Goal: Information Seeking & Learning: Learn about a topic

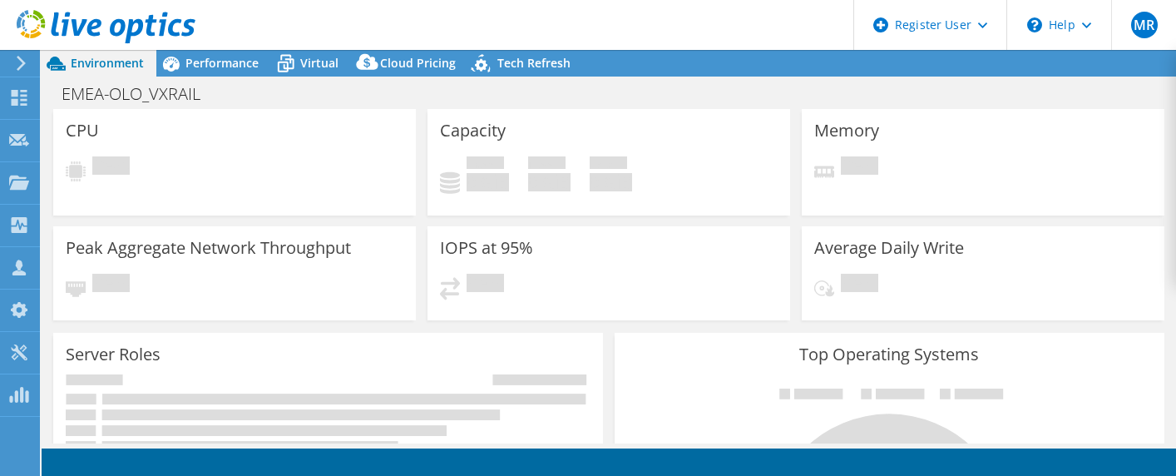
select select "EUFrankfurt"
select select "EUR"
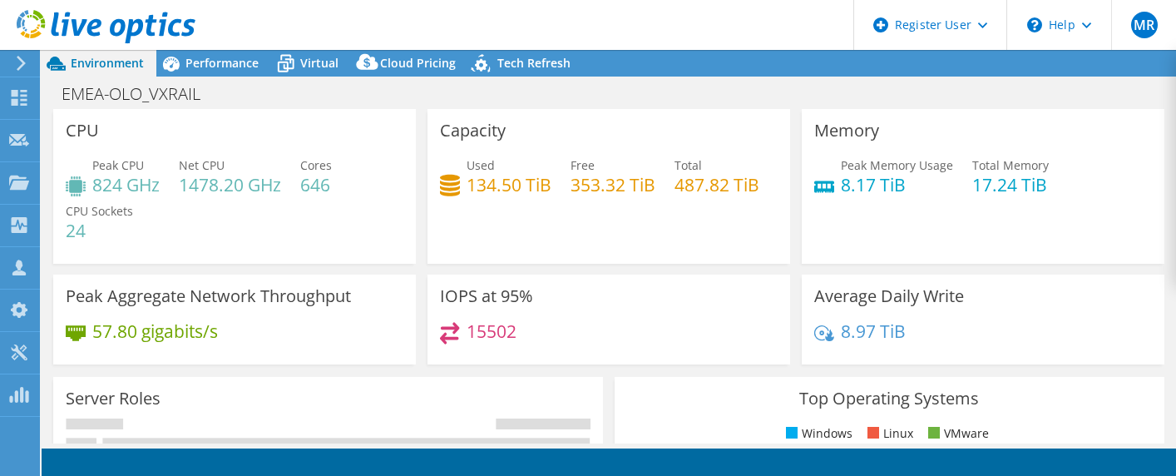
radio input "true"
radio input "false"
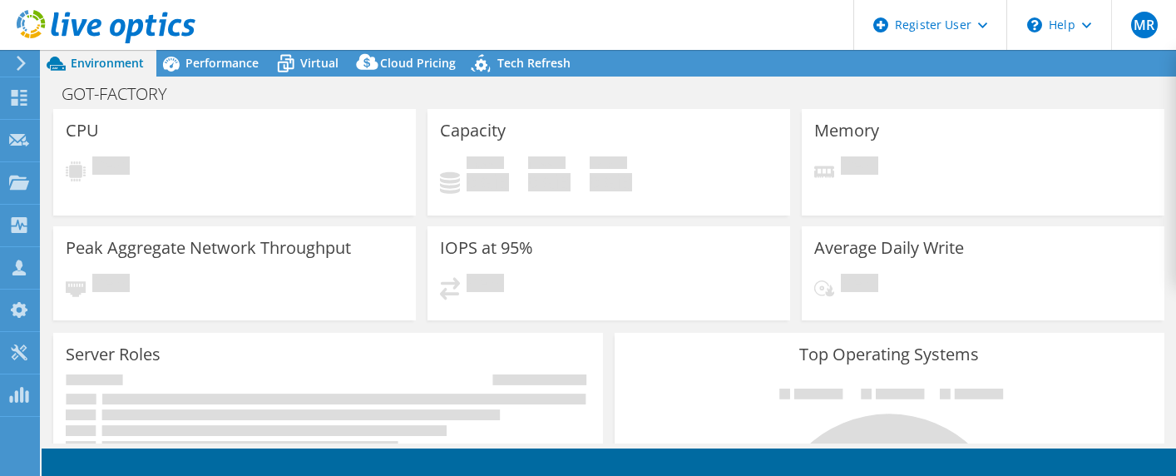
select select "USD"
select select "EUFrankfurt"
select select "EUR"
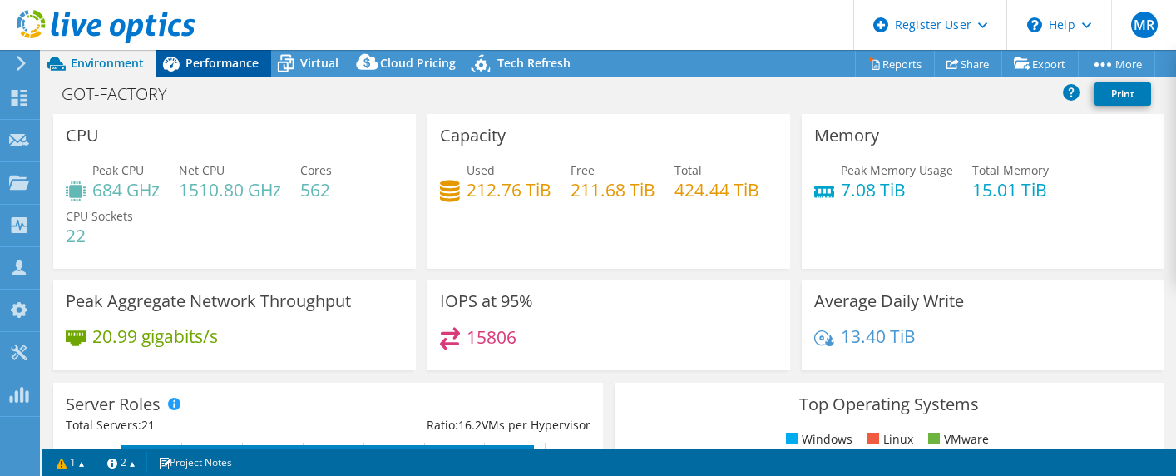
click at [185, 67] on icon at bounding box center [170, 63] width 29 height 29
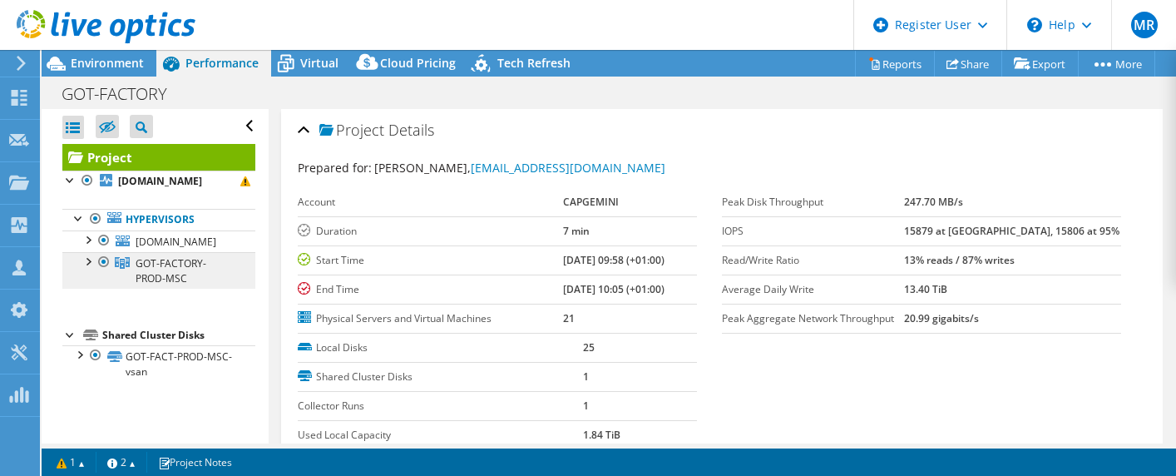
click at [162, 265] on span "GOT-FACTORY-PROD-MSC" at bounding box center [171, 270] width 71 height 29
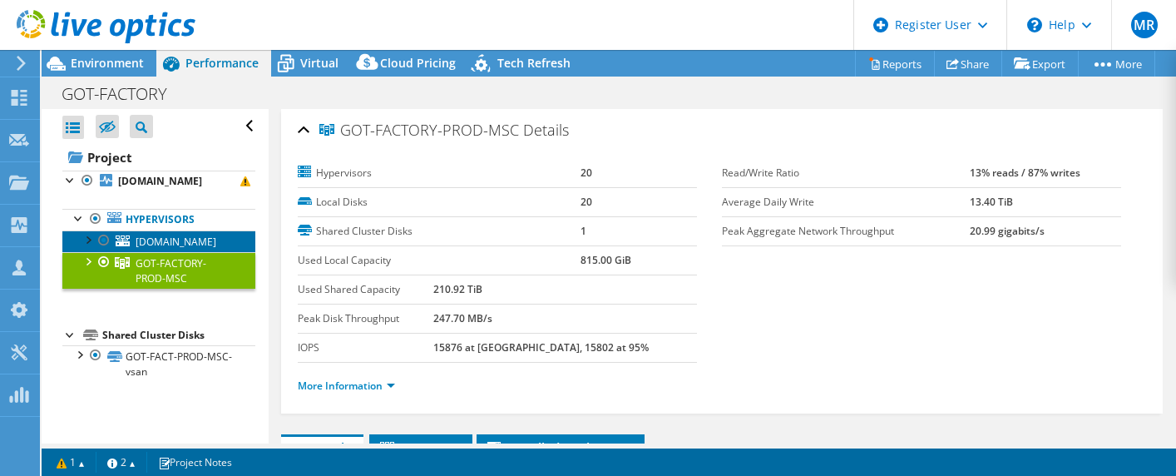
click at [148, 237] on span "olosva1109.olo.volvocars.net" at bounding box center [176, 242] width 81 height 14
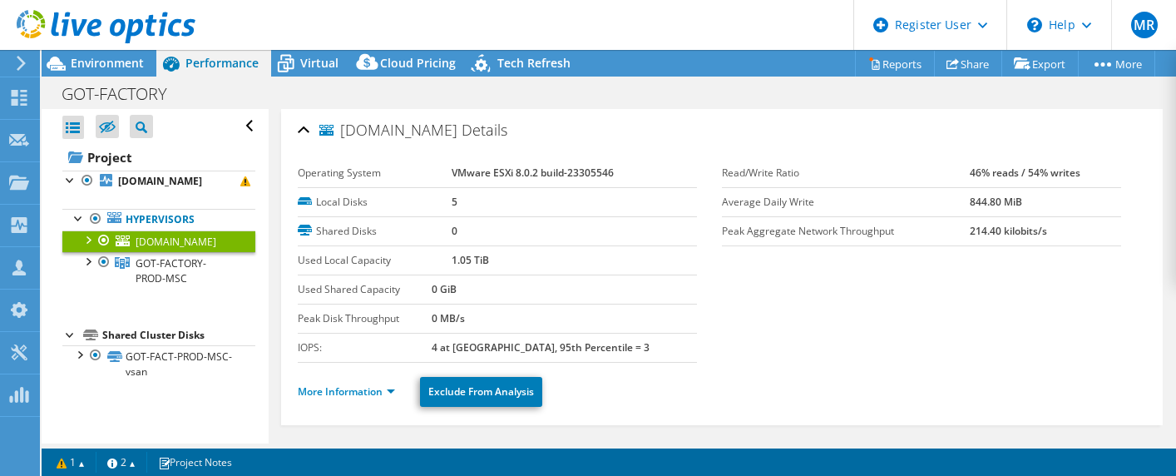
click at [87, 240] on div at bounding box center [87, 238] width 17 height 17
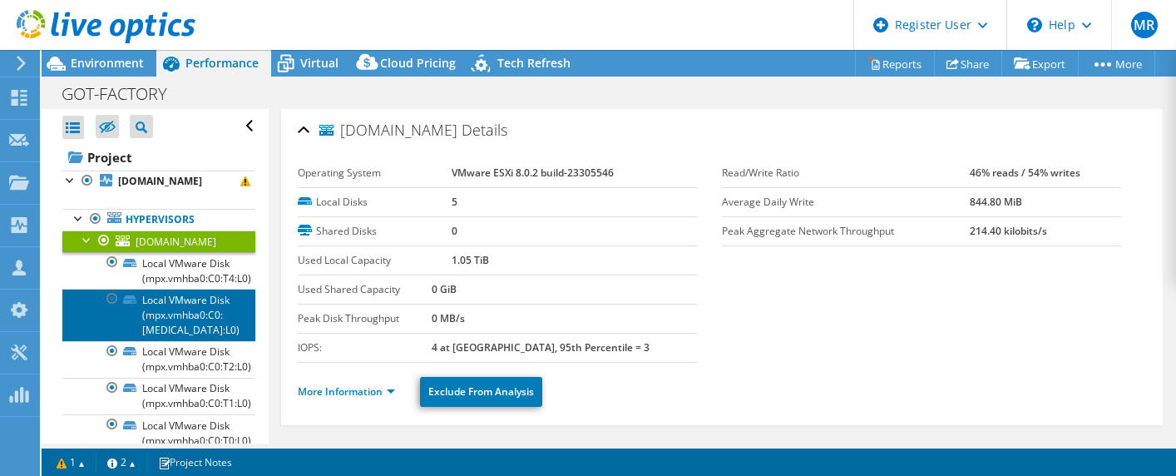
click at [191, 331] on link "Local VMware Disk (mpx.vmhba0:C0:[MEDICAL_DATA]:L0)" at bounding box center [158, 315] width 193 height 52
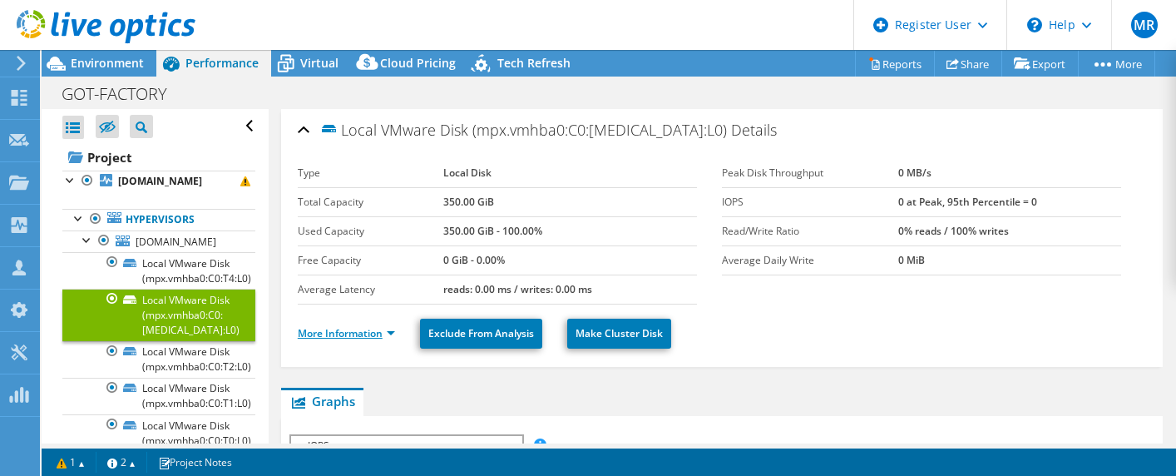
click at [360, 332] on link "More Information" at bounding box center [346, 333] width 97 height 14
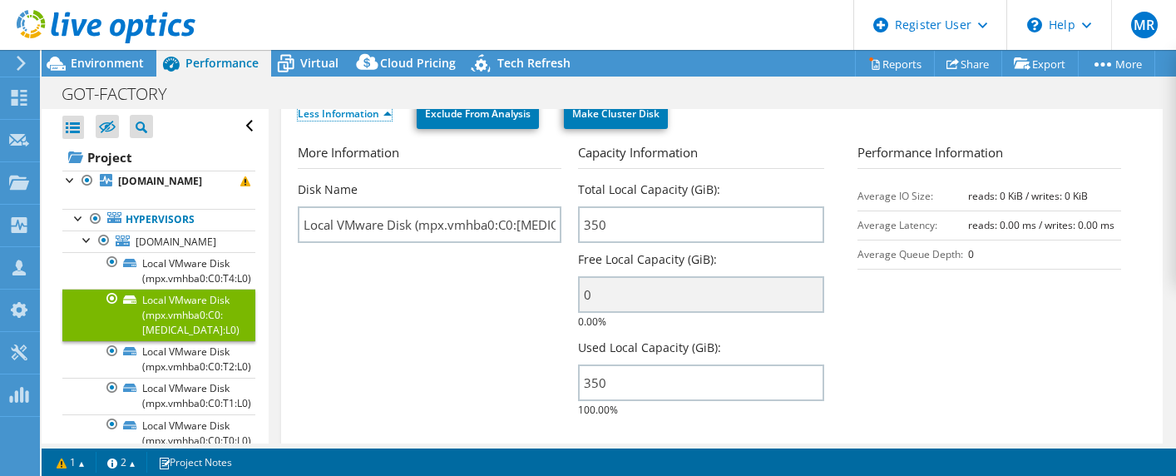
scroll to position [250, 0]
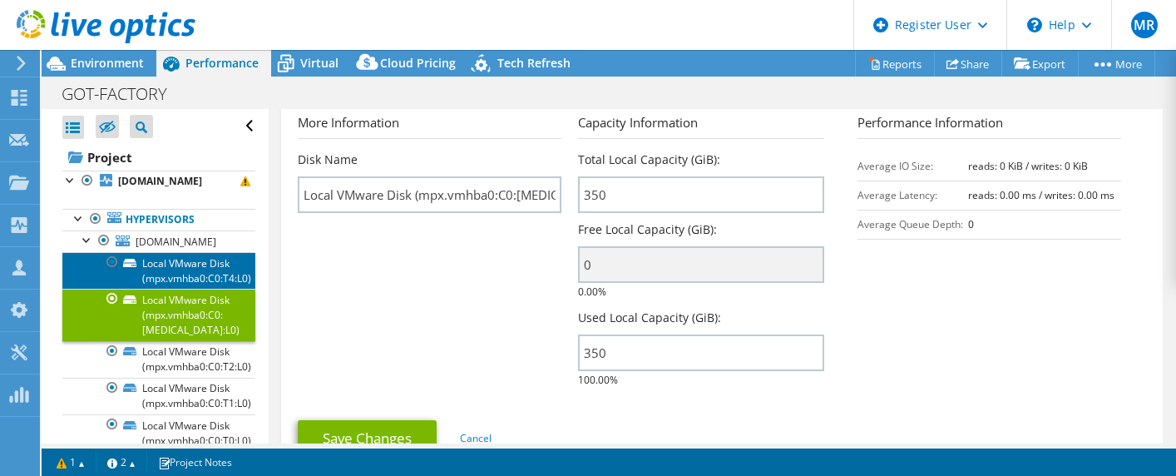
click at [208, 277] on link "Local VMware Disk (mpx.vmhba0:C0:T4:L0)" at bounding box center [158, 270] width 193 height 37
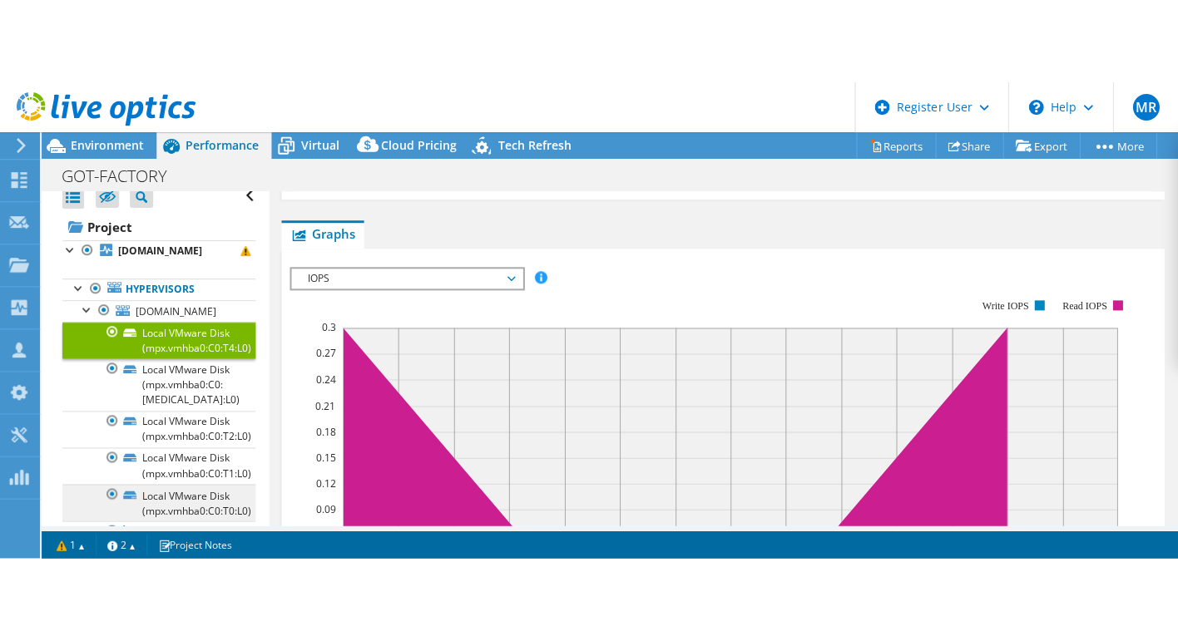
scroll to position [0, 0]
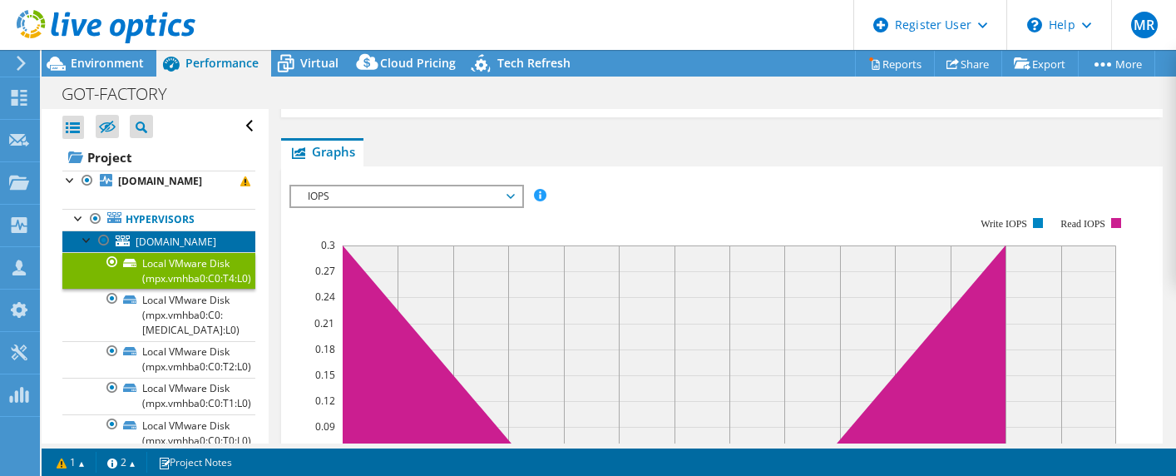
click at [178, 243] on span "olosva1109.olo.volvocars.net" at bounding box center [176, 242] width 81 height 14
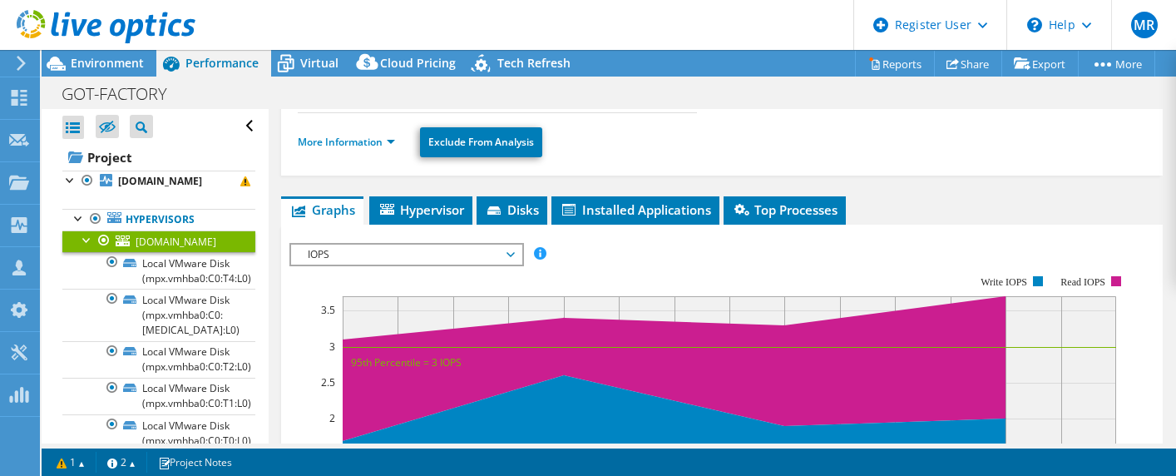
click at [87, 241] on div at bounding box center [87, 238] width 17 height 17
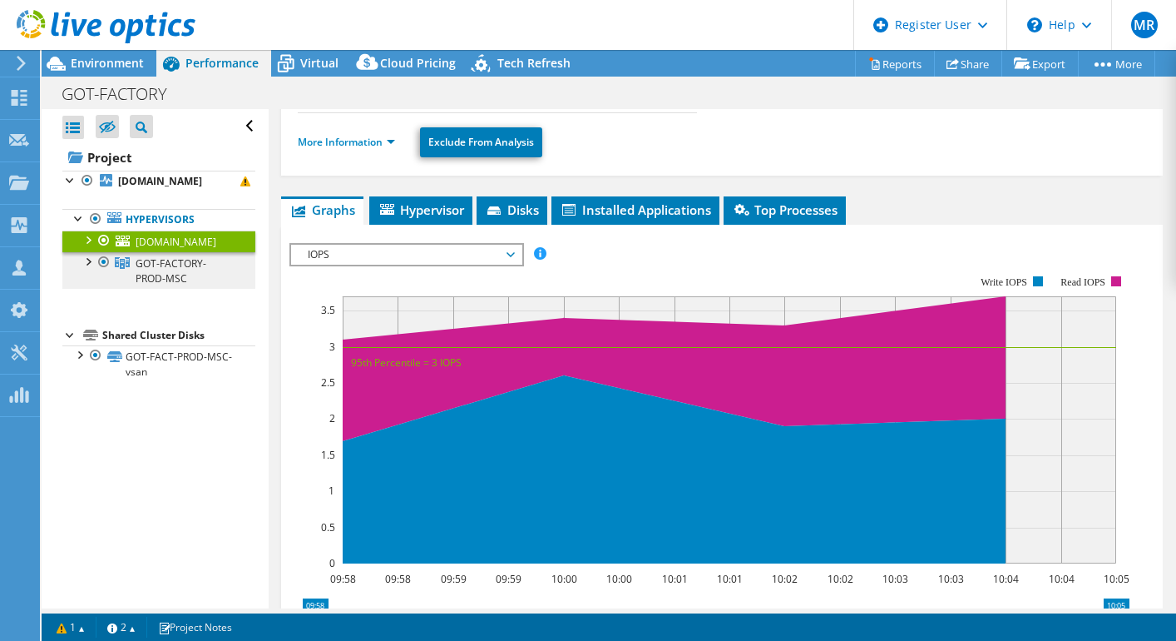
click at [192, 267] on span "GOT-FACTORY-PROD-MSC" at bounding box center [171, 270] width 71 height 29
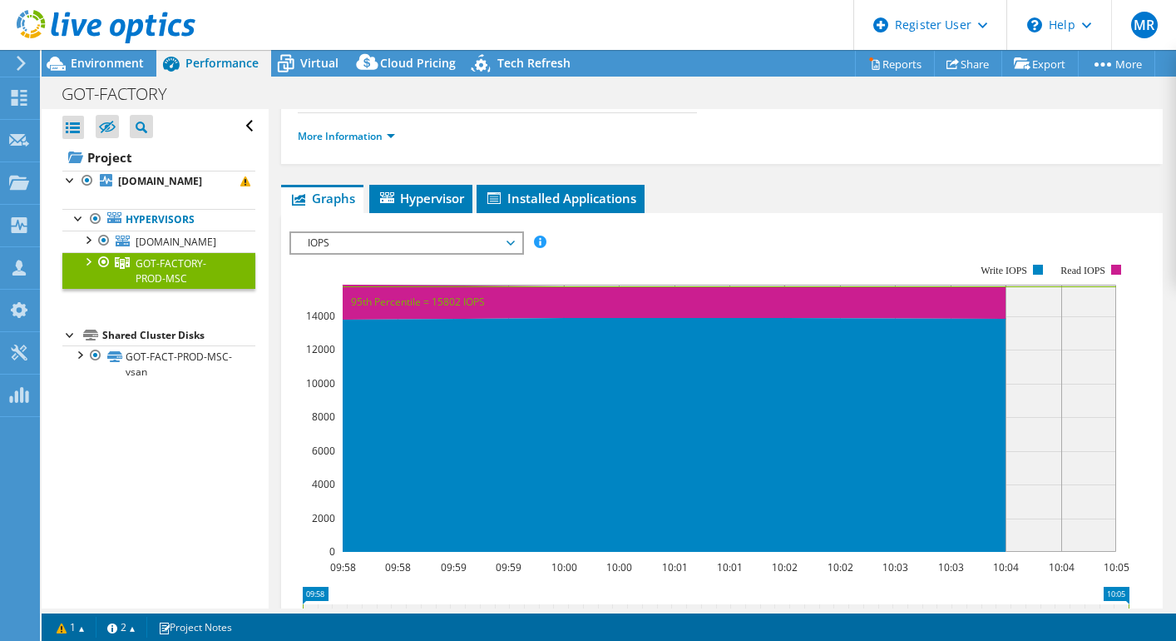
drag, startPoint x: 192, startPoint y: 267, endPoint x: 874, endPoint y: 252, distance: 682.3
click at [874, 252] on rect at bounding box center [709, 407] width 840 height 333
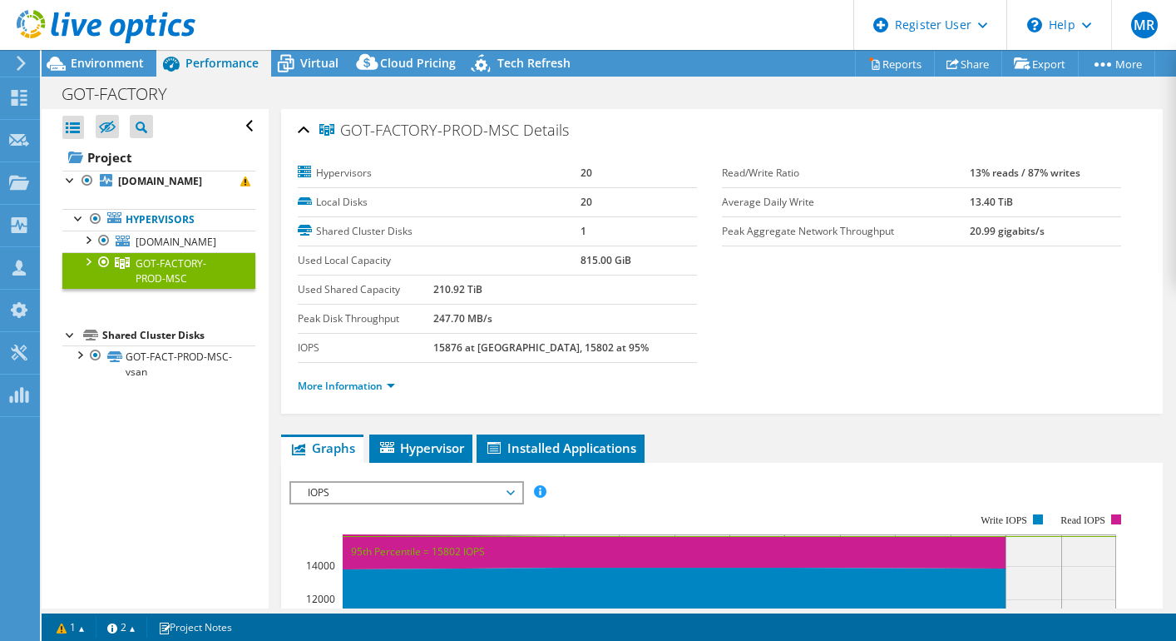
click at [986, 171] on b "13% reads / 87% writes" at bounding box center [1025, 173] width 111 height 14
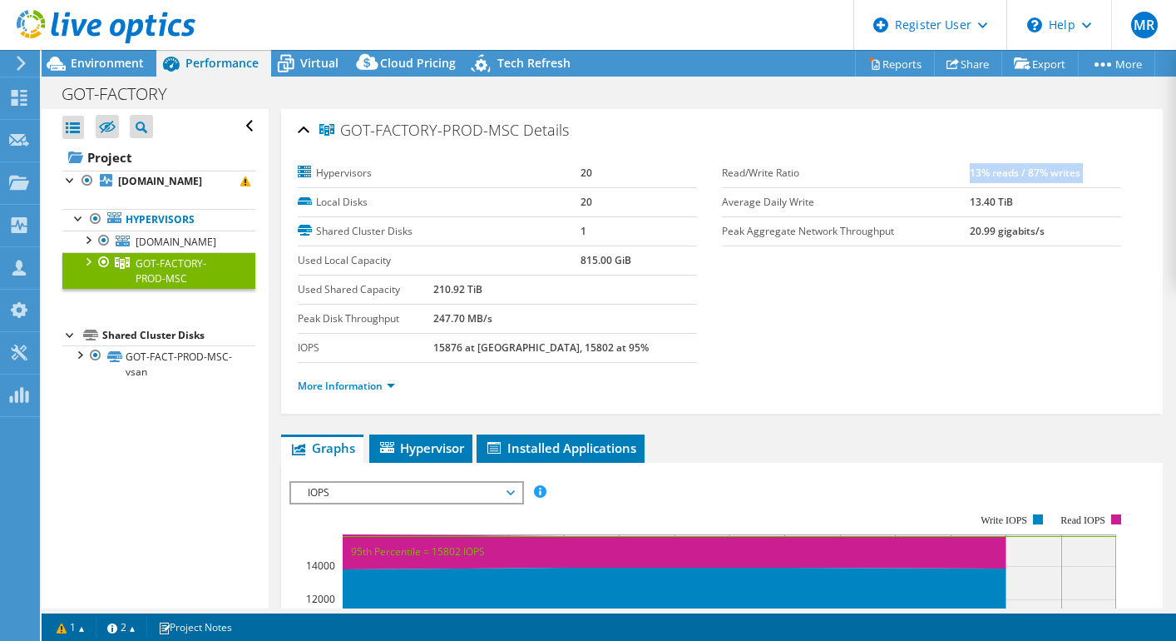
click at [986, 171] on b "13% reads / 87% writes" at bounding box center [1025, 173] width 111 height 14
click at [1103, 185] on td "13% reads / 87% writes" at bounding box center [1045, 173] width 151 height 29
click at [1053, 176] on b "13% reads / 87% writes" at bounding box center [1025, 173] width 111 height 14
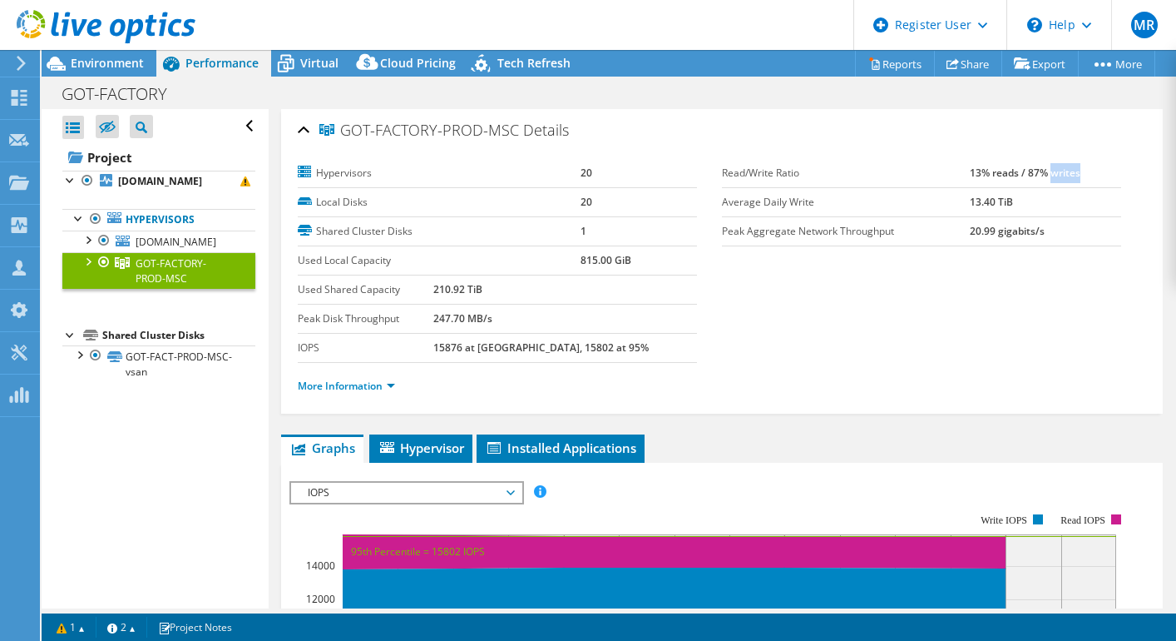
click at [1053, 176] on b "13% reads / 87% writes" at bounding box center [1025, 173] width 111 height 14
click at [1030, 175] on b "13% reads / 87% writes" at bounding box center [1025, 173] width 111 height 14
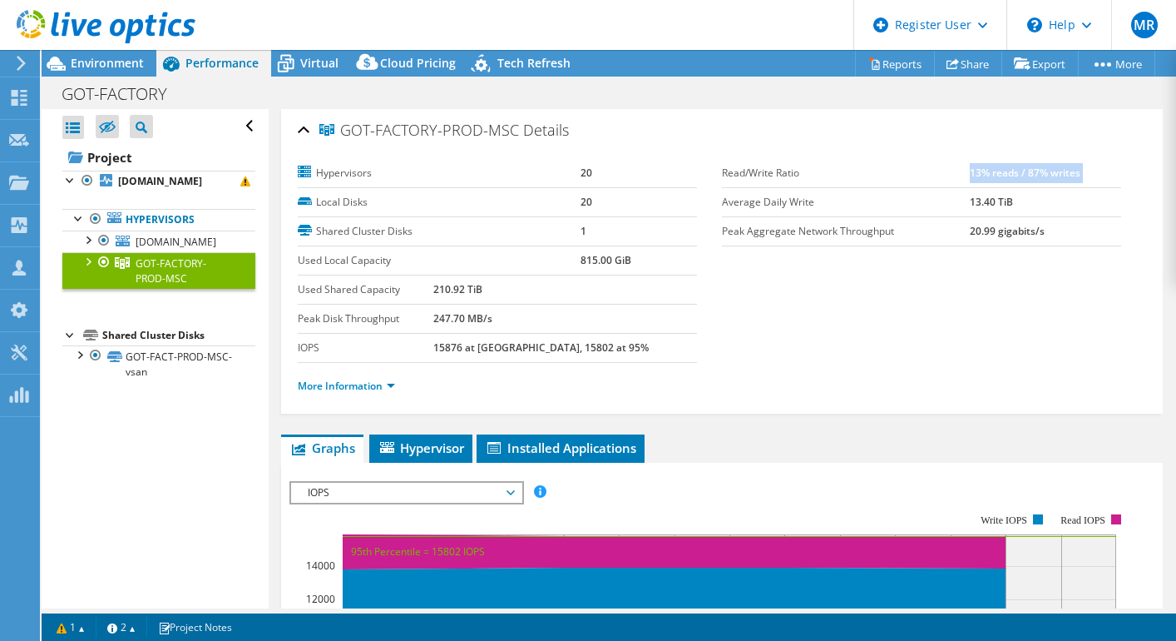
click at [1014, 159] on td "13% reads / 87% writes" at bounding box center [1045, 173] width 151 height 29
click at [1041, 171] on b "13% reads / 87% writes" at bounding box center [1025, 173] width 111 height 14
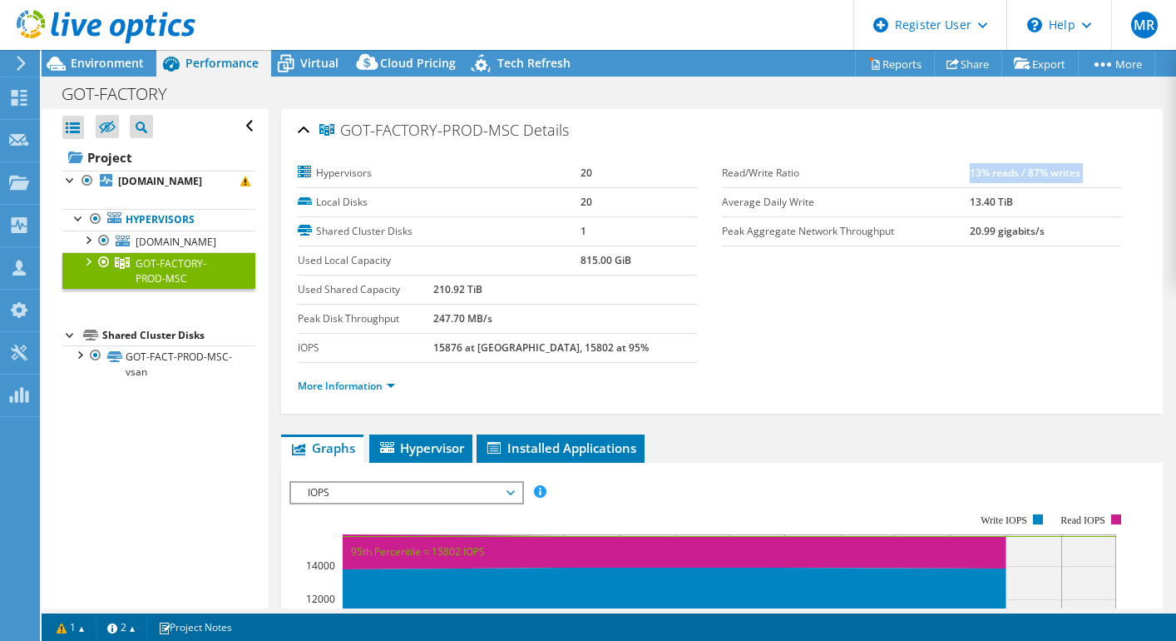
click at [1041, 171] on b "13% reads / 87% writes" at bounding box center [1025, 173] width 111 height 14
click at [1035, 176] on b "13% reads / 87% writes" at bounding box center [1025, 173] width 111 height 14
click at [1000, 183] on td "13% reads / 87% writes" at bounding box center [1045, 173] width 151 height 29
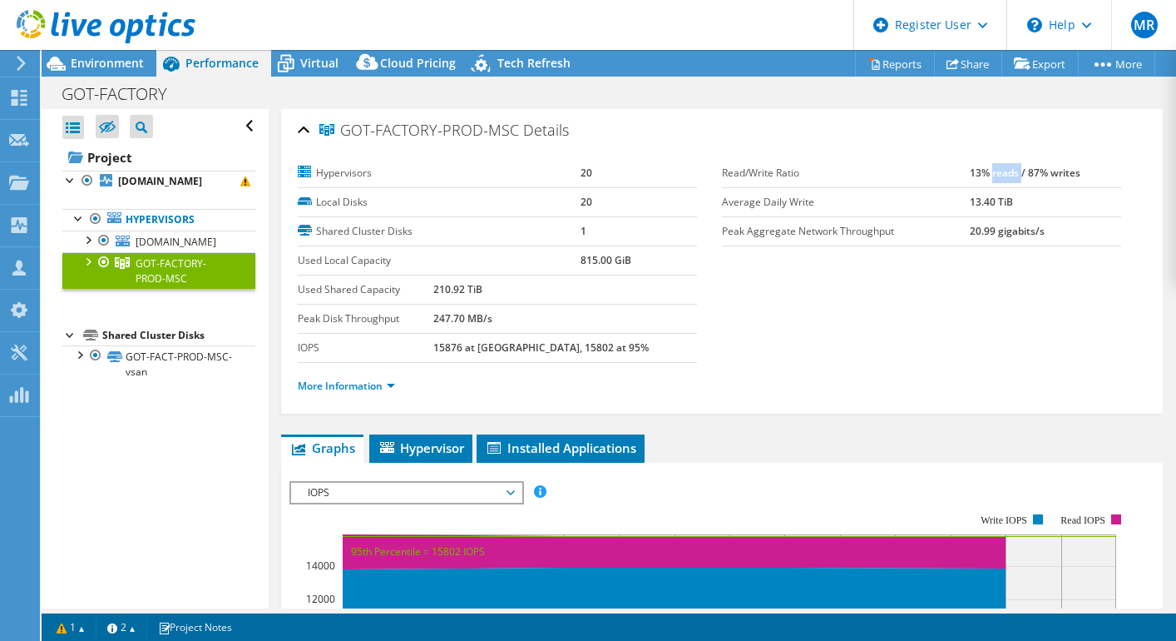
click at [1000, 183] on td "13% reads / 87% writes" at bounding box center [1045, 173] width 151 height 29
click at [977, 186] on td "13% reads / 87% writes" at bounding box center [1045, 173] width 151 height 29
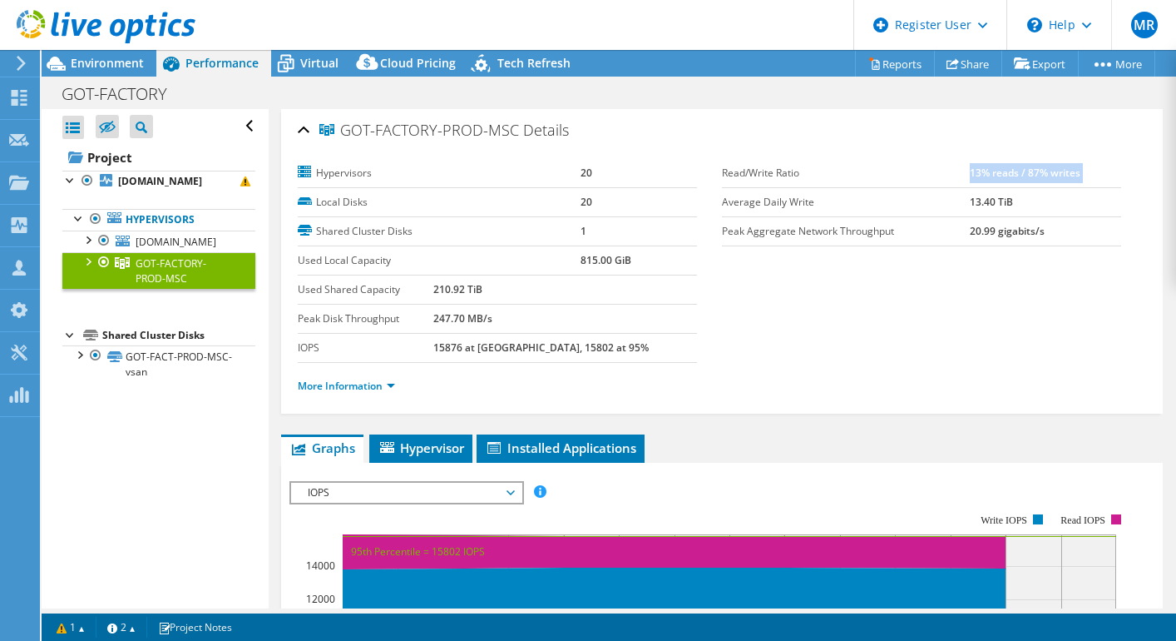
click at [1014, 185] on td "13% reads / 87% writes" at bounding box center [1045, 173] width 151 height 29
click at [111, 69] on span "Environment" at bounding box center [107, 63] width 73 height 16
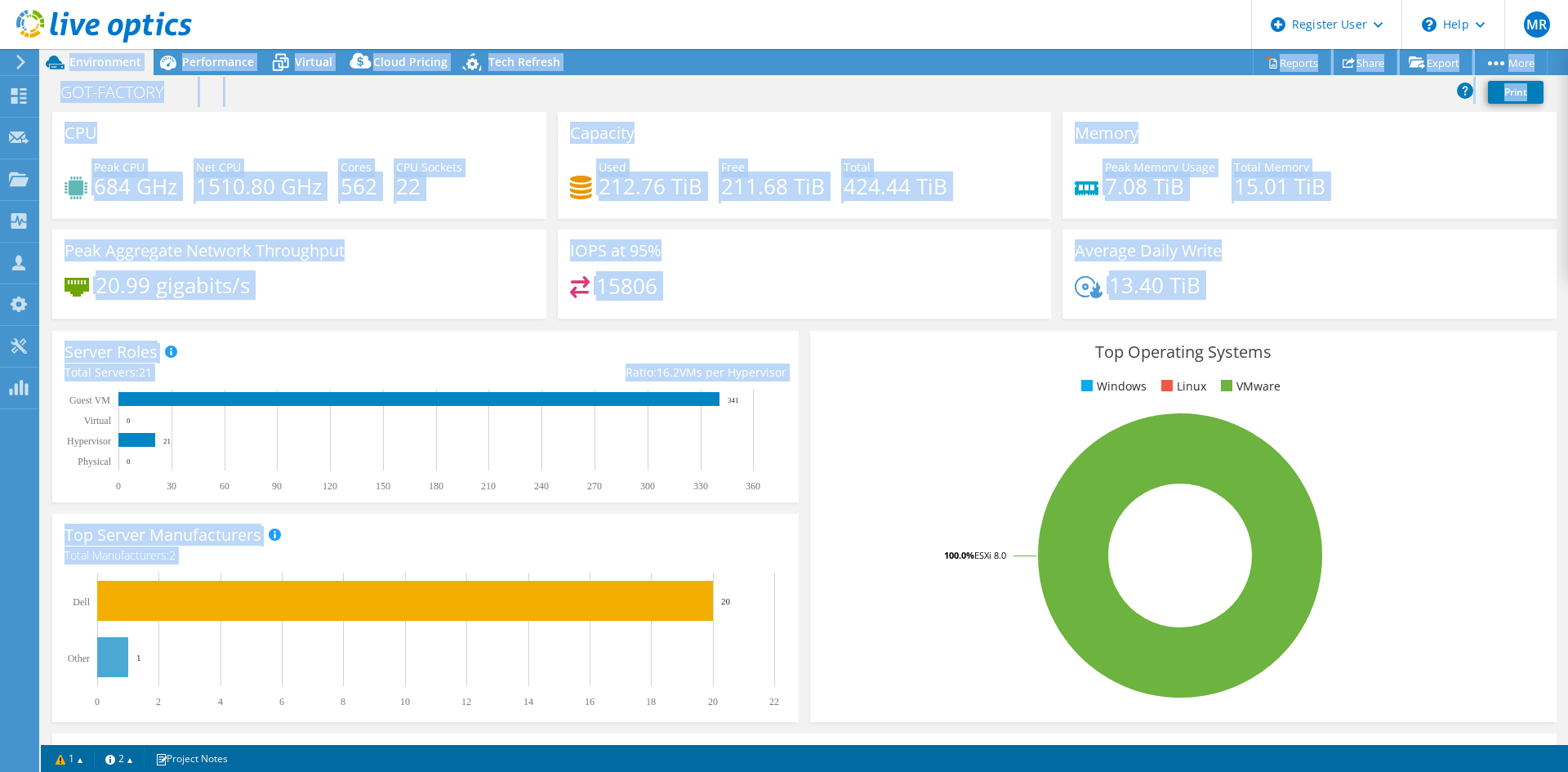
drag, startPoint x: 876, startPoint y: 341, endPoint x: 381, endPoint y: 17, distance: 591.6
click at [386, 17] on div "MR Dell User [PERSON_NAME] [EMAIL_ADDRESS][DOMAIN_NAME] Dell My Profile Log Out…" at bounding box center [784, 386] width 1568 height 772
click at [946, 274] on div "IOPS at 95% 15806" at bounding box center [804, 274] width 494 height 89
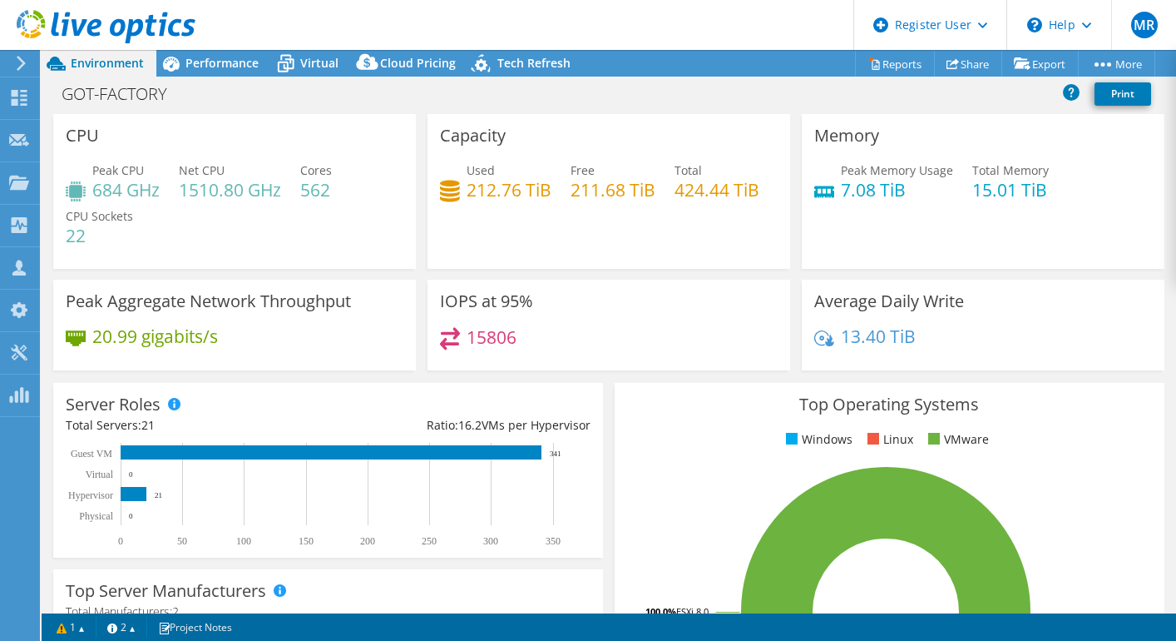
click at [430, 209] on div "Capacity Used 212.76 TiB Free 211.68 TiB Total 424.44 TiB" at bounding box center [609, 191] width 363 height 155
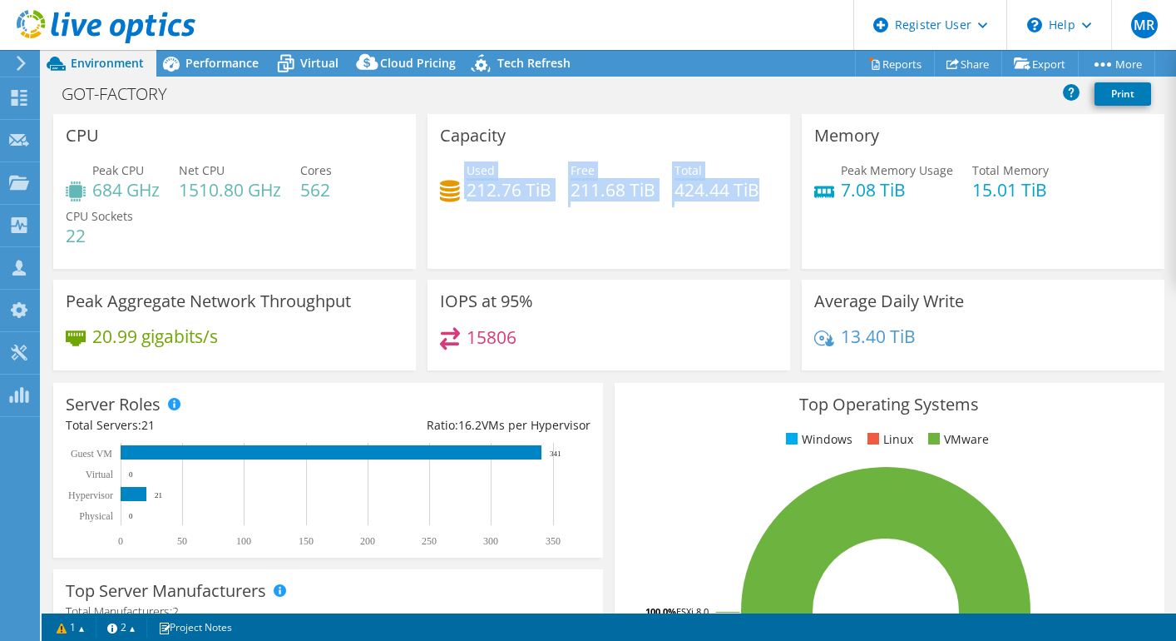
drag, startPoint x: 437, startPoint y: 185, endPoint x: 571, endPoint y: 265, distance: 156.2
click at [571, 265] on div "Capacity Used 212.76 TiB Free 211.68 TiB Total 424.44 TiB" at bounding box center [609, 191] width 363 height 155
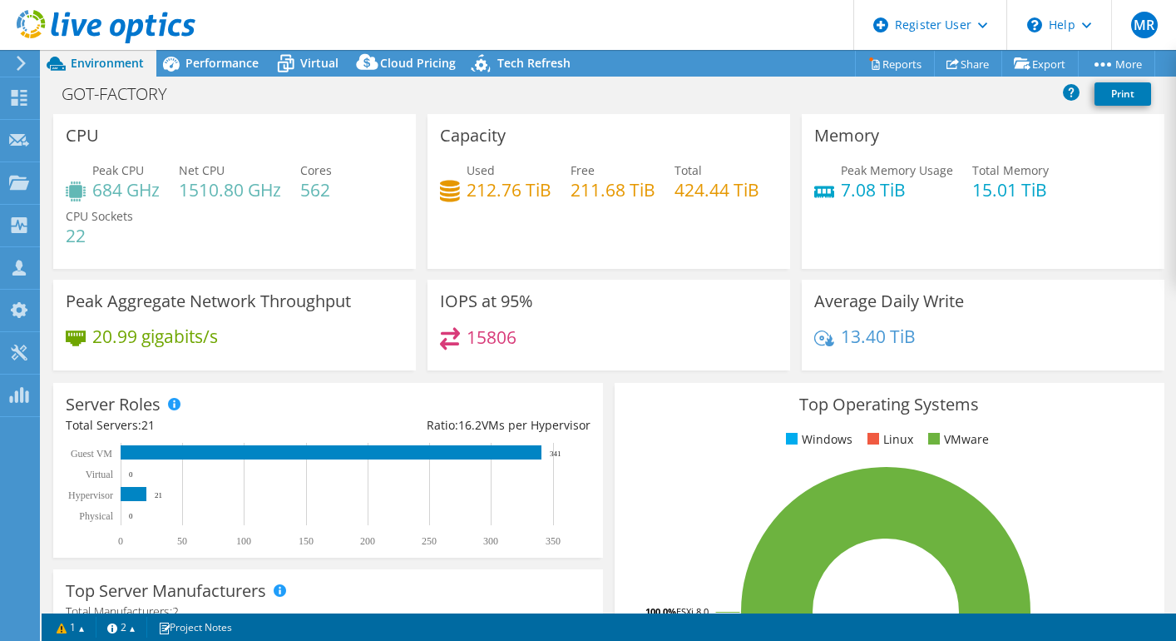
click at [576, 215] on div "Used 212.76 TiB Free 211.68 TiB Total 424.44 TiB" at bounding box center [609, 188] width 338 height 54
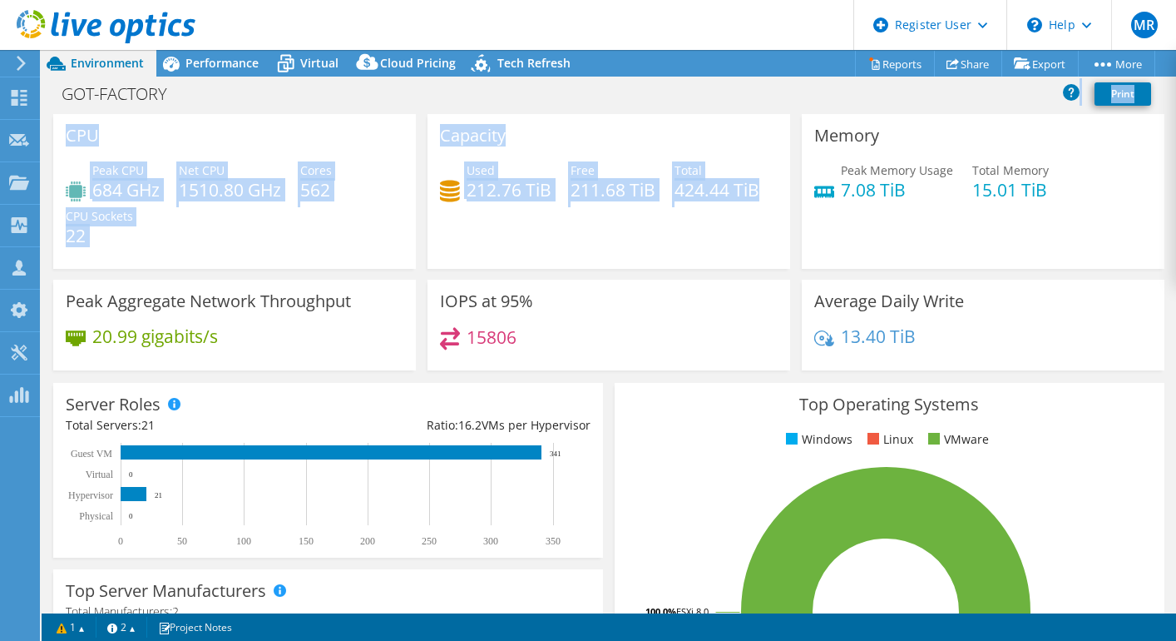
drag, startPoint x: 602, startPoint y: 246, endPoint x: 388, endPoint y: 96, distance: 261.5
click at [388, 96] on div "Project Actions Project Actions Reports Share Export vSAN ReadyNode Sizer" at bounding box center [609, 345] width 1135 height 591
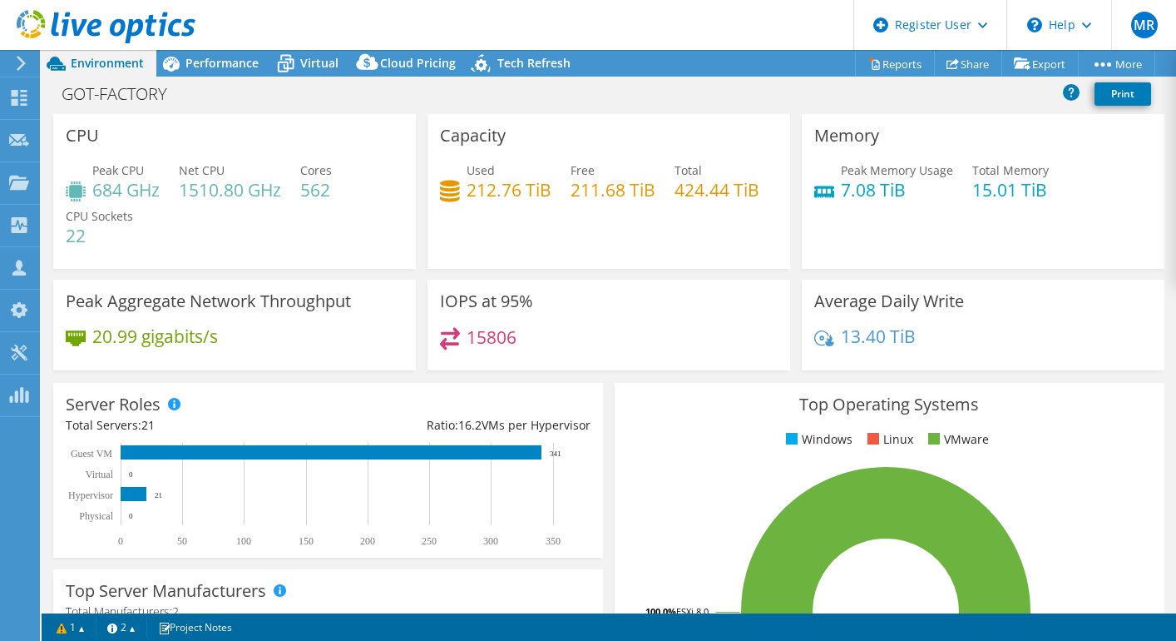
click at [392, 100] on div "GOT-FACTORY Print" at bounding box center [609, 93] width 1135 height 31
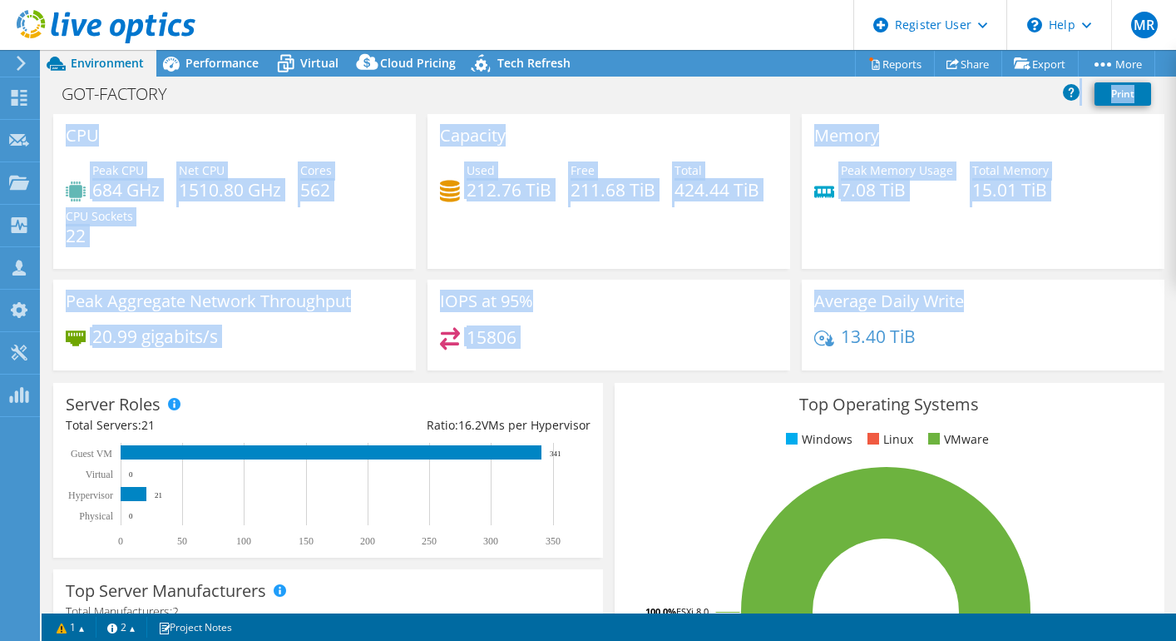
drag, startPoint x: 390, startPoint y: 98, endPoint x: 867, endPoint y: 314, distance: 523.4
click at [867, 314] on div "Project Actions Project Actions Reports Share Export vSAN ReadyNode Sizer" at bounding box center [609, 345] width 1135 height 591
click at [875, 232] on div "Memory Peak Memory Usage 7.08 TiB Total Memory 15.01 TiB" at bounding box center [983, 191] width 363 height 155
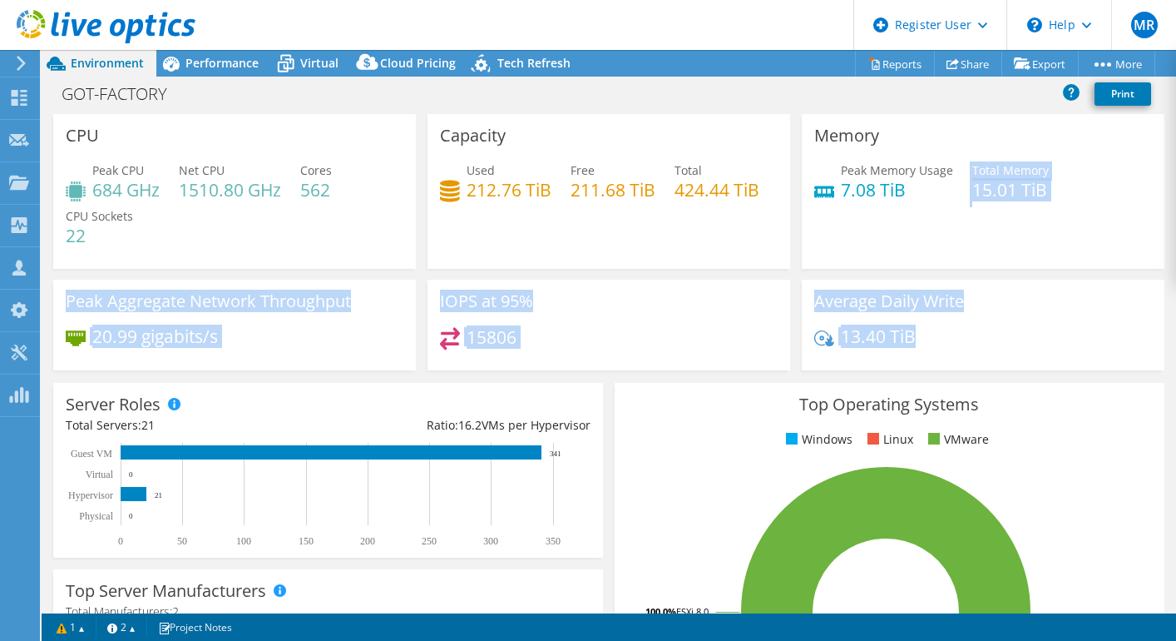
drag, startPoint x: 875, startPoint y: 229, endPoint x: 1021, endPoint y: 382, distance: 211.2
click at [1021, 382] on section "CPU Peak CPU 684 GHz Net CPU 1510.80 GHz Cores 562 CPU Sockets 22 Capacity Used…" at bounding box center [609, 621] width 1135 height 1015
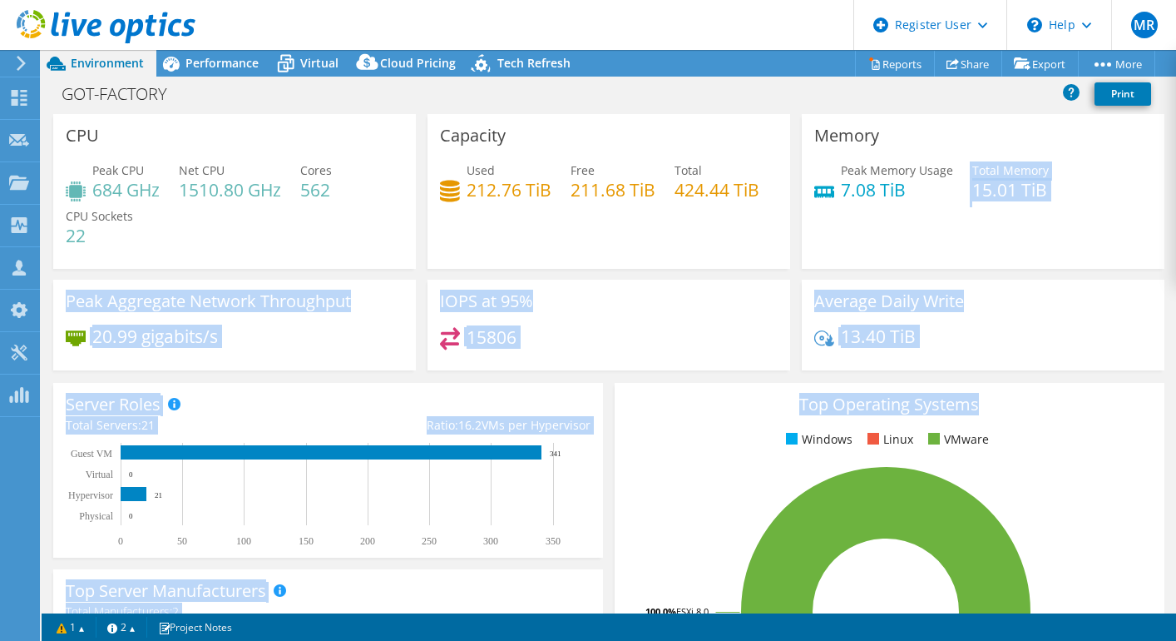
click at [1034, 326] on div "Average Daily Write 13.40 TiB" at bounding box center [983, 324] width 363 height 91
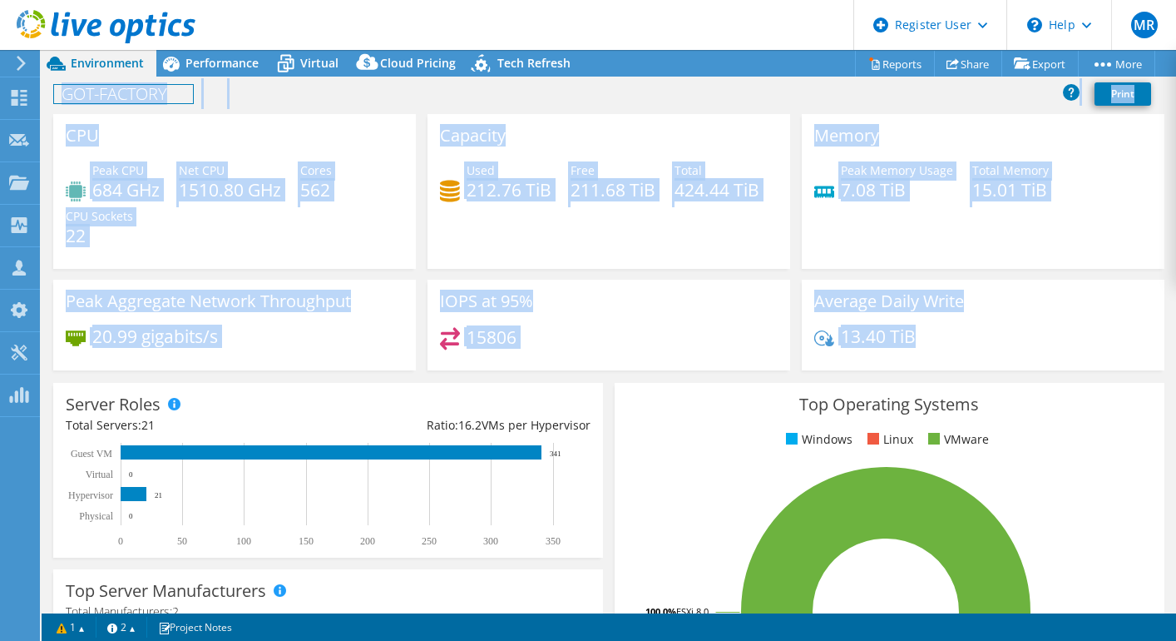
drag, startPoint x: 1052, startPoint y: 354, endPoint x: -119, endPoint y: 43, distance: 1211.8
click at [0, 43] on html "MR Dell User [PERSON_NAME] [EMAIL_ADDRESS][DOMAIN_NAME] Dell My Profile Log Out…" at bounding box center [588, 320] width 1176 height 641
click at [597, 215] on div "Used 212.76 TiB Free 211.68 TiB Total 424.44 TiB" at bounding box center [609, 188] width 338 height 54
drag, startPoint x: 671, startPoint y: 292, endPoint x: -84, endPoint y: 37, distance: 797.0
click at [0, 37] on html "MR Dell User [PERSON_NAME] [EMAIL_ADDRESS][DOMAIN_NAME] Dell My Profile Log Out…" at bounding box center [588, 320] width 1176 height 641
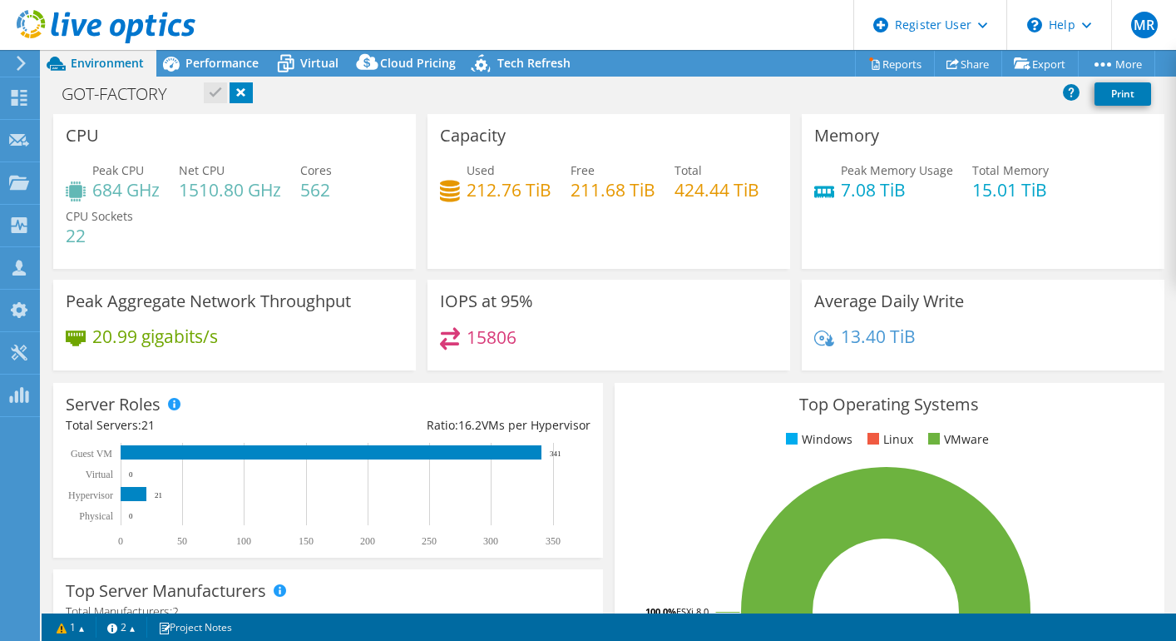
click at [819, 292] on h3 "Average Daily Write" at bounding box center [889, 301] width 150 height 18
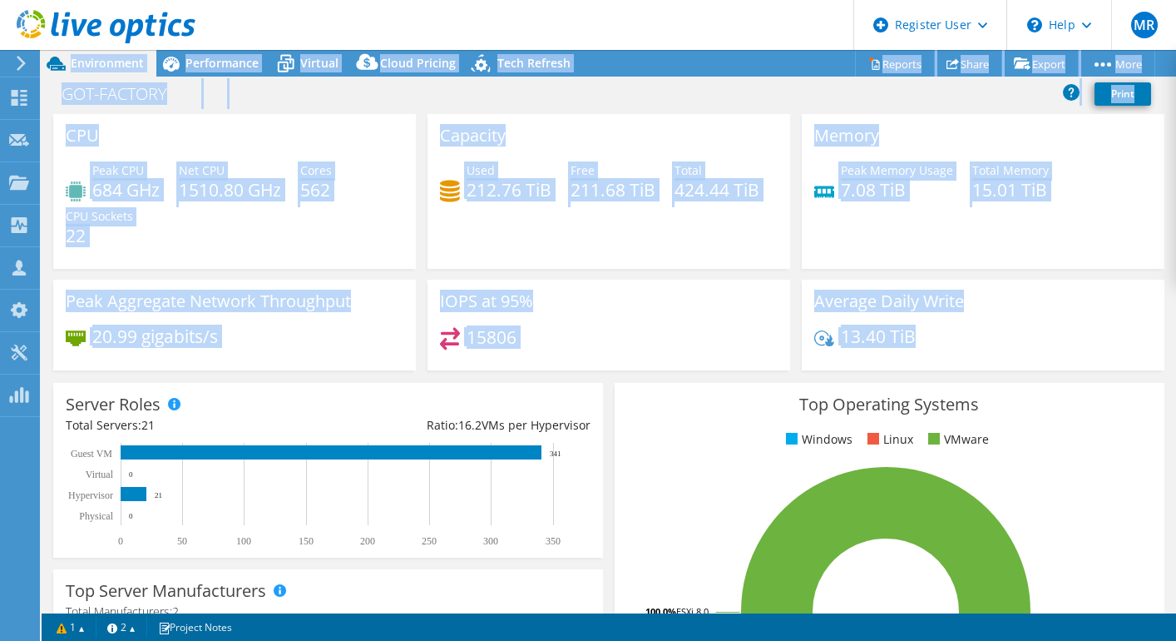
drag, startPoint x: 1103, startPoint y: 374, endPoint x: -114, endPoint y: -23, distance: 1280.3
click at [0, 0] on html "MR Dell User [PERSON_NAME] [EMAIL_ADDRESS][DOMAIN_NAME] Dell My Profile Log Out…" at bounding box center [588, 320] width 1176 height 641
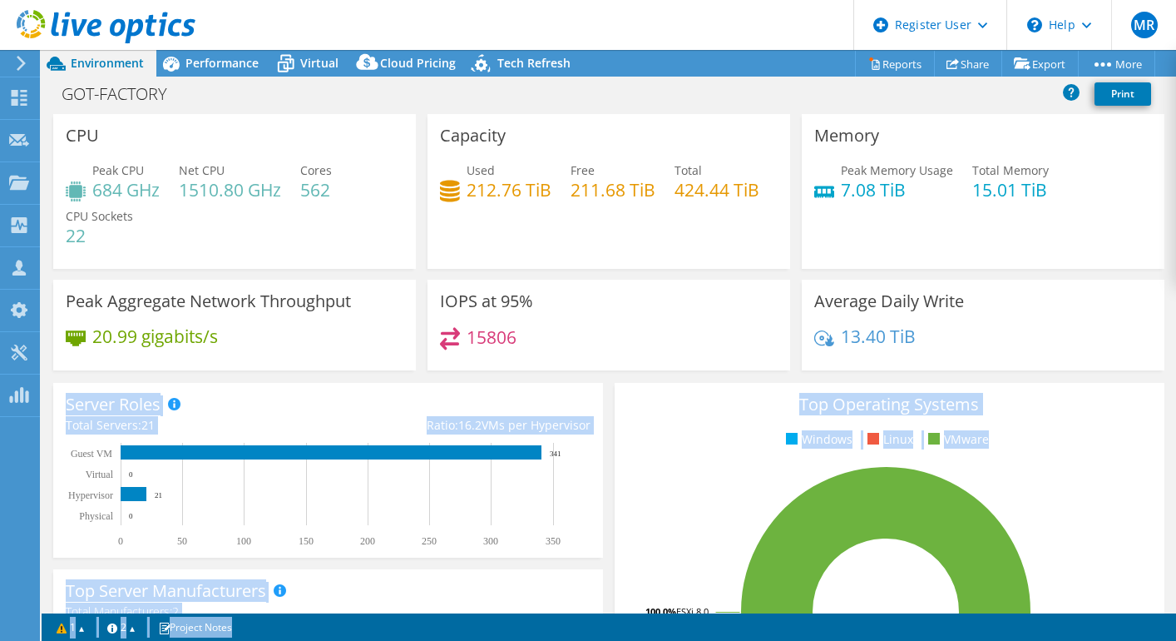
click at [942, 339] on div "13.40 TiB" at bounding box center [983, 344] width 338 height 35
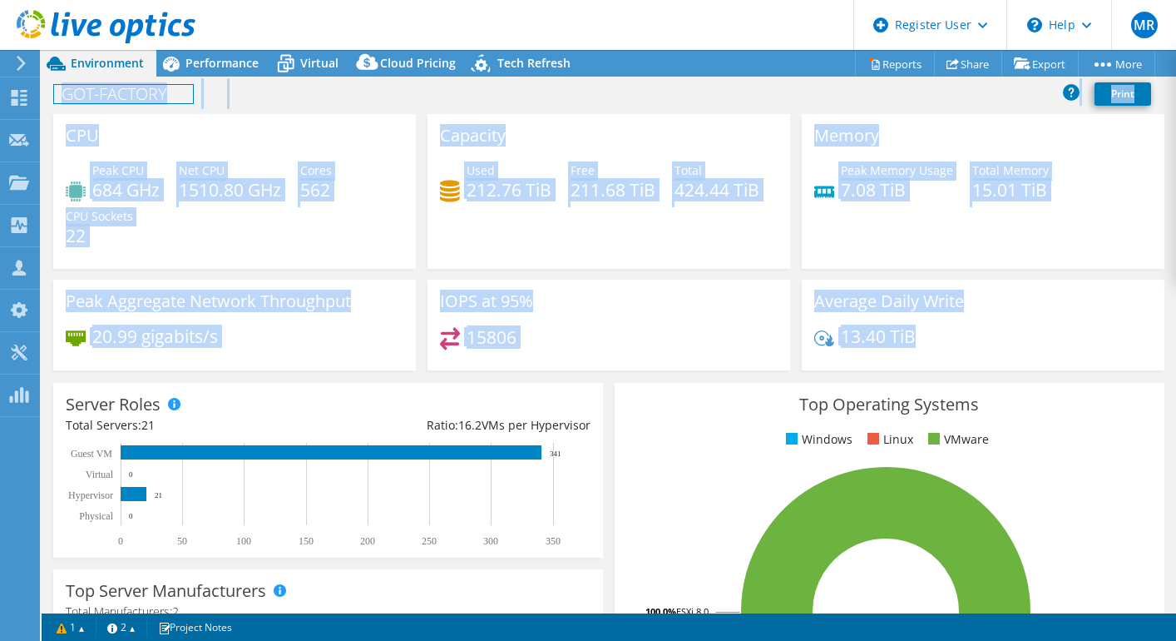
drag, startPoint x: 977, startPoint y: 344, endPoint x: -62, endPoint y: 22, distance: 1087.7
click at [0, 22] on html "MR Dell User [PERSON_NAME] [EMAIL_ADDRESS][DOMAIN_NAME] Dell My Profile Log Out…" at bounding box center [588, 320] width 1176 height 641
click at [827, 271] on div "Memory Peak Memory Usage 7.08 TiB Total Memory 15.01 TiB" at bounding box center [983, 197] width 374 height 166
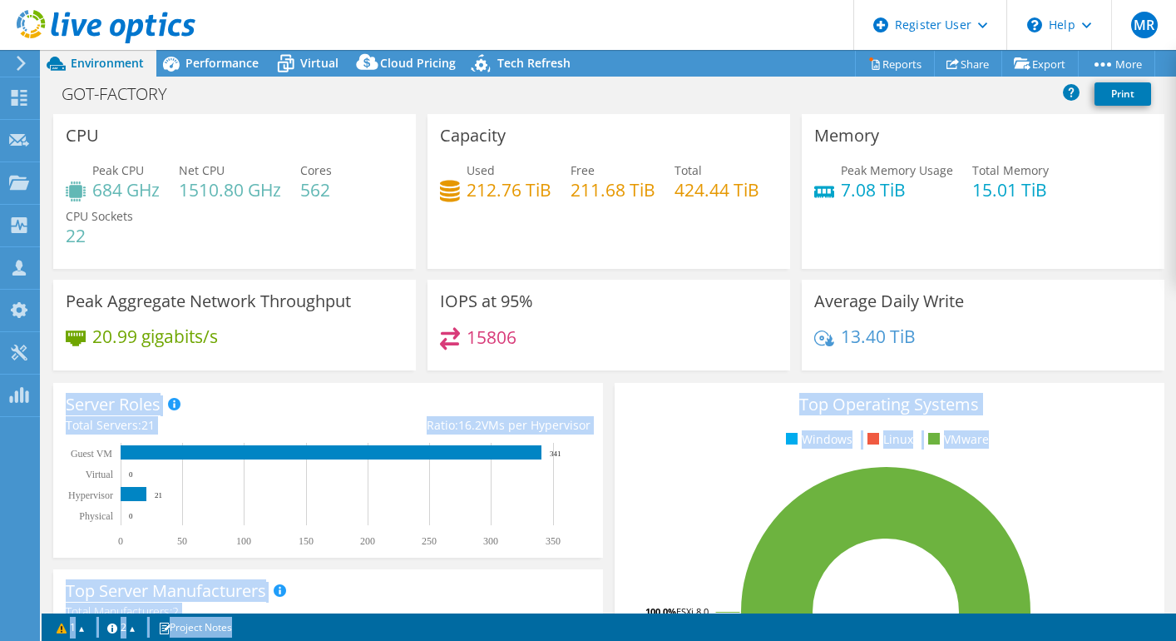
drag, startPoint x: 1003, startPoint y: 344, endPoint x: 56, endPoint y: -27, distance: 1017.8
click at [56, 0] on html "MR Dell User [PERSON_NAME] [EMAIL_ADDRESS][DOMAIN_NAME] Dell My Profile Log Out…" at bounding box center [588, 320] width 1176 height 641
click at [930, 330] on div "13.40 TiB" at bounding box center [983, 344] width 338 height 35
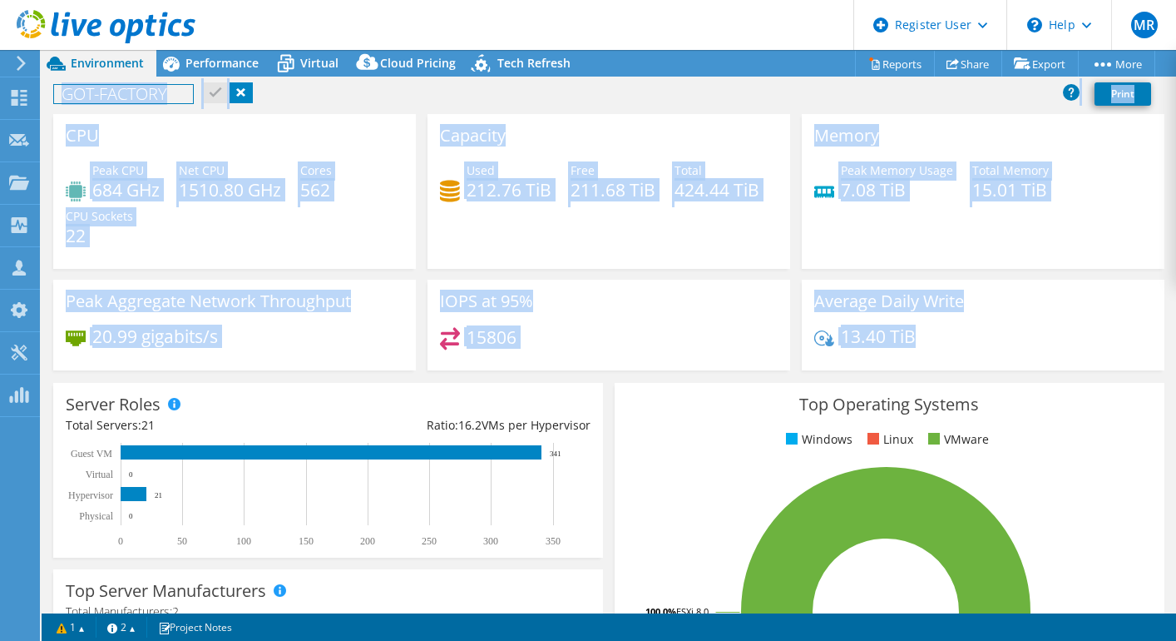
drag, startPoint x: 947, startPoint y: 344, endPoint x: 698, endPoint y: 300, distance: 253.3
click at [698, 300] on div "CPU Peak CPU 684 GHz Net CPU 1510.80 GHz Cores 562 CPU Sockets 22 Capacity Used…" at bounding box center [608, 247] width 1123 height 267
click at [698, 300] on div "IOPS at 95% 15806" at bounding box center [609, 324] width 363 height 91
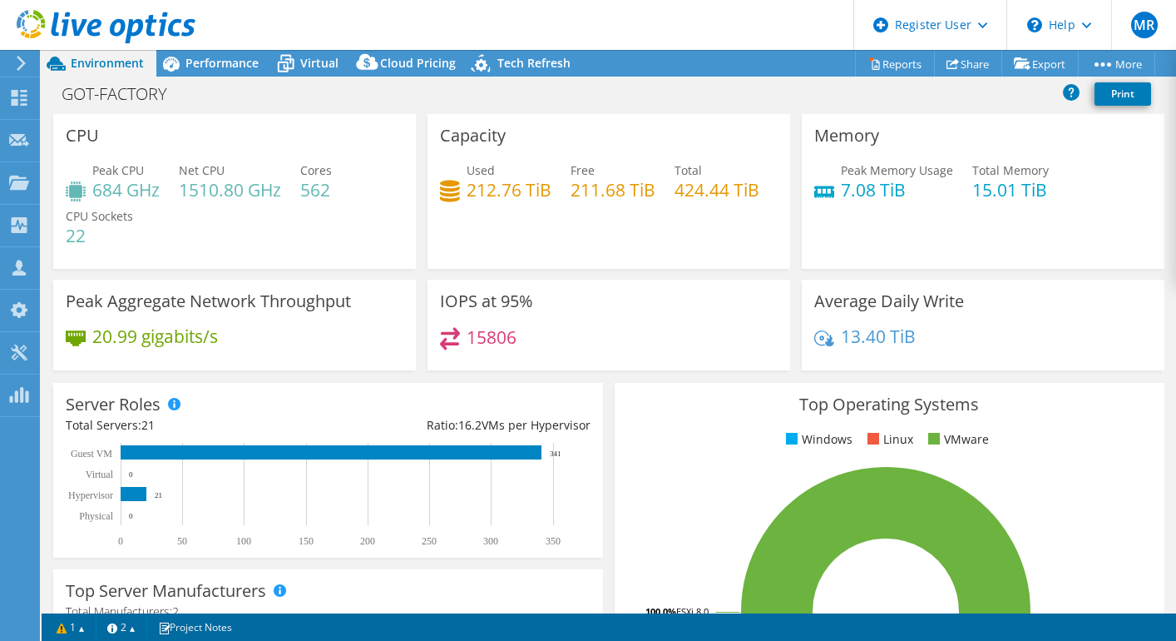
click at [536, 132] on div "Capacity Used 212.76 TiB Free 211.68 TiB Total 424.44 TiB" at bounding box center [609, 191] width 363 height 155
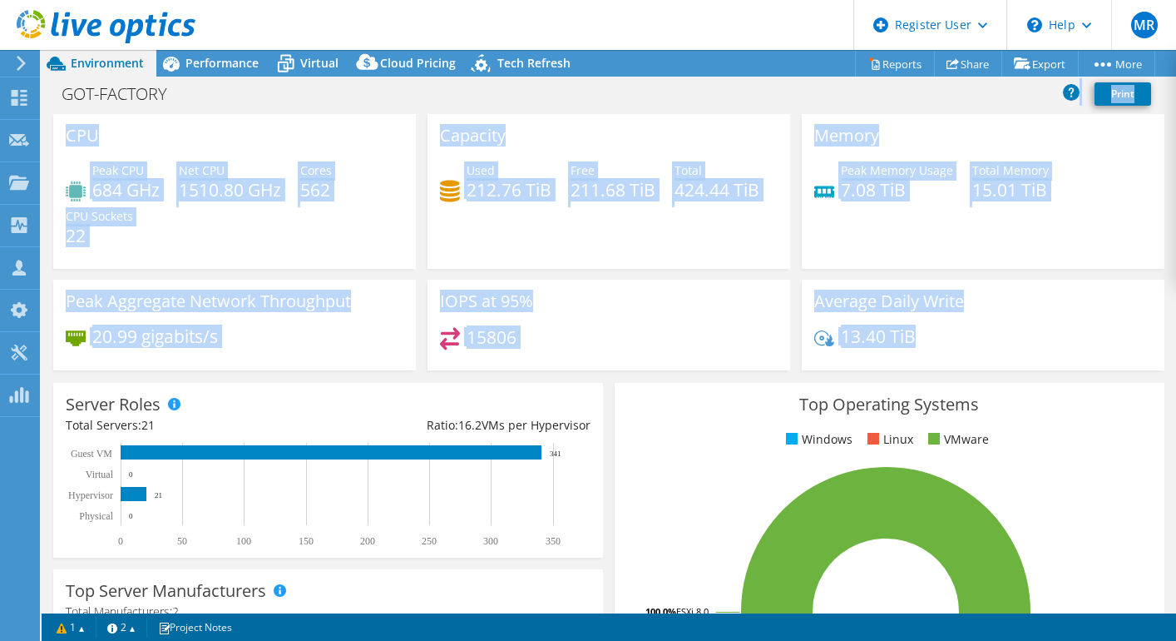
drag, startPoint x: 554, startPoint y: 103, endPoint x: 922, endPoint y: 351, distance: 443.4
click at [921, 351] on div "Project Actions Project Actions Reports Share Export vSAN ReadyNode Sizer" at bounding box center [609, 345] width 1135 height 591
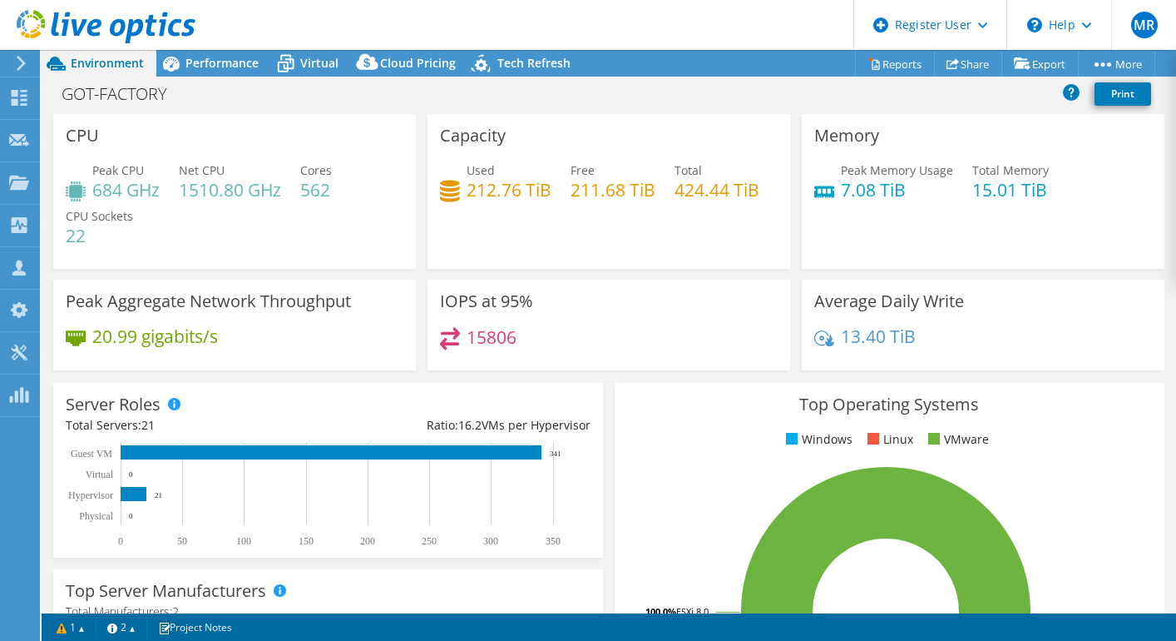
click at [922, 351] on div "13.40 TiB" at bounding box center [983, 344] width 338 height 35
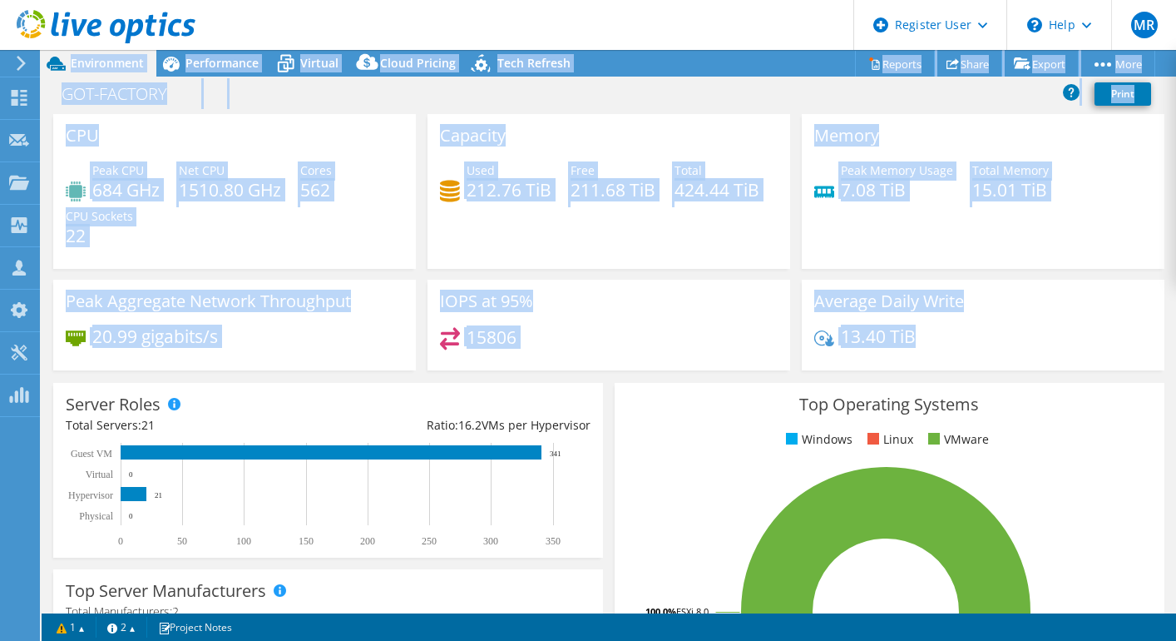
drag, startPoint x: 950, startPoint y: 346, endPoint x: -110, endPoint y: 86, distance: 1091.3
click at [0, 86] on html "MR Dell User [PERSON_NAME] [EMAIL_ADDRESS][DOMAIN_NAME] Dell My Profile Log Out…" at bounding box center [588, 320] width 1176 height 641
click at [445, 188] on icon at bounding box center [450, 191] width 20 height 22
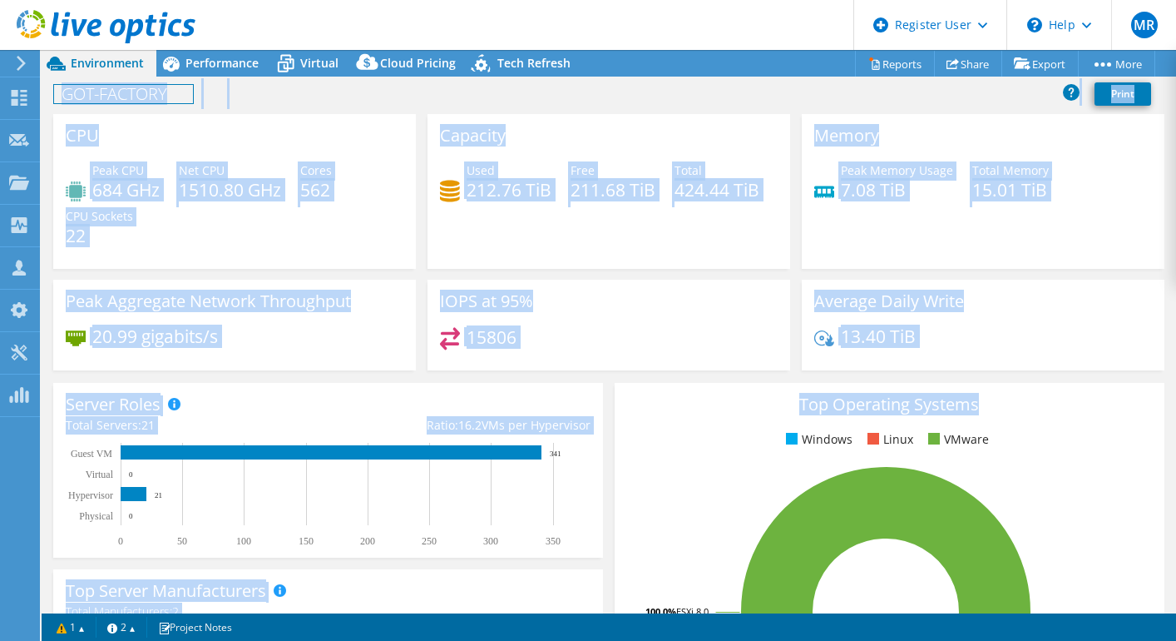
drag, startPoint x: 1078, startPoint y: 378, endPoint x: 130, endPoint y: 43, distance: 1005.5
click at [132, 48] on div "MR Dell User [PERSON_NAME] [EMAIL_ADDRESS][DOMAIN_NAME] Dell My Profile Log Out…" at bounding box center [588, 320] width 1176 height 641
click at [1075, 258] on div "Memory Peak Memory Usage 7.08 TiB Total Memory 15.01 TiB" at bounding box center [983, 191] width 363 height 155
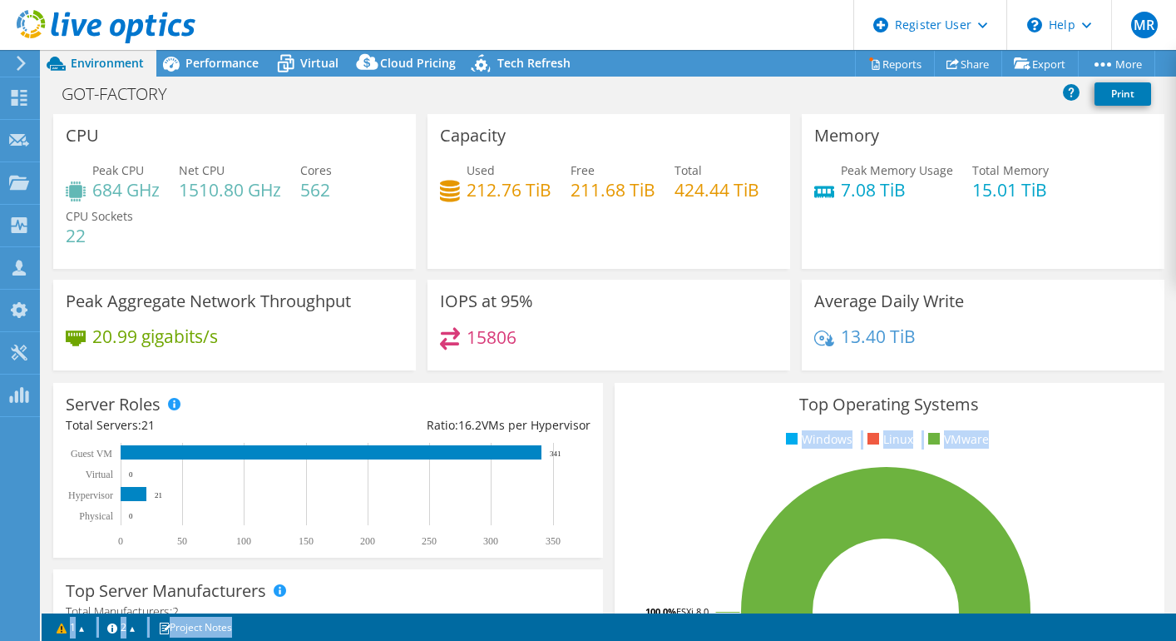
drag, startPoint x: 1040, startPoint y: 388, endPoint x: -52, endPoint y: -17, distance: 1164.1
click at [0, 0] on html "MR Dell User [PERSON_NAME] [EMAIL_ADDRESS][DOMAIN_NAME] Dell My Profile Log Out…" at bounding box center [588, 320] width 1176 height 641
click at [1008, 369] on div "Average Daily Write 13.40 TiB" at bounding box center [983, 324] width 363 height 91
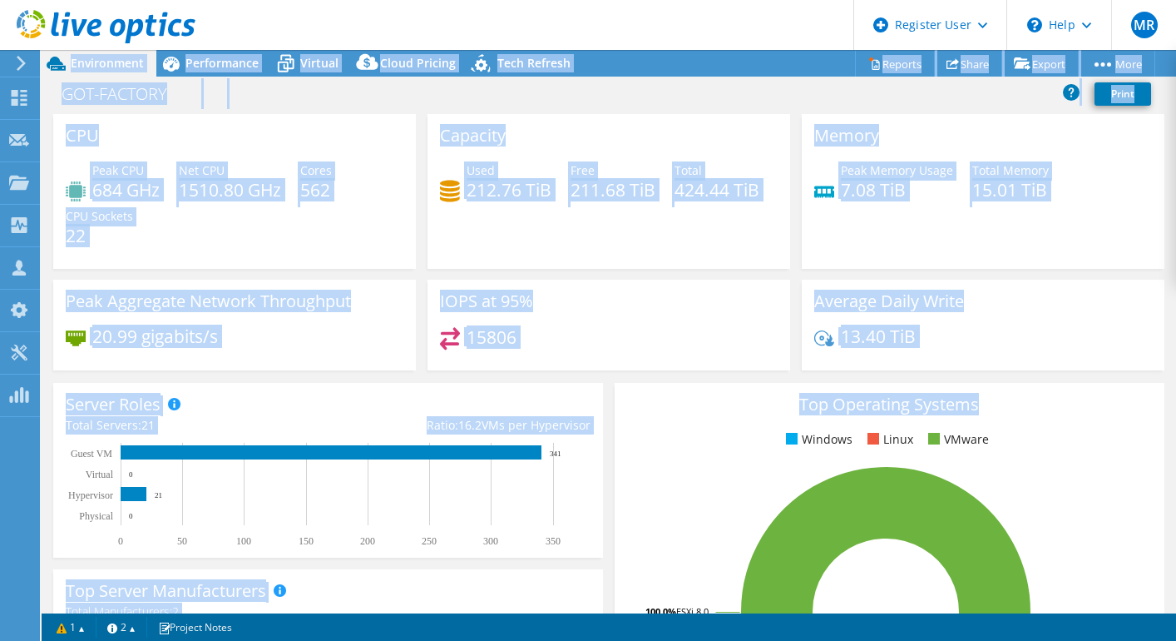
drag, startPoint x: 1026, startPoint y: 383, endPoint x: -197, endPoint y: 52, distance: 1266.6
click at [0, 52] on html "MR Dell User [PERSON_NAME] [EMAIL_ADDRESS][DOMAIN_NAME] Dell My Profile Log Out…" at bounding box center [588, 320] width 1176 height 641
click at [952, 392] on div "Top Operating Systems Windows Linux VMware 100.0% ESXi 8.0" at bounding box center [890, 582] width 550 height 398
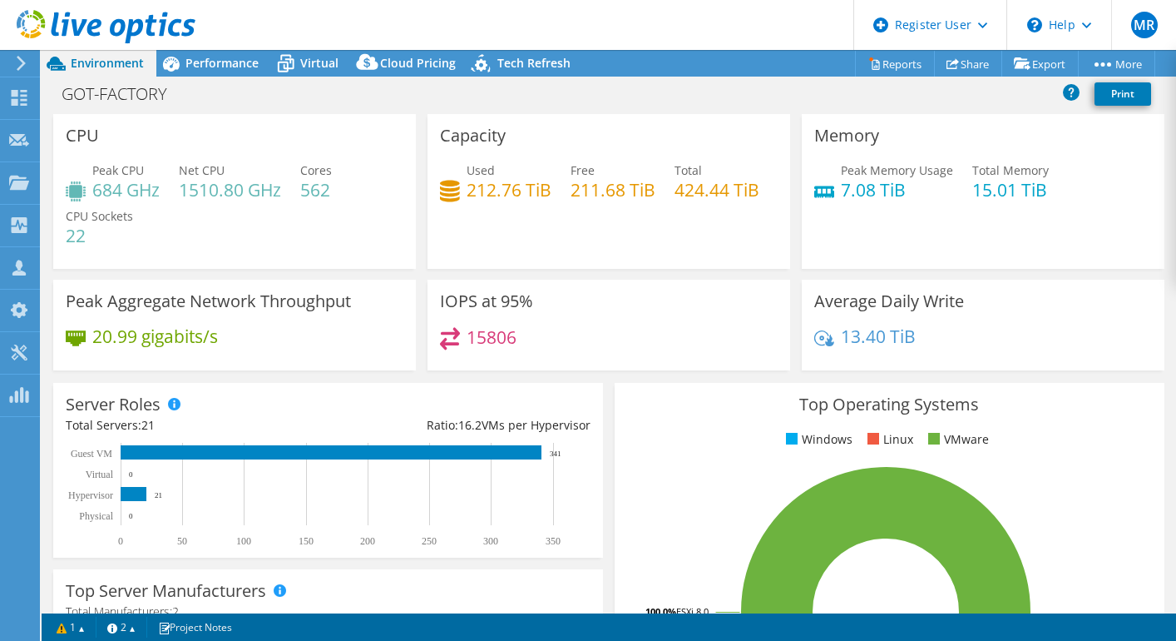
click at [948, 176] on div "Peak Memory Usage 7.08 TiB Total Memory 15.01 TiB" at bounding box center [983, 188] width 338 height 54
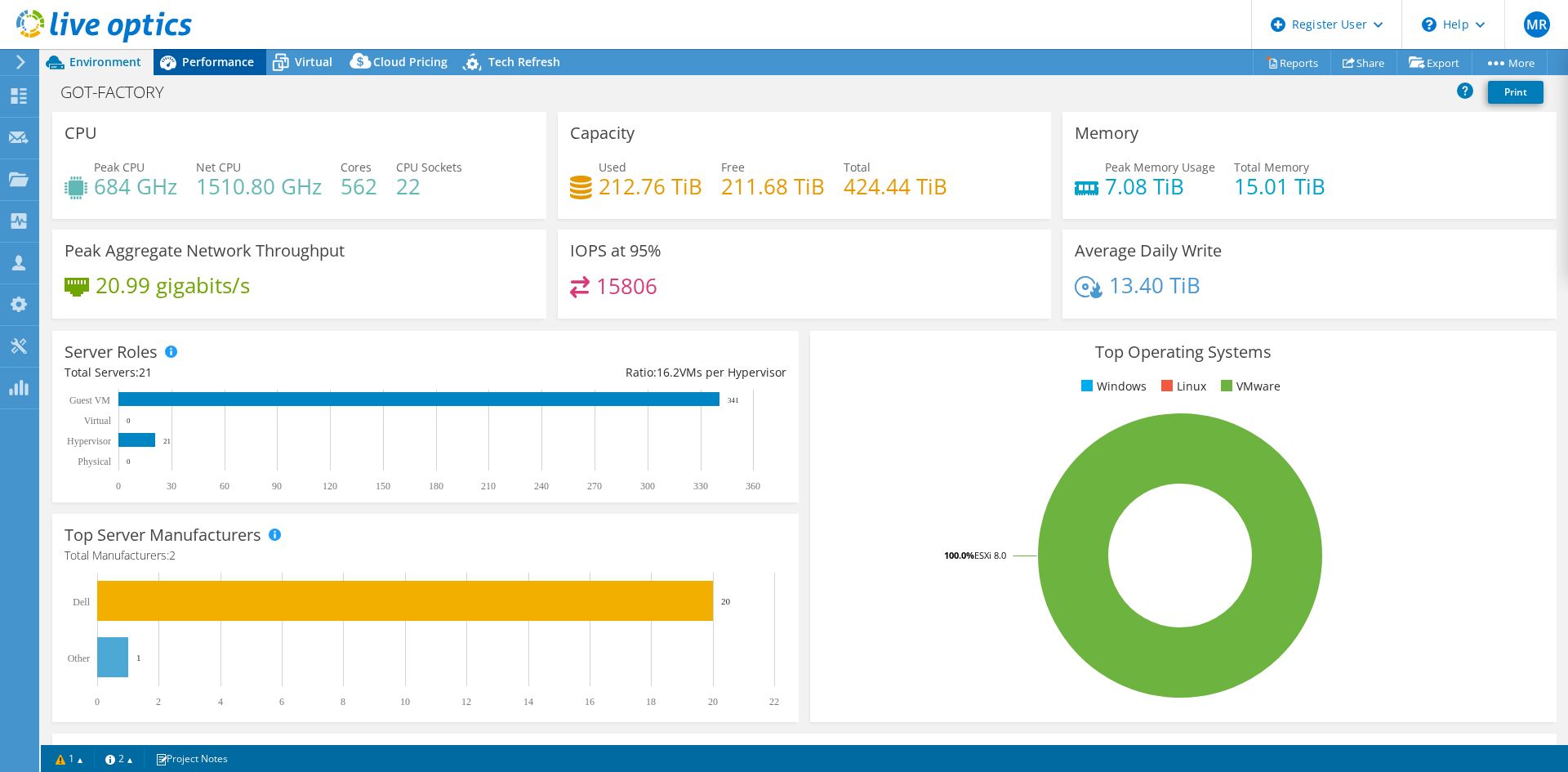
click at [206, 56] on span "Performance" at bounding box center [217, 62] width 72 height 16
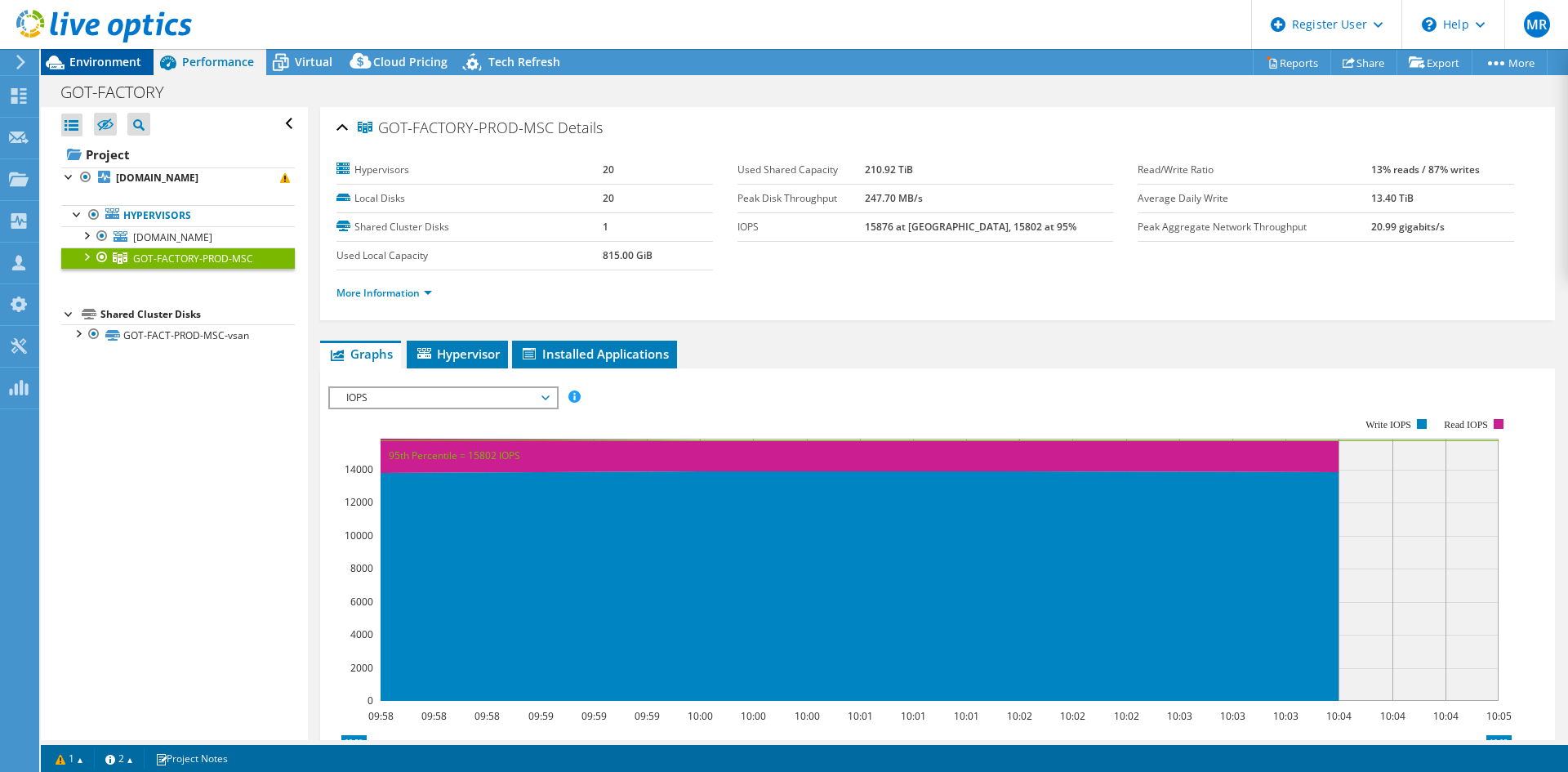
click at [119, 75] on div "Environment" at bounding box center [97, 62] width 113 height 27
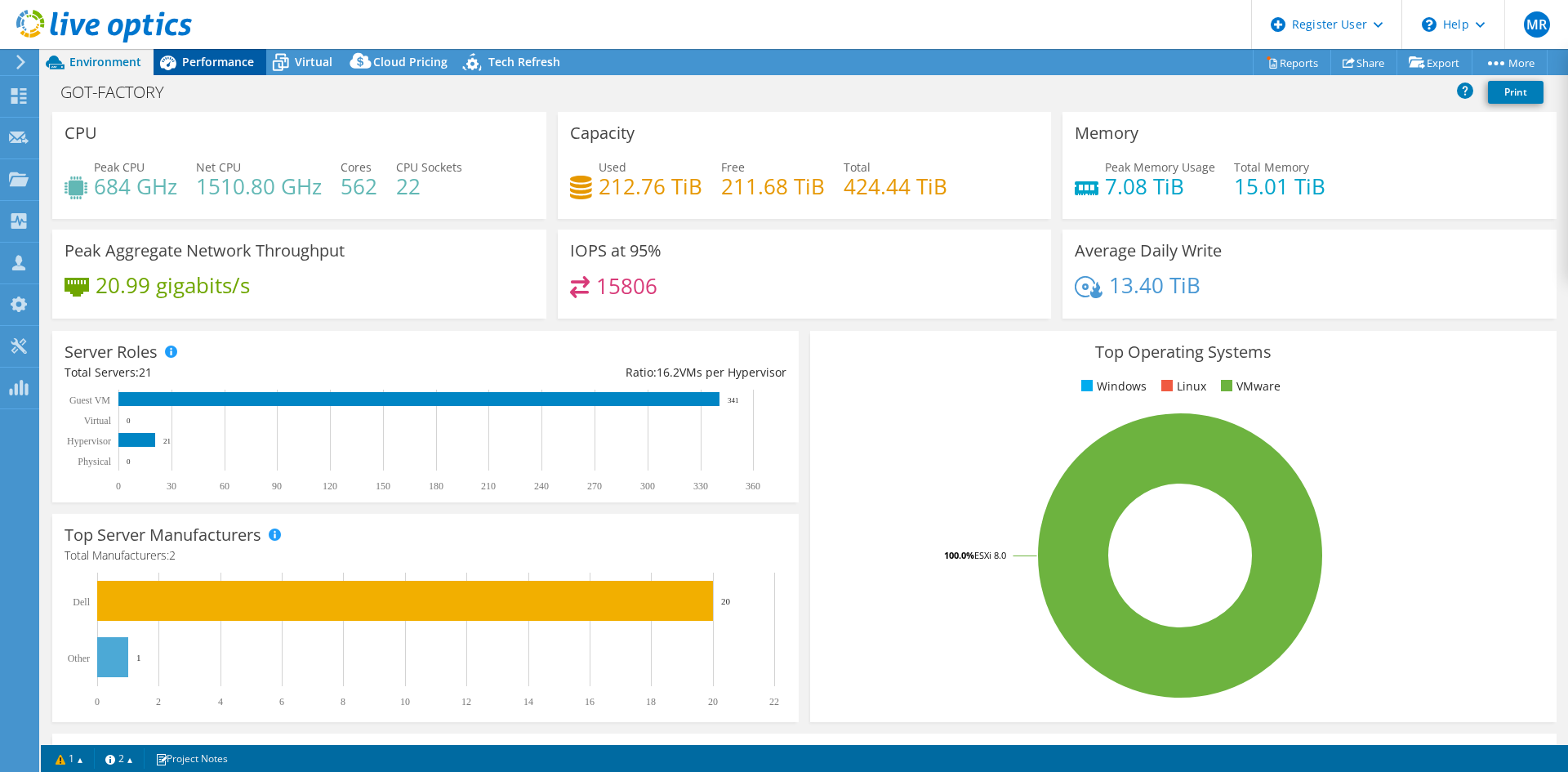
click at [229, 71] on div "Performance" at bounding box center [209, 62] width 113 height 27
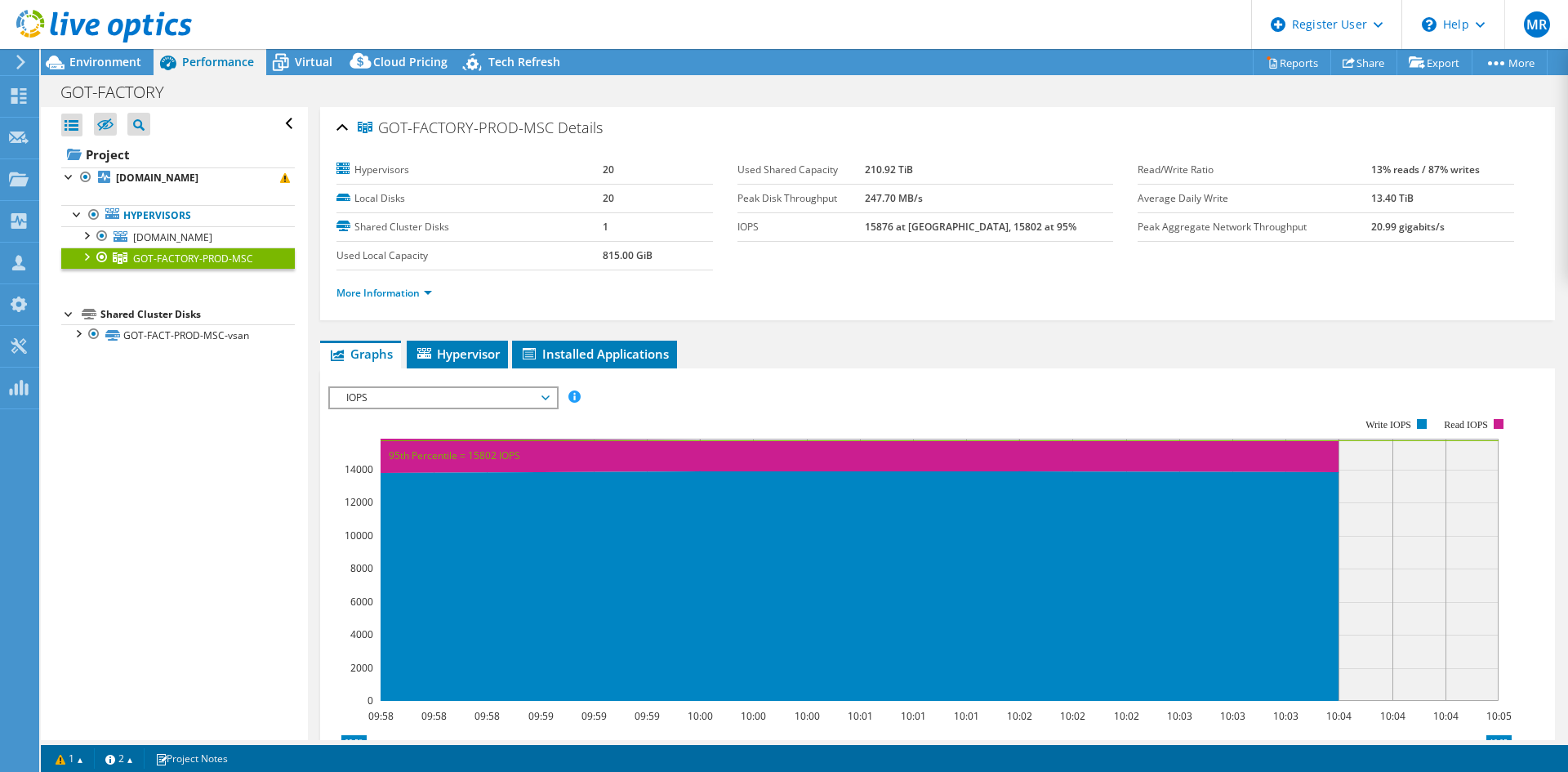
click at [144, 467] on div "Open All Close All Hide Excluded Nodes Project Tree Filter" at bounding box center [174, 423] width 266 height 634
click at [104, 60] on span "Environment" at bounding box center [105, 62] width 72 height 16
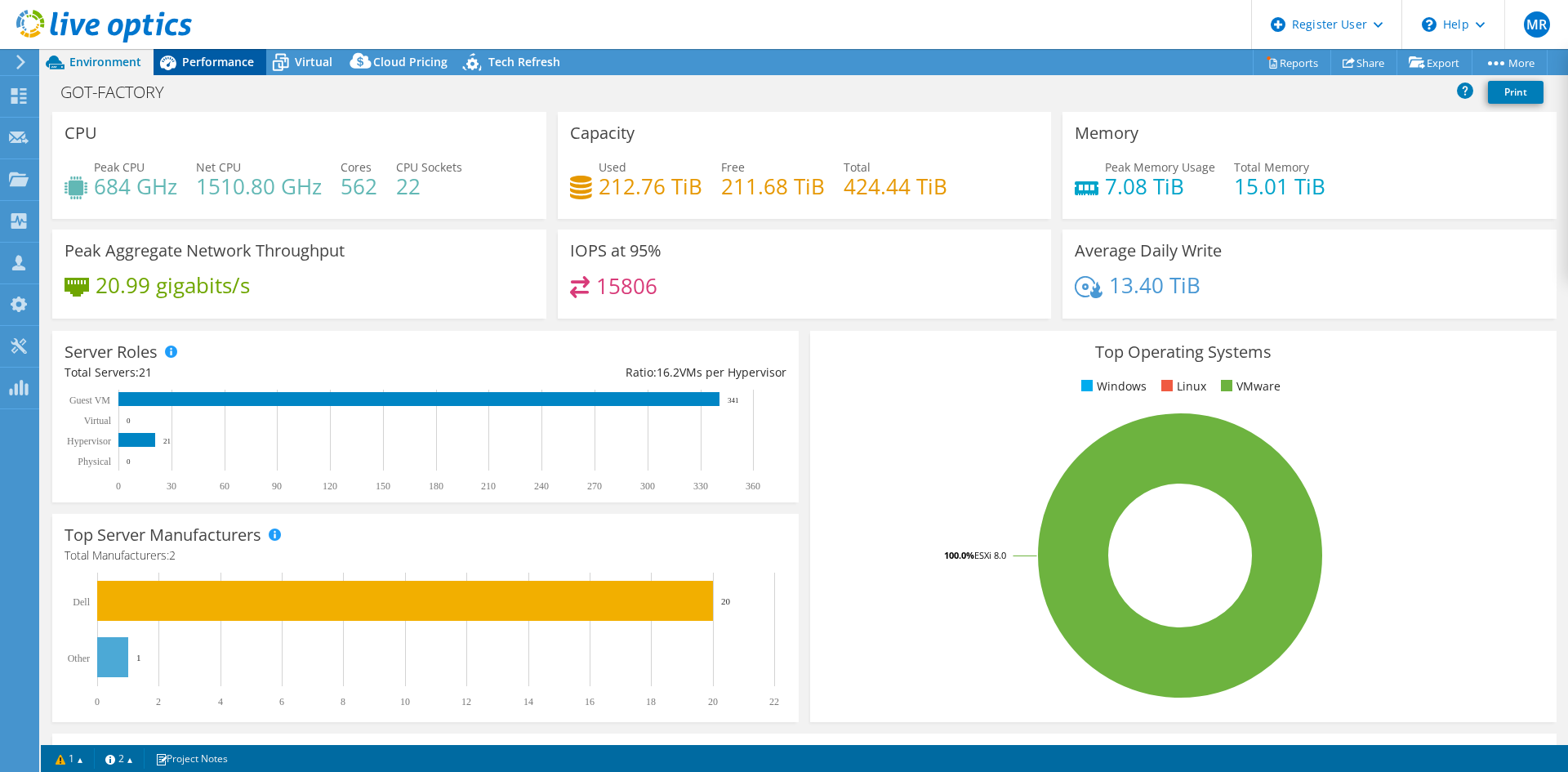
click at [211, 63] on span "Performance" at bounding box center [217, 62] width 72 height 16
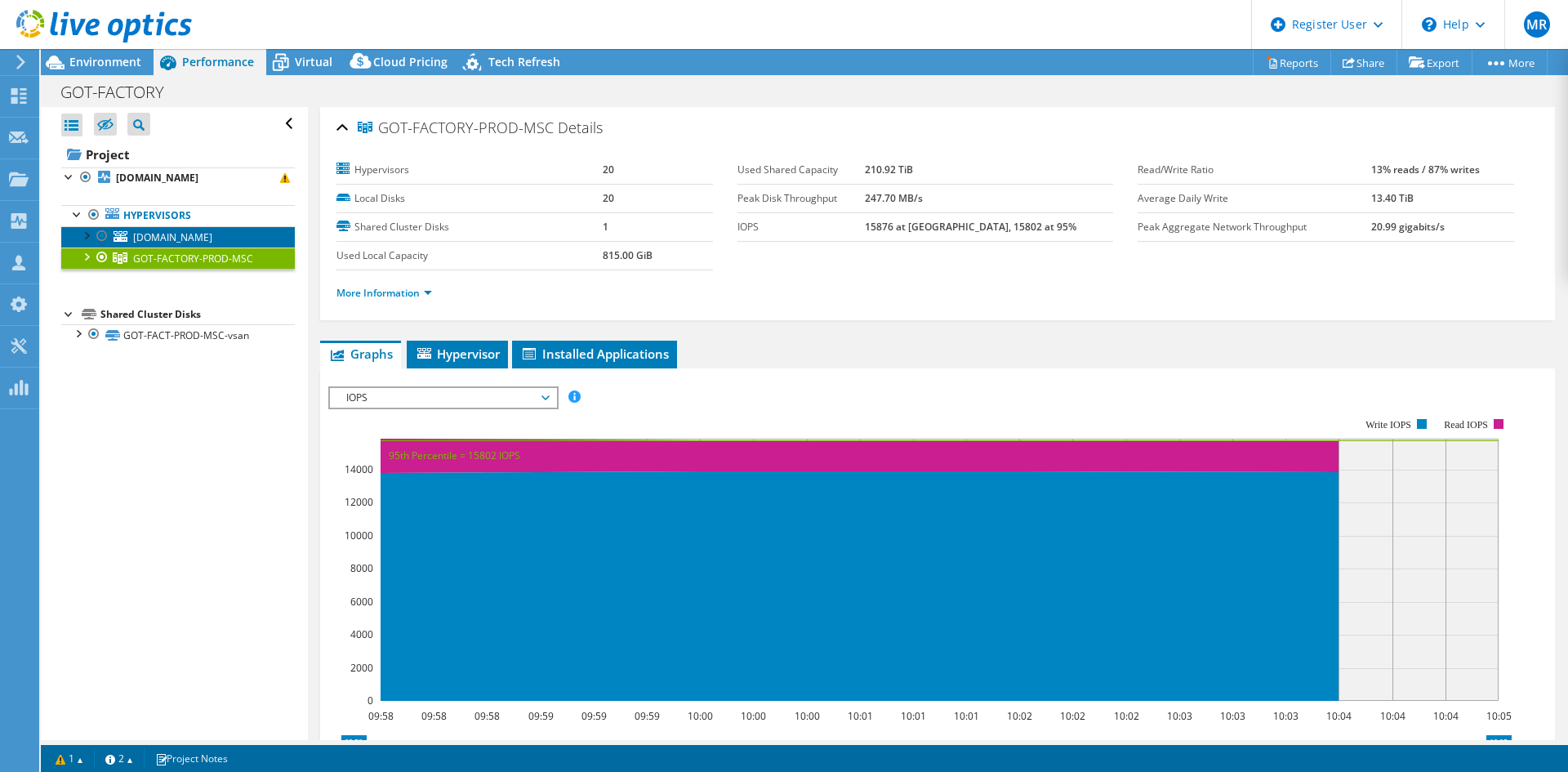
click at [187, 231] on span "olosva1109.olo.volvocars.net" at bounding box center [173, 238] width 80 height 14
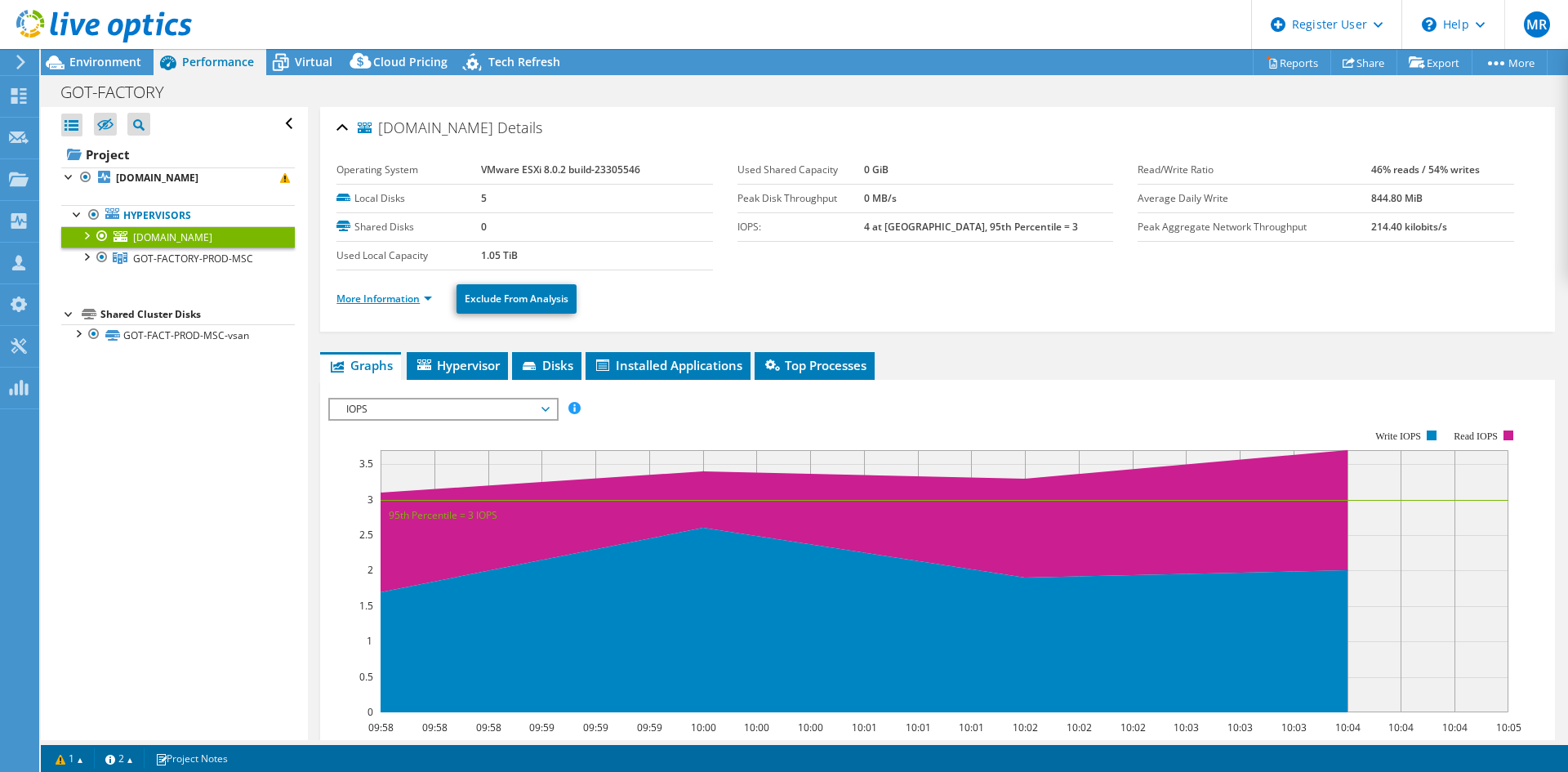
click at [400, 297] on link "More Information" at bounding box center [384, 299] width 95 height 14
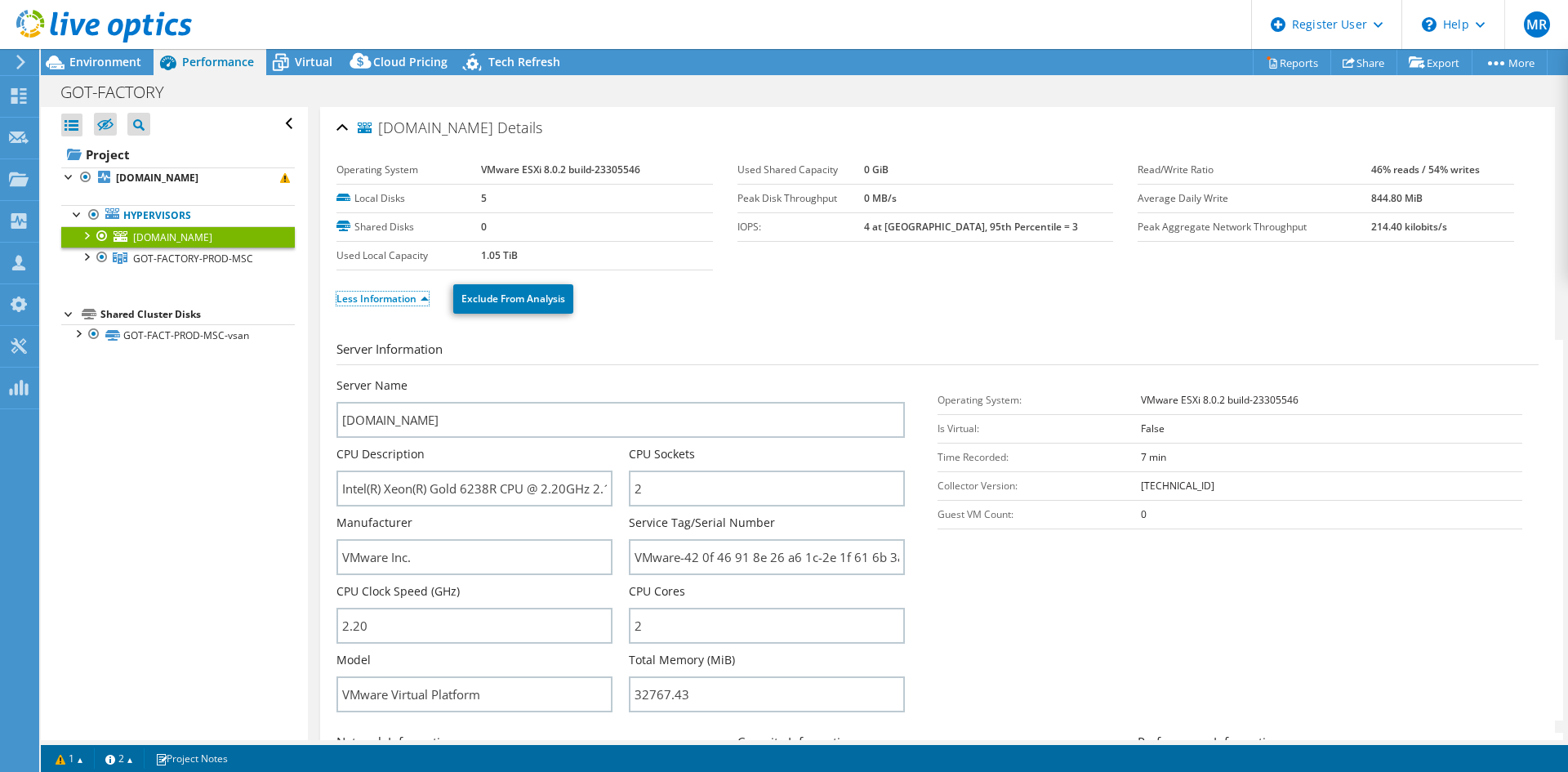
scroll to position [246, 0]
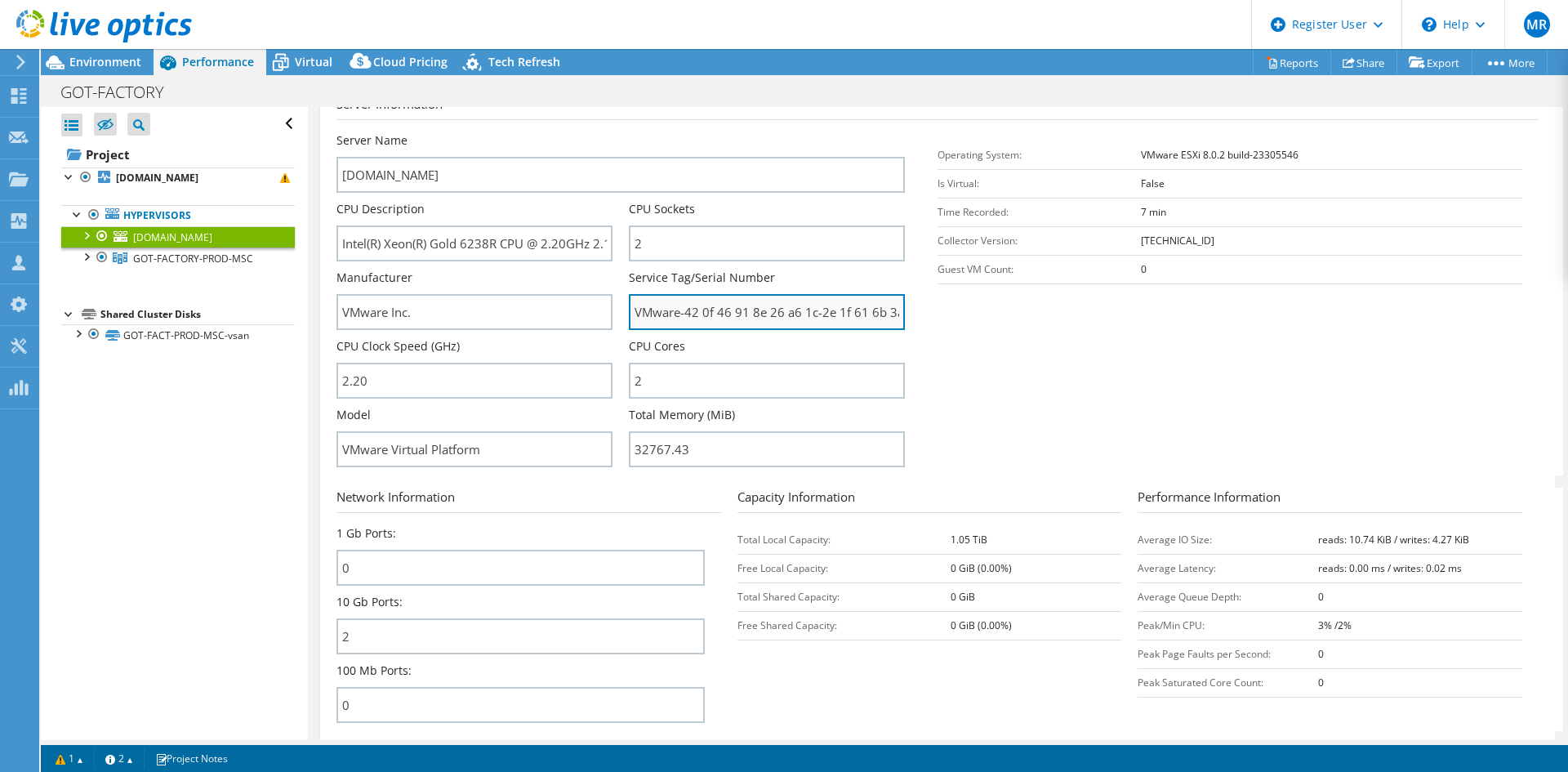
click at [676, 314] on input "VMware-42 0f 46 91 8e 26 a6 1c-2e 1f 61 6b 3a 77 b9 7c" at bounding box center [767, 311] width 276 height 36
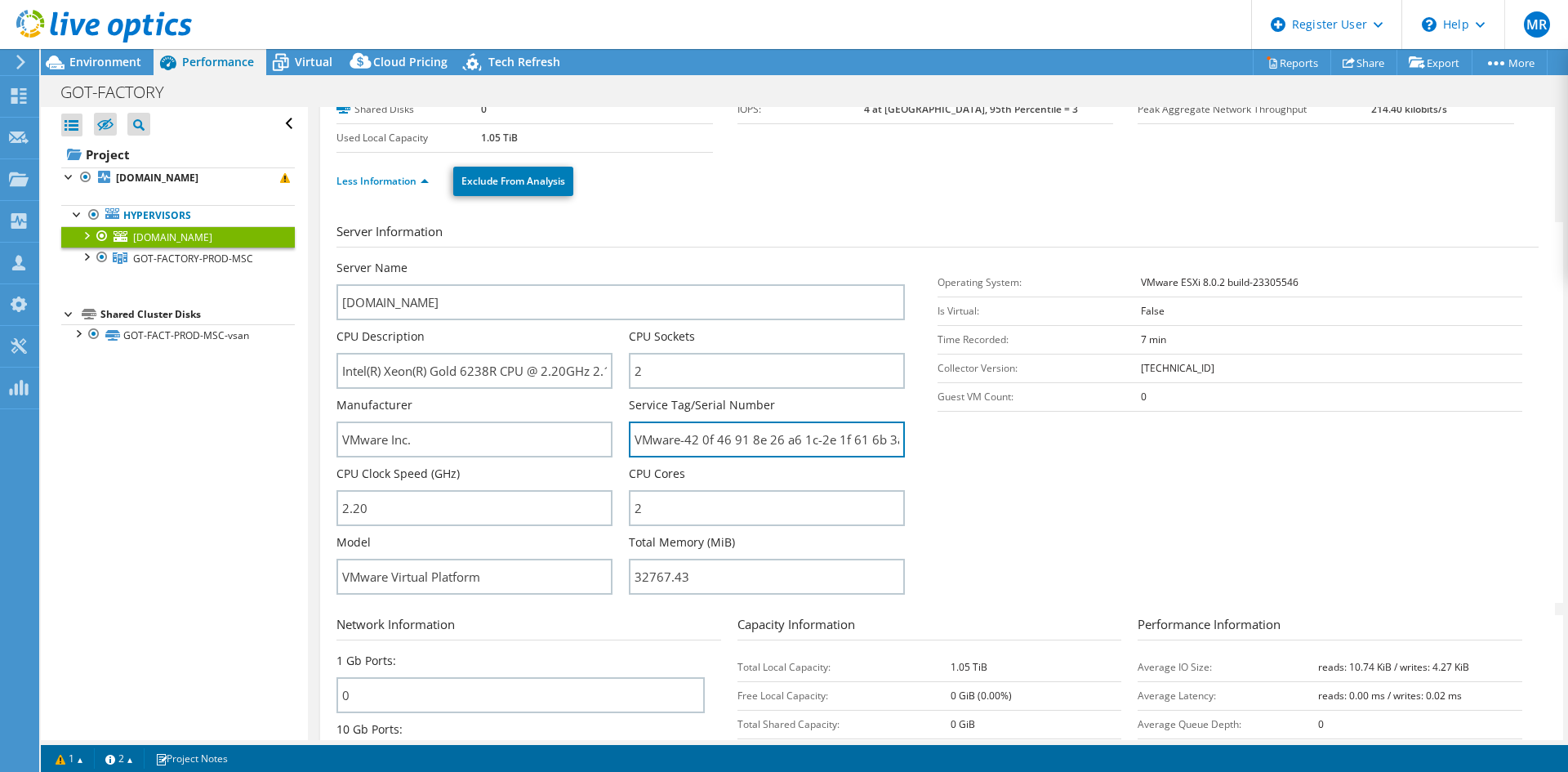
scroll to position [0, 0]
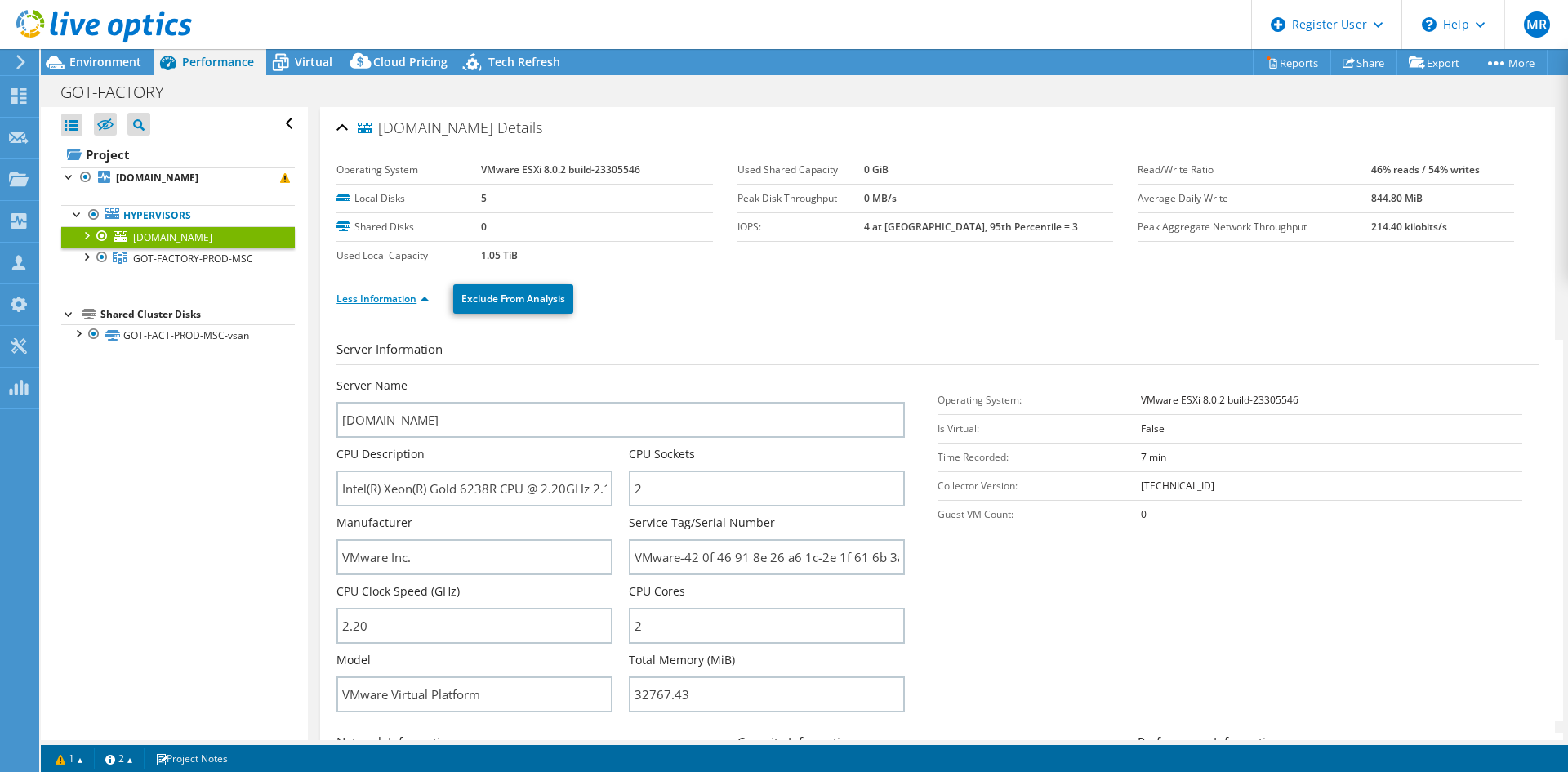
click at [378, 294] on link "Less Information" at bounding box center [383, 299] width 92 height 14
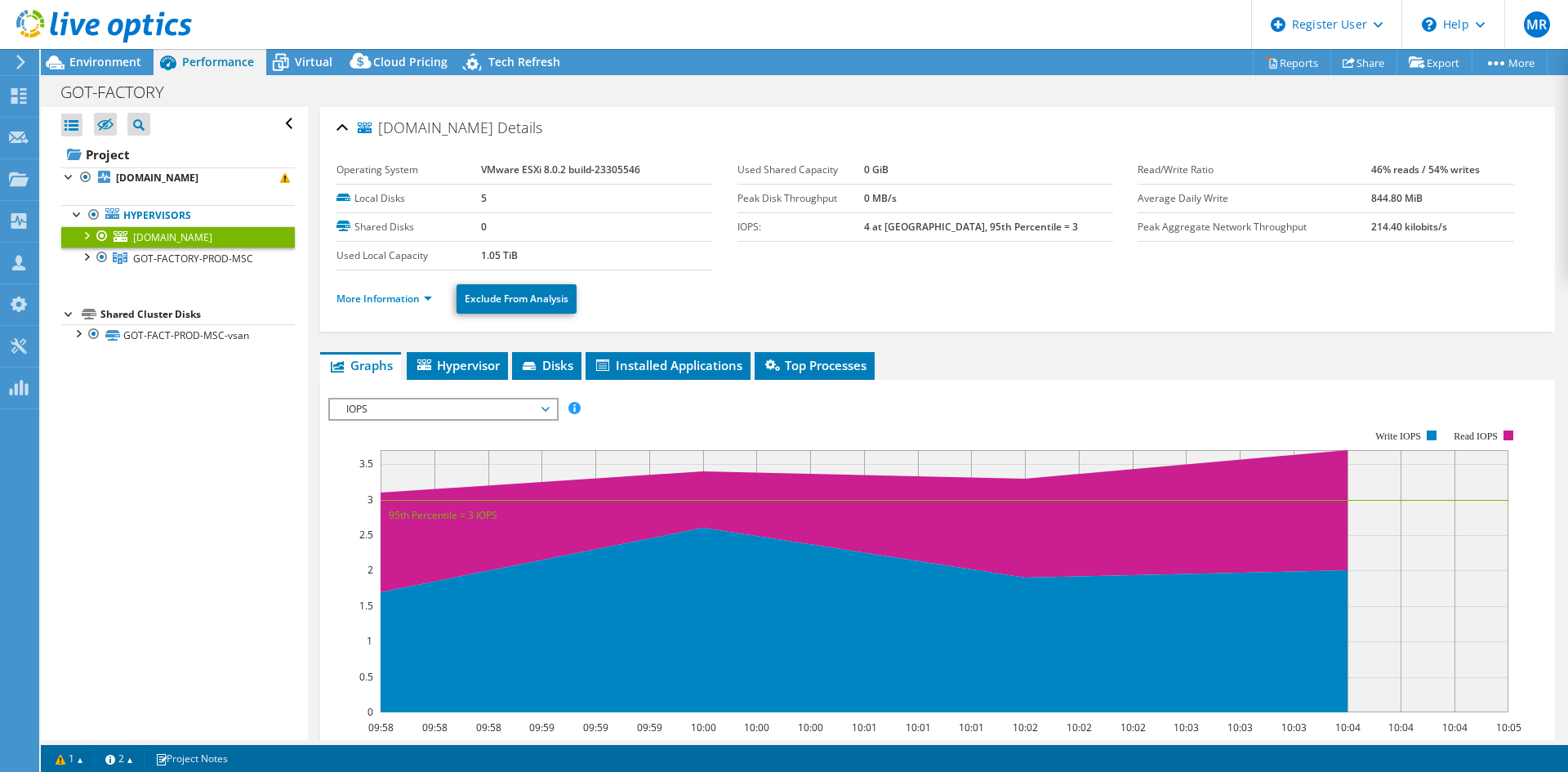
click at [102, 236] on div at bounding box center [102, 236] width 17 height 20
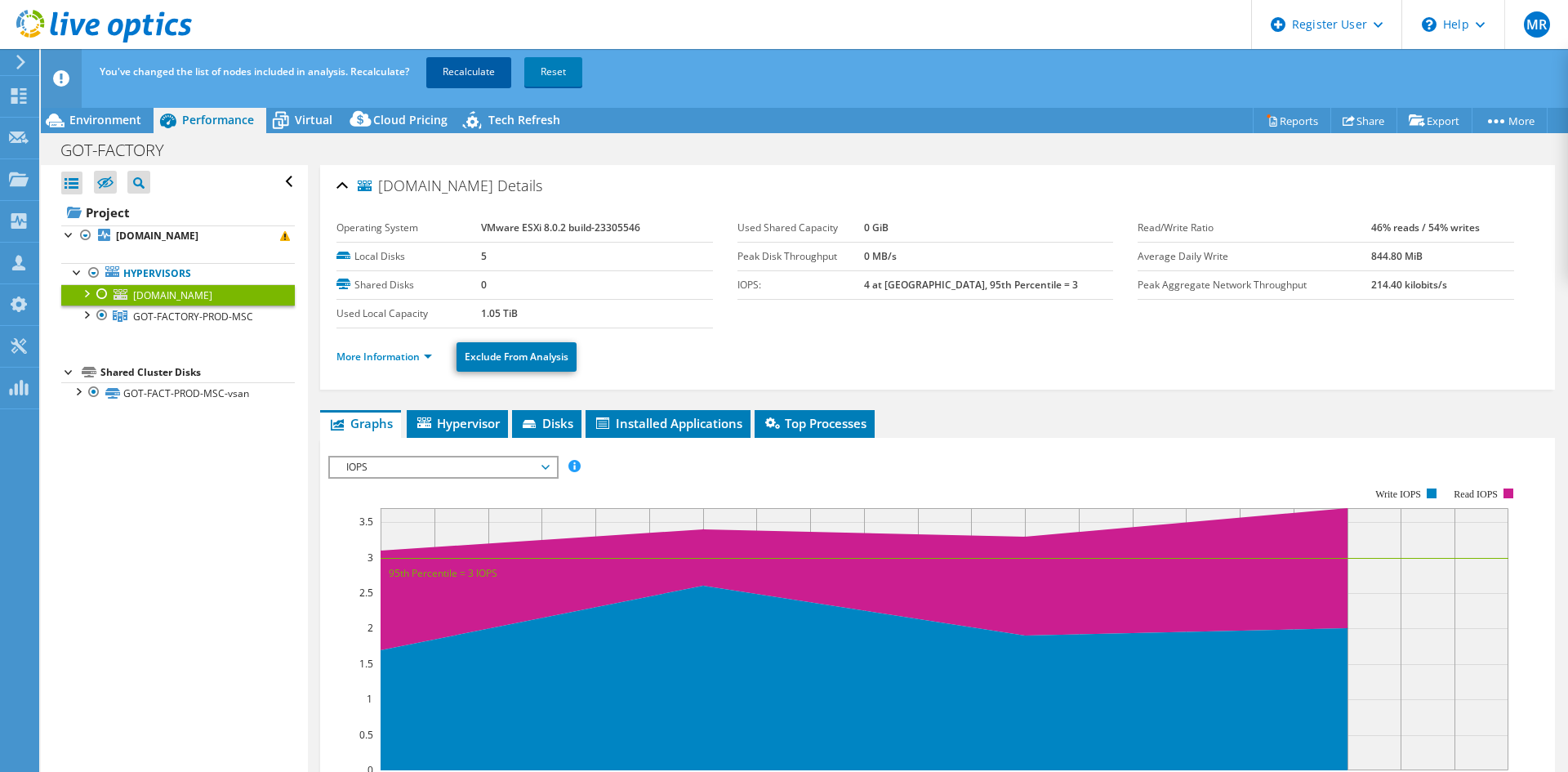
click at [449, 66] on link "Recalculate" at bounding box center [468, 72] width 85 height 29
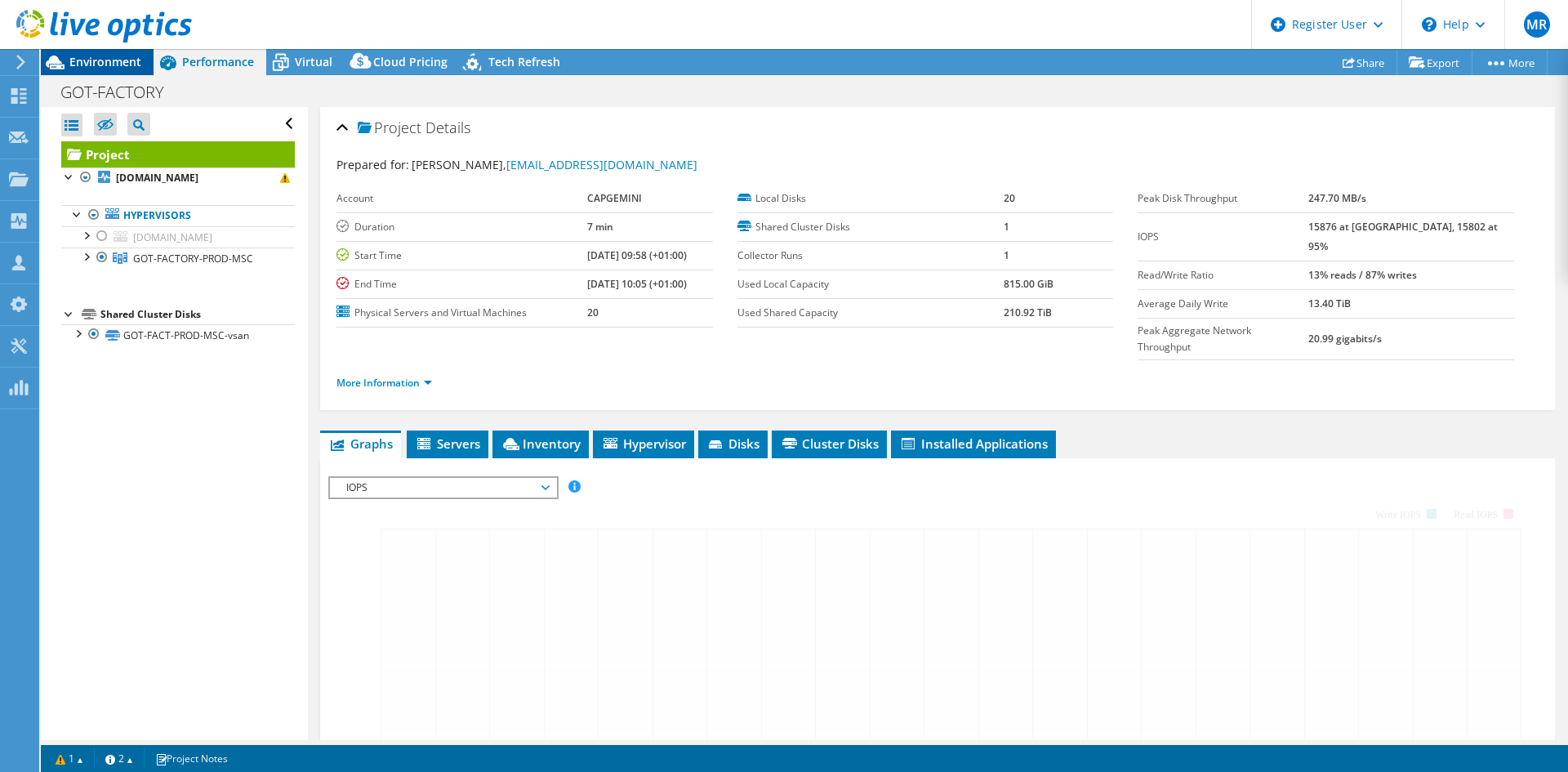
click at [114, 67] on span "Environment" at bounding box center [105, 62] width 72 height 16
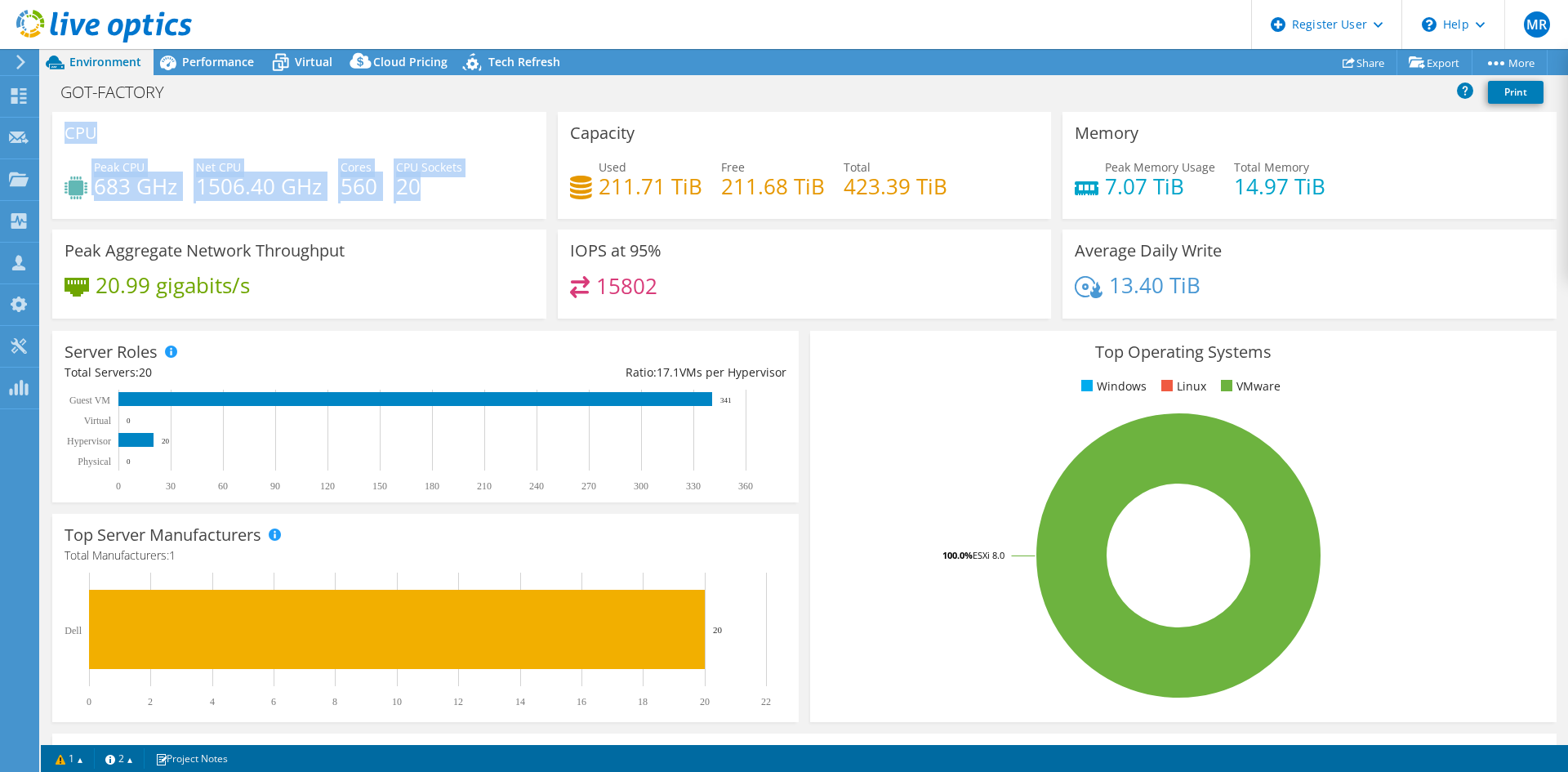
drag, startPoint x: 61, startPoint y: 124, endPoint x: 438, endPoint y: 225, distance: 390.3
click at [438, 225] on div "CPU Peak CPU 683 GHz Net CPU 1506.40 GHz Cores 560 CPU Sockets 20" at bounding box center [298, 171] width 506 height 118
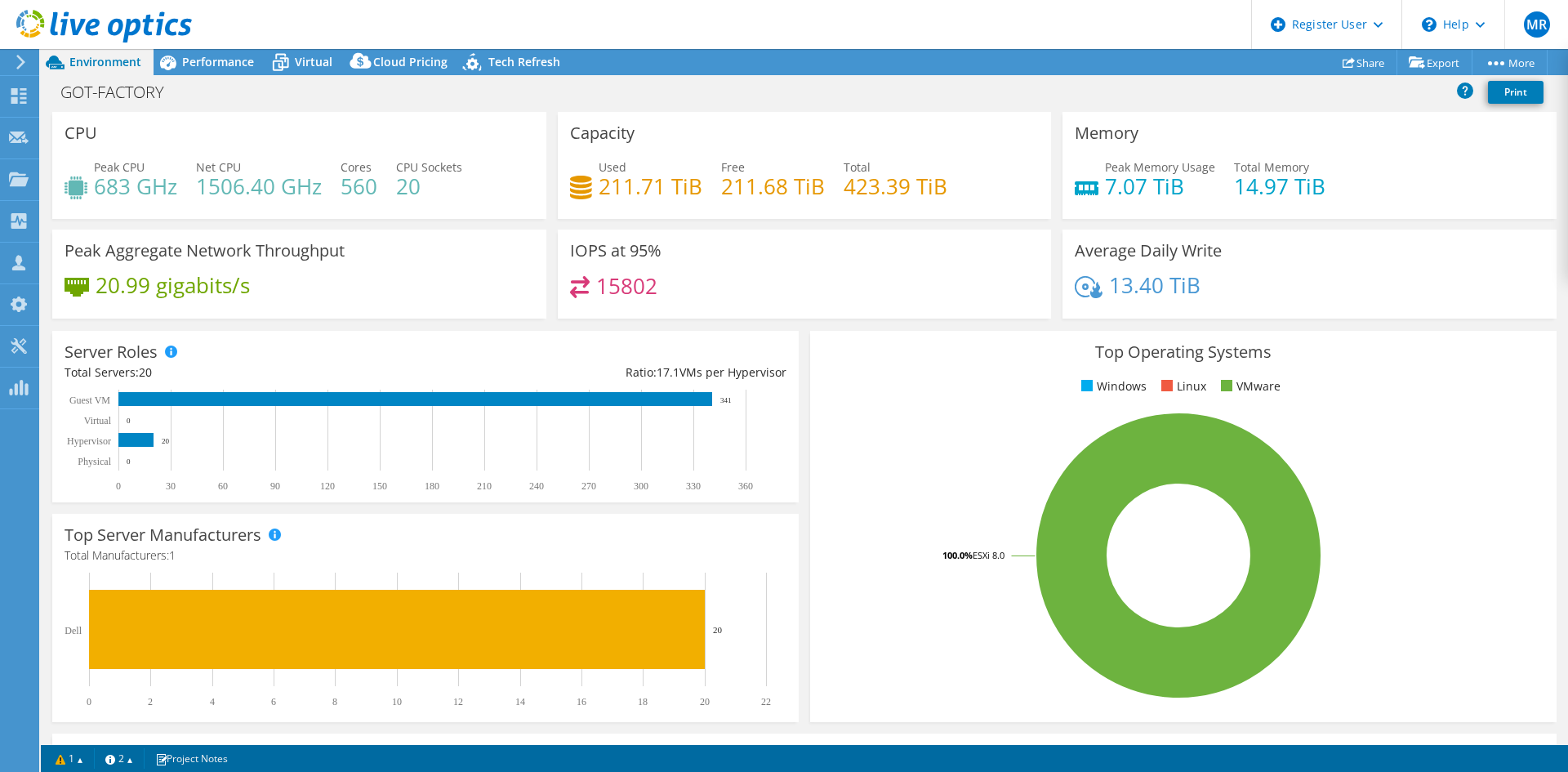
click at [958, 219] on div "Capacity Used 211.71 TiB Free 211.68 TiB Total 423.39 TiB" at bounding box center [804, 171] width 506 height 118
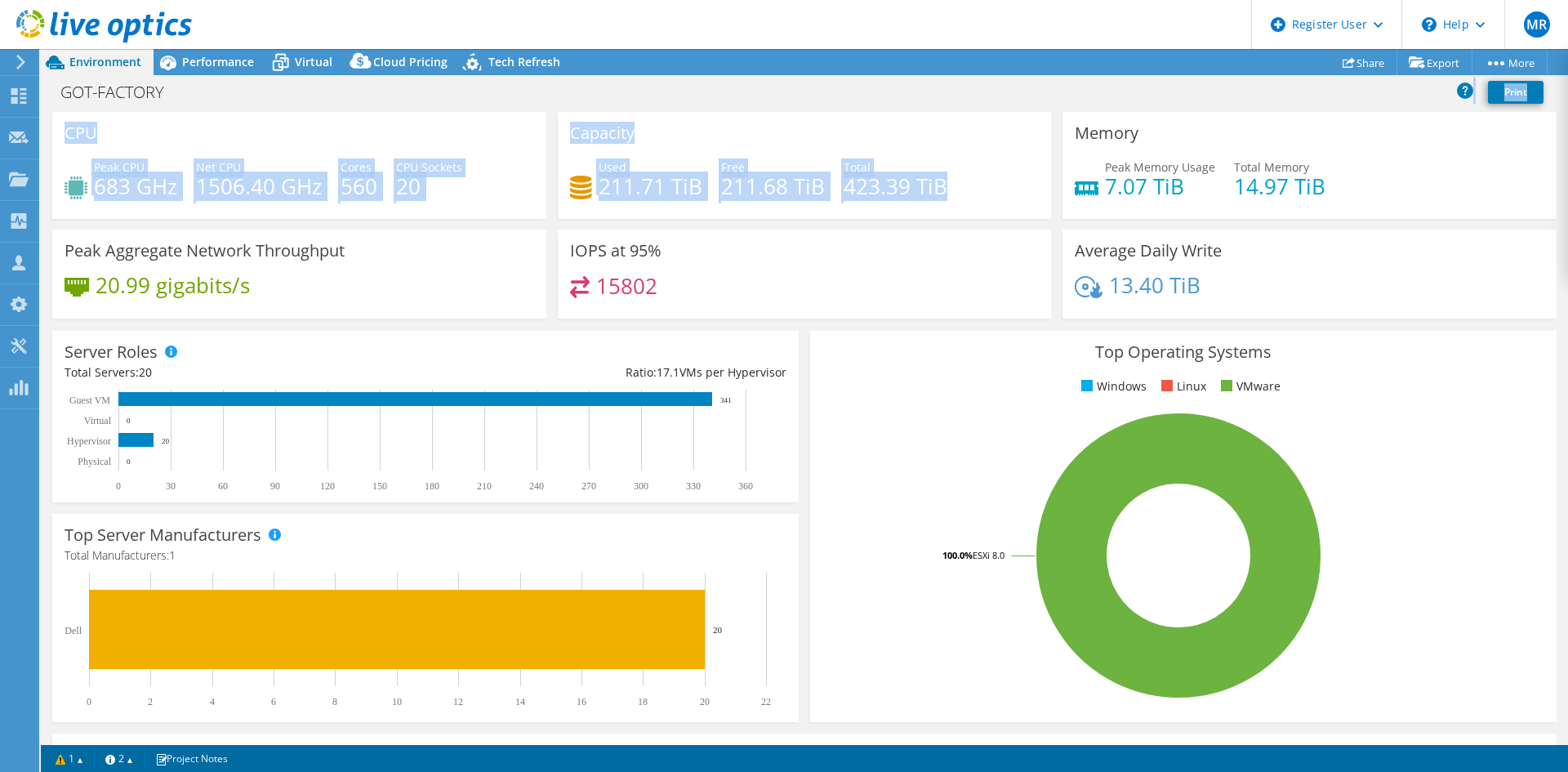
drag, startPoint x: 954, startPoint y: 197, endPoint x: 554, endPoint y: 106, distance: 410.2
click at [554, 106] on div "Project Actions Project Actions Reports Share Export vSAN ReadyNode Sizer" at bounding box center [805, 411] width 1528 height 723
click at [162, 178] on h4 "683 GHz" at bounding box center [135, 187] width 83 height 18
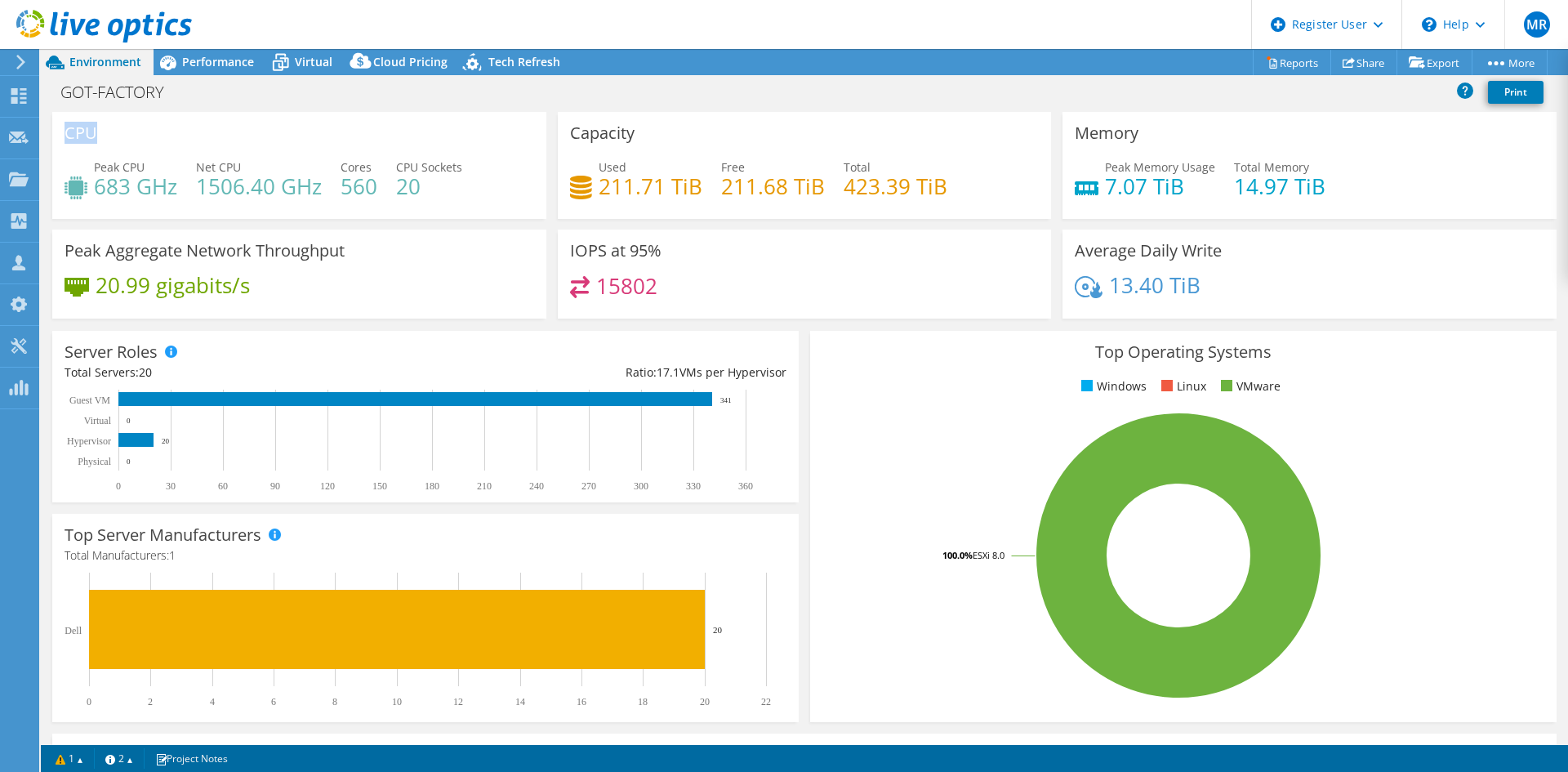
drag, startPoint x: 66, startPoint y: 127, endPoint x: 94, endPoint y: 134, distance: 28.9
click at [94, 134] on h3 "CPU" at bounding box center [81, 133] width 32 height 18
drag, startPoint x: 98, startPoint y: 168, endPoint x: 159, endPoint y: 164, distance: 61.1
click at [159, 164] on div "Peak CPU 683 GHz" at bounding box center [135, 176] width 83 height 36
drag, startPoint x: 107, startPoint y: 185, endPoint x: 168, endPoint y: 186, distance: 61.0
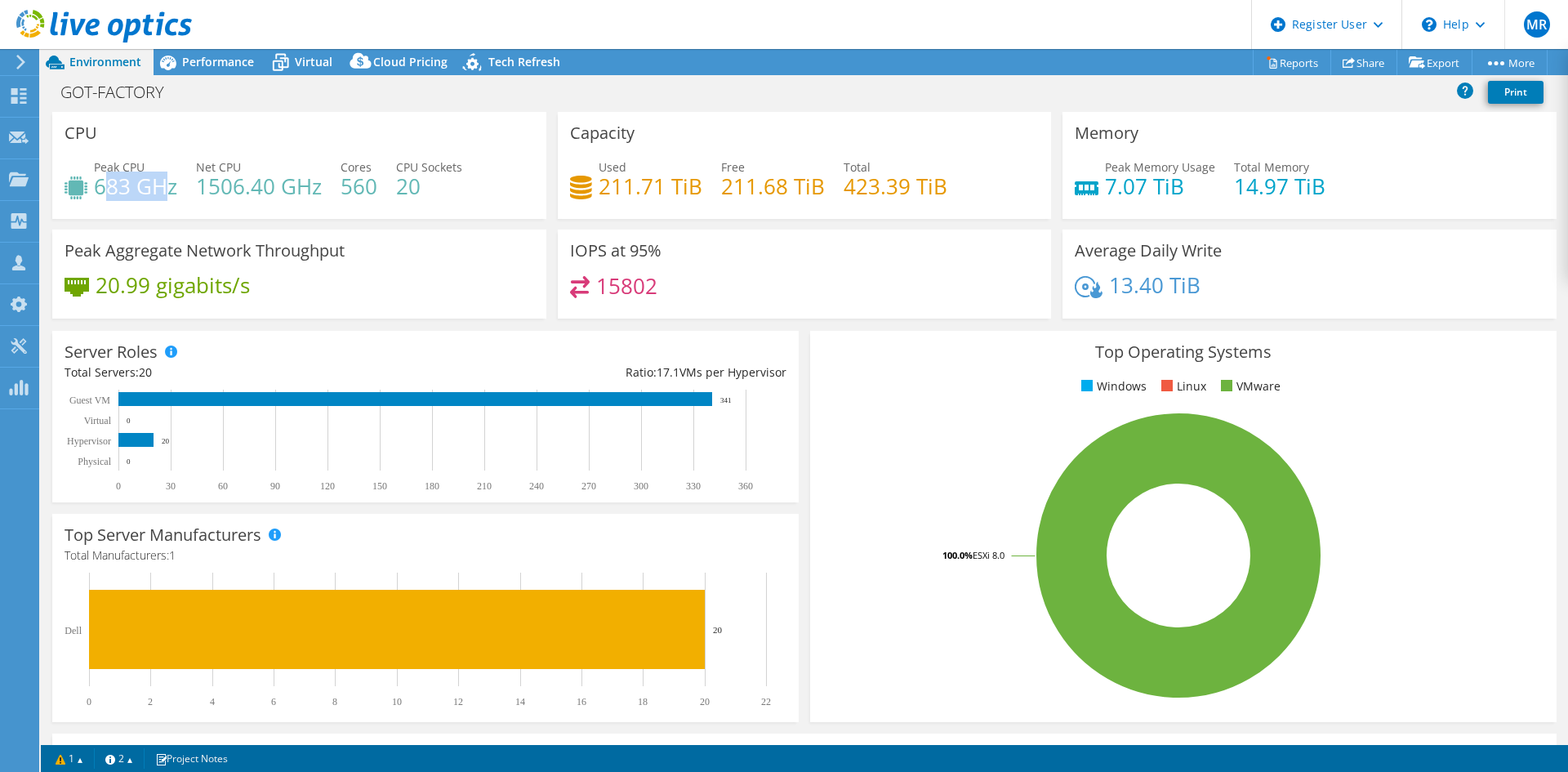
click at [168, 186] on h4 "683 GHz" at bounding box center [135, 187] width 83 height 18
drag, startPoint x: 190, startPoint y: 187, endPoint x: 318, endPoint y: 190, distance: 128.0
click at [318, 190] on div "Peak CPU 683 GHz Net CPU 1506.40 GHz Cores 560 CPU Sockets 20" at bounding box center [299, 185] width 469 height 53
drag, startPoint x: 394, startPoint y: 181, endPoint x: 422, endPoint y: 182, distance: 28.0
click at [422, 182] on div "Peak CPU 683 GHz Net CPU 1506.40 GHz Cores 560 CPU Sockets 20" at bounding box center [299, 185] width 469 height 53
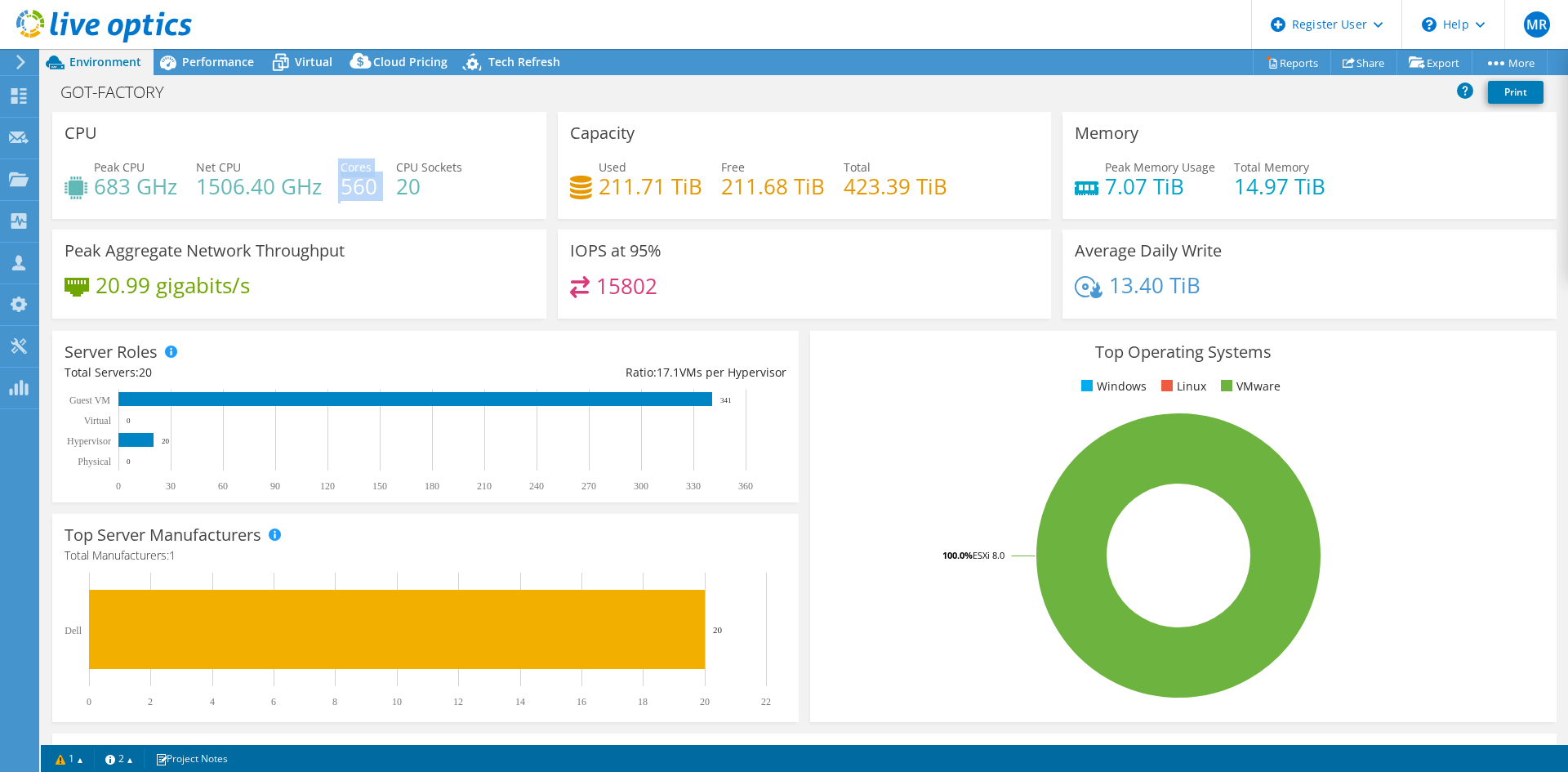
drag, startPoint x: 334, startPoint y: 185, endPoint x: 386, endPoint y: 194, distance: 52.8
click at [386, 194] on div "Peak CPU 683 GHz Net CPU 1506.40 GHz Cores 560 CPU Sockets 20" at bounding box center [299, 185] width 469 height 53
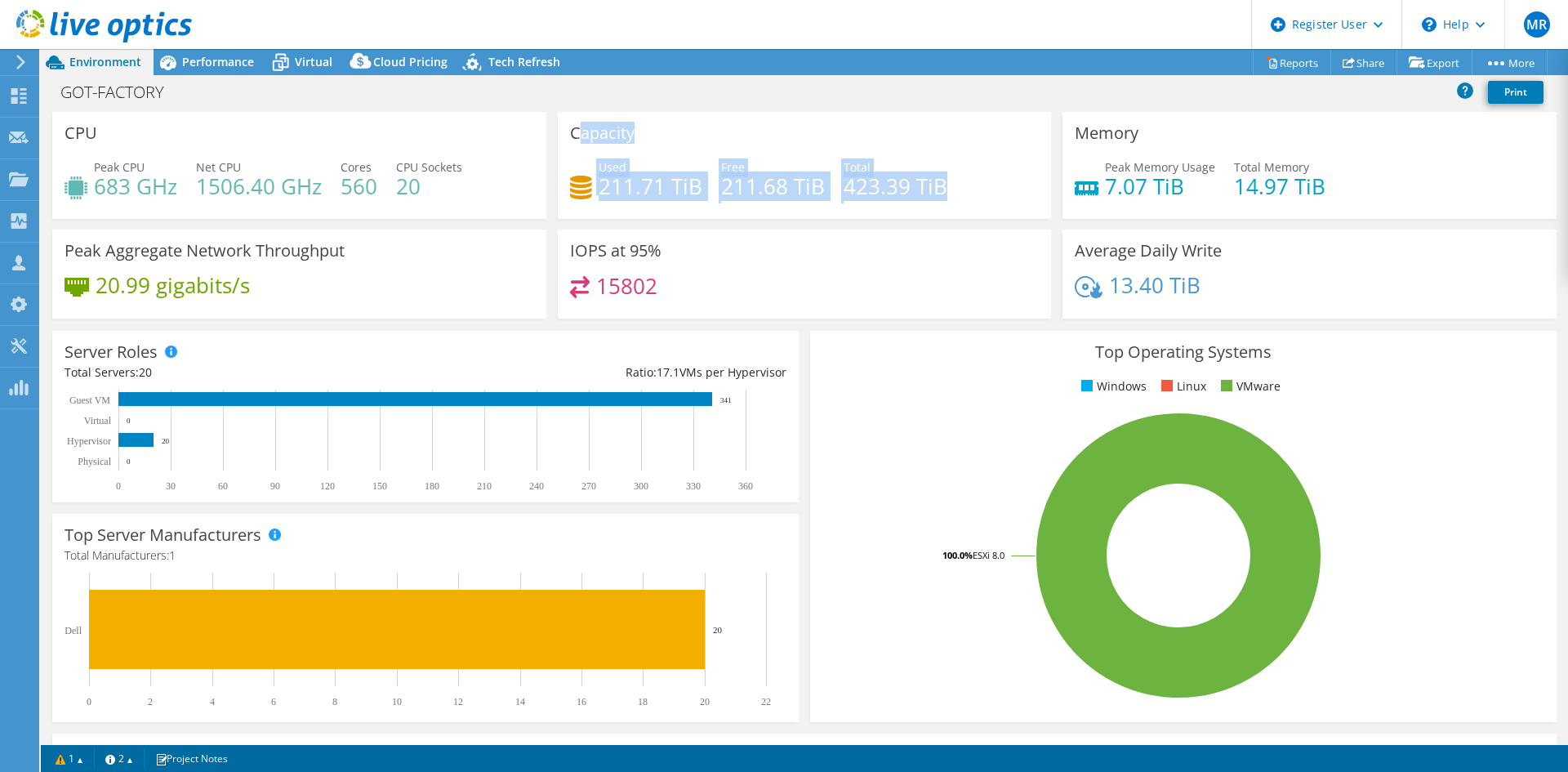
drag, startPoint x: 574, startPoint y: 129, endPoint x: 977, endPoint y: 185, distance: 406.9
click at [977, 185] on div "Capacity Used 211.71 TiB Free 211.68 TiB Total 423.39 TiB" at bounding box center [804, 165] width 494 height 107
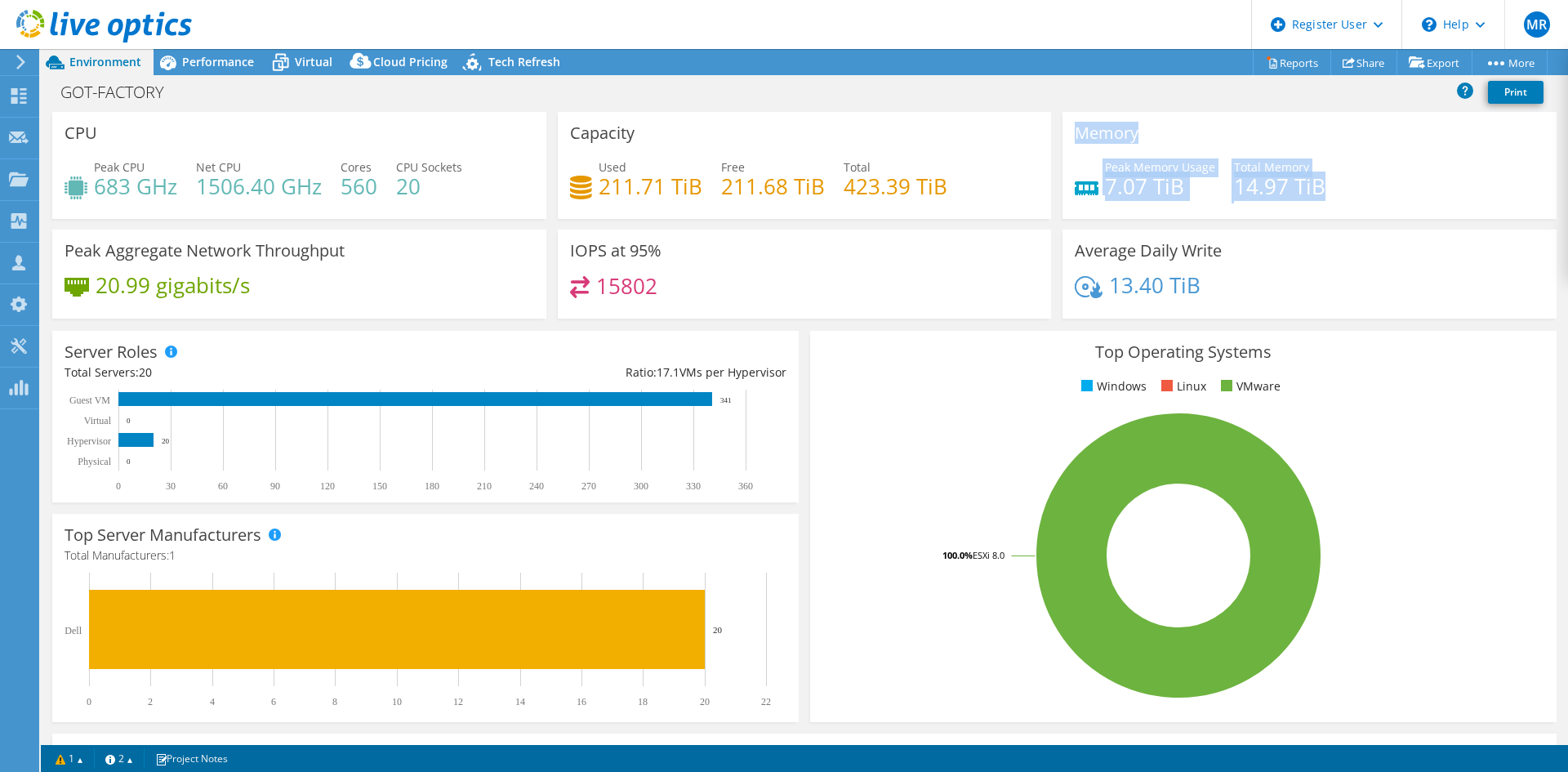
drag, startPoint x: 1062, startPoint y: 122, endPoint x: 1324, endPoint y: 231, distance: 283.8
click at [1154, 231] on div "CPU Peak CPU 683 GHz Net CPU 1506.40 GHz Cores 560 CPU Sockets 20 Capacity Used…" at bounding box center [804, 220] width 1516 height 217
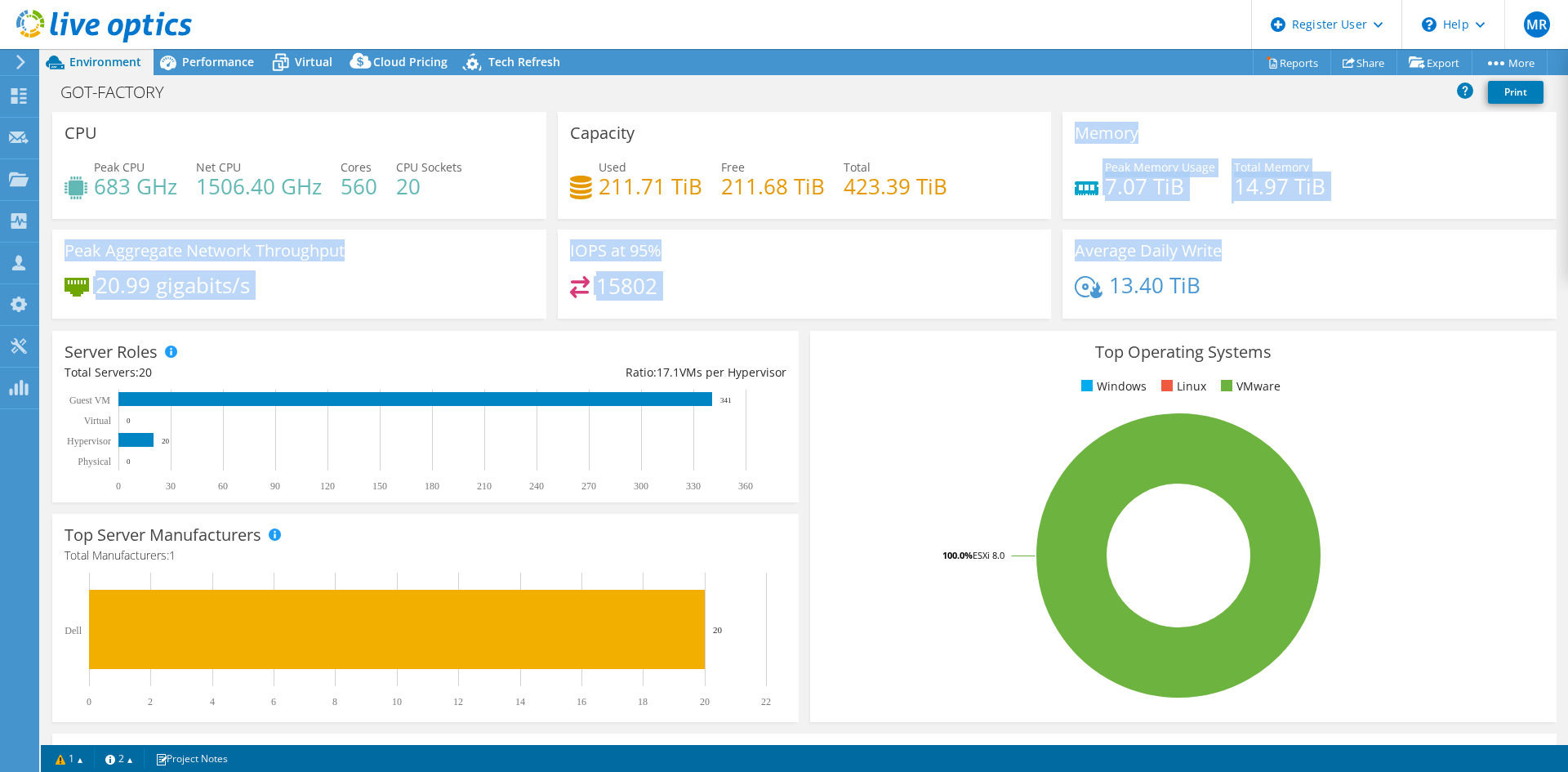
click at [342, 248] on h3 "Peak Aggregate Network Throughput" at bounding box center [204, 250] width 280 height 18
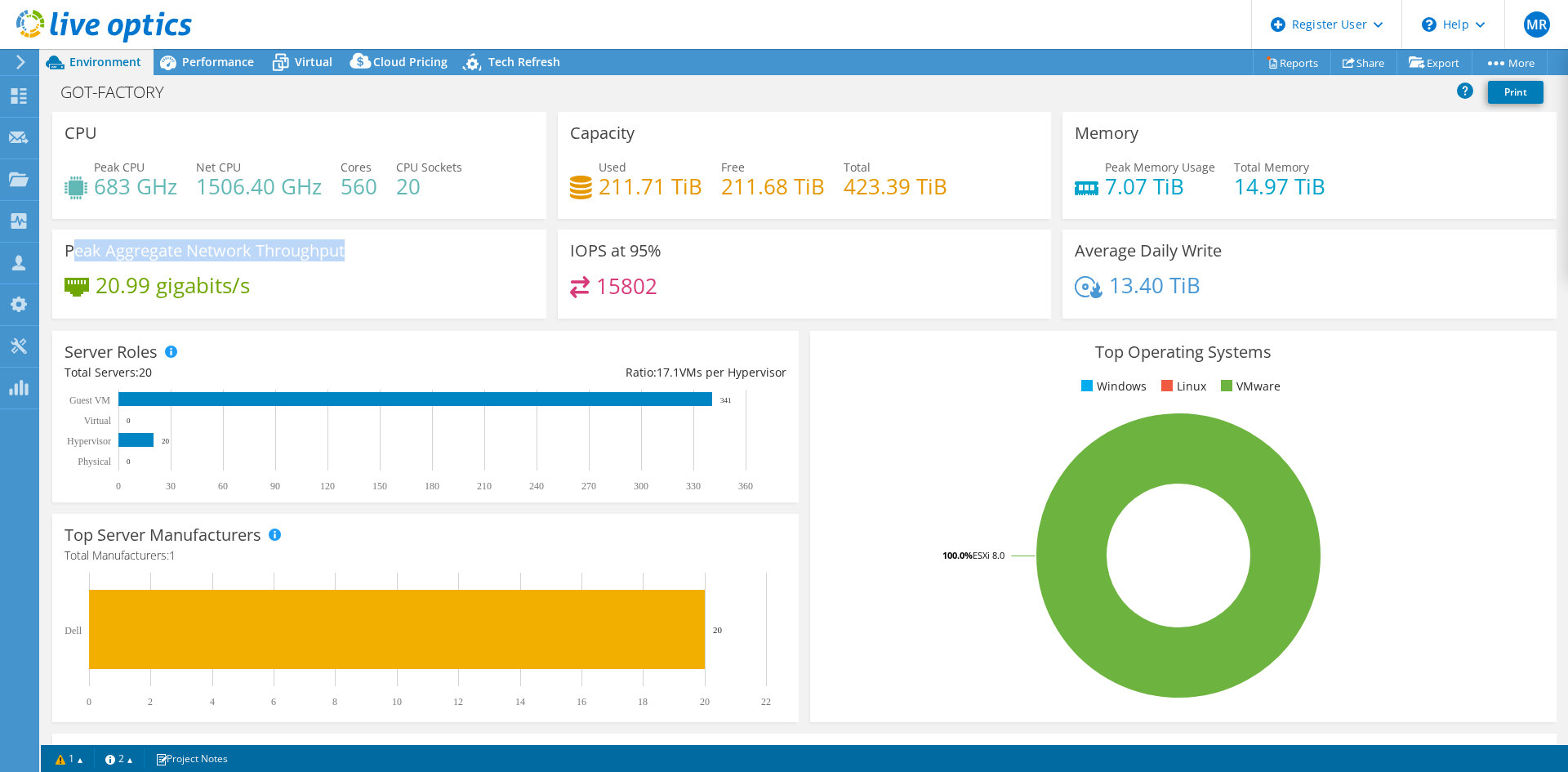
drag, startPoint x: 73, startPoint y: 260, endPoint x: 362, endPoint y: 276, distance: 289.4
click at [362, 276] on div "Peak Aggregate Network Throughput 20.99 gigabits/s" at bounding box center [298, 274] width 494 height 89
click at [426, 257] on div "Peak Aggregate Network Throughput 20.99 gigabits/s" at bounding box center [298, 274] width 494 height 89
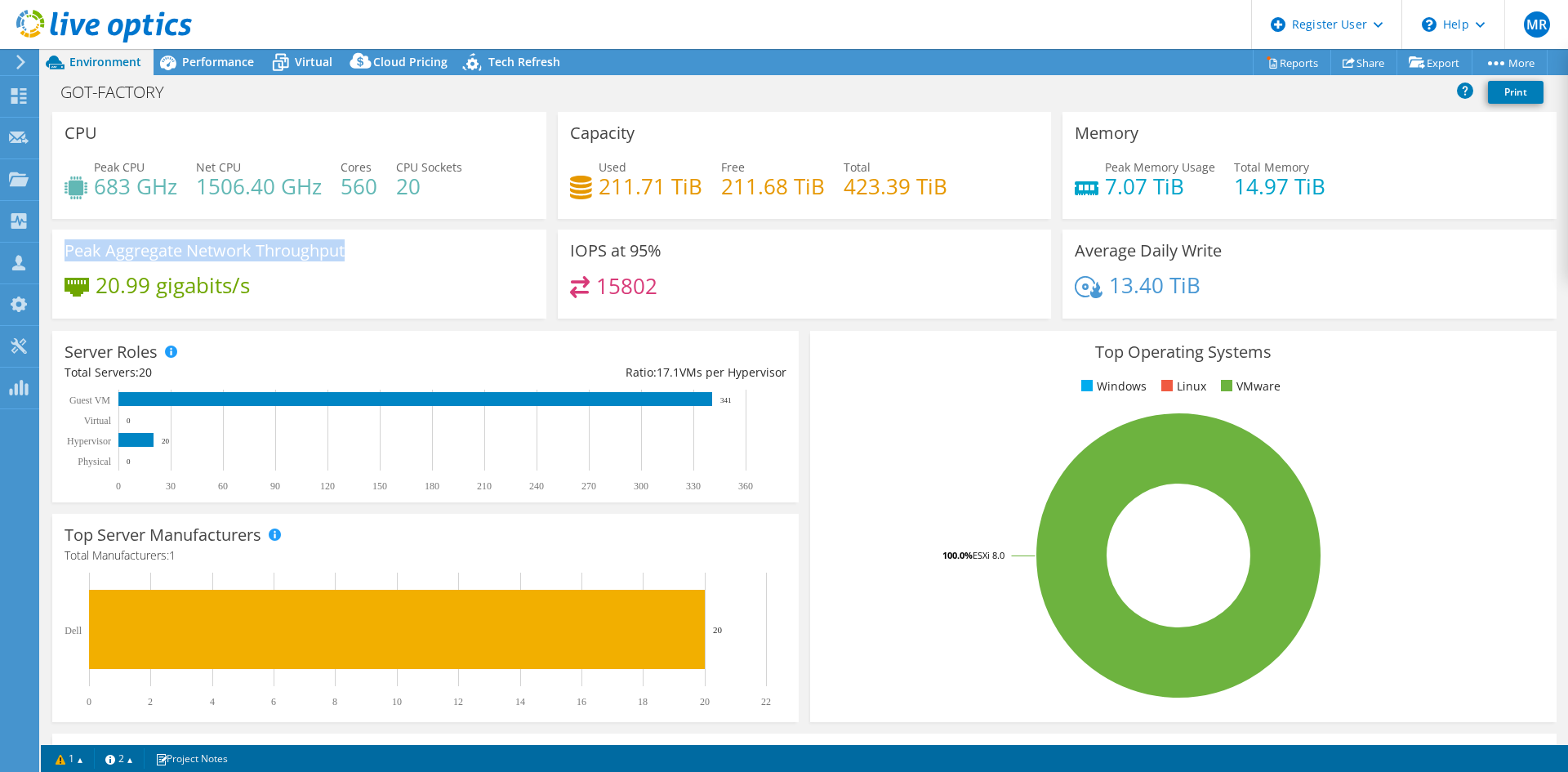
click at [426, 257] on div "Peak Aggregate Network Throughput 20.99 gigabits/s" at bounding box center [298, 274] width 494 height 89
click at [200, 63] on span "Performance" at bounding box center [217, 62] width 72 height 16
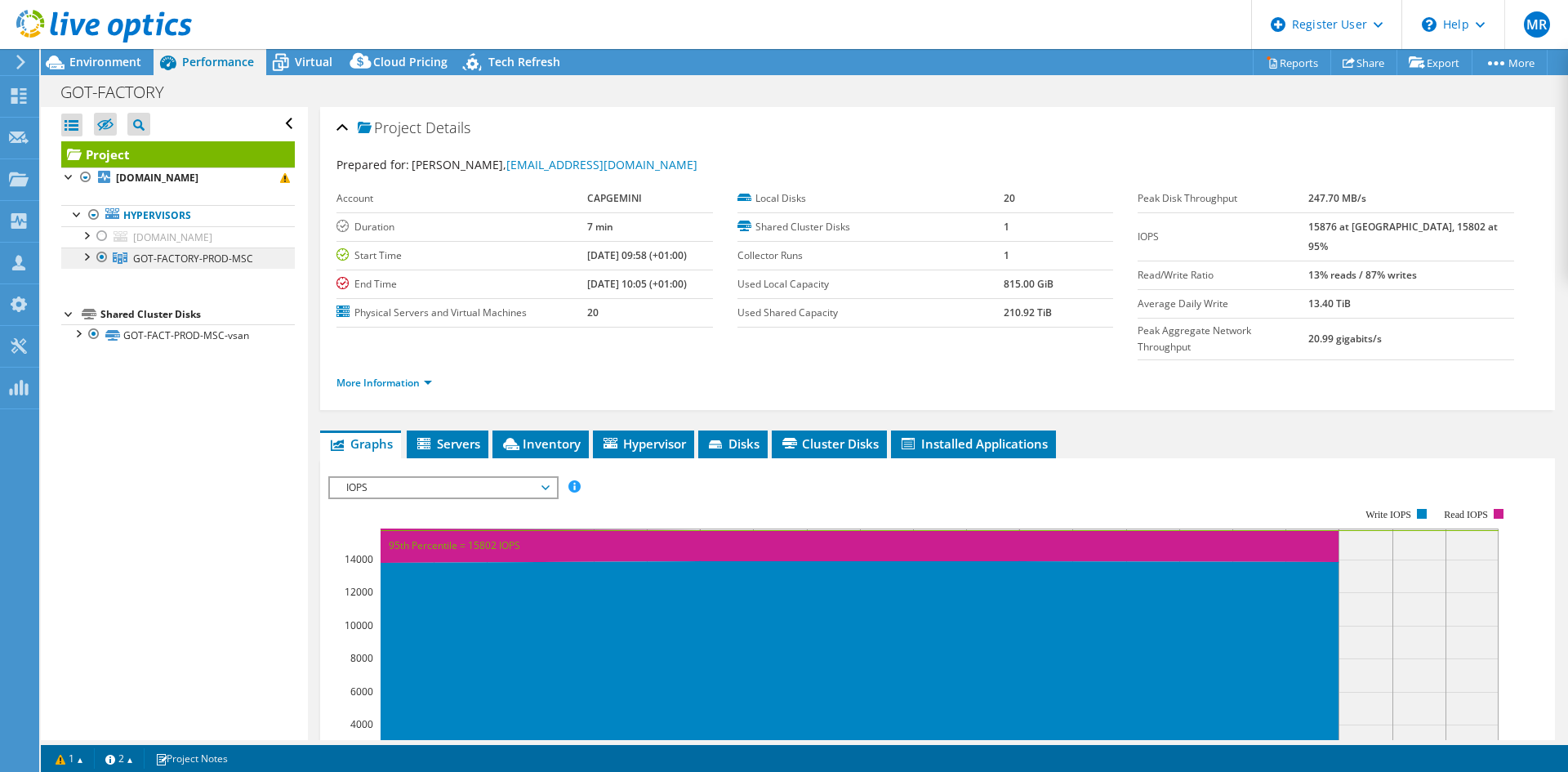
click at [162, 255] on span "GOT-FACTORY-PROD-MSC" at bounding box center [193, 258] width 120 height 14
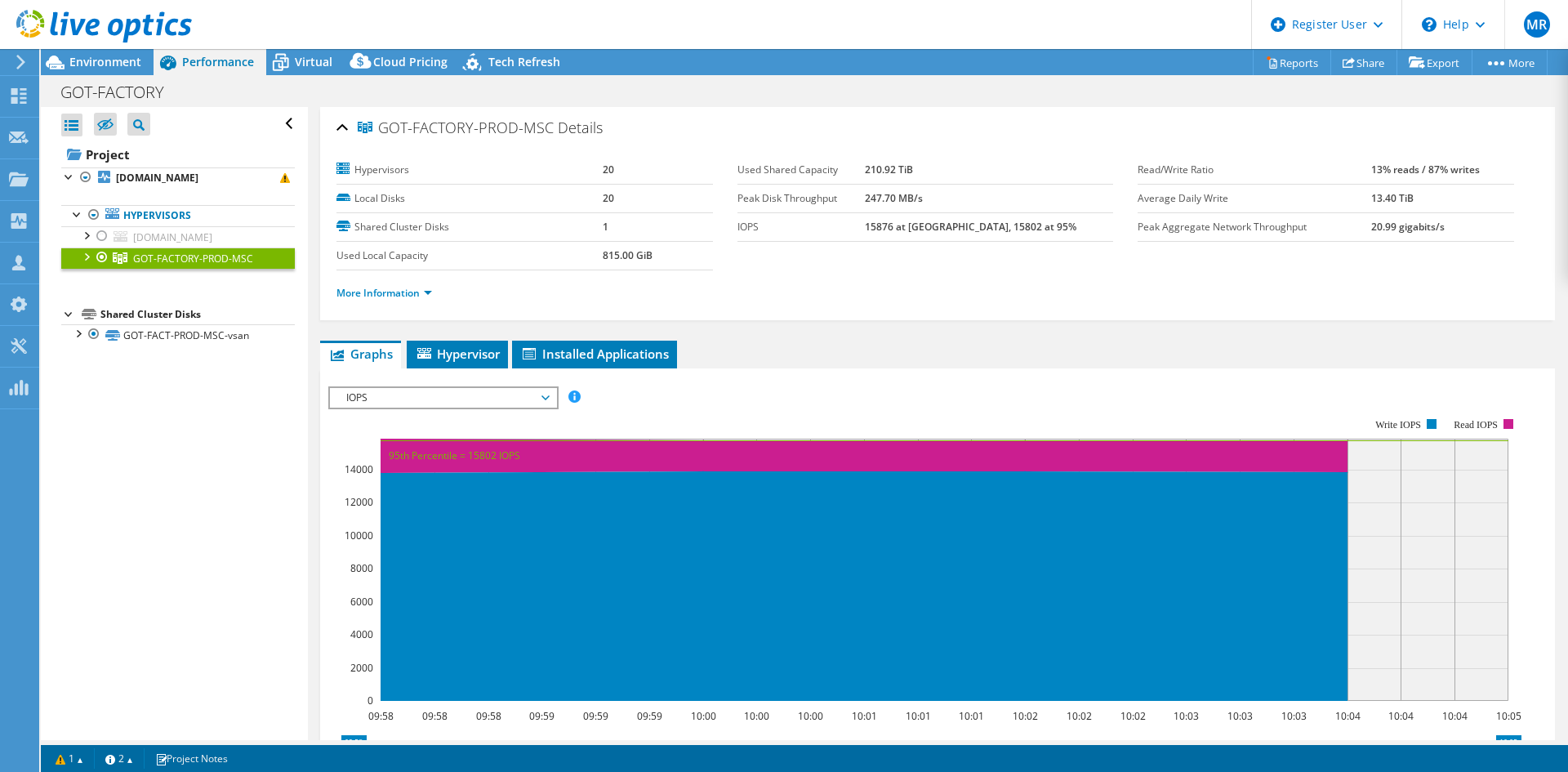
click at [389, 399] on span "IOPS" at bounding box center [443, 398] width 210 height 20
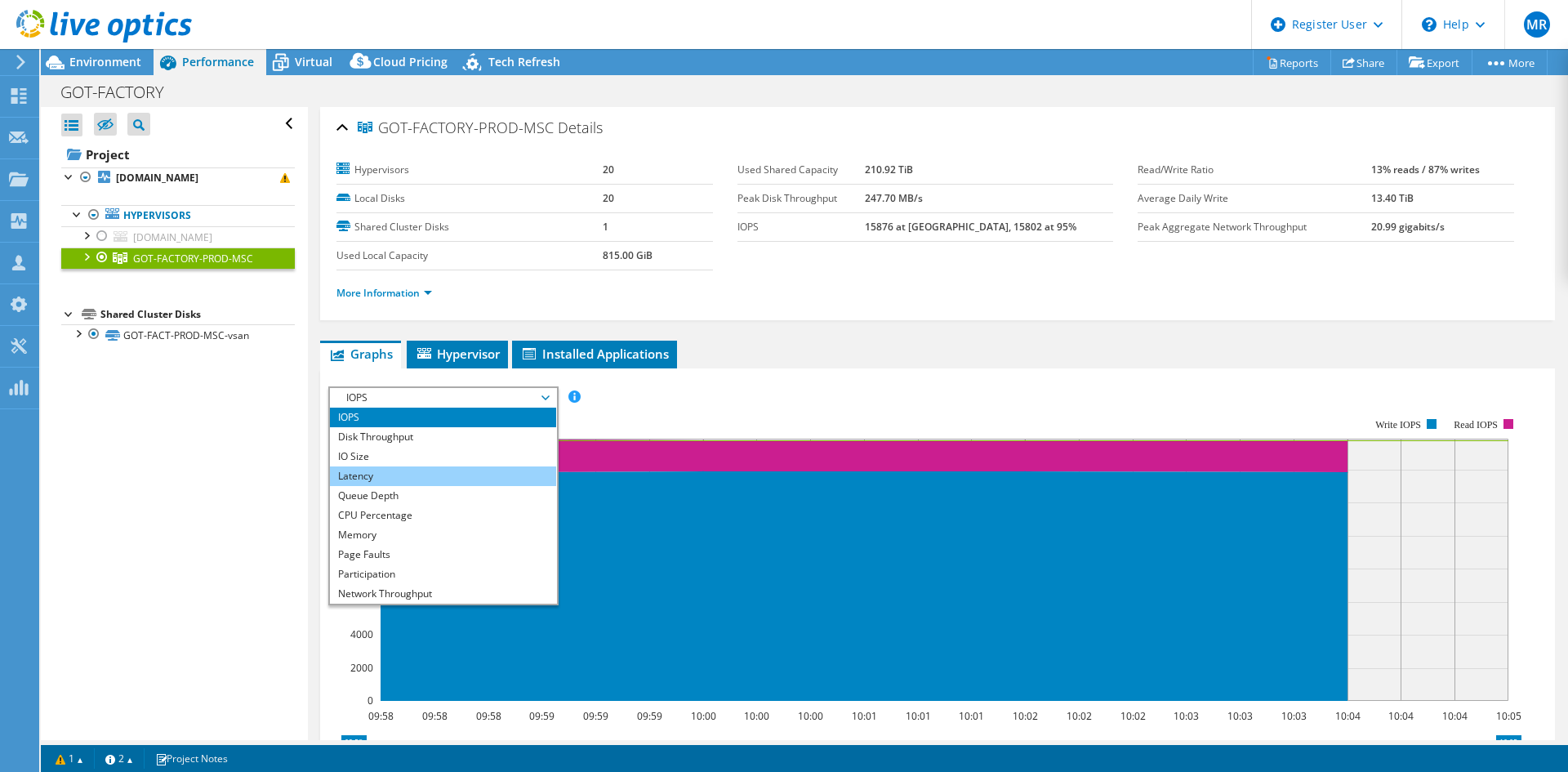
click at [406, 467] on li "Latency" at bounding box center [443, 476] width 226 height 20
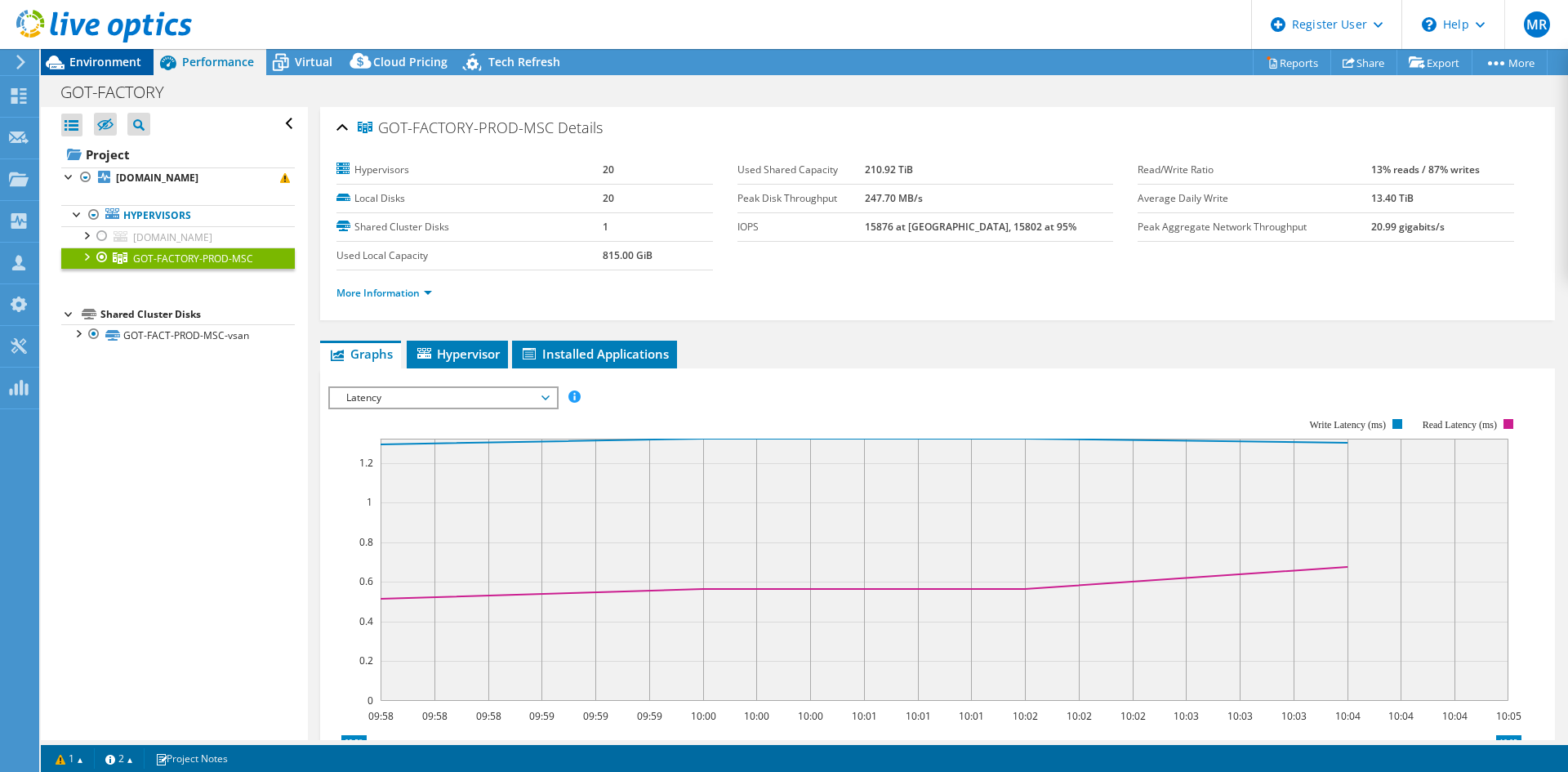
click at [106, 63] on span "Environment" at bounding box center [105, 62] width 72 height 16
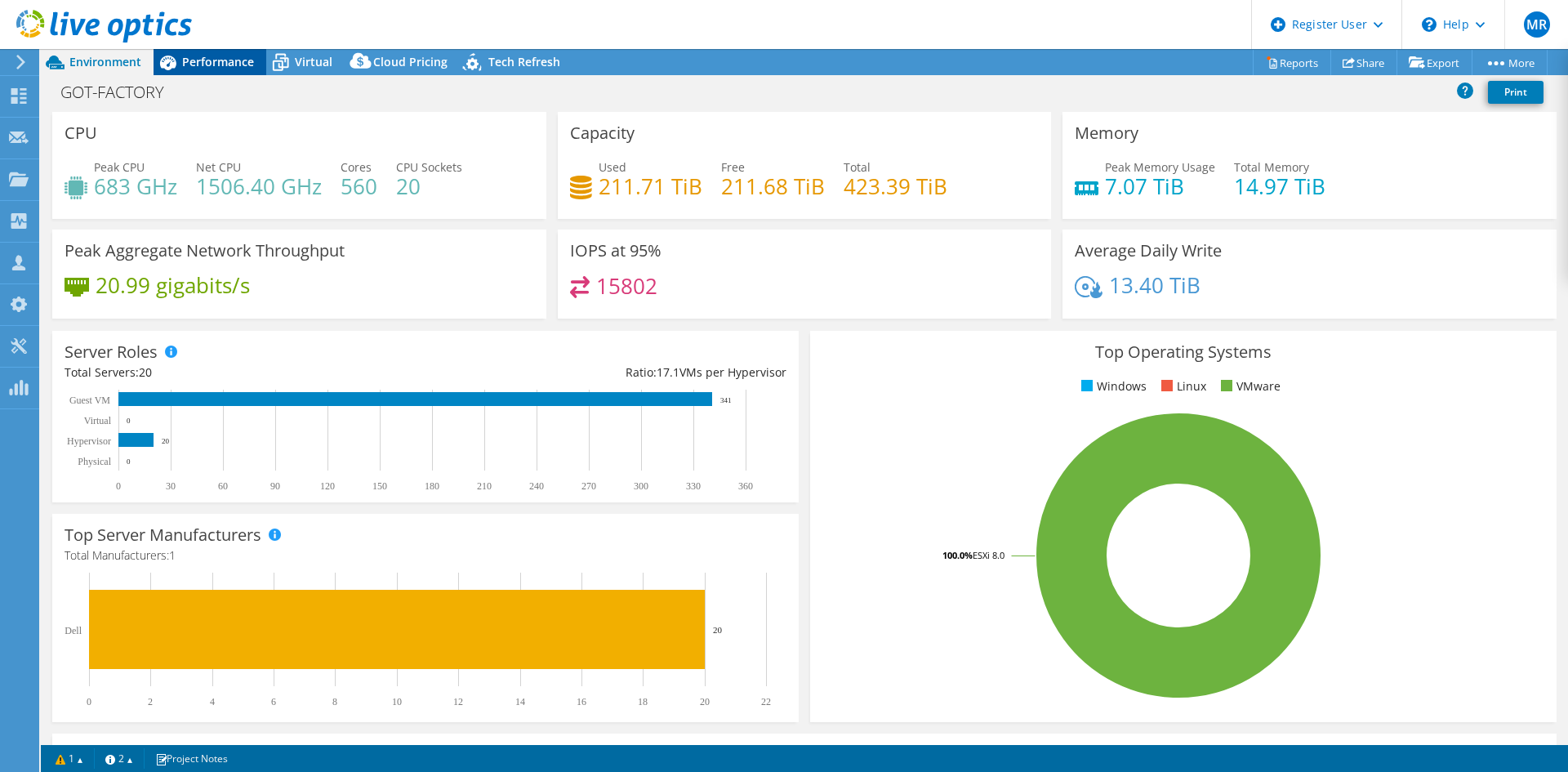
click at [220, 63] on span "Performance" at bounding box center [217, 62] width 72 height 16
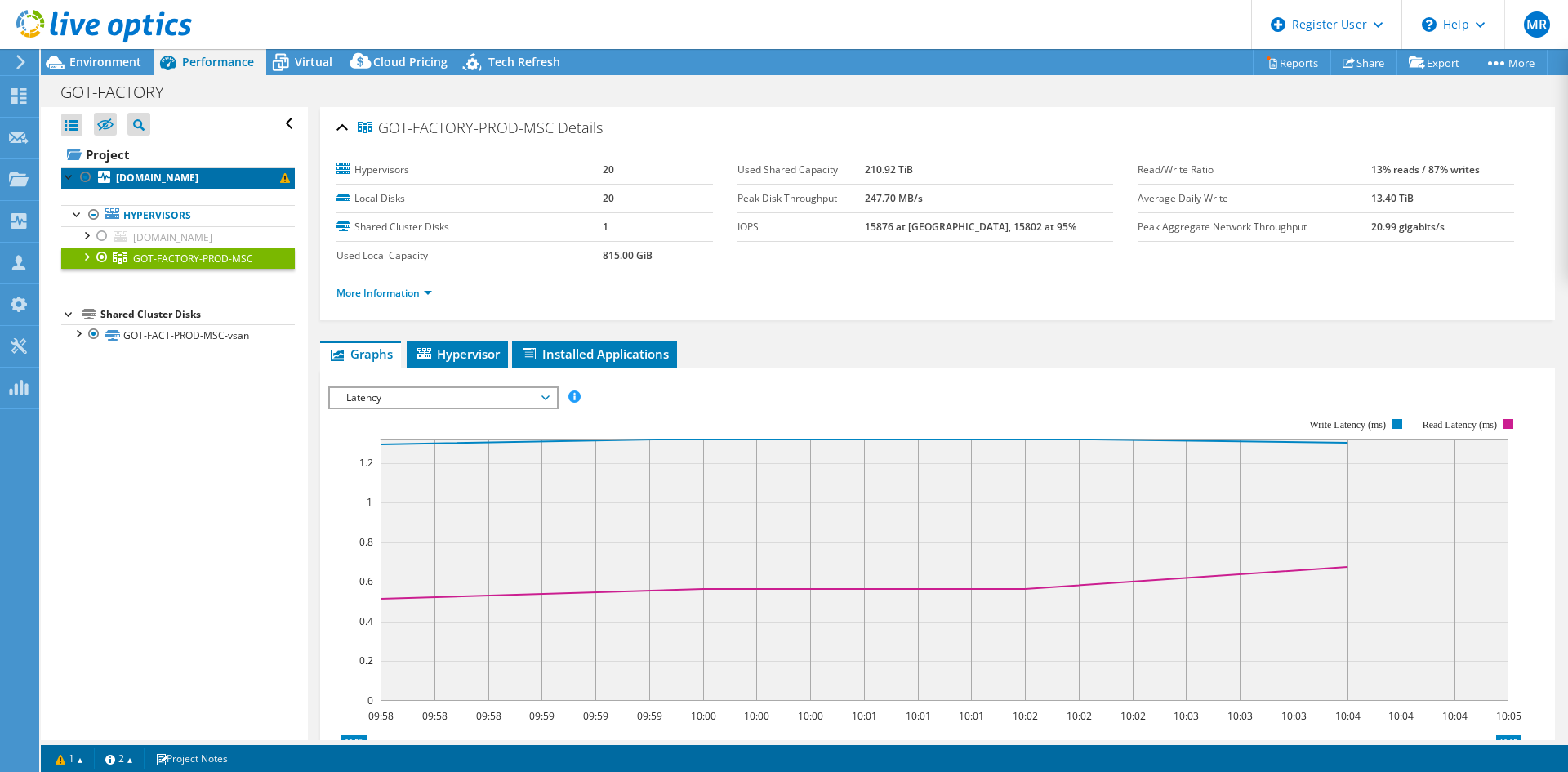
click at [198, 176] on b "olosva1109.olo.volvocars.net" at bounding box center [157, 178] width 82 height 14
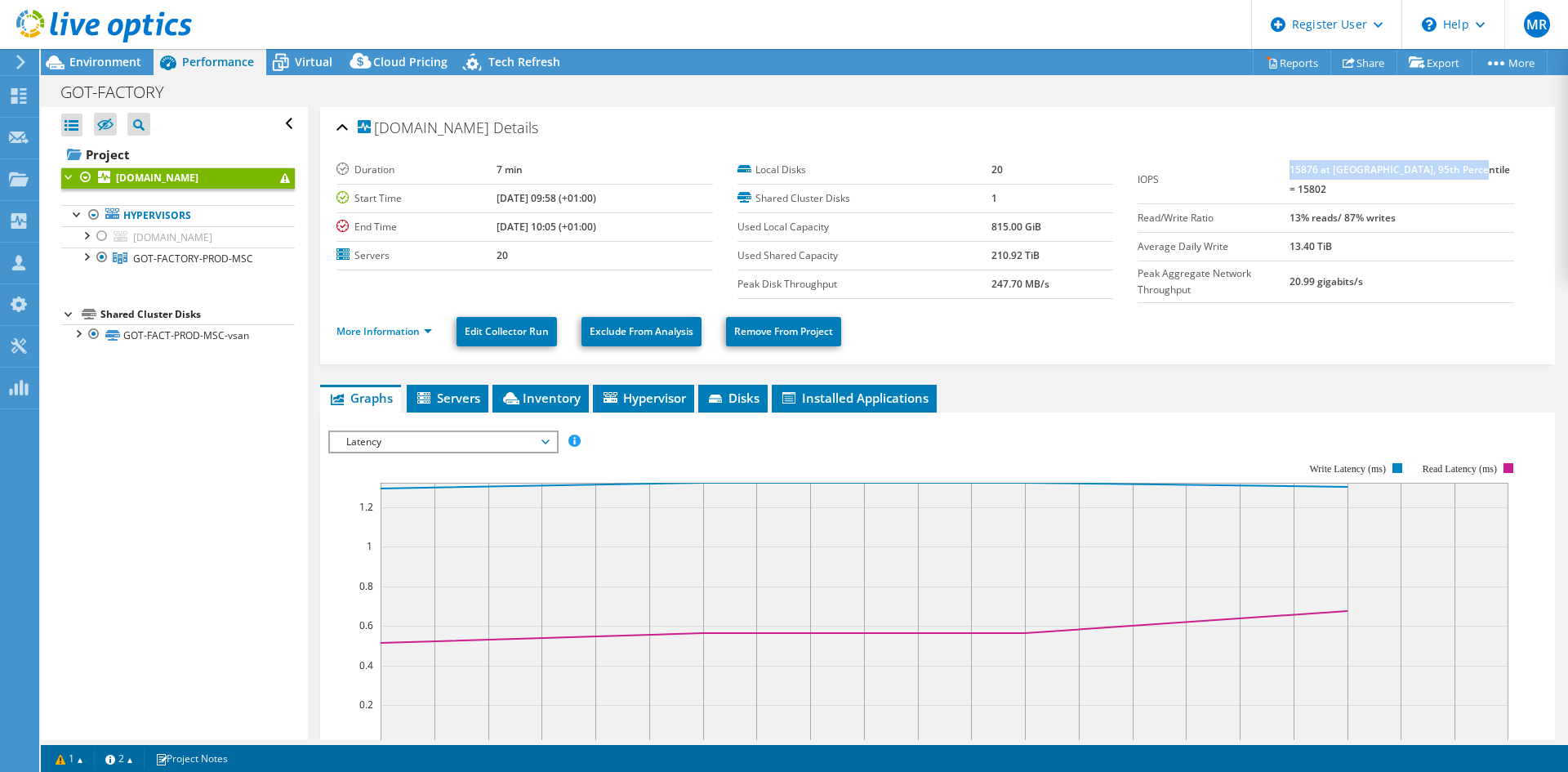
drag, startPoint x: 1315, startPoint y: 168, endPoint x: 1499, endPoint y: 168, distance: 184.0
click at [1154, 168] on td "15876 at Peak, 95th Percentile = 15802" at bounding box center [1401, 180] width 225 height 48
click at [171, 258] on span "GOT-FACTORY-PROD-MSC" at bounding box center [193, 258] width 120 height 14
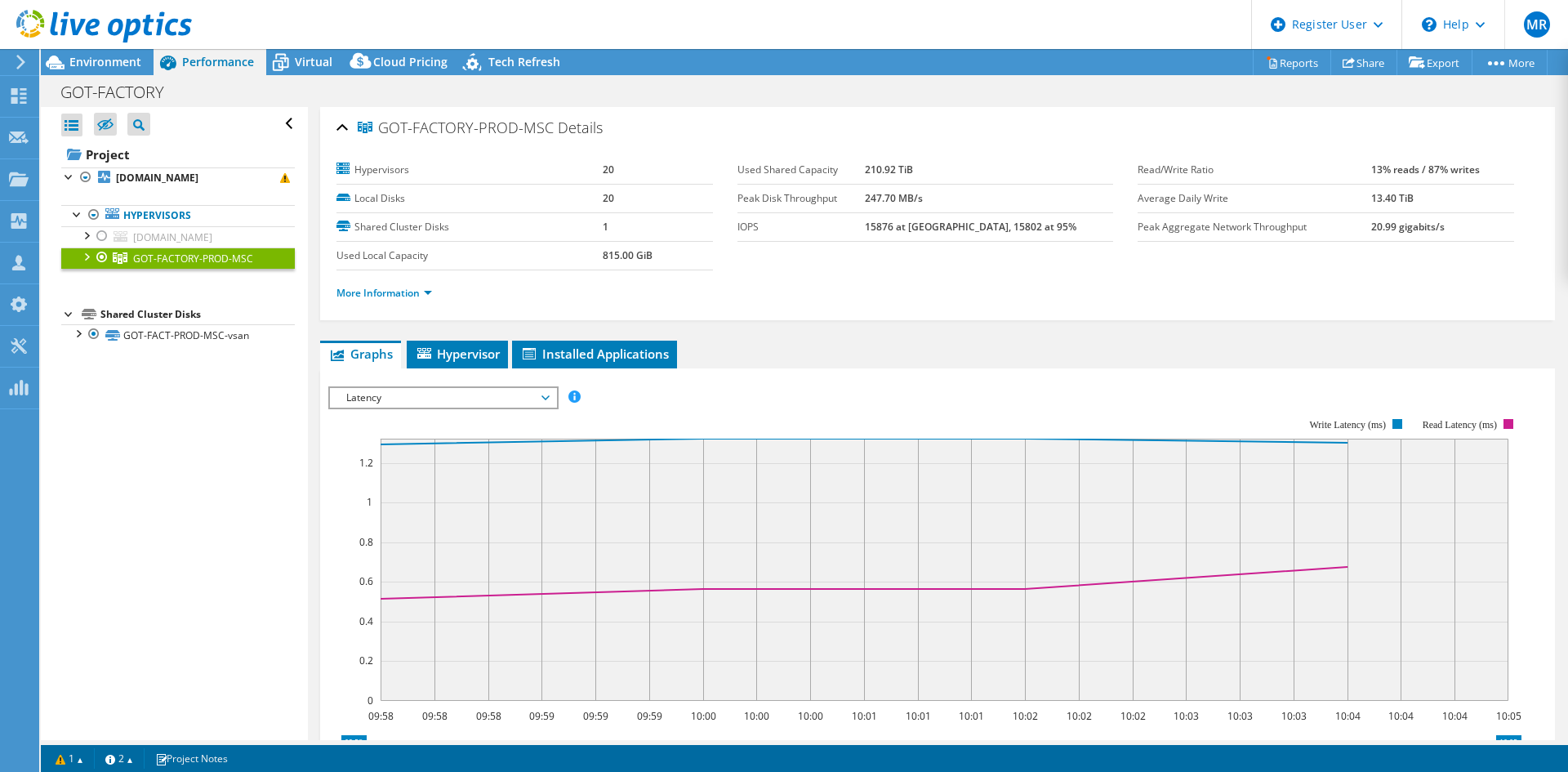
click at [81, 256] on div at bounding box center [85, 255] width 17 height 17
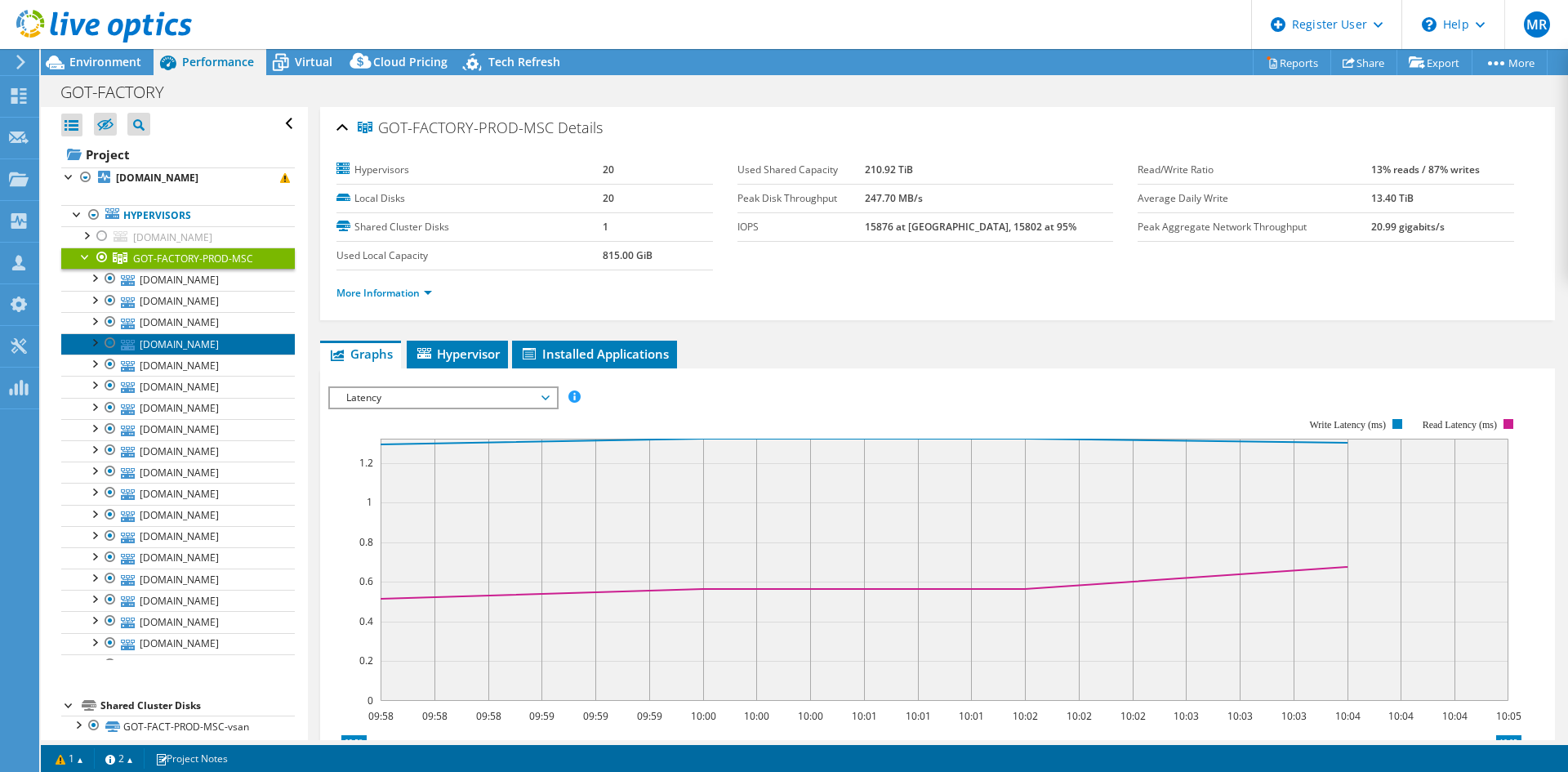
click at [204, 346] on link "gotsvv1522.got.volvocars.net" at bounding box center [178, 344] width 234 height 22
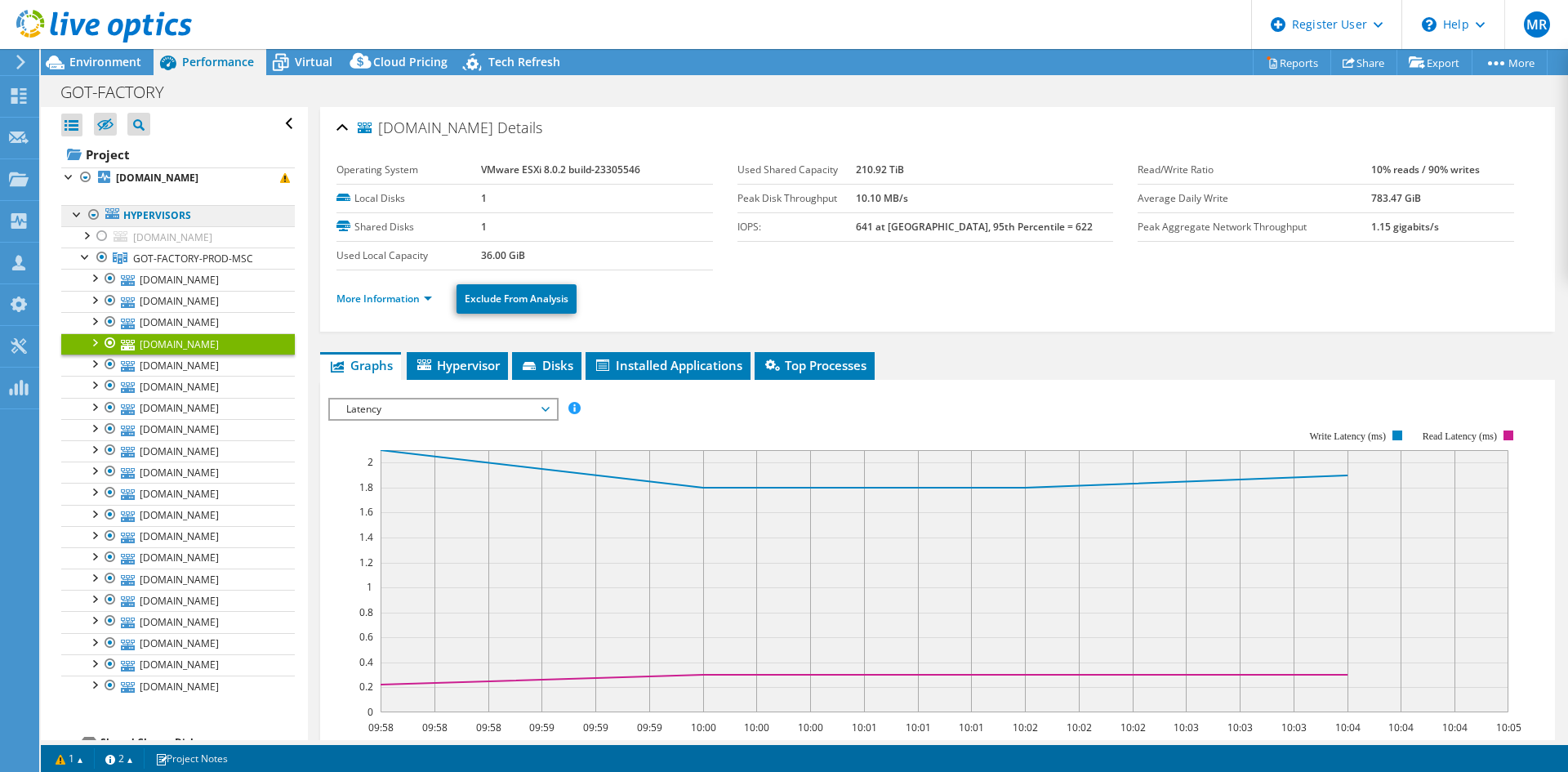
click at [148, 217] on link "Hypervisors" at bounding box center [178, 216] width 234 height 22
click at [180, 168] on link "olosva1109.olo.volvocars.net" at bounding box center [178, 179] width 234 height 22
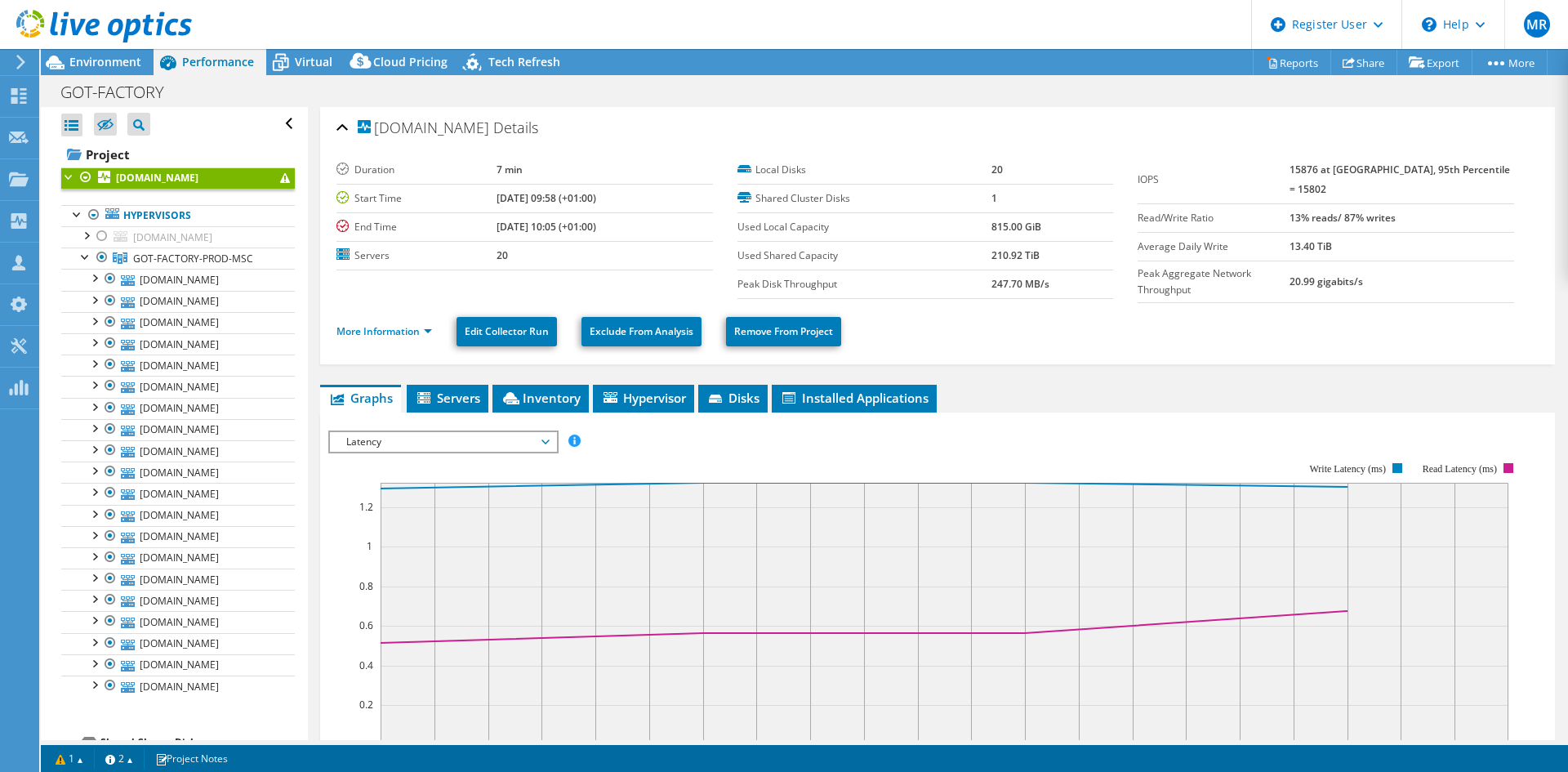
click at [480, 432] on span "Latency" at bounding box center [443, 442] width 210 height 20
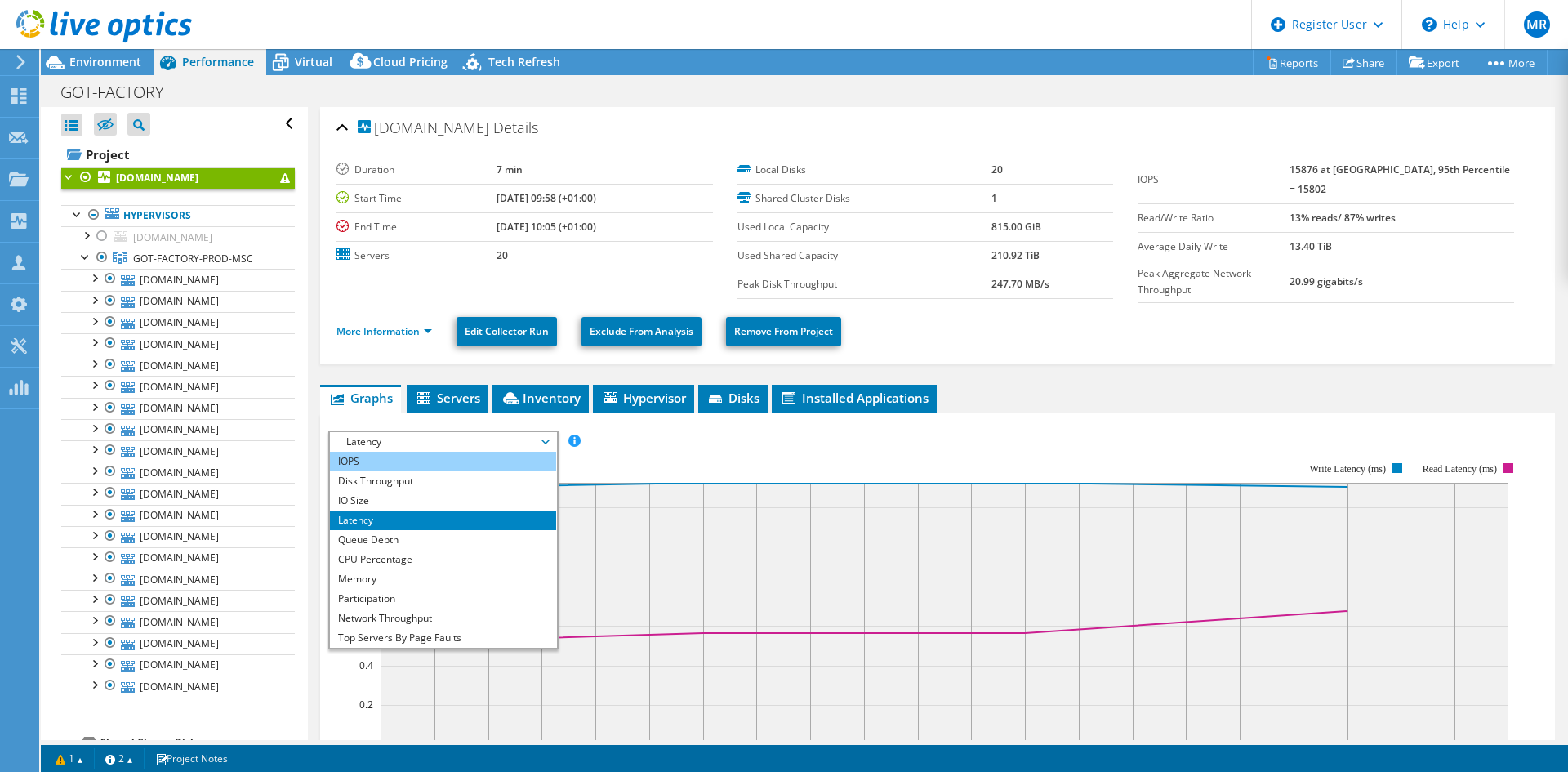
click at [443, 460] on li "IOPS" at bounding box center [443, 462] width 226 height 20
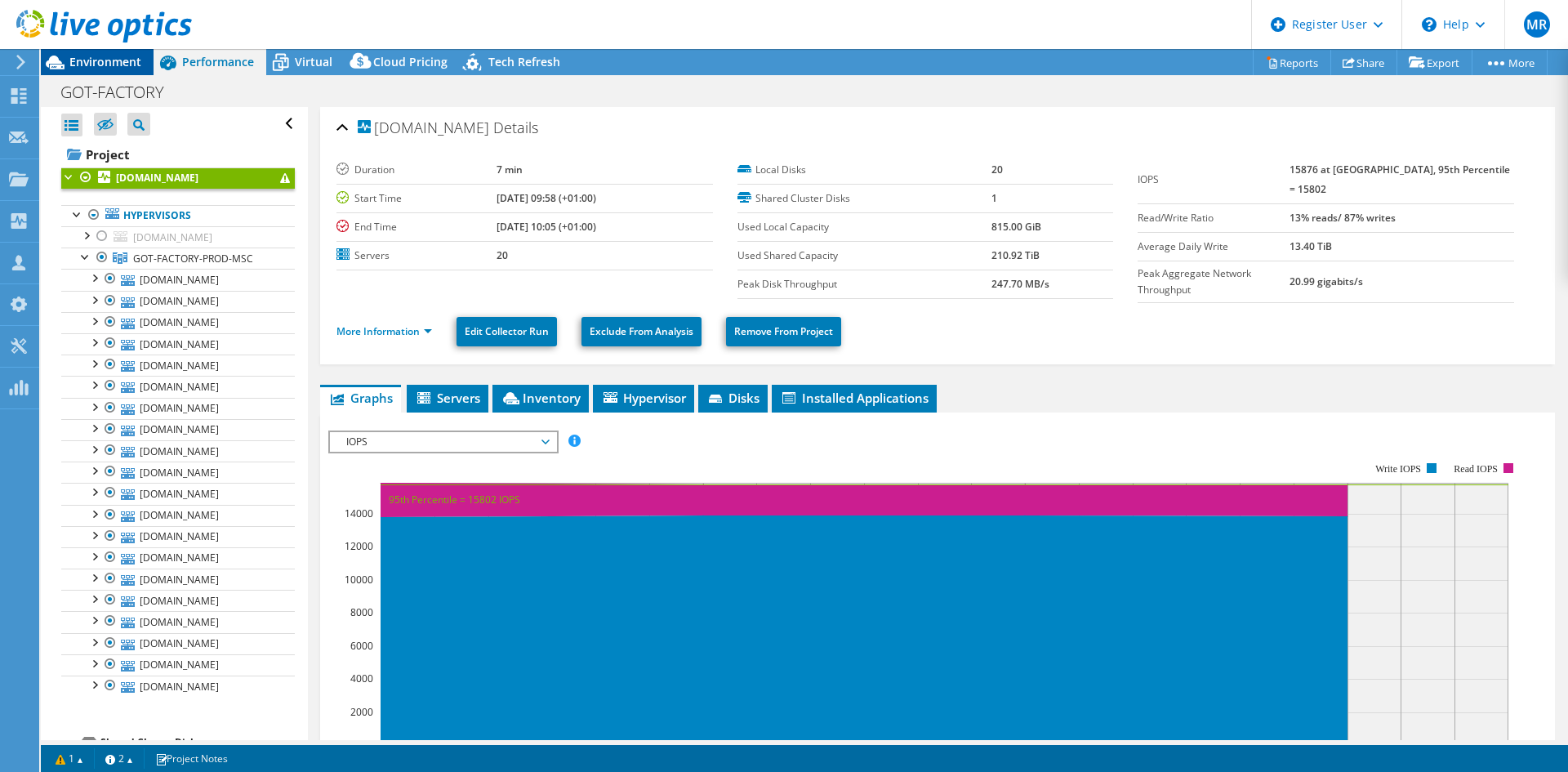
click at [124, 67] on span "Environment" at bounding box center [105, 62] width 72 height 16
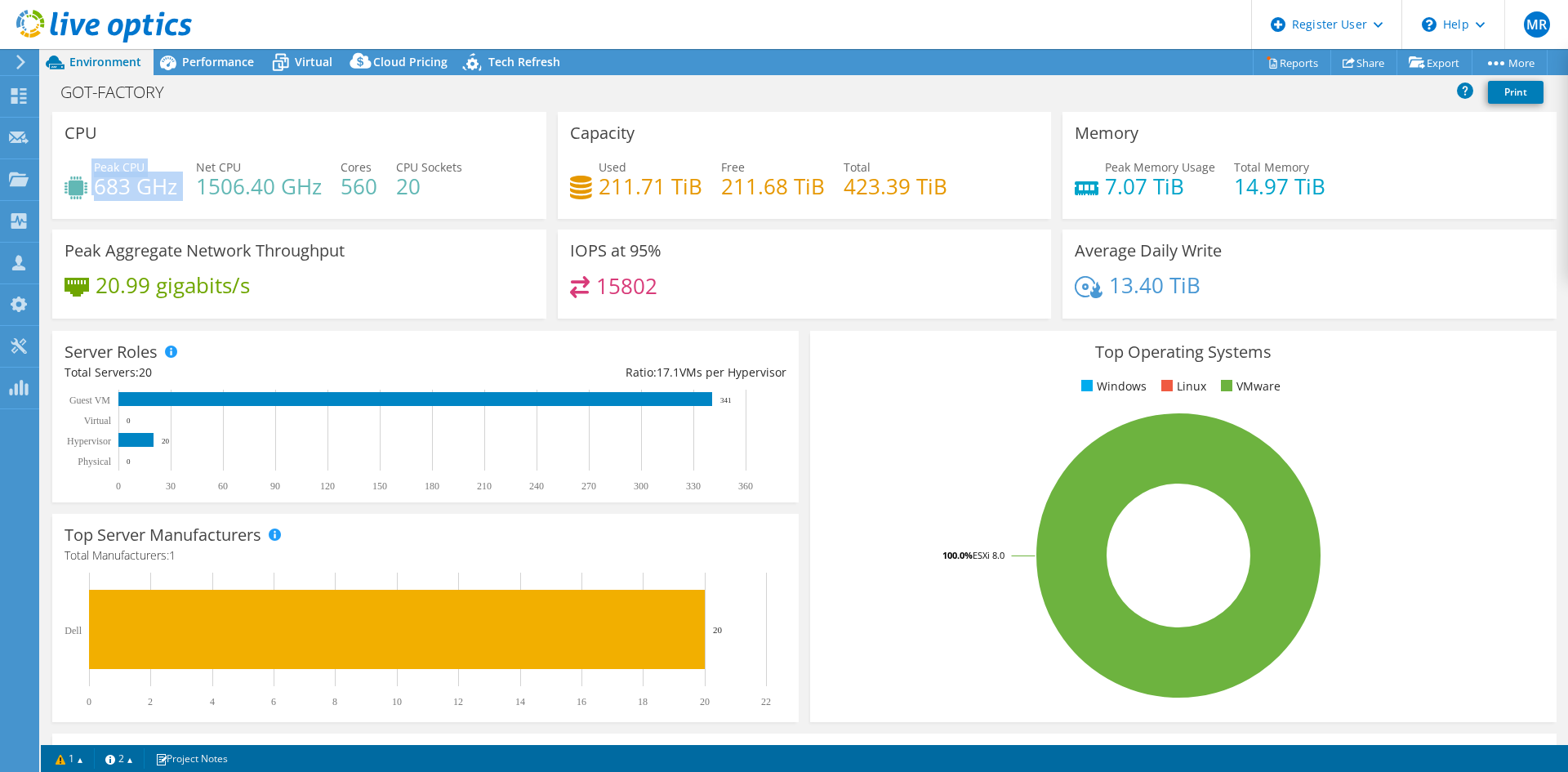
drag, startPoint x: 90, startPoint y: 169, endPoint x: 179, endPoint y: 194, distance: 92.4
click at [179, 194] on div "Peak CPU 683 GHz Net CPU 1506.40 GHz Cores 560 CPU Sockets 20" at bounding box center [299, 185] width 469 height 53
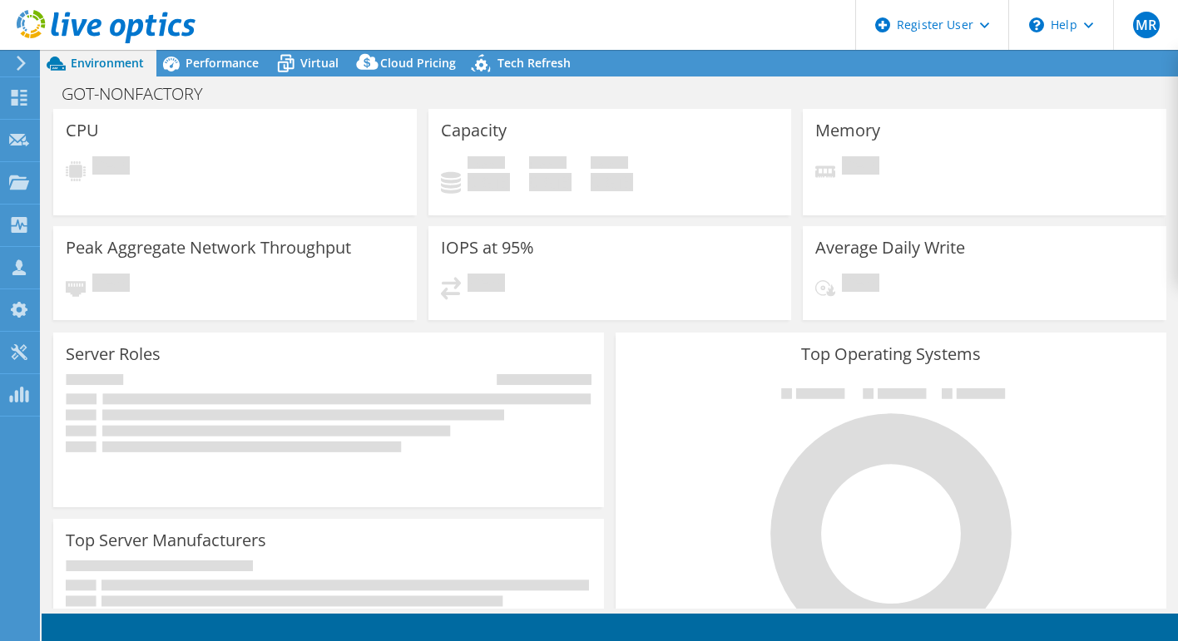
select select "EUFrankfurt"
radio input "true"
radio input "false"
select select "EUR"
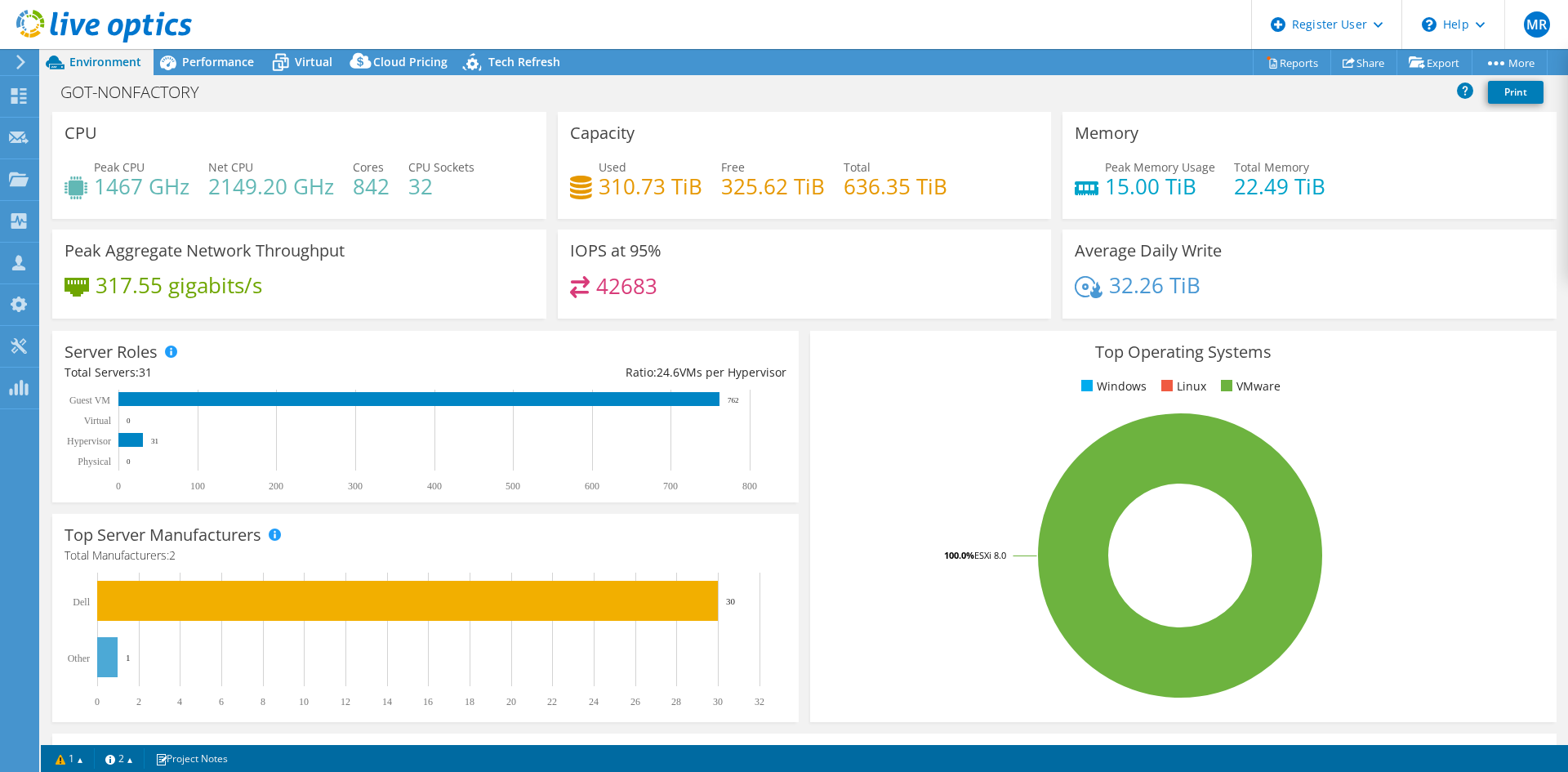
click at [249, 41] on header "MR Dell User [PERSON_NAME] [EMAIL_ADDRESS][DOMAIN_NAME] Dell My Profile Log Out…" at bounding box center [784, 25] width 1568 height 49
click at [226, 61] on span "Performance" at bounding box center [217, 62] width 72 height 16
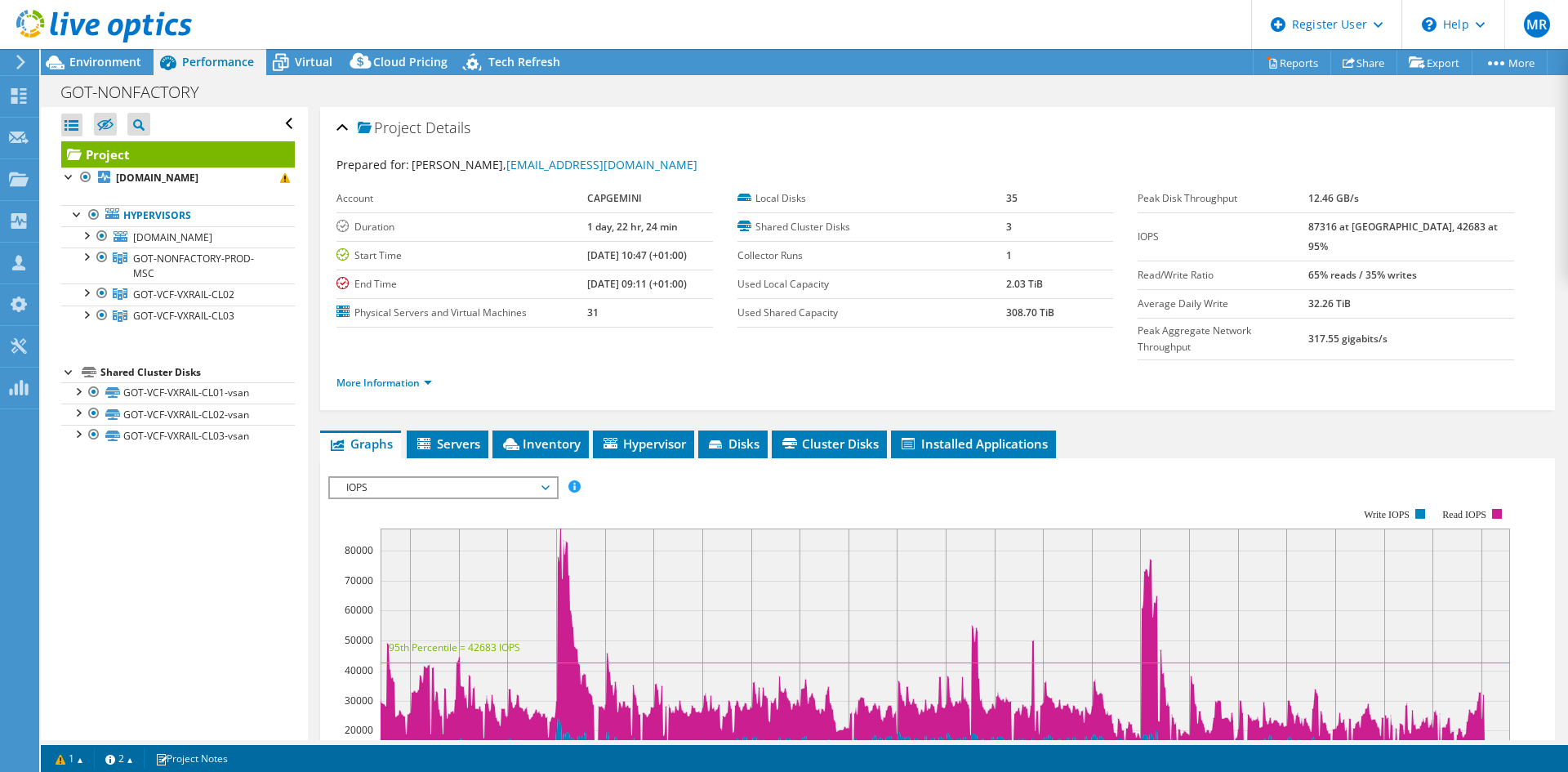
click at [216, 337] on ul "Hypervisors [DOMAIN_NAME] Local VMware Disk (mpx.vmhba0:C0:T4:L0)" at bounding box center [178, 265] width 234 height 154
click at [99, 64] on span "Environment" at bounding box center [105, 62] width 72 height 16
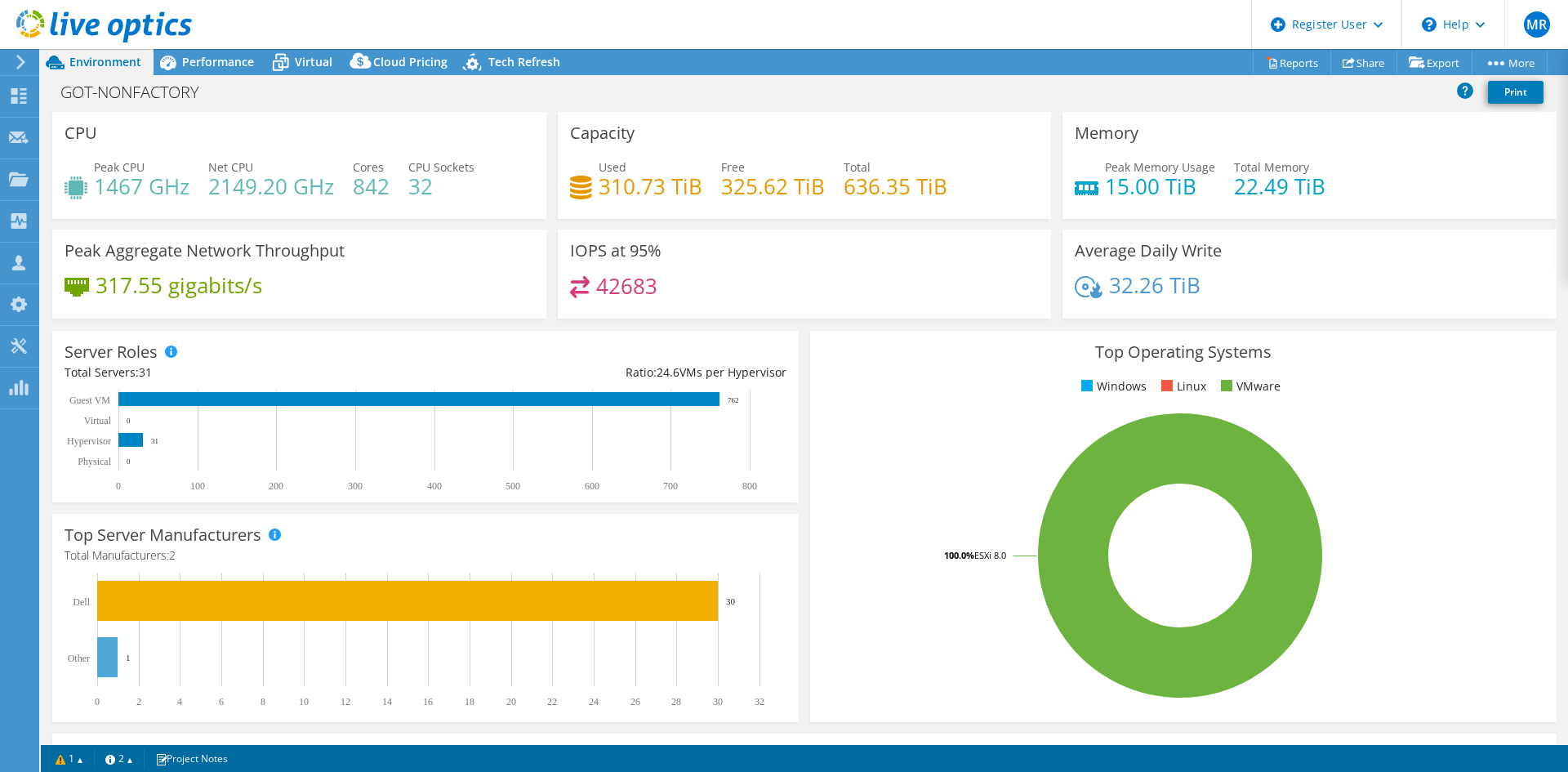
click at [231, 333] on div "Server Roles Physical Servers represent bare metal servers that were targets of…" at bounding box center [425, 416] width 746 height 172
drag, startPoint x: 213, startPoint y: 61, endPoint x: 215, endPoint y: 71, distance: 10.2
click at [213, 61] on span "Performance" at bounding box center [217, 62] width 72 height 16
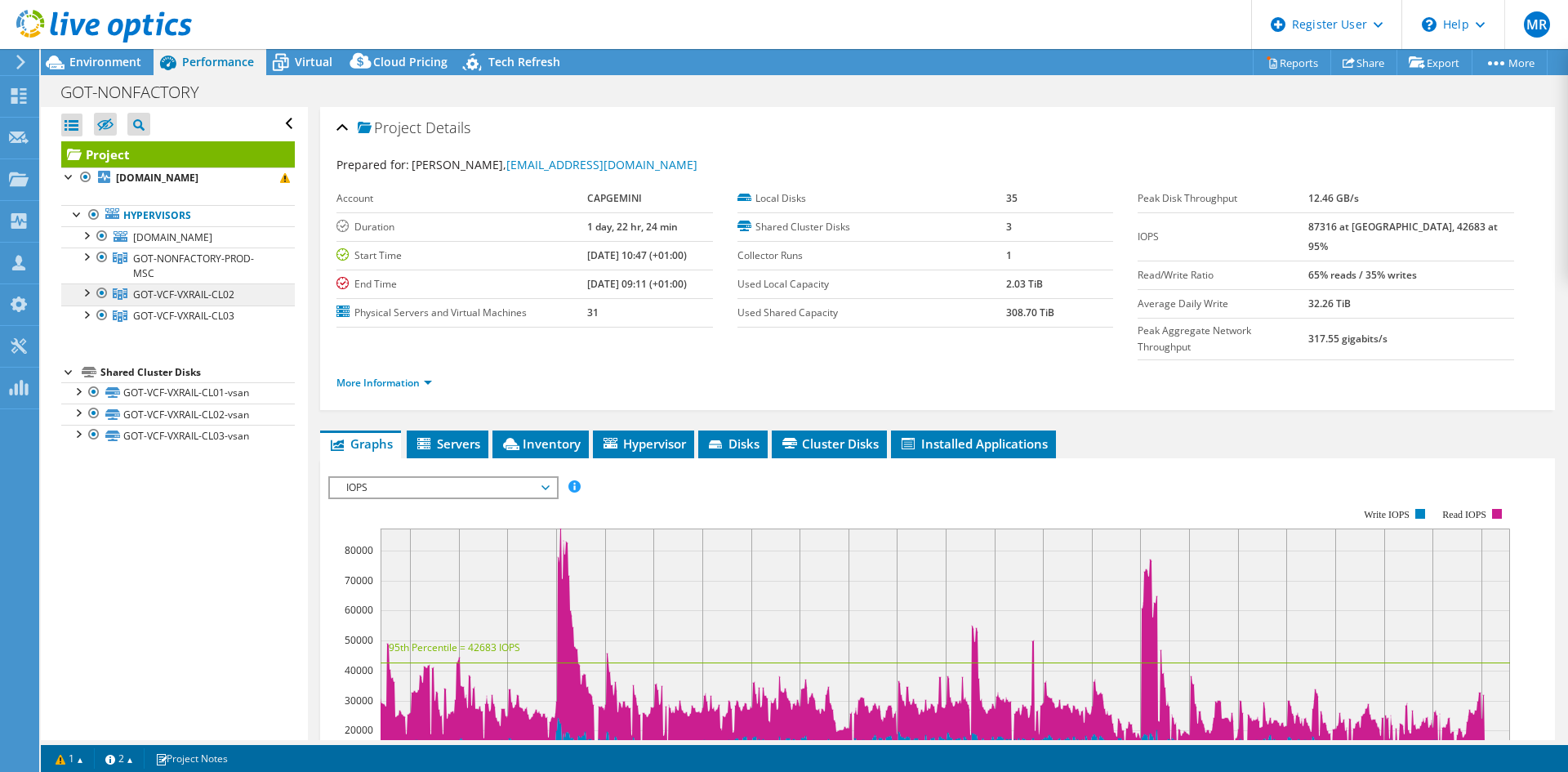
click at [196, 298] on span "GOT-VCF-VXRAIL-CL02" at bounding box center [184, 295] width 101 height 14
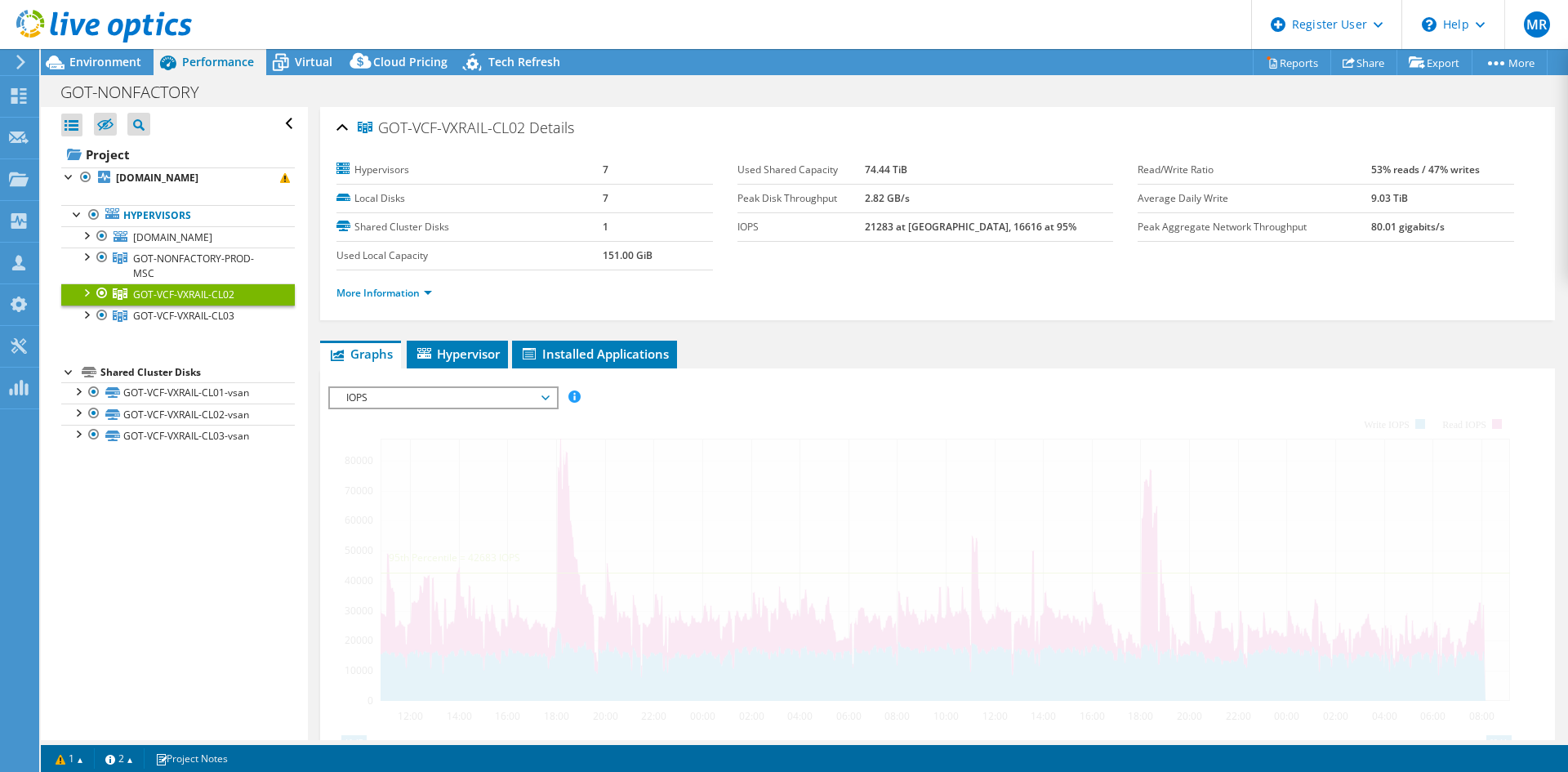
click at [81, 289] on div at bounding box center [85, 292] width 17 height 17
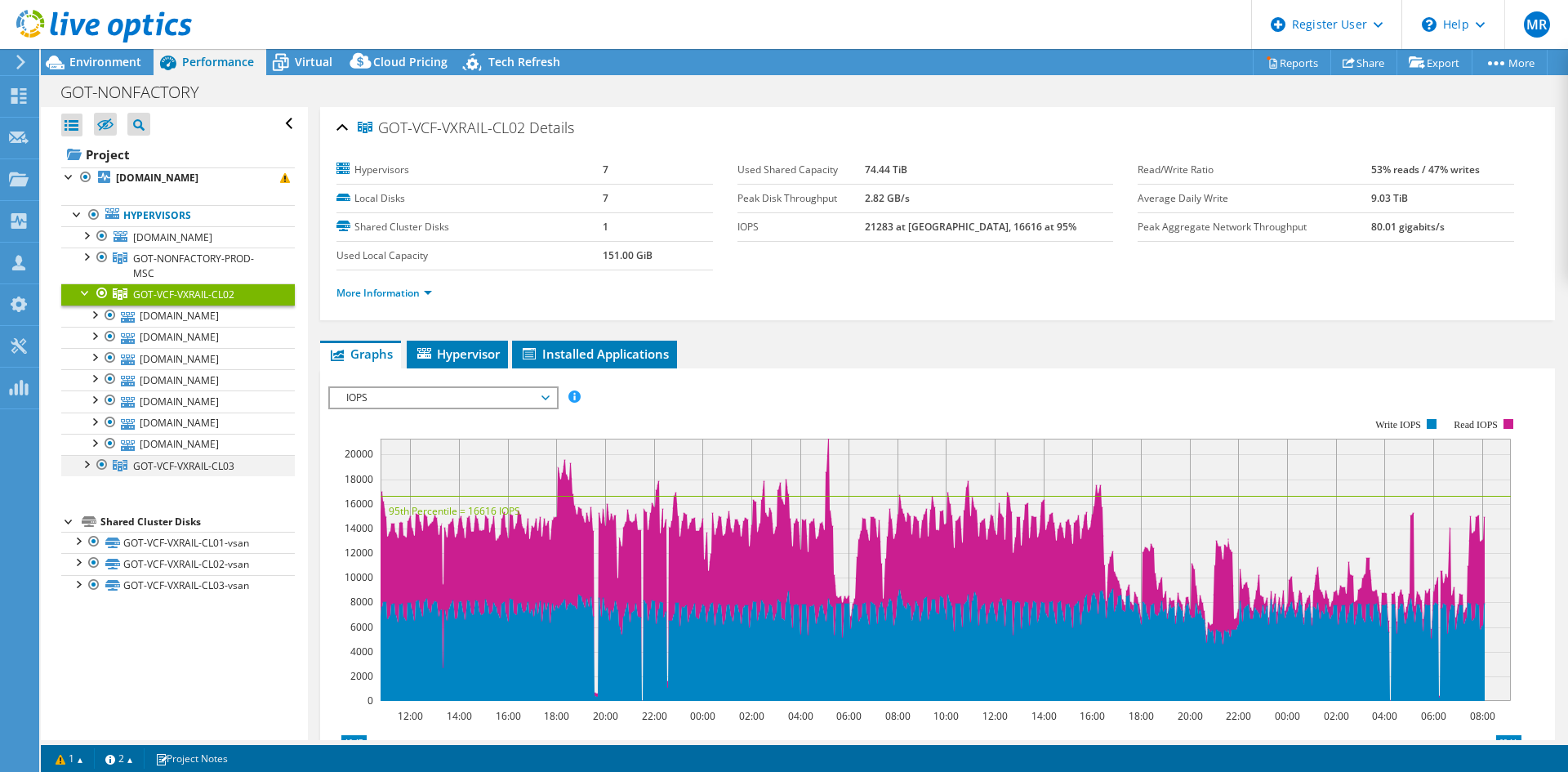
click at [85, 465] on div at bounding box center [85, 463] width 17 height 17
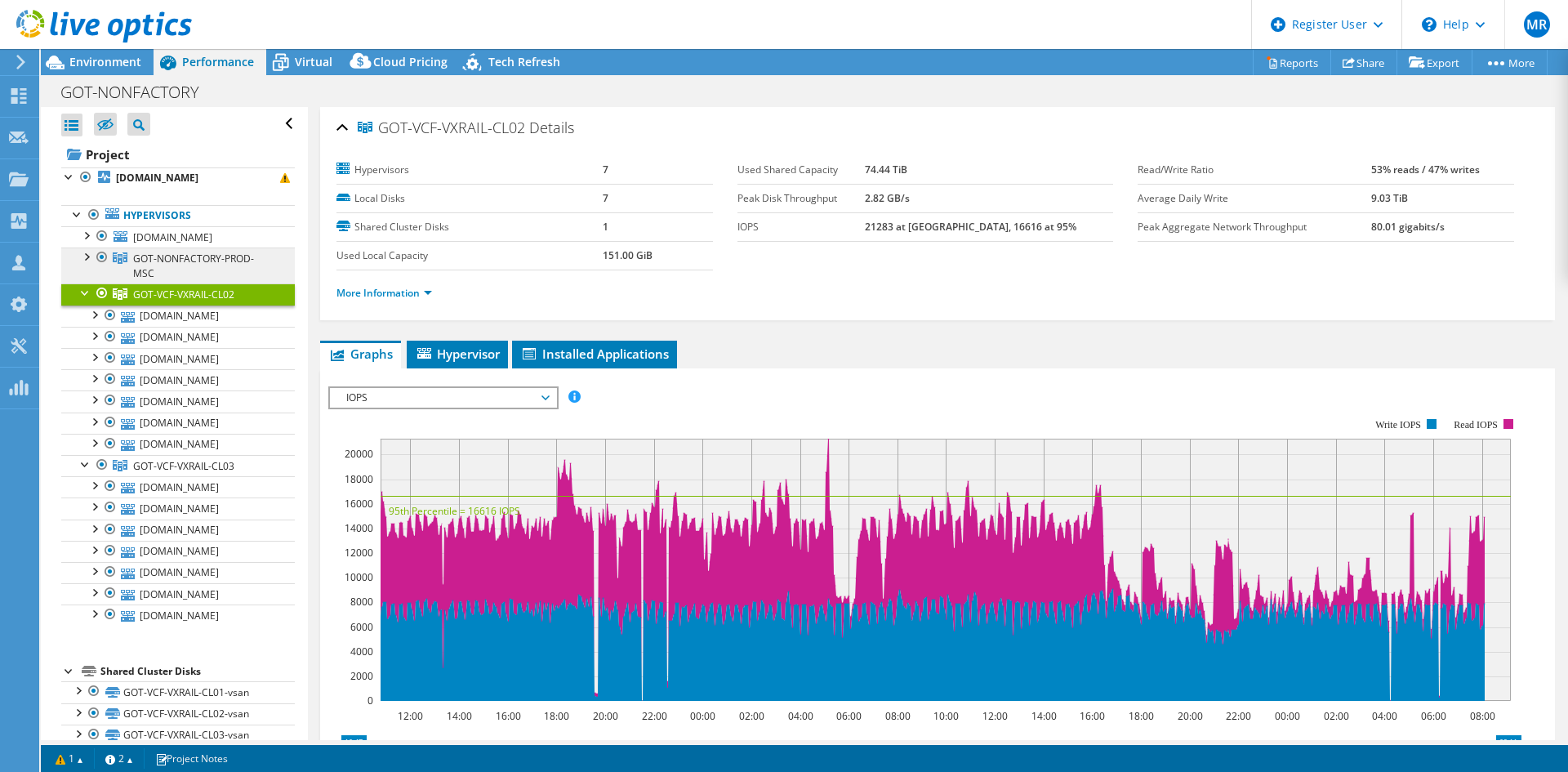
click at [175, 267] on link "GOT-NONFACTORY-PROD-MSC" at bounding box center [178, 265] width 234 height 36
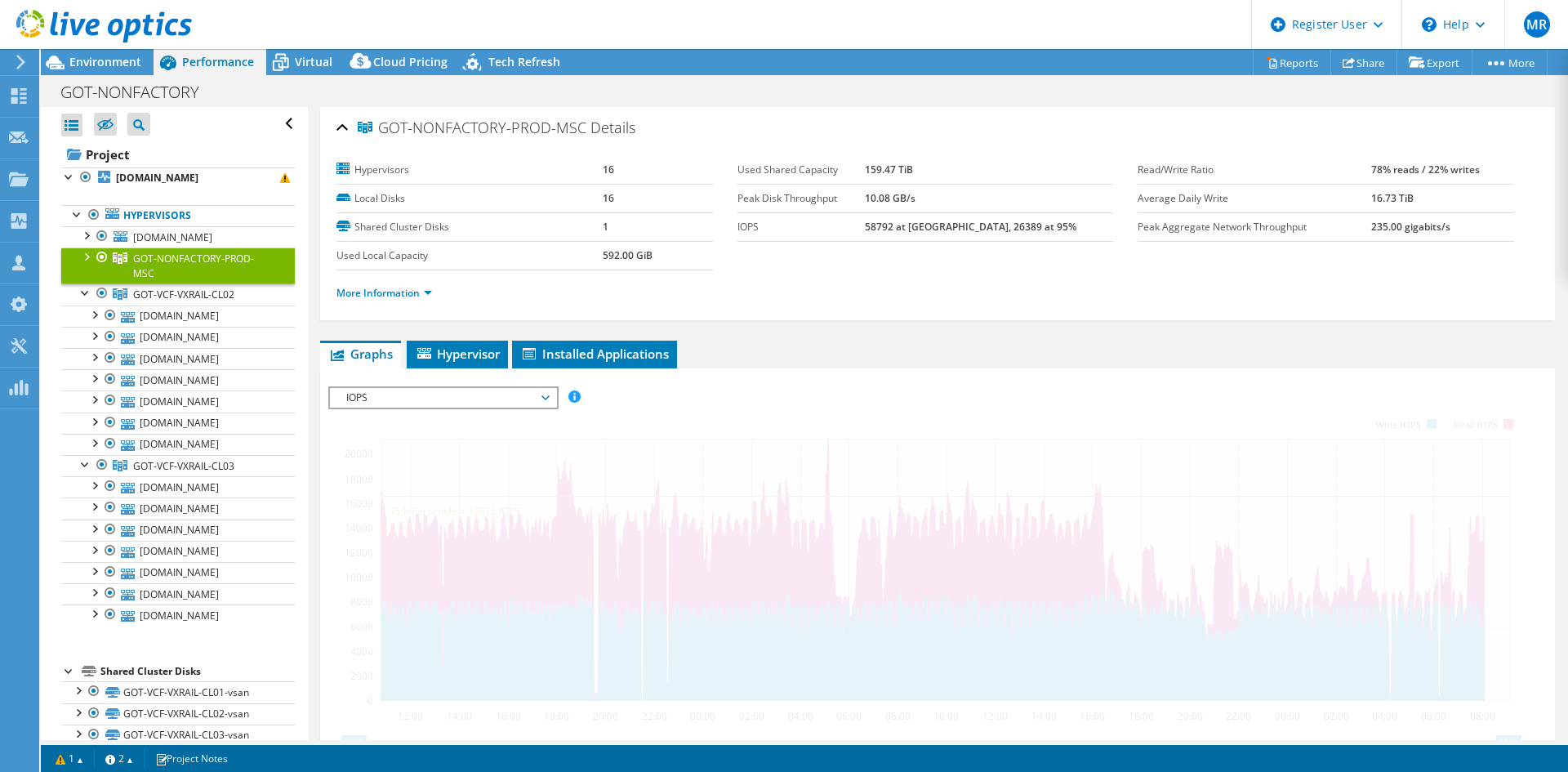
click at [85, 255] on div at bounding box center [85, 255] width 17 height 17
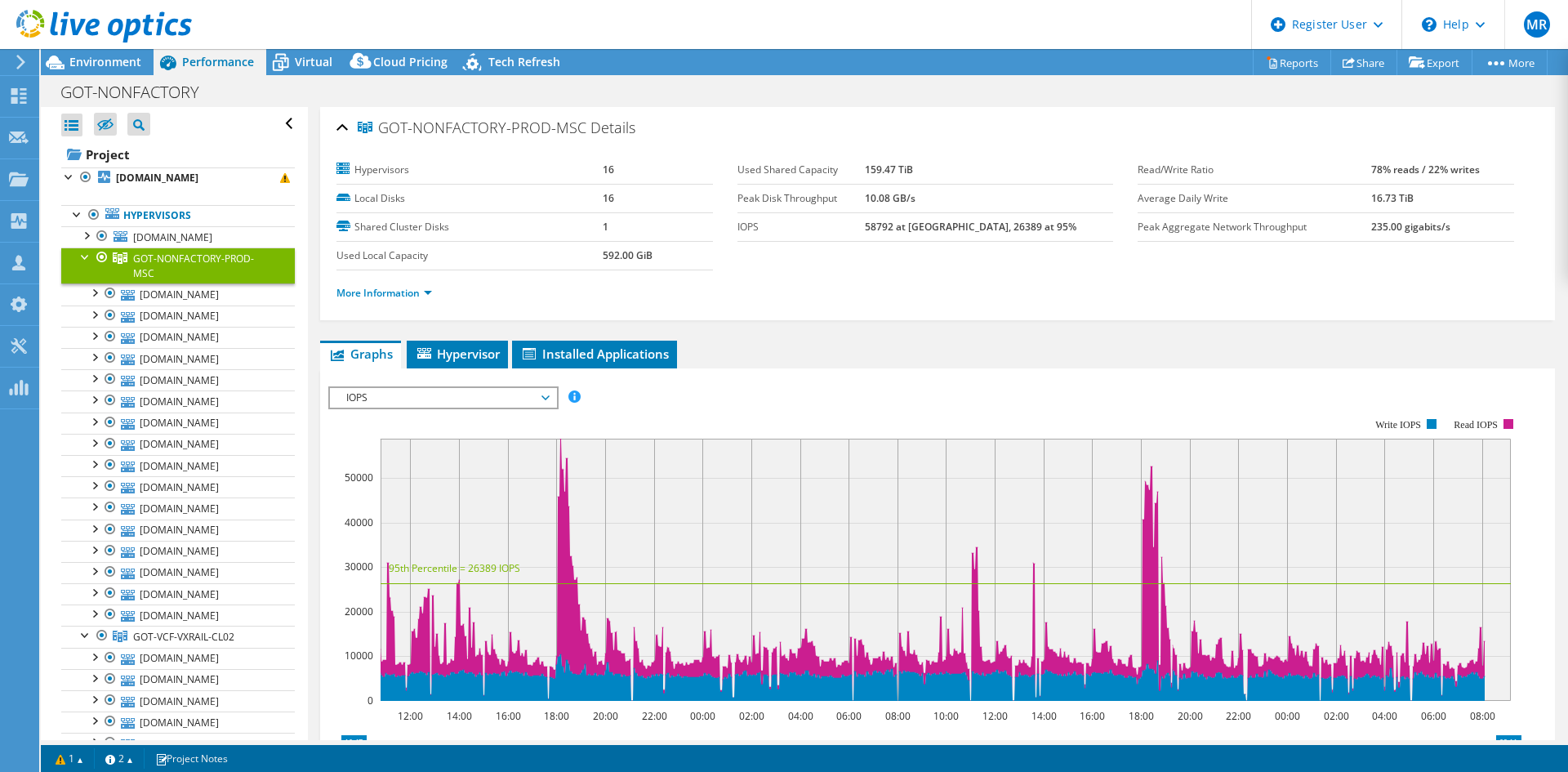
click at [85, 256] on div at bounding box center [85, 255] width 17 height 17
click at [87, 239] on div at bounding box center [85, 234] width 17 height 17
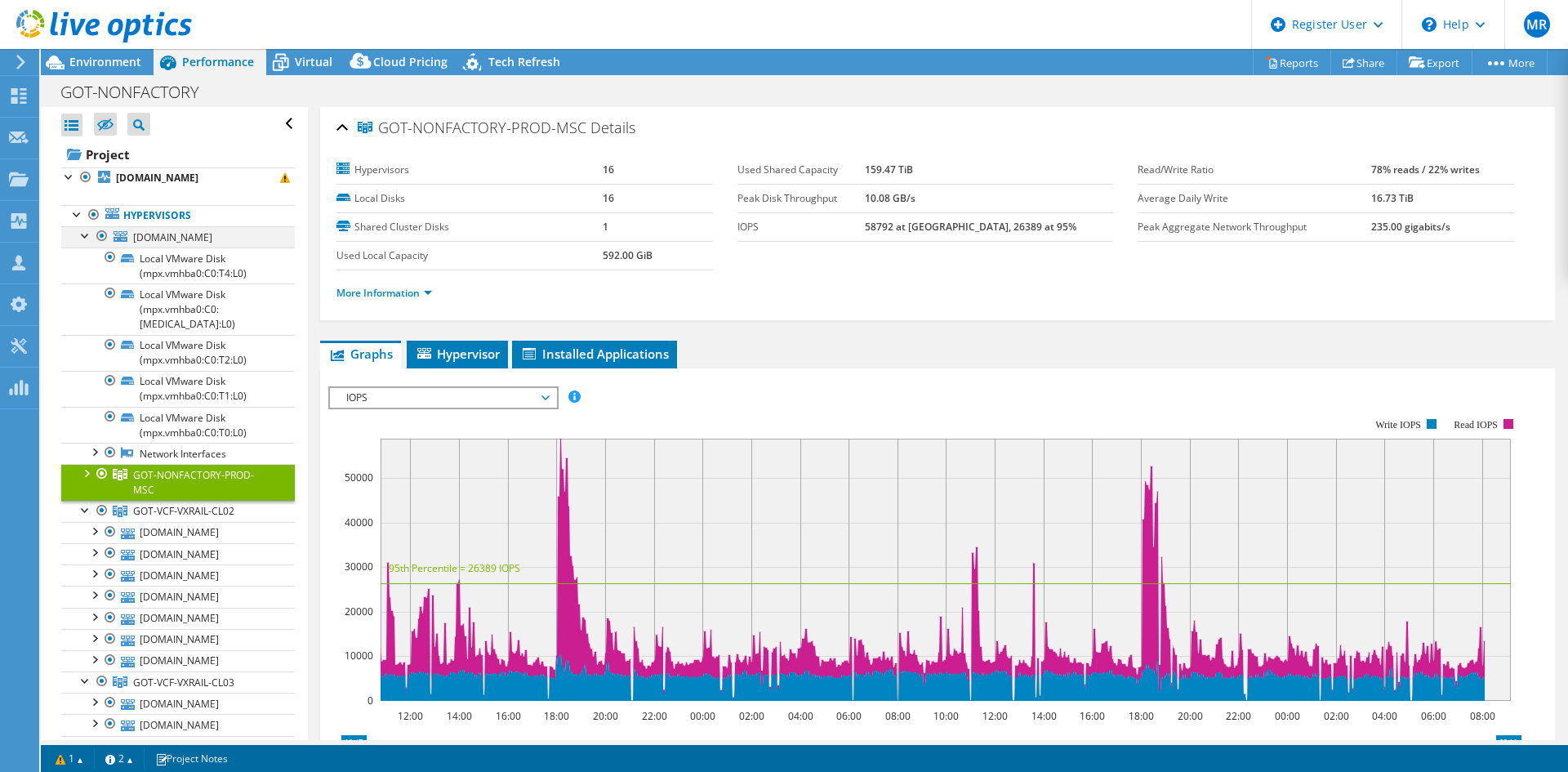
click at [85, 236] on div at bounding box center [85, 234] width 17 height 17
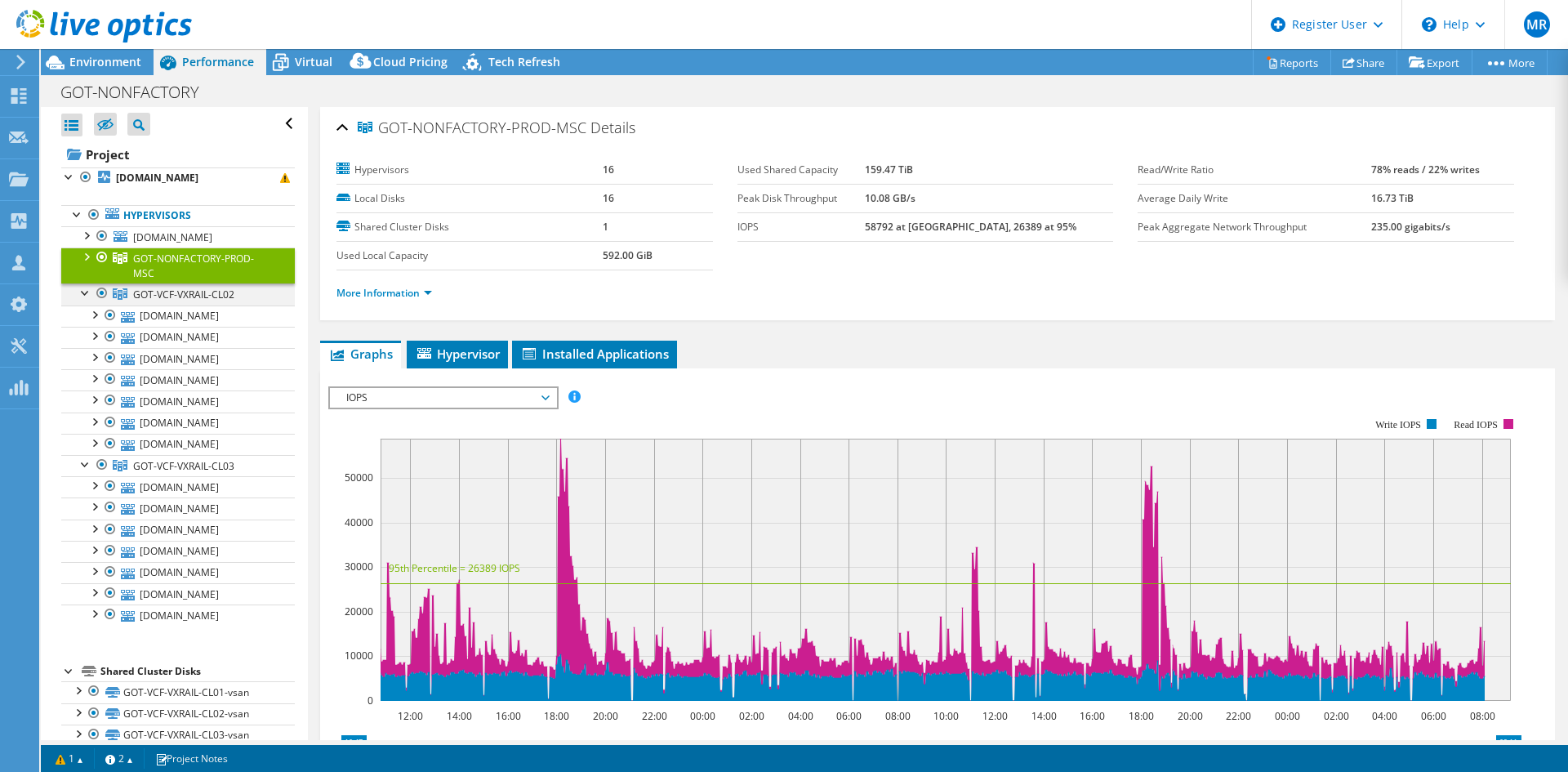
click at [84, 289] on div at bounding box center [85, 292] width 17 height 17
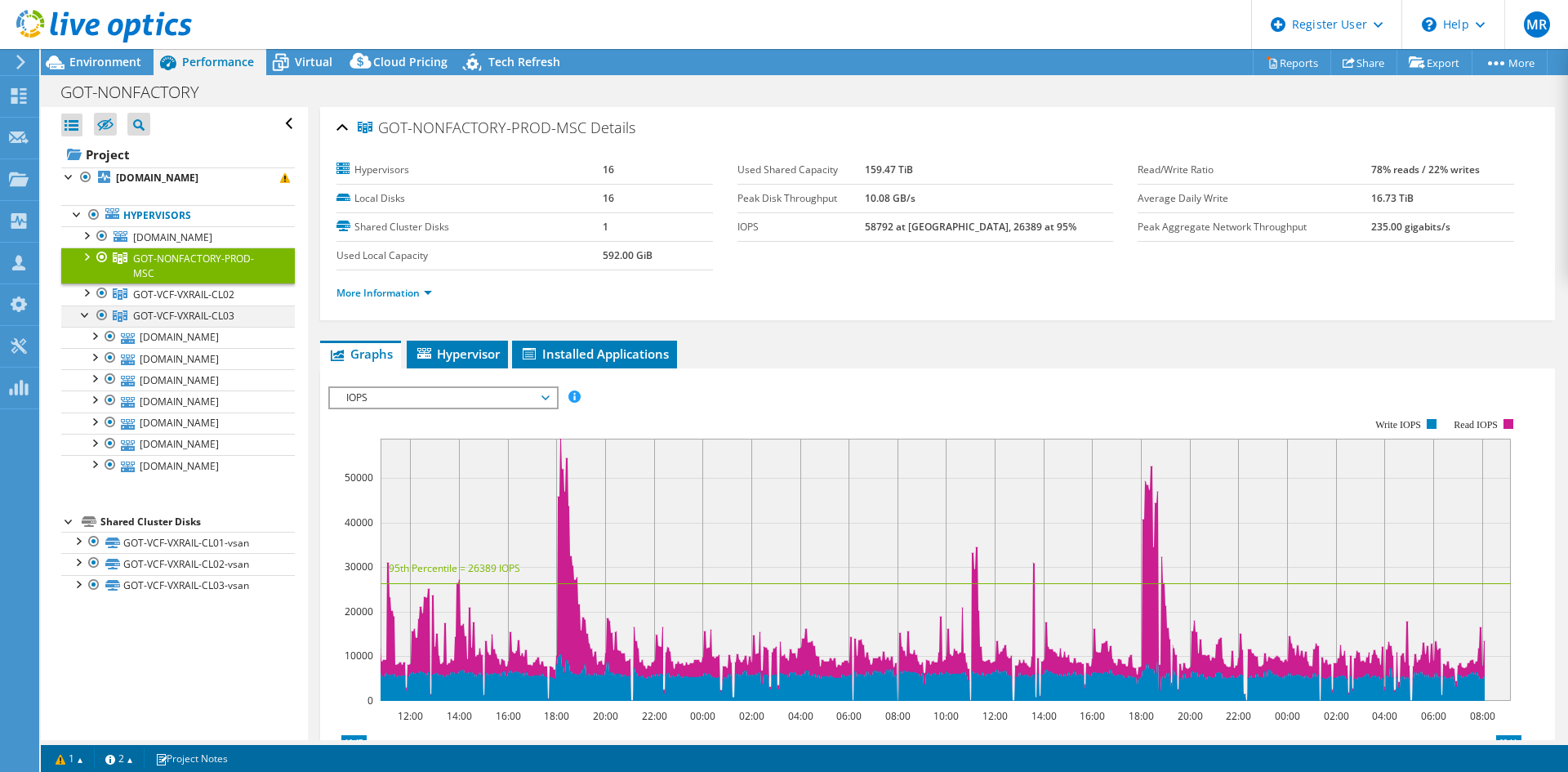
click at [81, 312] on div at bounding box center [85, 313] width 17 height 17
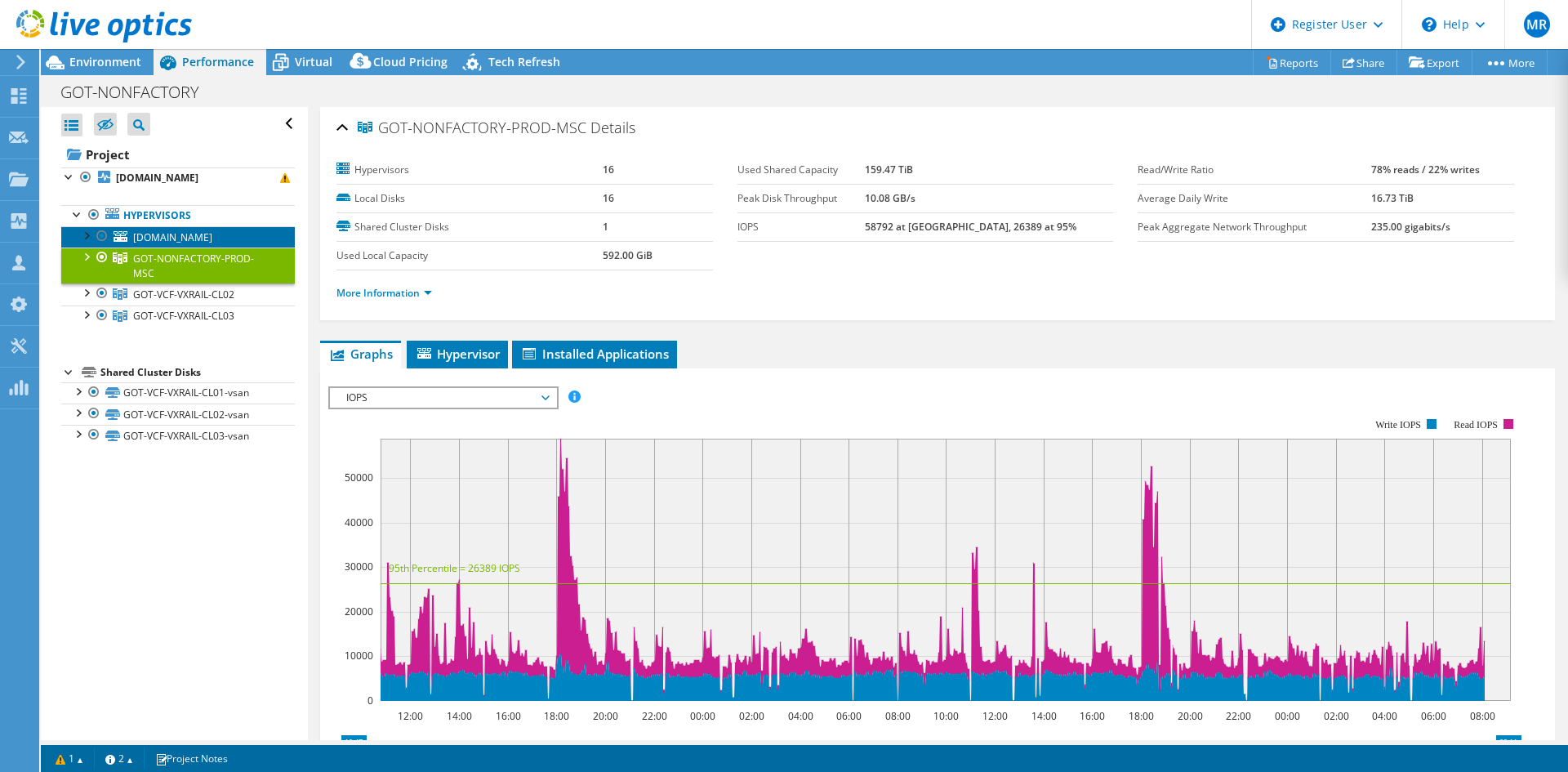
click at [181, 241] on span "[DOMAIN_NAME]" at bounding box center [173, 238] width 80 height 14
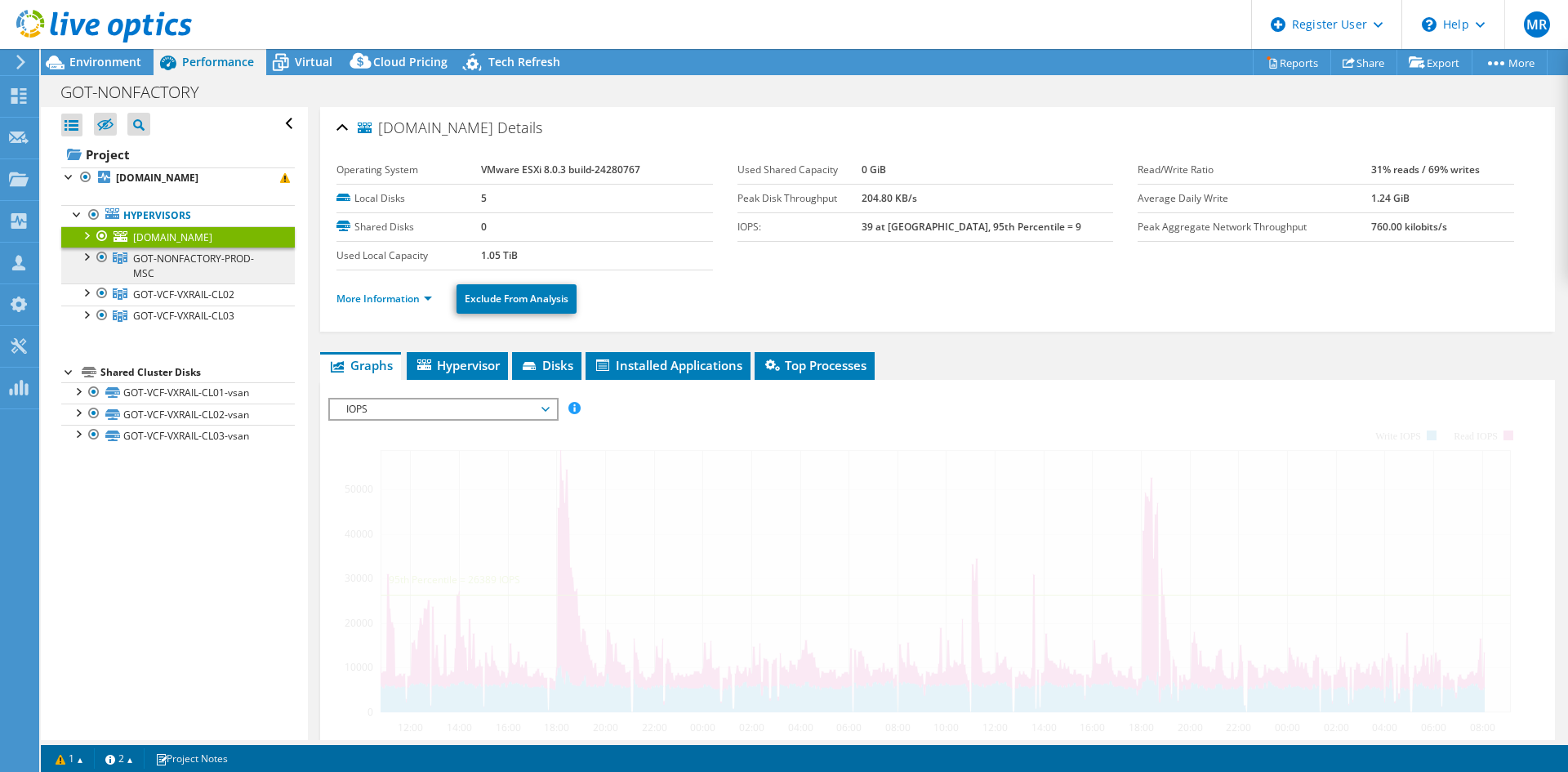
click at [182, 255] on span "GOT-NONFACTORY-PROD-MSC" at bounding box center [193, 265] width 121 height 28
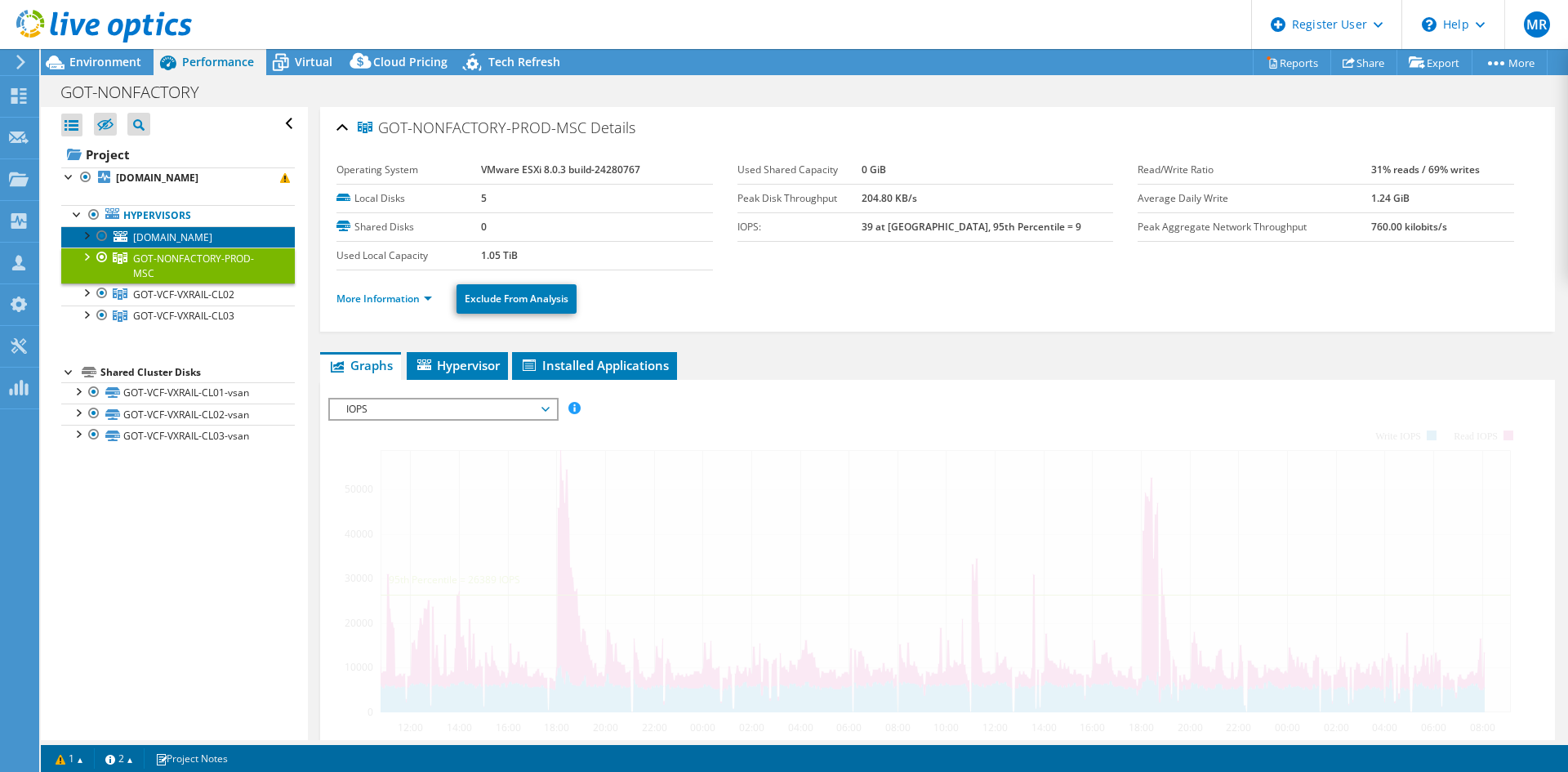
click at [163, 244] on span "[DOMAIN_NAME]" at bounding box center [173, 238] width 80 height 14
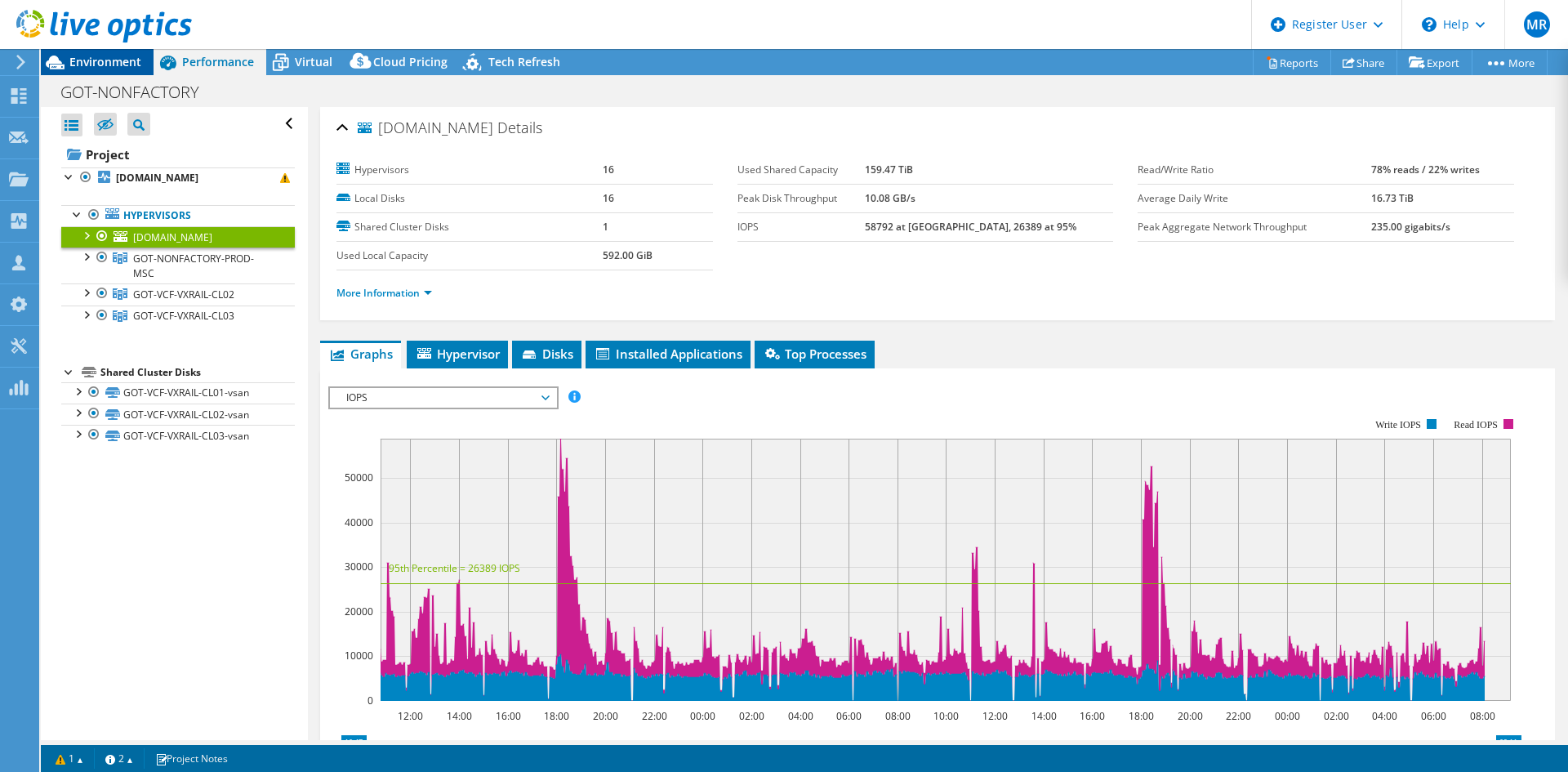
click at [105, 69] on span "Environment" at bounding box center [105, 62] width 72 height 16
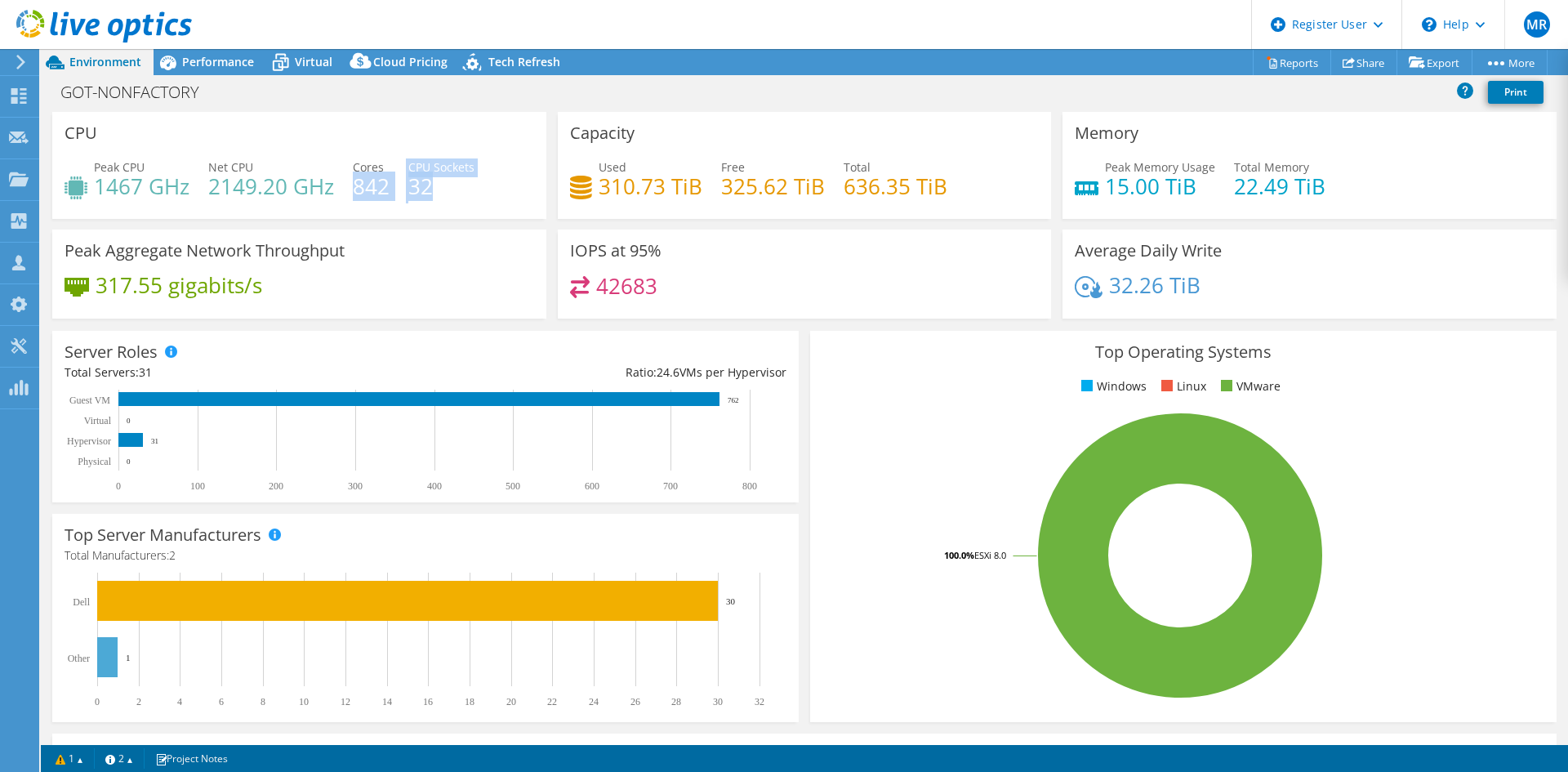
drag, startPoint x: 354, startPoint y: 179, endPoint x: 431, endPoint y: 191, distance: 77.9
click at [430, 190] on div "Peak CPU 1467 GHz Net CPU 2149.20 GHz Cores 842 CPU Sockets 32" at bounding box center [299, 185] width 469 height 53
click at [343, 177] on div "Peak CPU 1467 GHz Net CPU 2149.20 GHz Cores 842 CPU Sockets 32" at bounding box center [299, 185] width 469 height 53
drag, startPoint x: 351, startPoint y: 154, endPoint x: 460, endPoint y: 216, distance: 125.4
click at [460, 216] on div "CPU Peak CPU 1467 GHz Net CPU 2149.20 GHz Cores 842 CPU Sockets 32" at bounding box center [298, 165] width 494 height 107
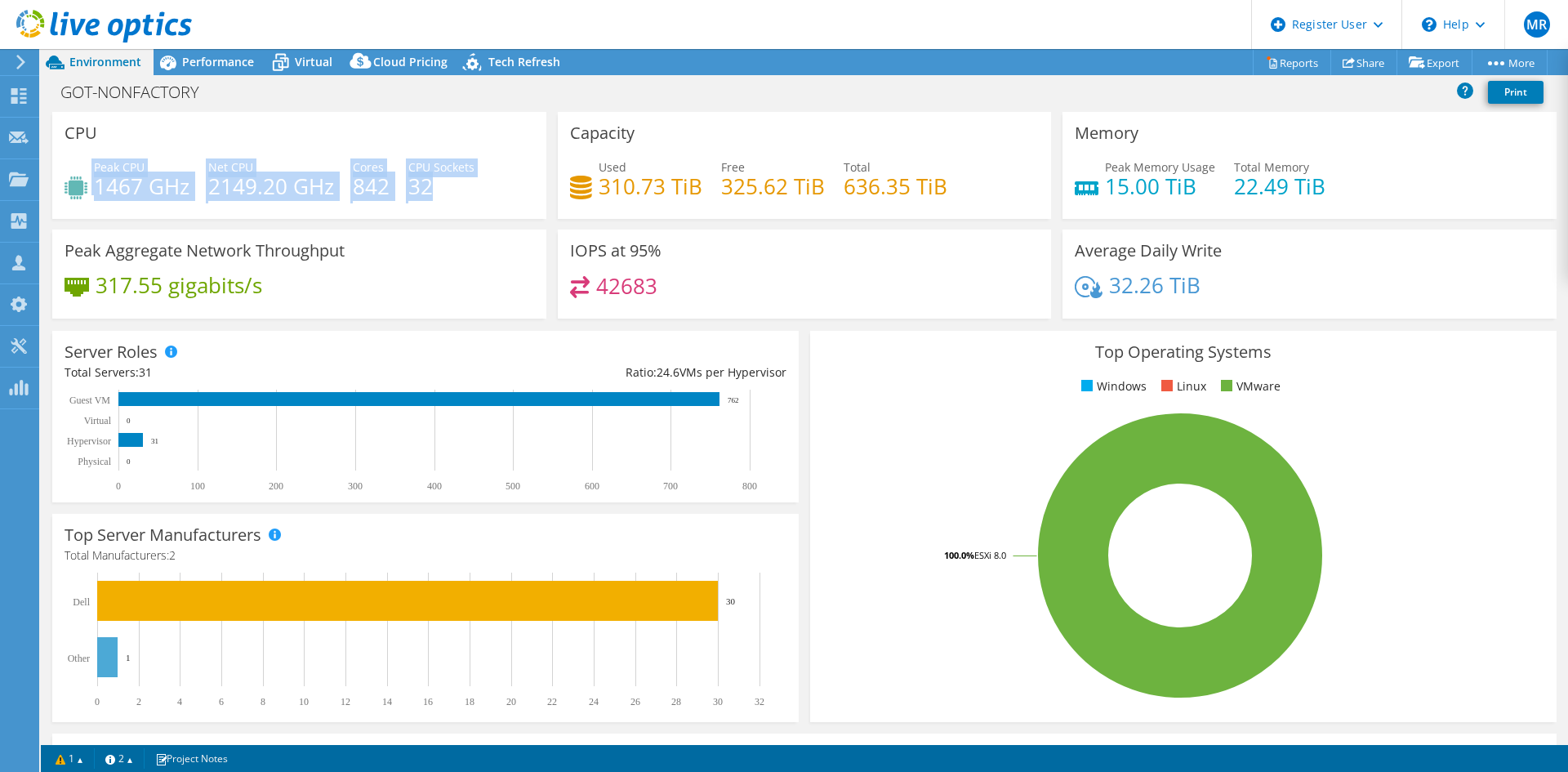
click at [450, 193] on h4 "32" at bounding box center [441, 187] width 66 height 18
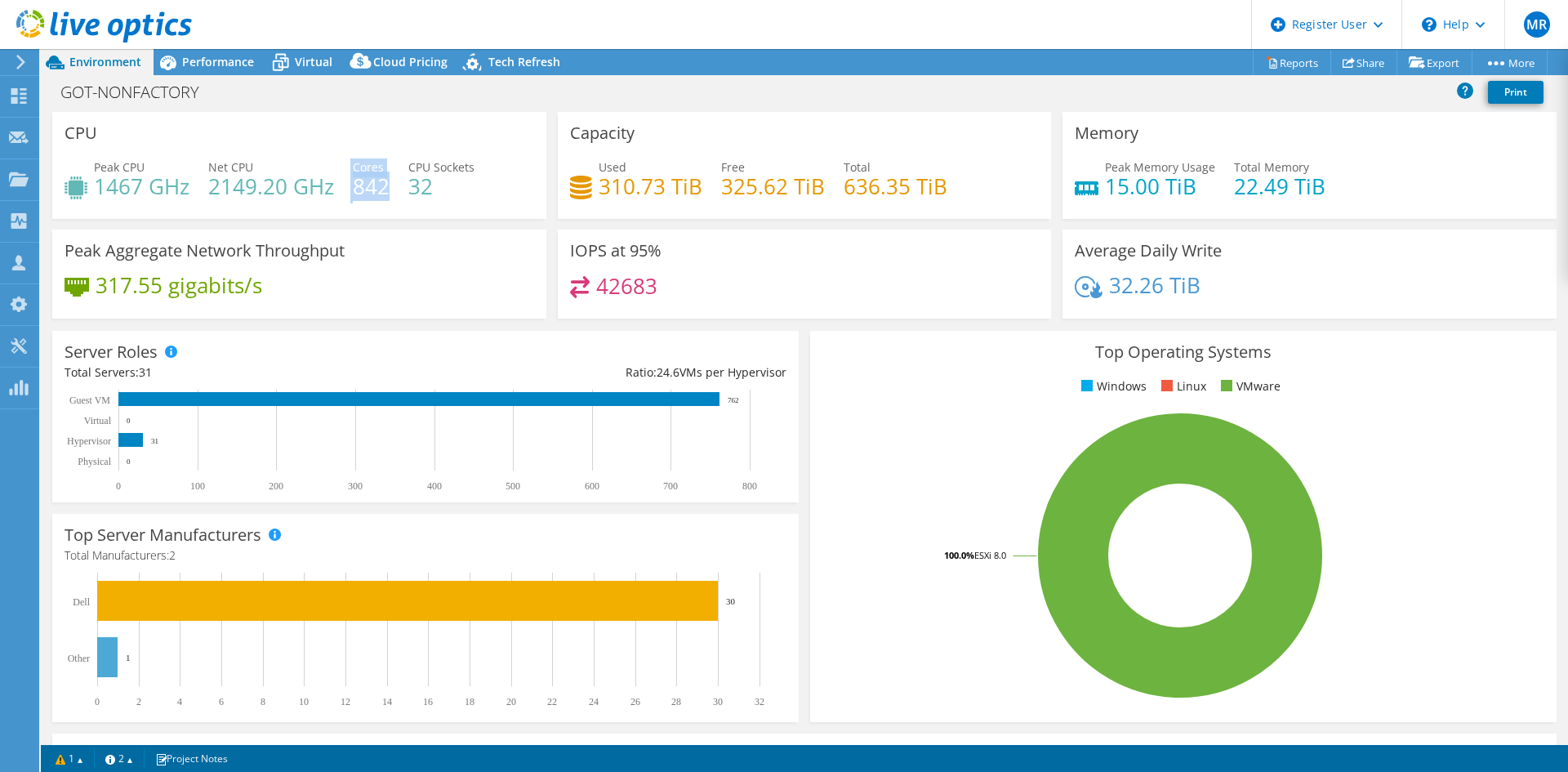
drag, startPoint x: 348, startPoint y: 188, endPoint x: 388, endPoint y: 187, distance: 40.0
click at [388, 187] on div "Peak CPU 1467 GHz Net CPU 2149.20 GHz Cores 842 CPU Sockets 32" at bounding box center [299, 185] width 469 height 53
click at [306, 65] on span "Virtual" at bounding box center [313, 62] width 37 height 16
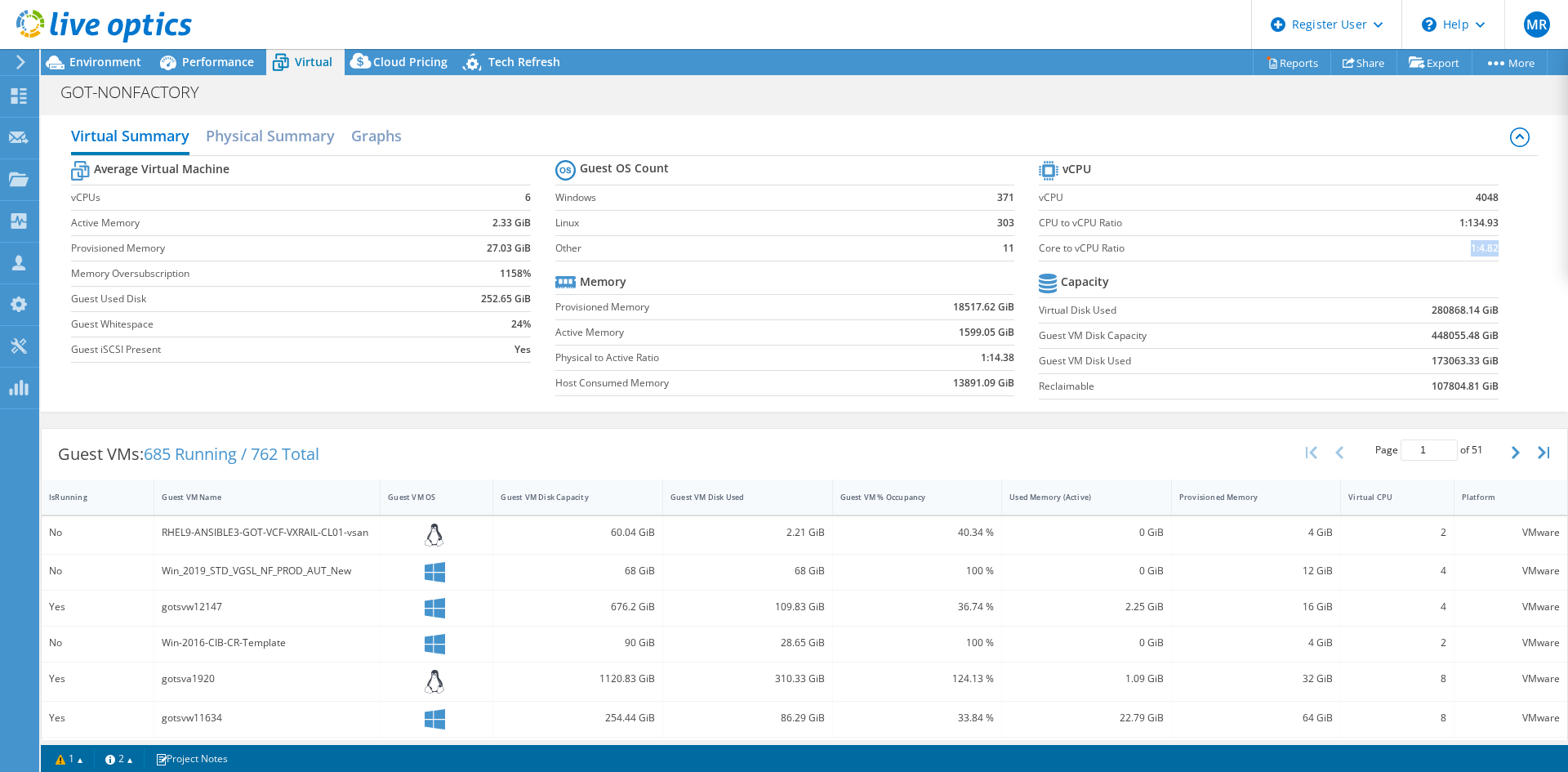
drag, startPoint x: 1451, startPoint y: 254, endPoint x: 1507, endPoint y: 260, distance: 56.3
click at [1156, 250] on section "vCPU vCPU 4048 CPU to vCPU Ratio 1:134.93 Core to vCPU Ratio 1:4.82 Capacity Vi…" at bounding box center [1280, 282] width 483 height 250
click at [200, 56] on span "Performance" at bounding box center [217, 62] width 72 height 16
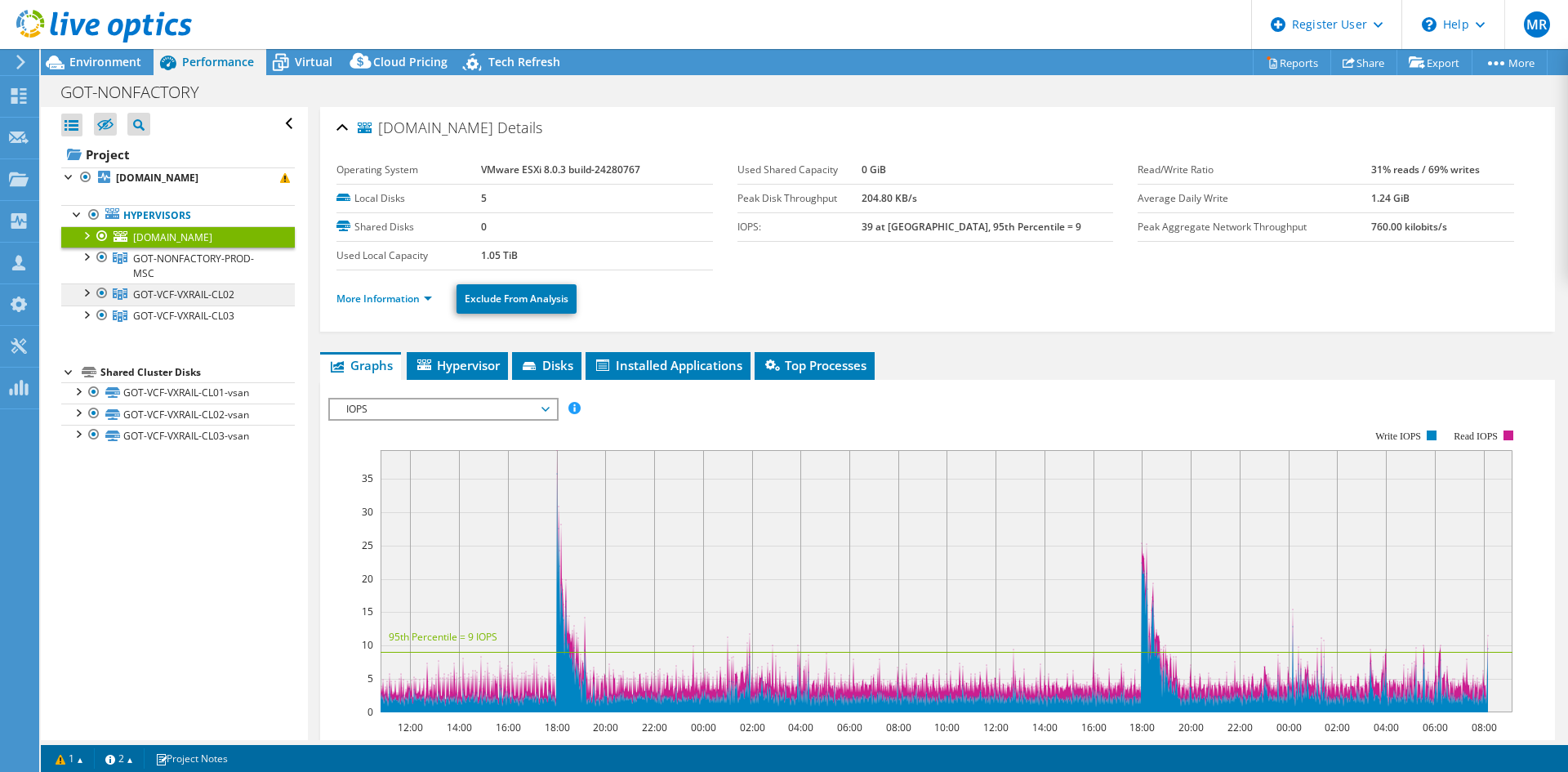
click at [215, 292] on span "GOT-VCF-VXRAIL-CL02" at bounding box center [184, 295] width 101 height 14
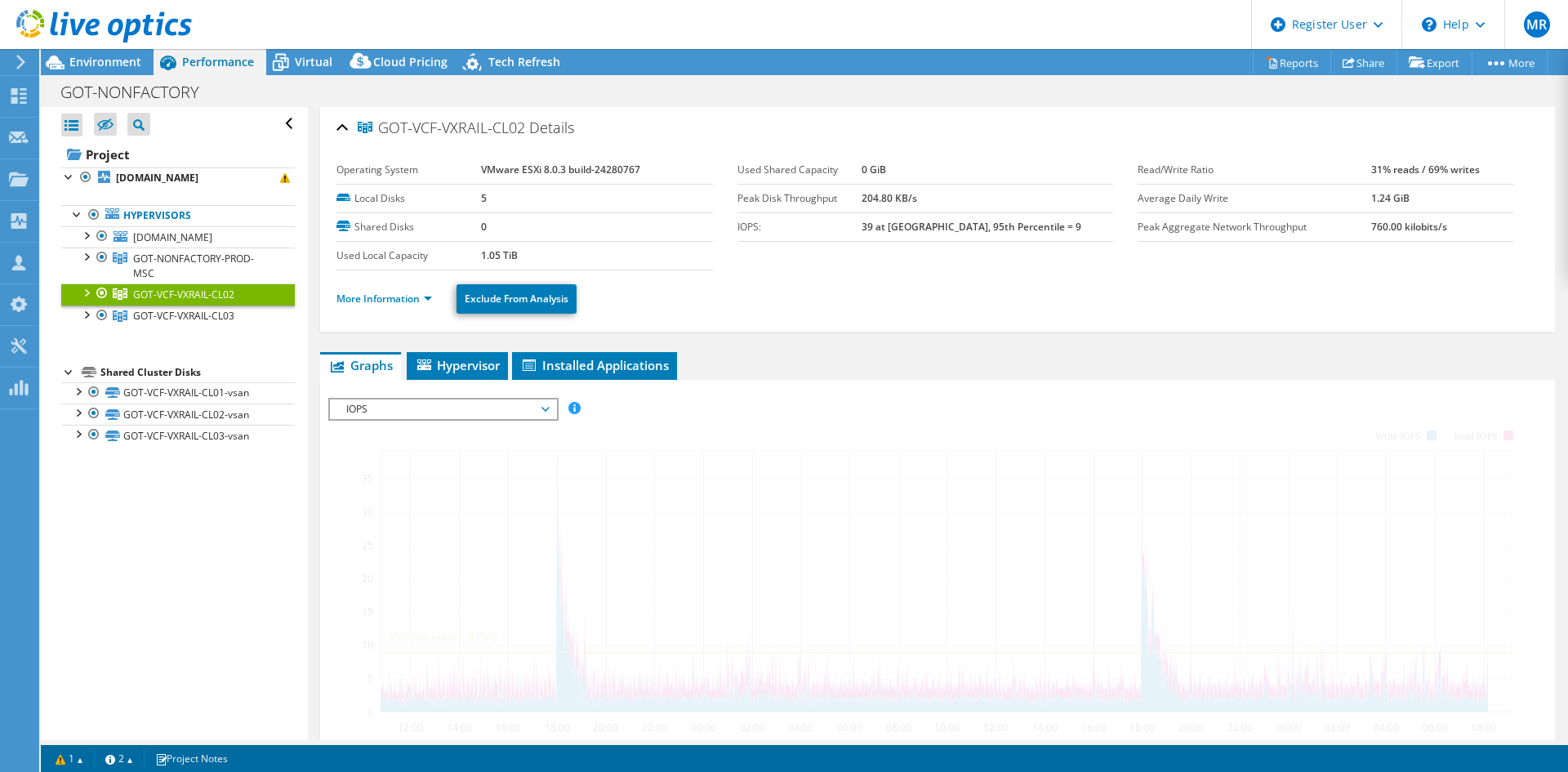
click at [83, 289] on div at bounding box center [85, 292] width 17 height 17
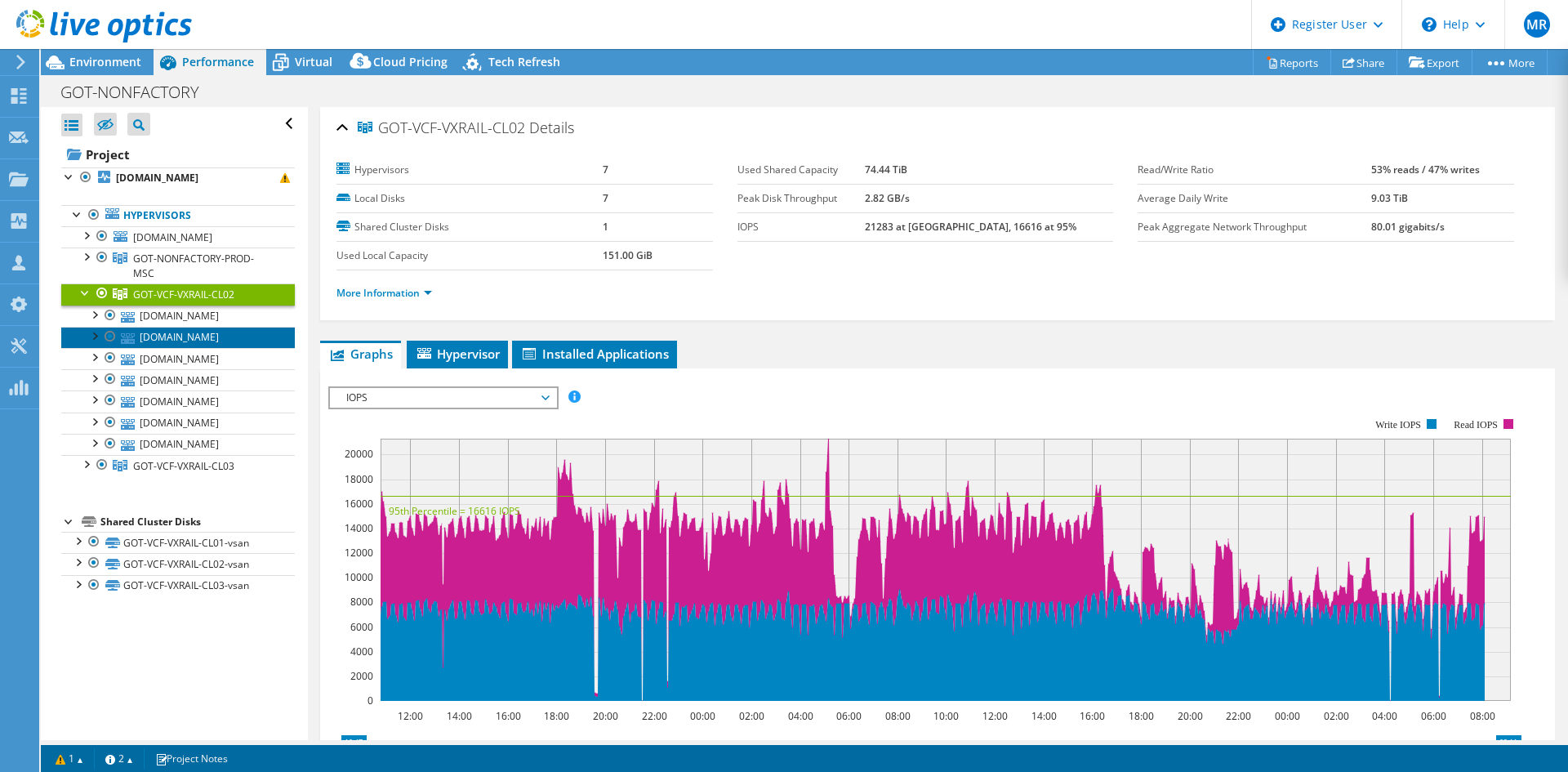
click at [196, 343] on link "[DOMAIN_NAME]" at bounding box center [178, 338] width 234 height 22
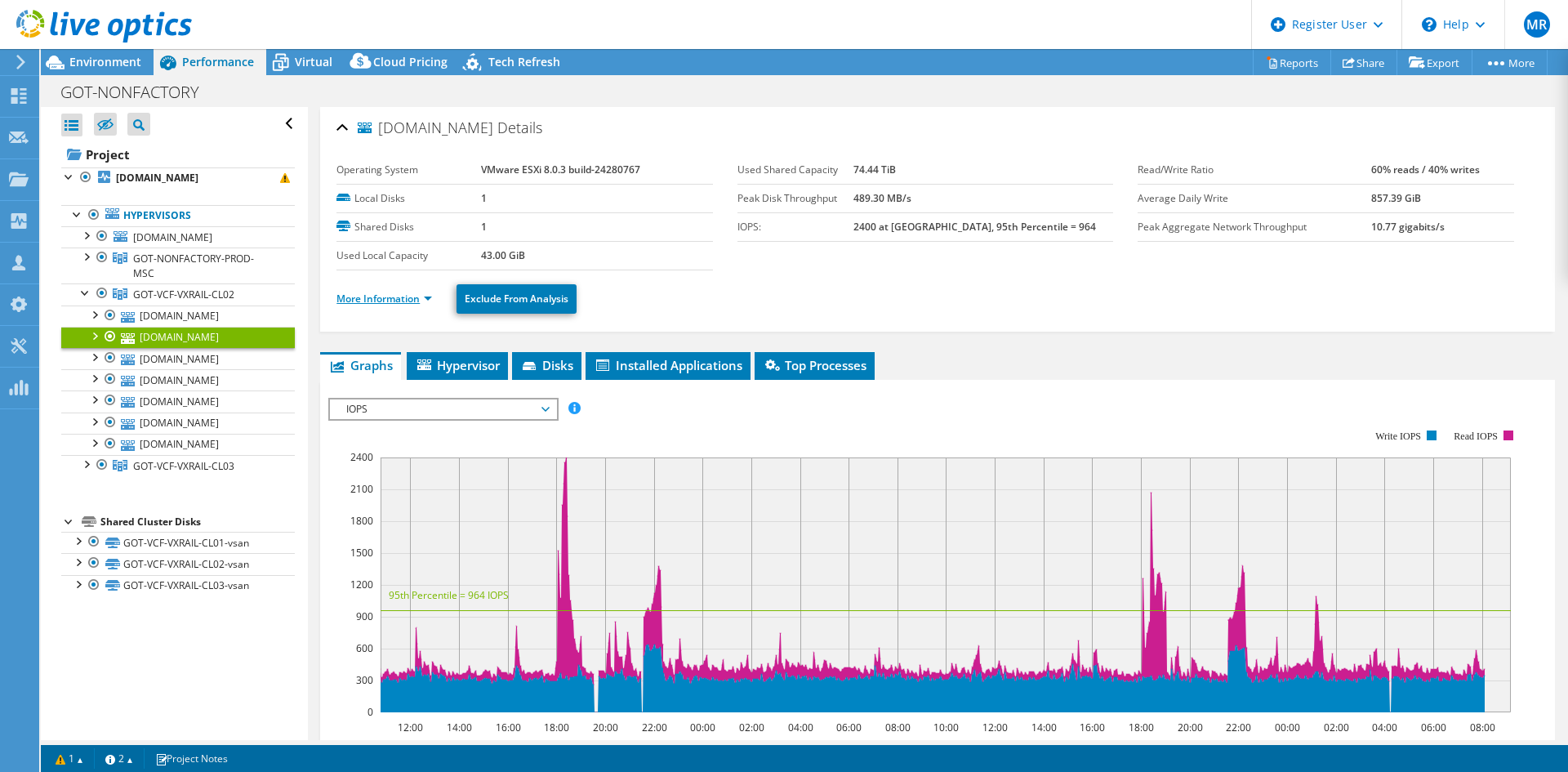
click at [363, 294] on link "More Information" at bounding box center [384, 299] width 95 height 14
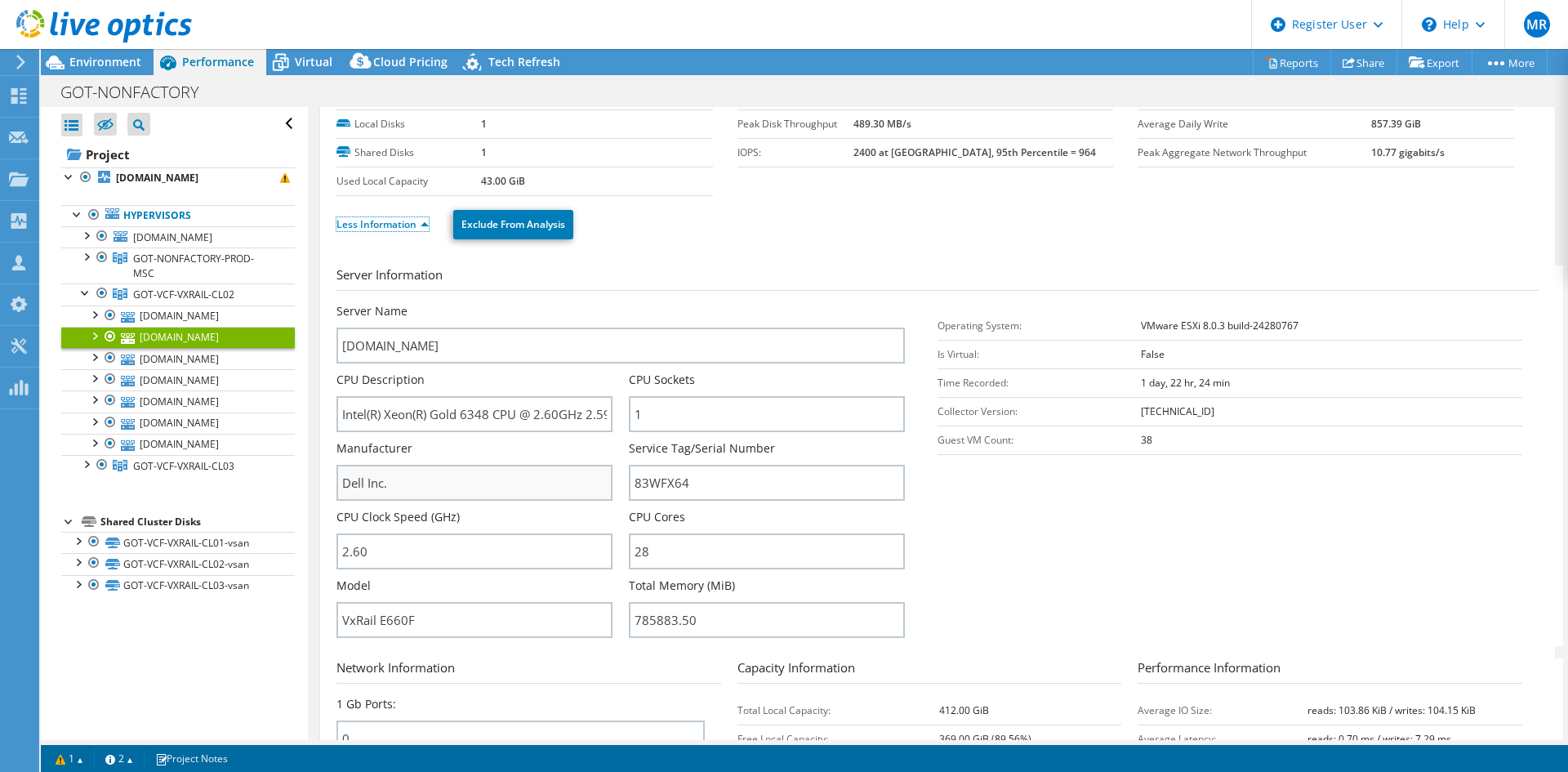
scroll to position [163, 0]
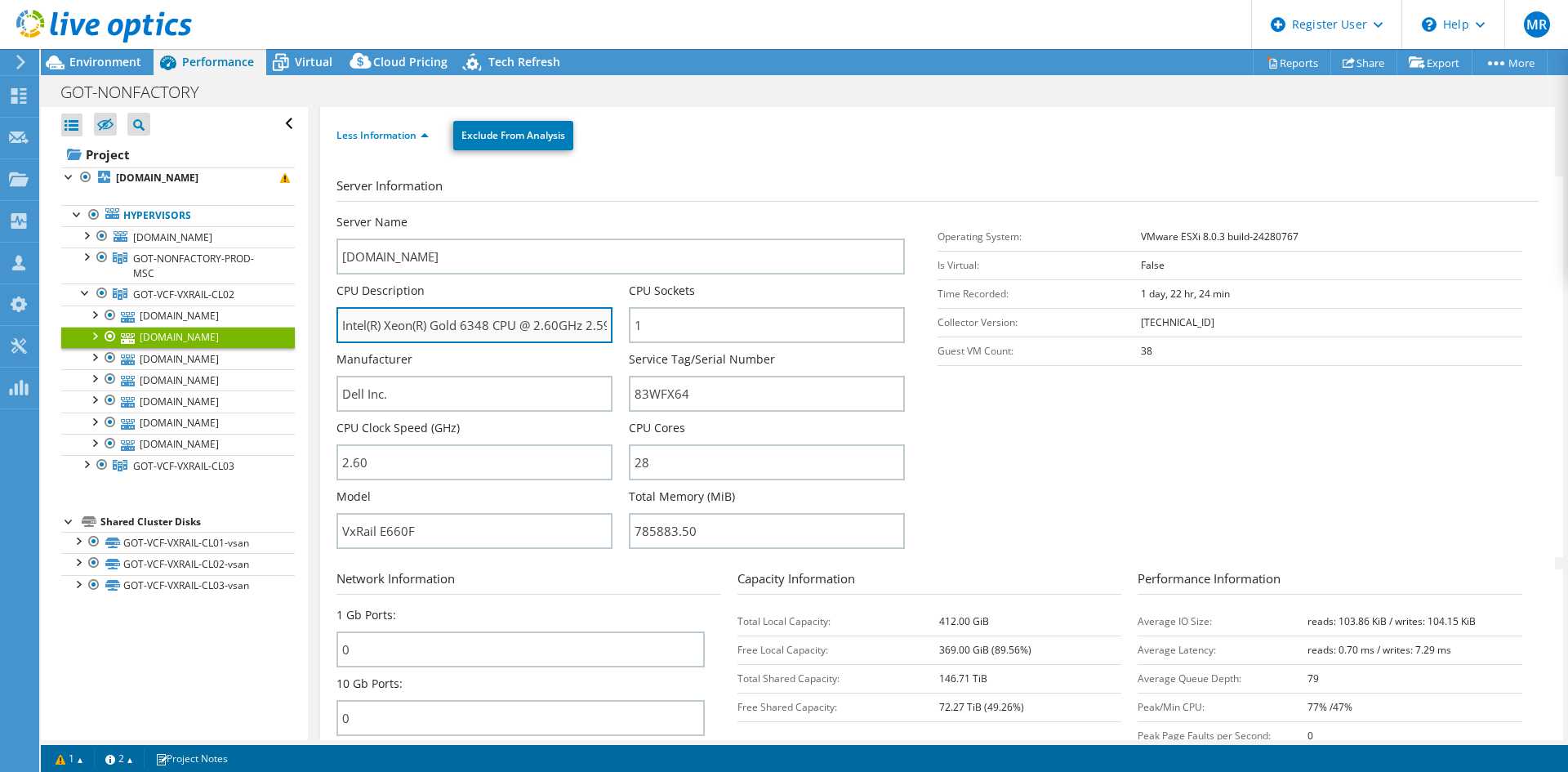
drag, startPoint x: 490, startPoint y: 323, endPoint x: 342, endPoint y: 329, distance: 148.1
click at [342, 329] on input "Intel(R) Xeon(R) Gold 6348 CPU @ 2.60GHz 2.59 GHz" at bounding box center [474, 325] width 276 height 36
click at [500, 327] on input "Intel(R) Xeon(R) Gold 6348 CPU @ 2.60GHz 2.59 GHz" at bounding box center [474, 325] width 276 height 36
click at [306, 64] on span "Virtual" at bounding box center [313, 62] width 37 height 16
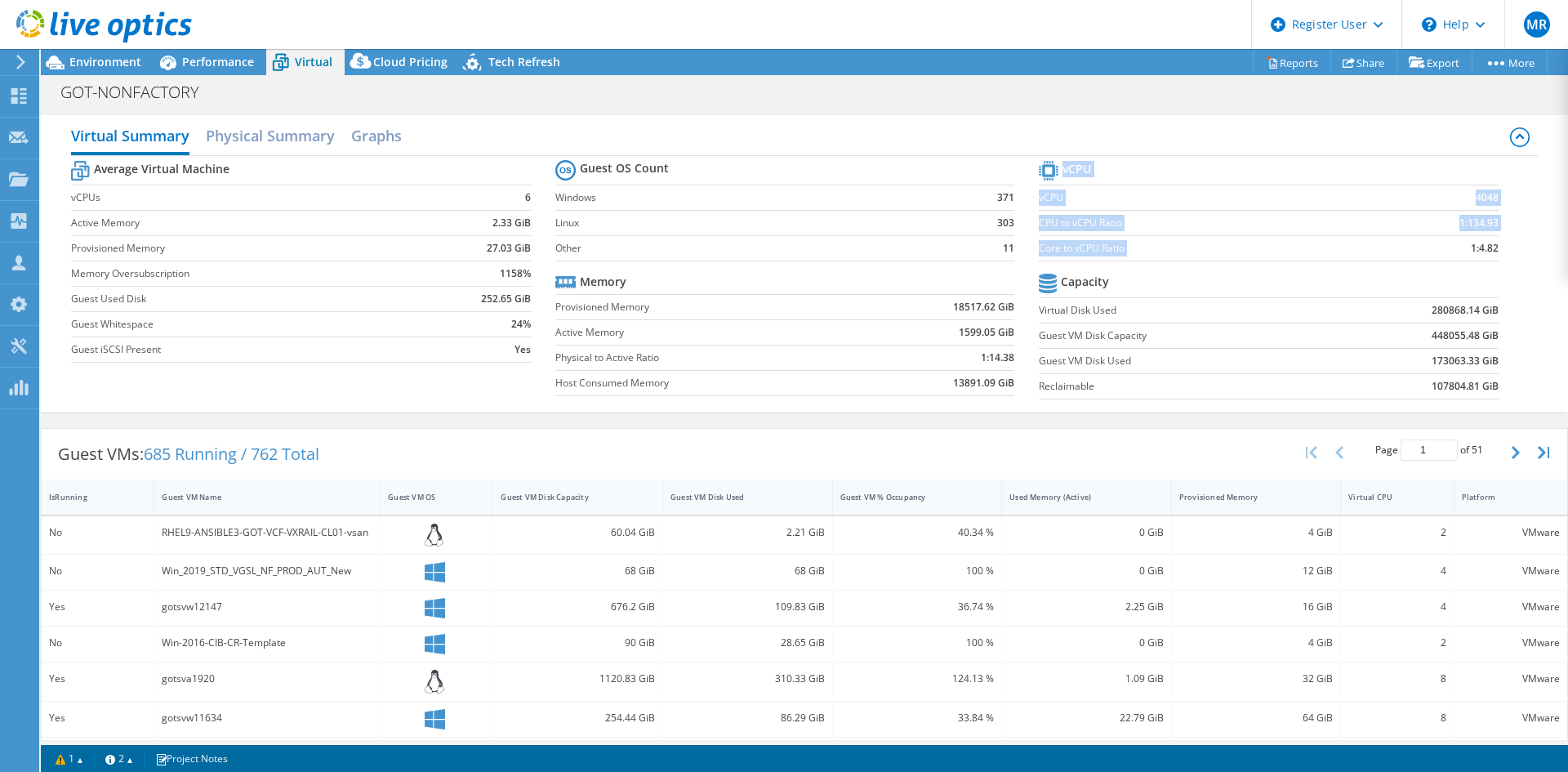
drag, startPoint x: 1459, startPoint y: 251, endPoint x: 1519, endPoint y: 255, distance: 60.1
click at [1156, 255] on div "Average Virtual Machine vCPUs 6 Active Memory 2.33 GiB Provisioned Memory 27.03…" at bounding box center [803, 282] width 1466 height 251
click at [1156, 255] on b "1:4.82" at bounding box center [1485, 248] width 27 height 17
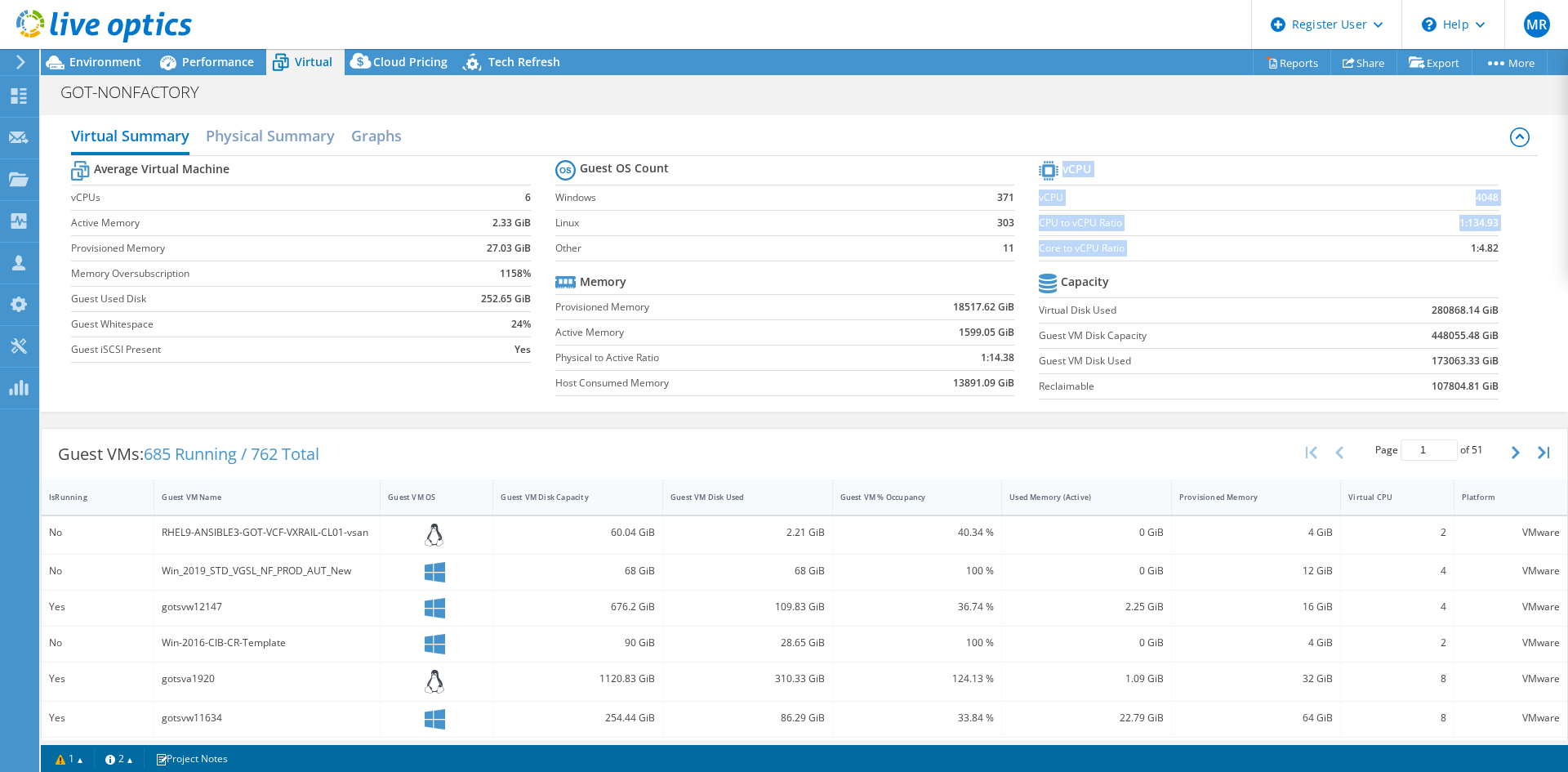
click at [1156, 255] on b "1:4.82" at bounding box center [1485, 248] width 27 height 17
click at [81, 66] on span "Environment" at bounding box center [105, 62] width 72 height 16
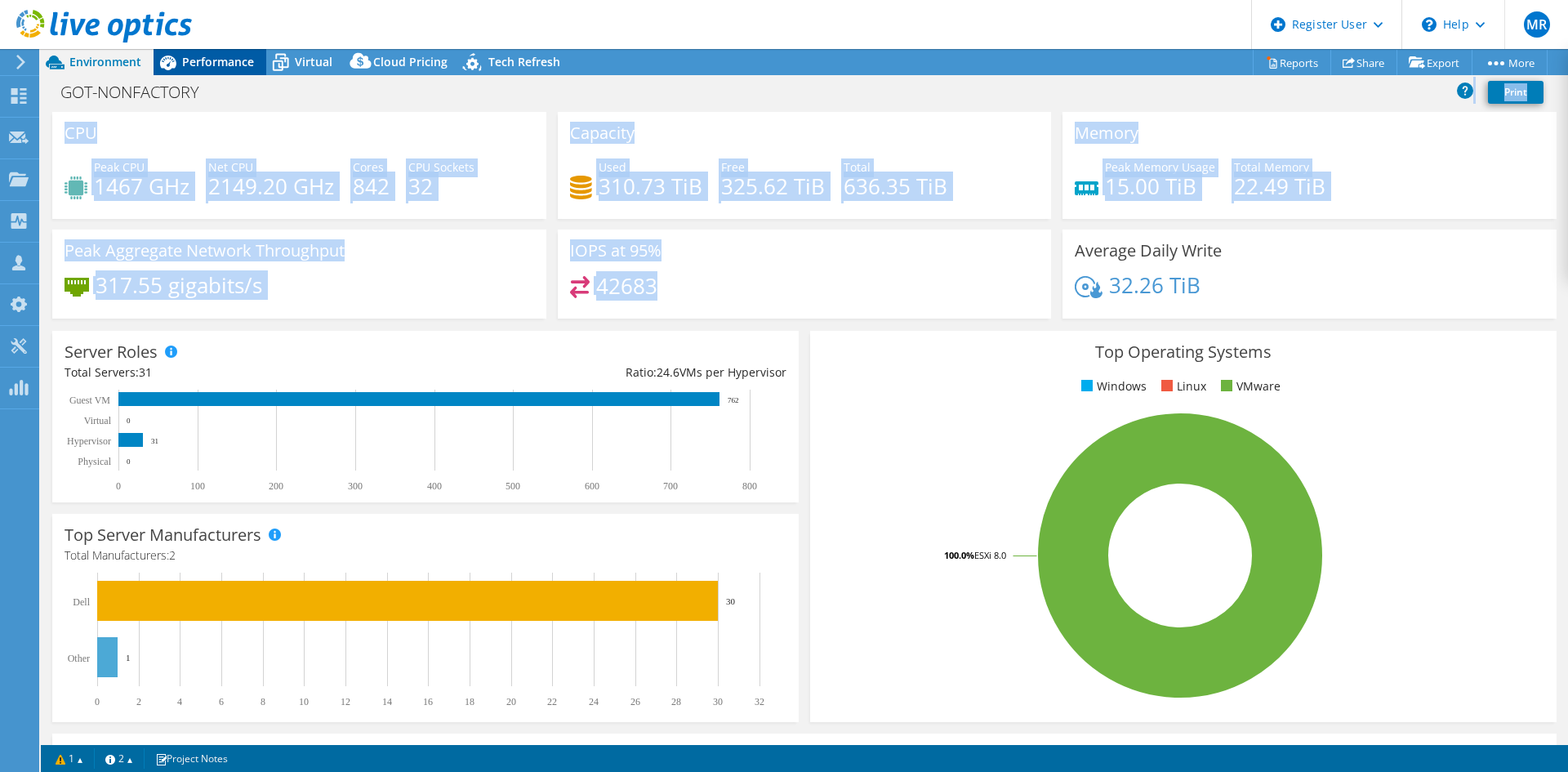
drag, startPoint x: 762, startPoint y: 293, endPoint x: 254, endPoint y: 75, distance: 552.8
click at [279, 69] on div "Project Actions Project Actions Reports Share Export vSAN ReadyNode Sizer" at bounding box center [805, 411] width 1528 height 723
click at [813, 248] on div "IOPS at 95% 42683" at bounding box center [804, 274] width 494 height 89
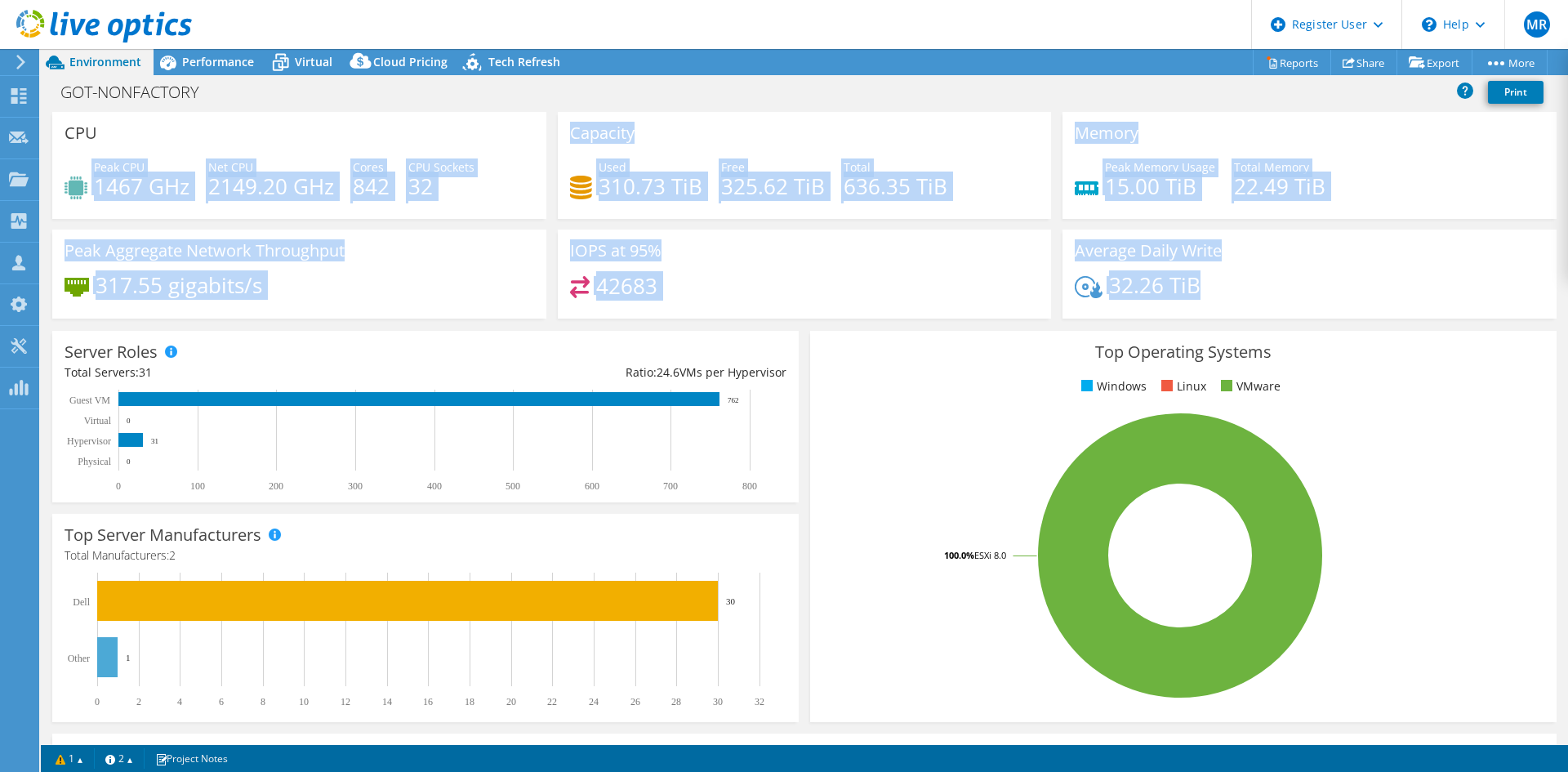
drag, startPoint x: 1312, startPoint y: 300, endPoint x: -88, endPoint y: 119, distance: 1411.7
click at [0, 119] on html "MR Dell User [PERSON_NAME] [EMAIL_ADDRESS][DOMAIN_NAME] Dell My Profile Log Out…" at bounding box center [784, 386] width 1568 height 772
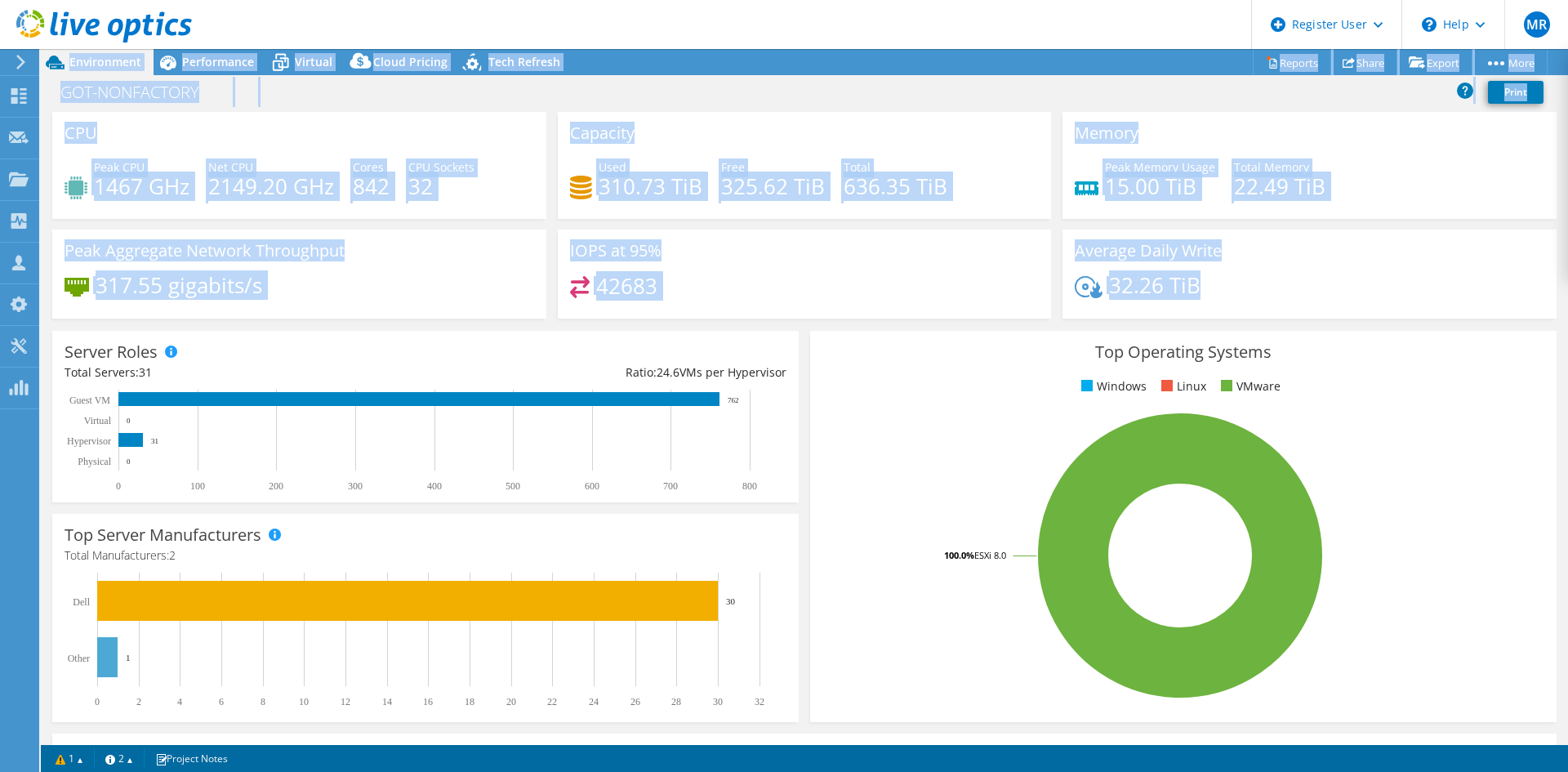
click at [827, 305] on div "42683" at bounding box center [805, 294] width 469 height 35
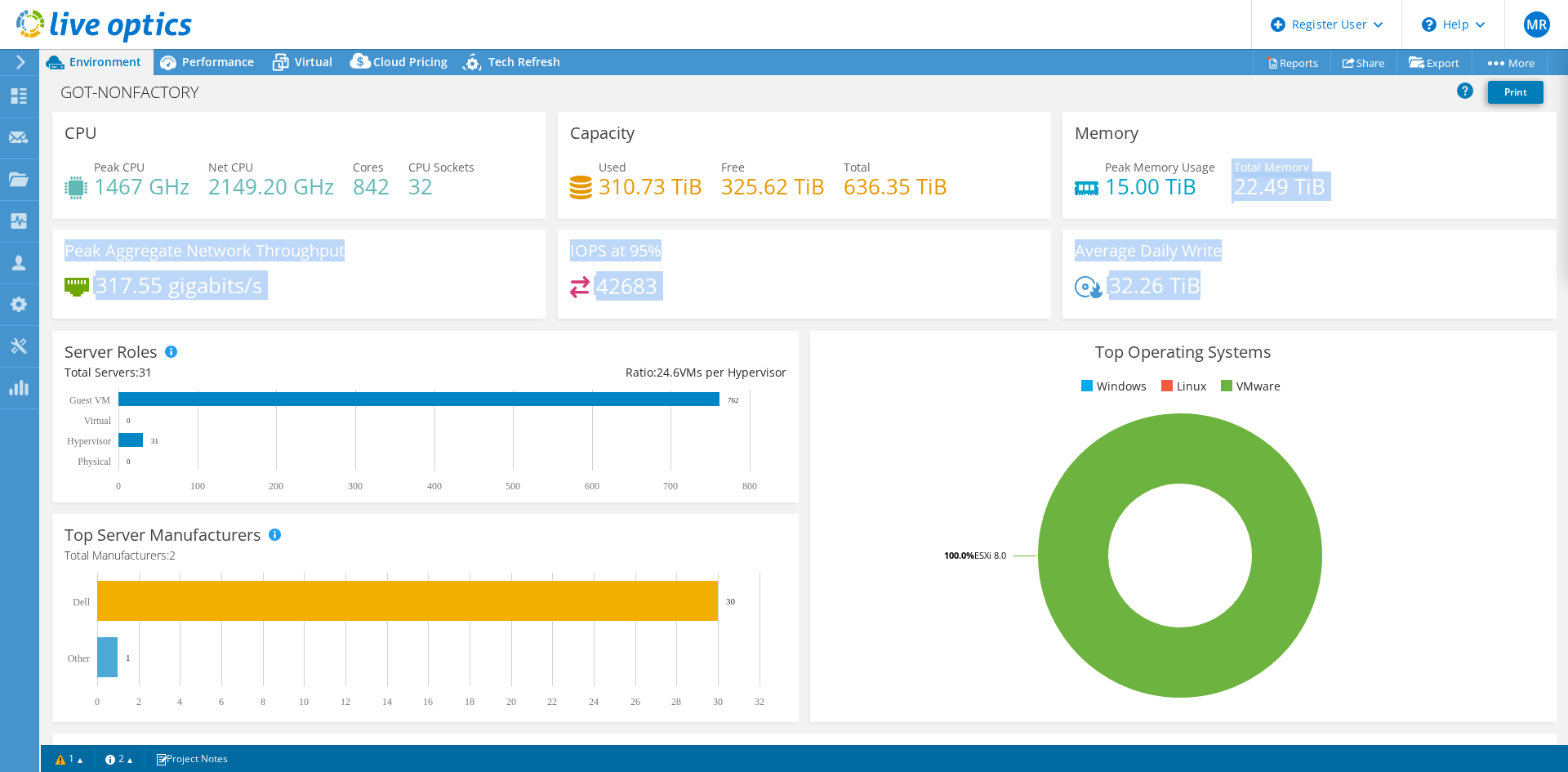
drag, startPoint x: 1209, startPoint y: 285, endPoint x: 1220, endPoint y: 195, distance: 90.7
click at [1156, 195] on div "CPU Peak CPU 1467 GHz Net CPU 2149.20 GHz Cores 842 CPU Sockets 32 Capacity Use…" at bounding box center [804, 220] width 1516 height 217
click at [1156, 195] on div "Peak Memory Usage 15.00 TiB Total Memory 22.49 TiB" at bounding box center [1310, 185] width 469 height 53
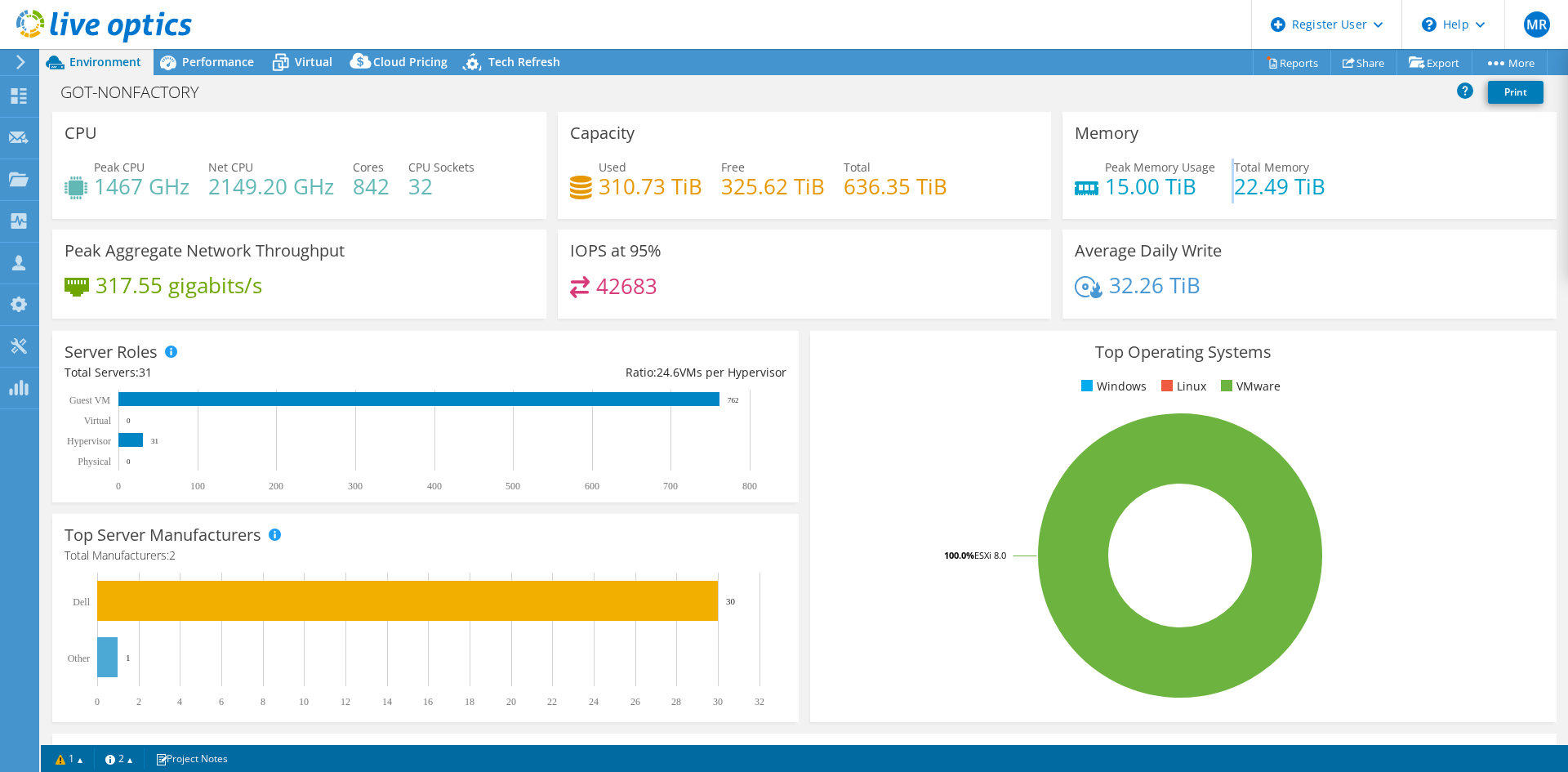
click at [1156, 195] on div "Peak Memory Usage 15.00 TiB Total Memory 22.49 TiB" at bounding box center [1310, 185] width 469 height 53
click at [1156, 188] on h4 "22.49 TiB" at bounding box center [1279, 187] width 91 height 18
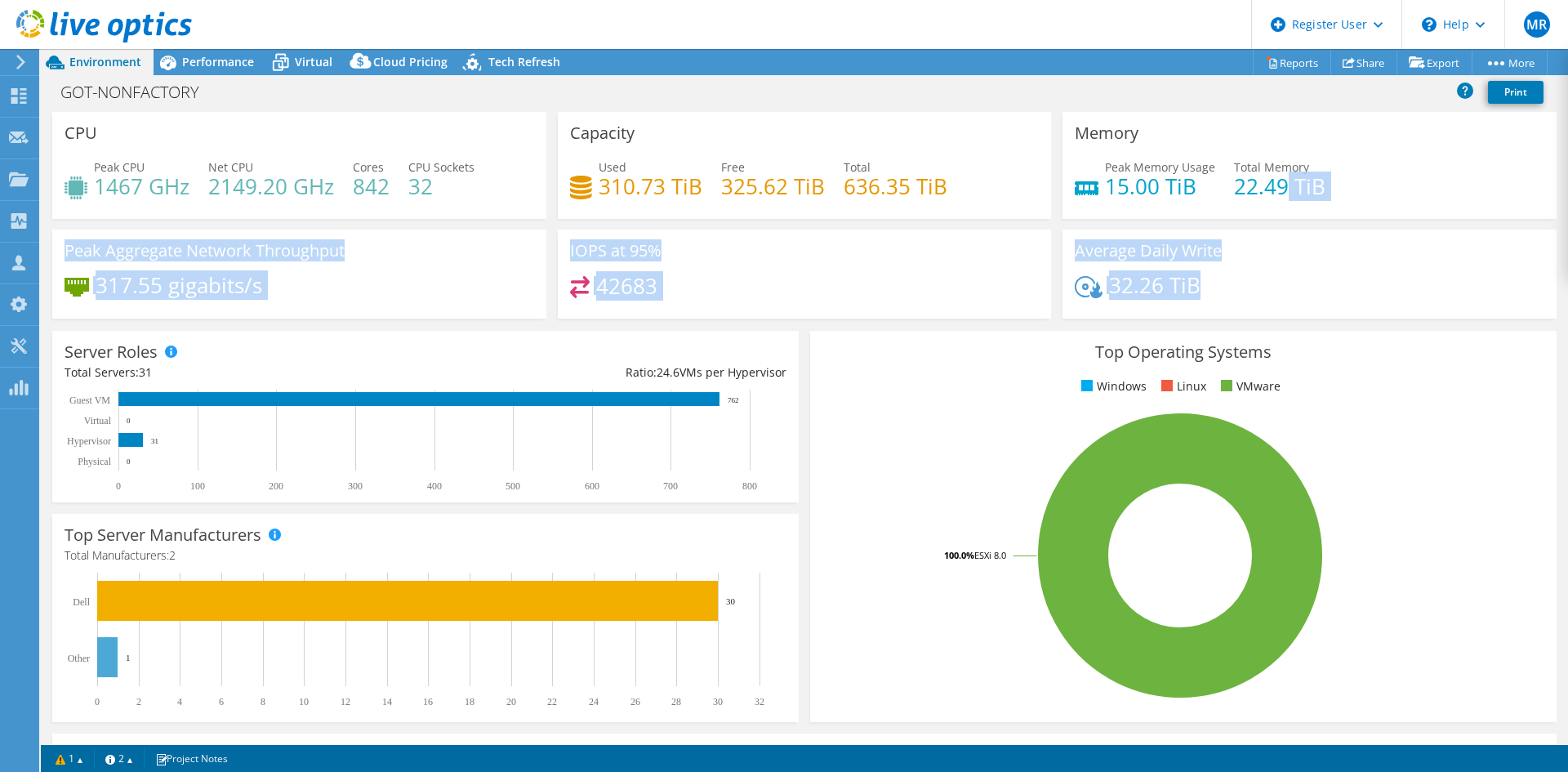
drag, startPoint x: 1256, startPoint y: 279, endPoint x: 1273, endPoint y: 182, distance: 98.5
click at [1156, 182] on div "CPU Peak CPU 1467 GHz Net CPU 2149.20 GHz Cores 842 CPU Sockets 32 Capacity Use…" at bounding box center [804, 220] width 1516 height 217
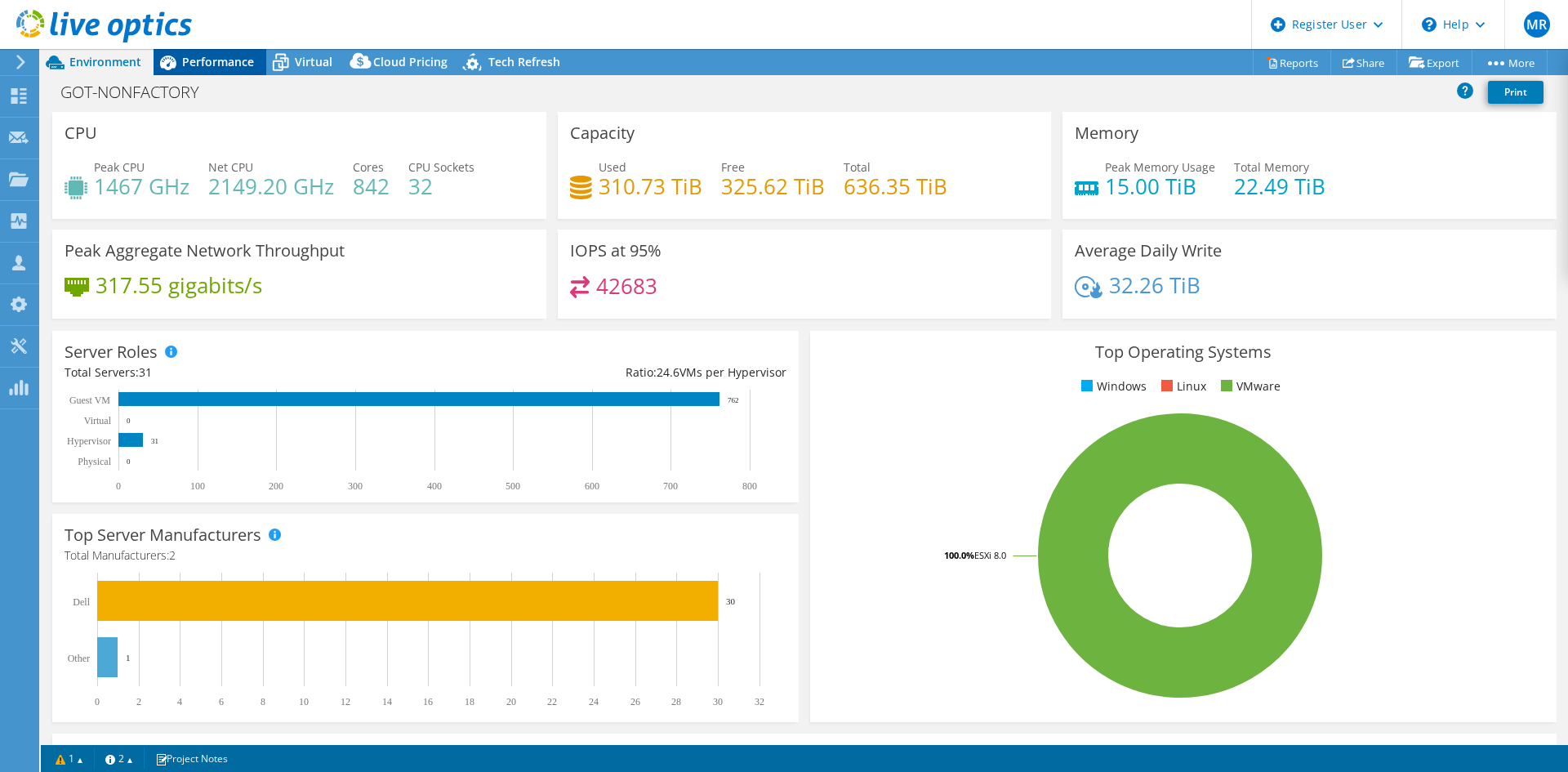
click at [221, 67] on span "Performance" at bounding box center [217, 62] width 72 height 16
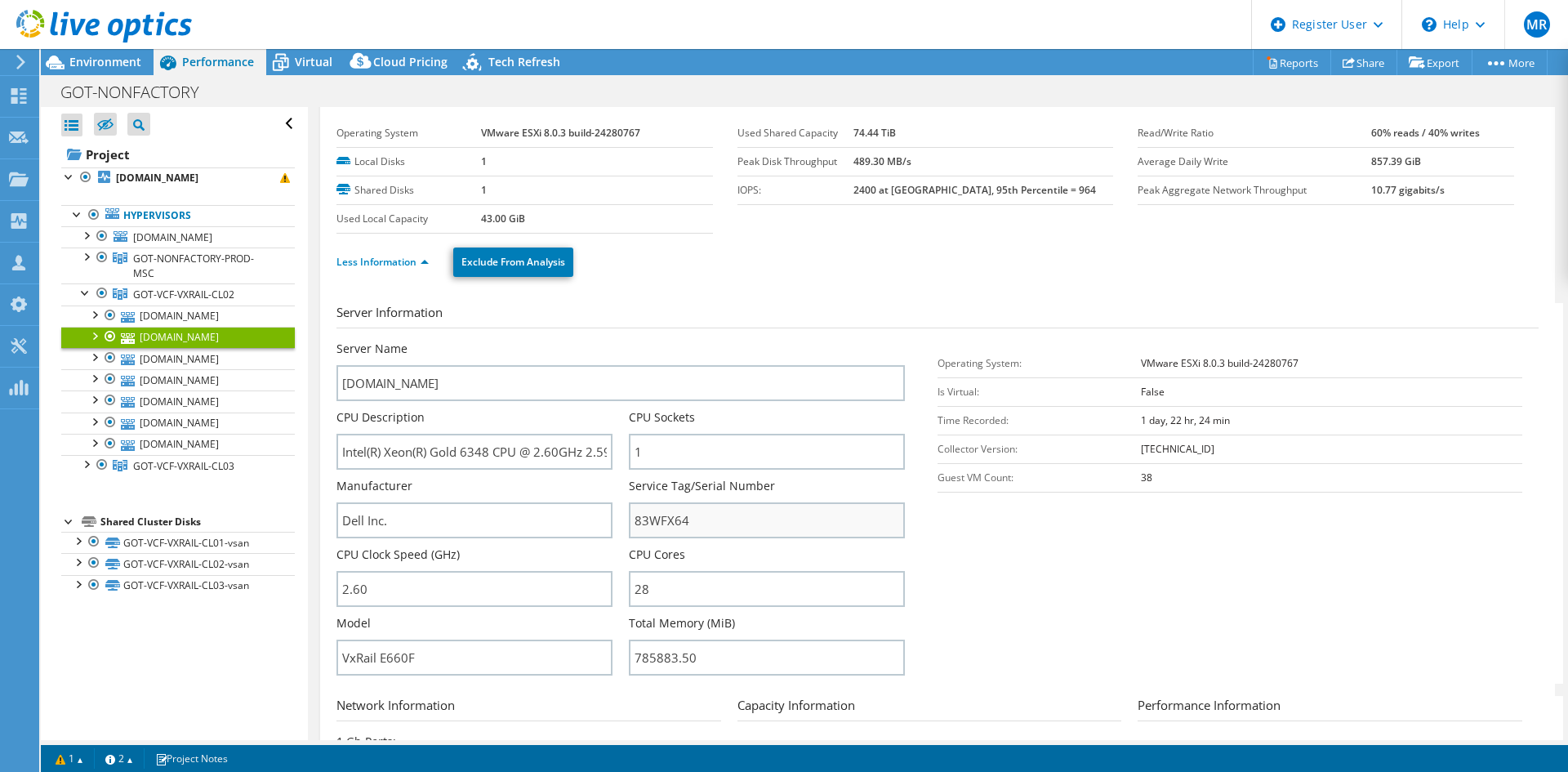
scroll to position [0, 0]
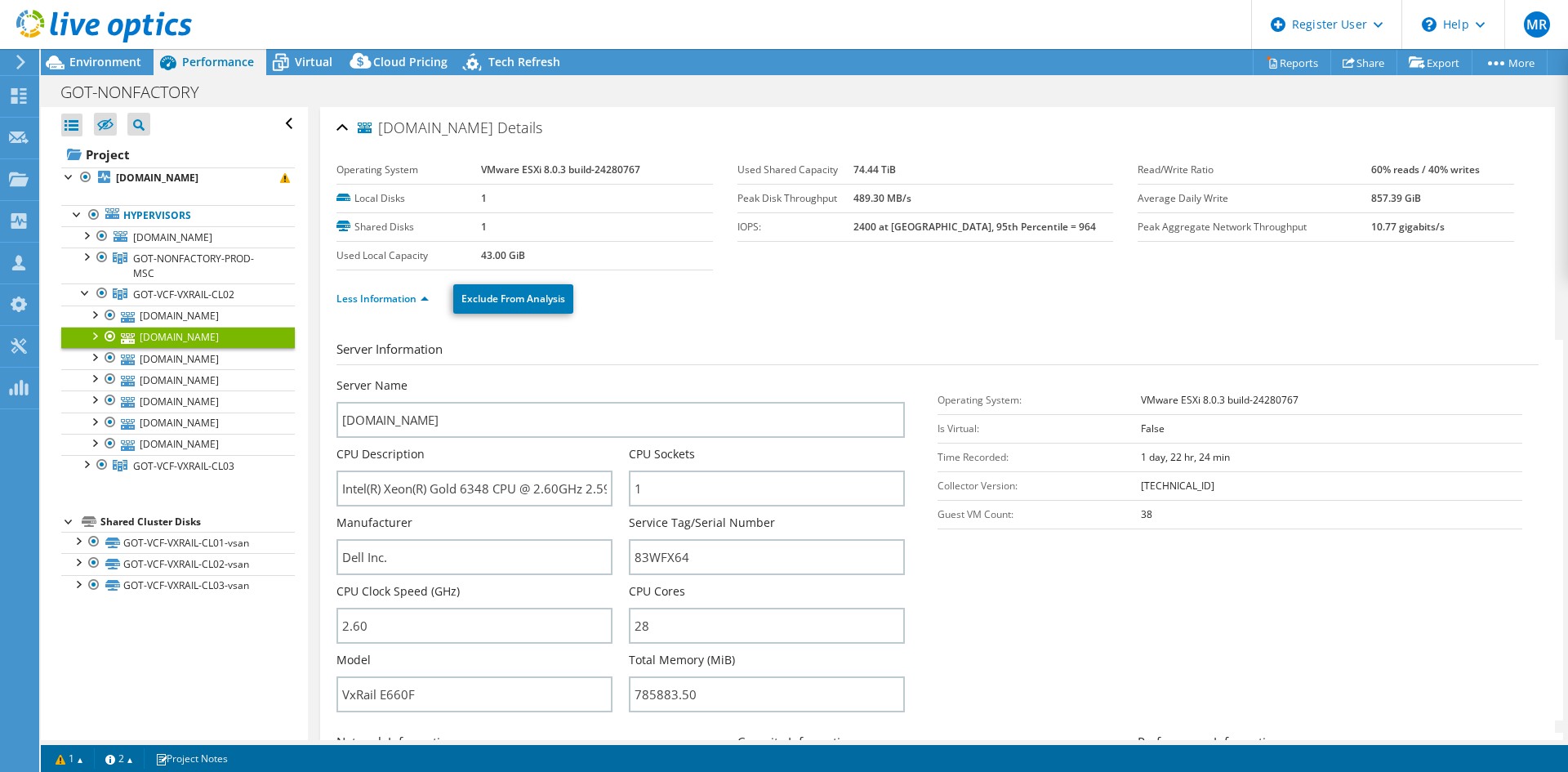
drag, startPoint x: 762, startPoint y: 341, endPoint x: 221, endPoint y: 38, distance: 620.1
click at [225, 39] on div "MR Dell User [PERSON_NAME] [EMAIL_ADDRESS][DOMAIN_NAME] Dell My Profile Log Out…" at bounding box center [784, 386] width 1568 height 772
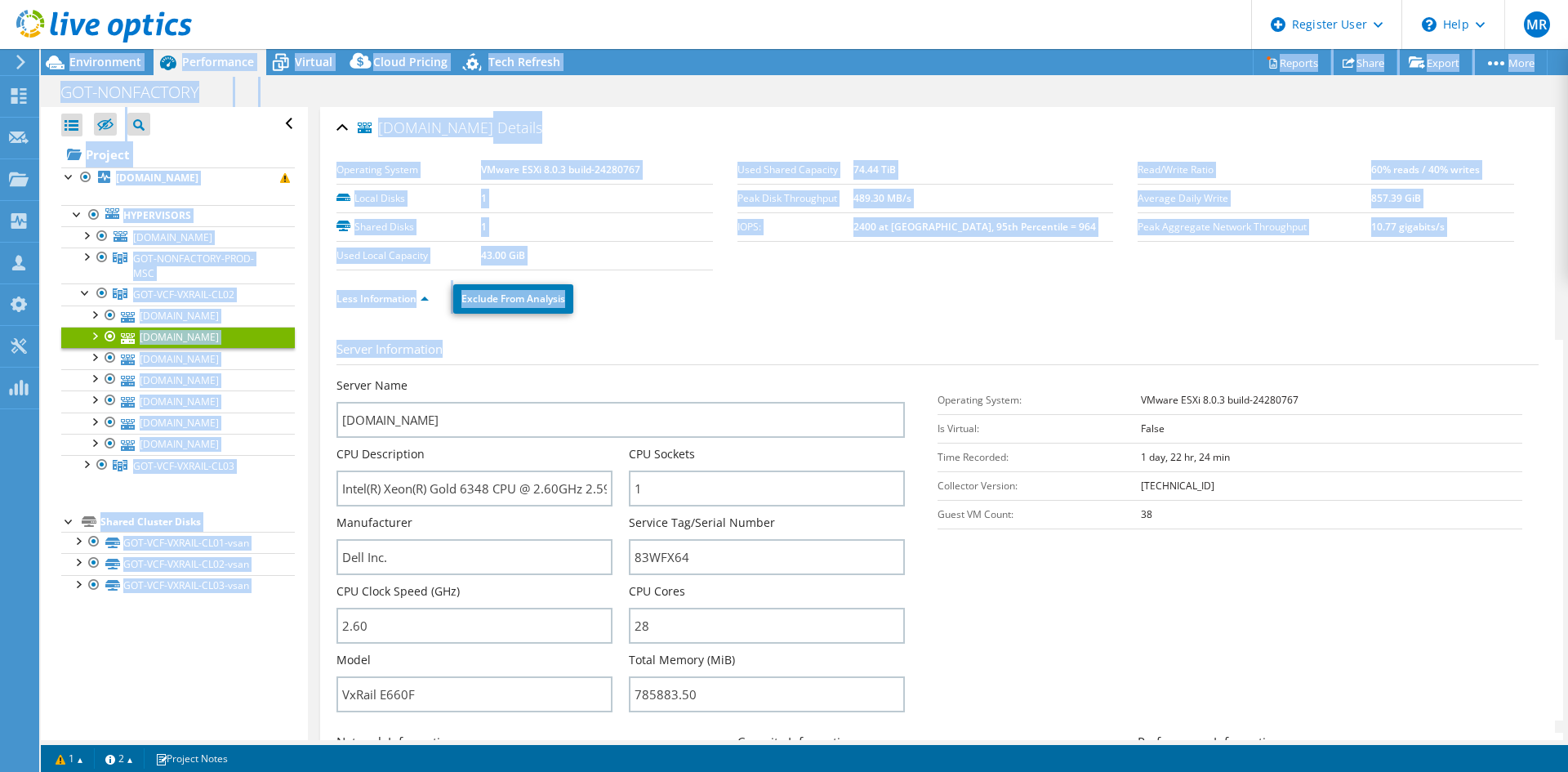
click at [835, 296] on ul "Less Information Exclude From Analysis" at bounding box center [938, 297] width 1202 height 33
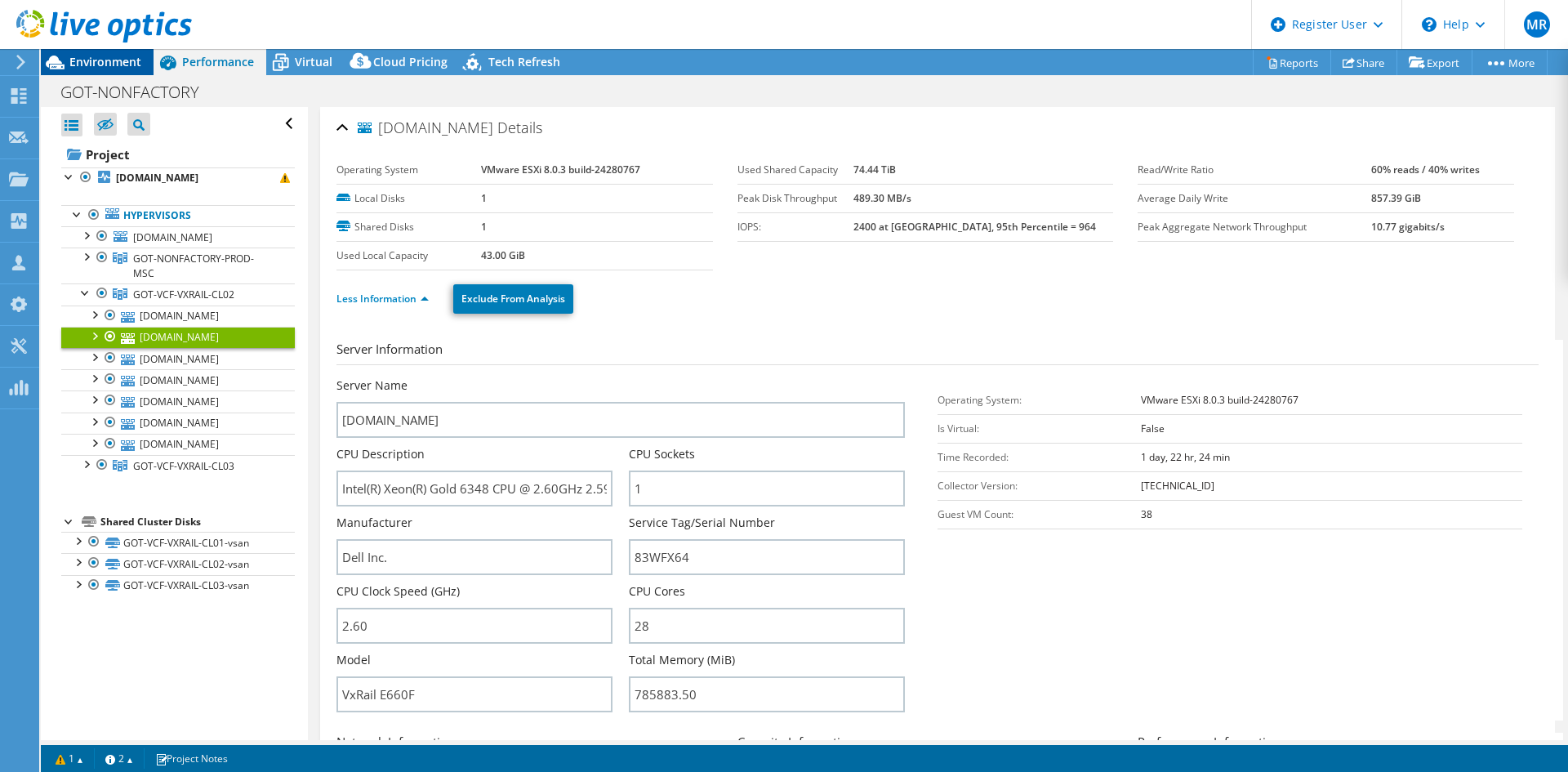
click at [124, 72] on div "Environment" at bounding box center [97, 62] width 113 height 27
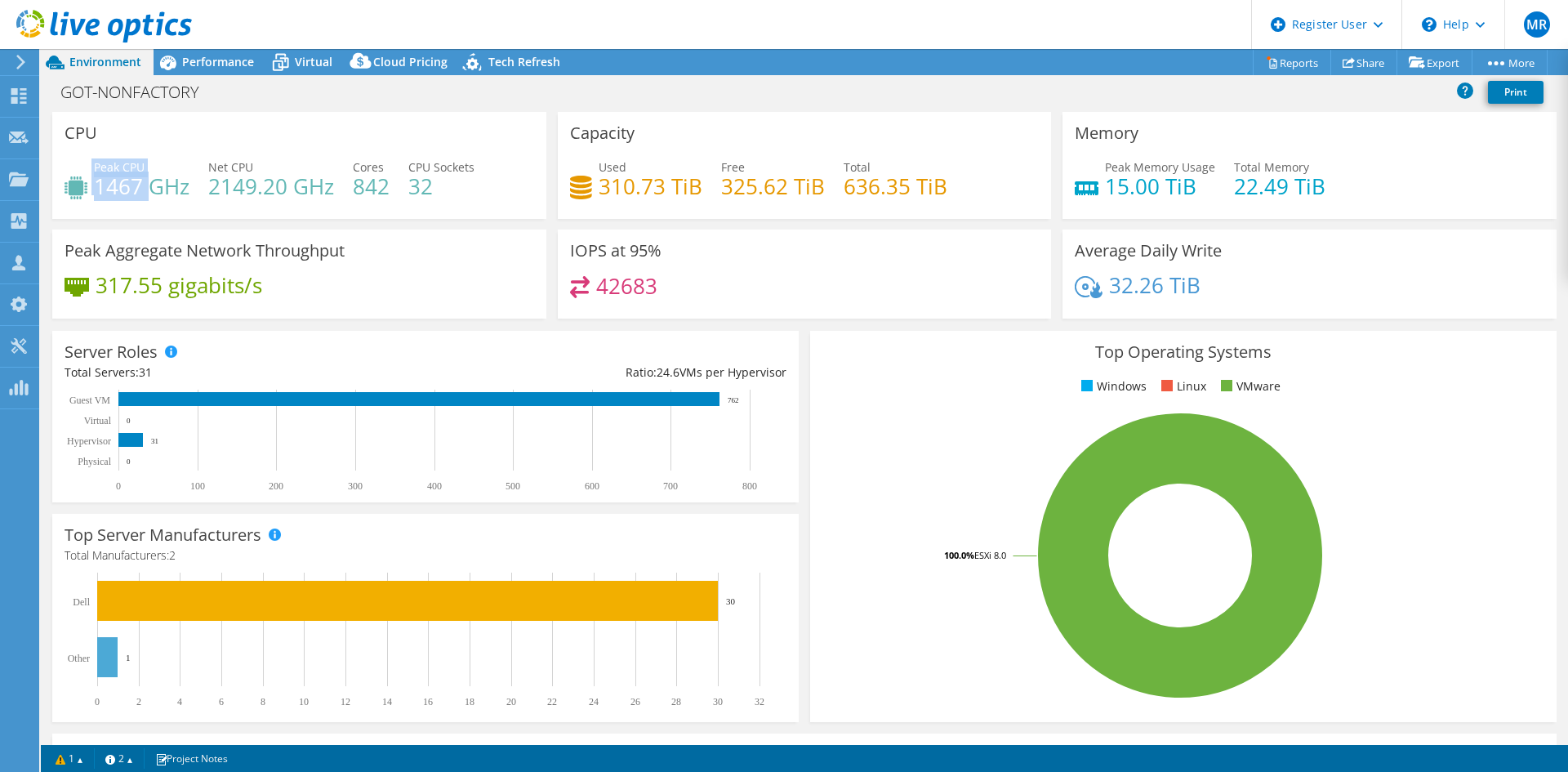
drag, startPoint x: 90, startPoint y: 154, endPoint x: 146, endPoint y: 192, distance: 67.7
click at [146, 192] on div "CPU Peak CPU 1467 GHz Net CPU 2149.20 GHz Cores 842 CPU Sockets 32" at bounding box center [298, 165] width 494 height 107
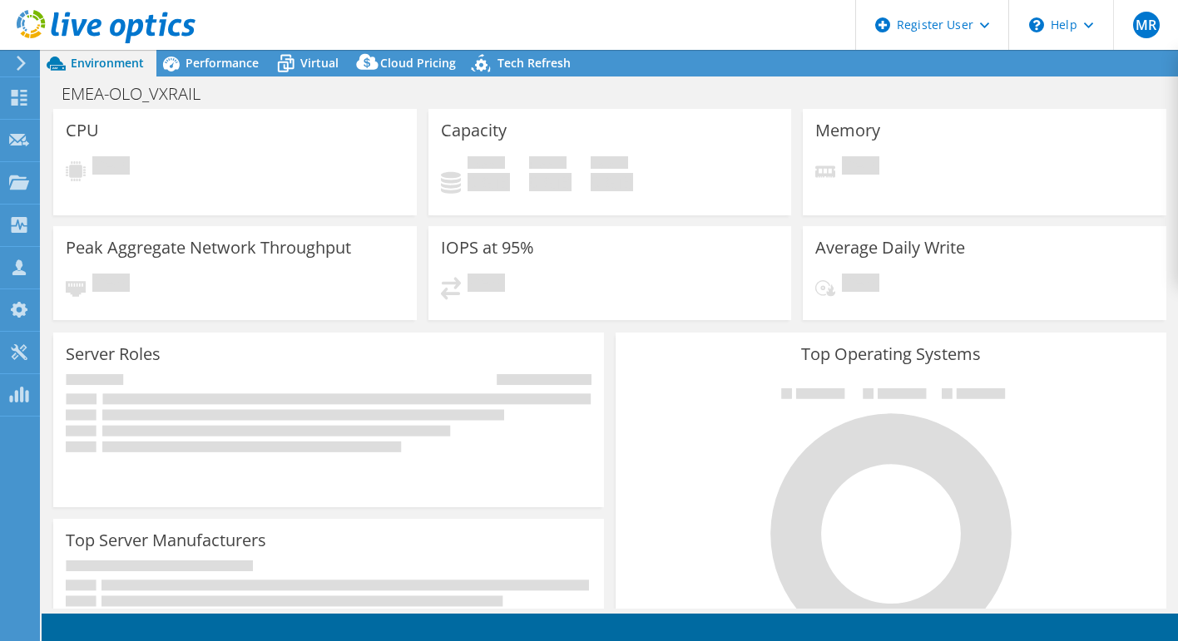
select select "USD"
select select "EUFrankfurt"
select select "EUR"
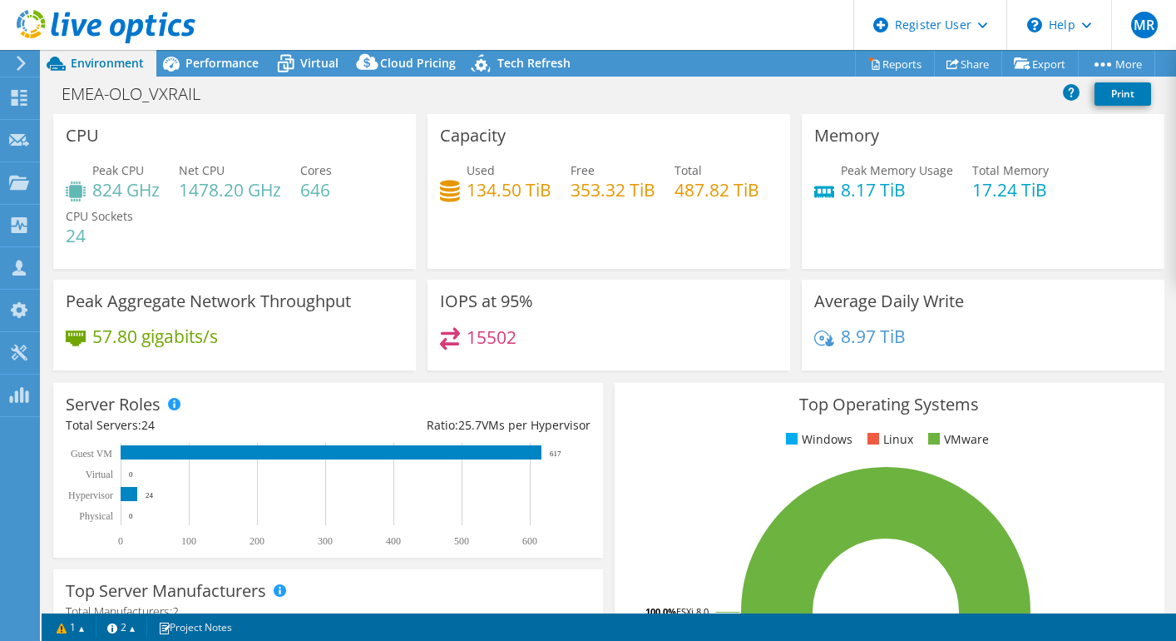
click at [846, 201] on div "Peak Memory Usage 8.17 TiB Total Memory 17.24 TiB" at bounding box center [983, 188] width 338 height 54
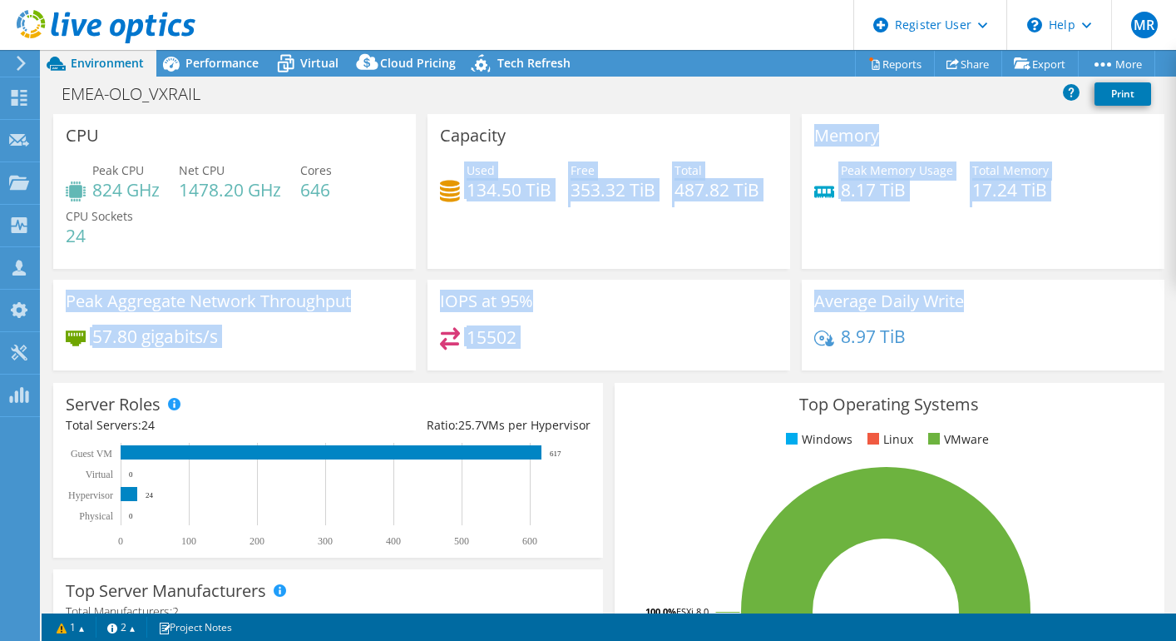
drag, startPoint x: 774, startPoint y: 159, endPoint x: 955, endPoint y: 322, distance: 243.2
click at [955, 322] on div "CPU Peak CPU 824 GHz Net CPU 1478.20 GHz Cores 646 CPU Sockets 24 Capacity Used…" at bounding box center [608, 247] width 1123 height 267
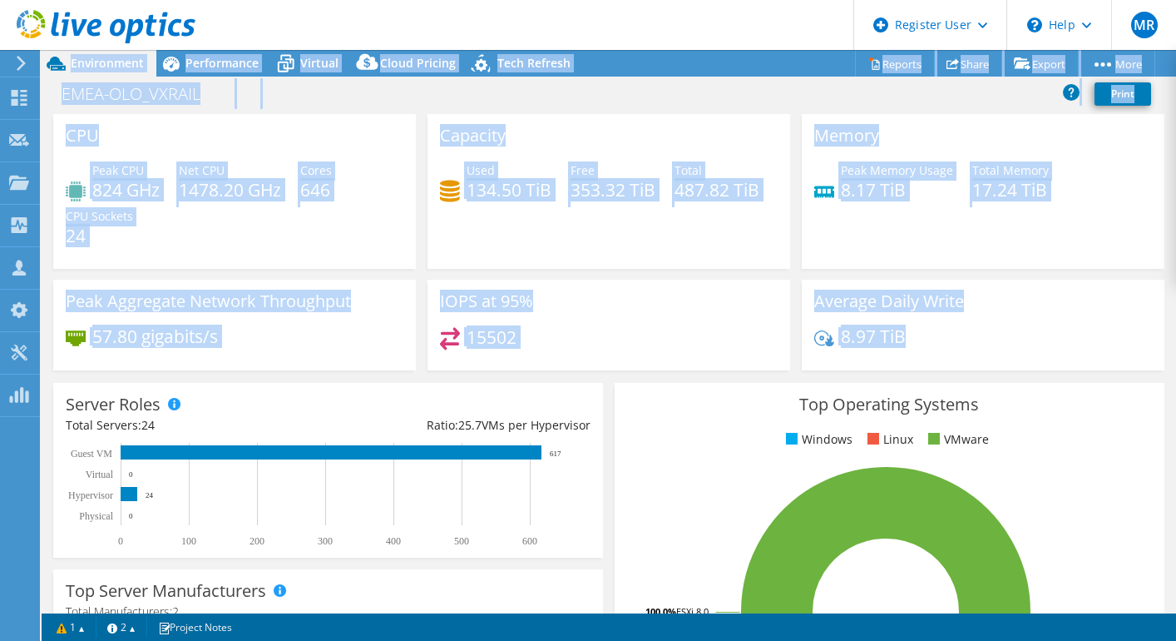
drag, startPoint x: 983, startPoint y: 368, endPoint x: -103, endPoint y: 87, distance: 1122.1
click at [0, 87] on html "MR Dell User [PERSON_NAME] [EMAIL_ADDRESS][DOMAIN_NAME] Dell My Profile Log Out…" at bounding box center [588, 320] width 1176 height 641
click at [275, 156] on div "CPU Peak CPU 824 GHz Net CPU 1478.20 GHz Cores 646 CPU Sockets 24" at bounding box center [234, 191] width 363 height 155
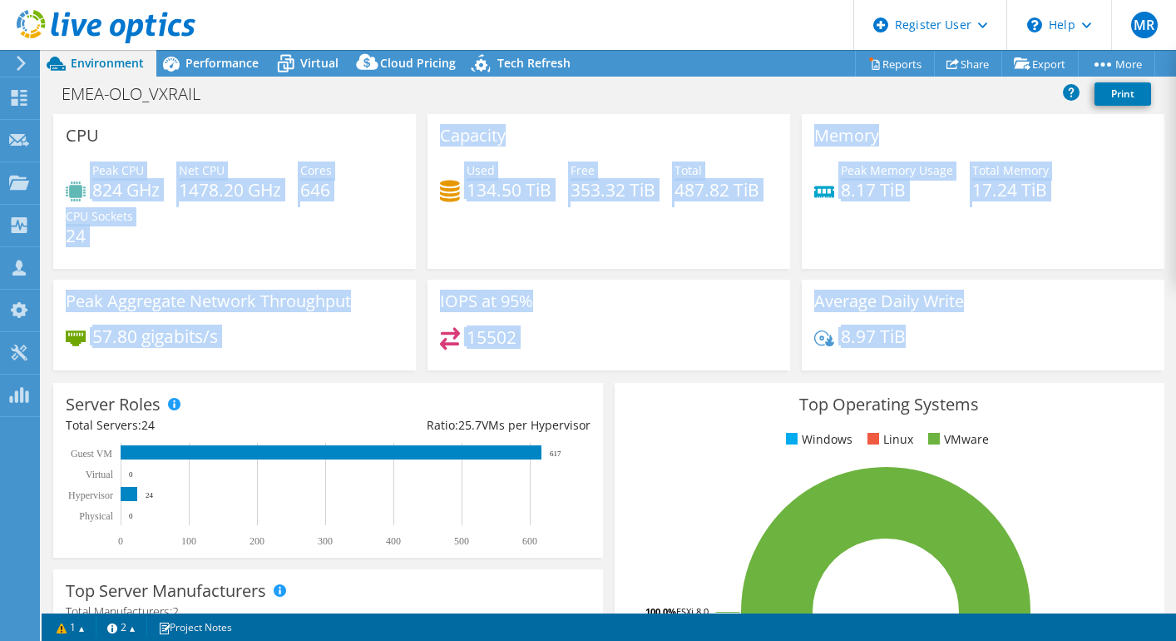
drag, startPoint x: 281, startPoint y: 139, endPoint x: 1024, endPoint y: 339, distance: 769.2
click at [1024, 339] on div "CPU Peak CPU 824 GHz Net CPU 1478.20 GHz Cores 646 CPU Sockets 24 Capacity Used…" at bounding box center [608, 247] width 1123 height 267
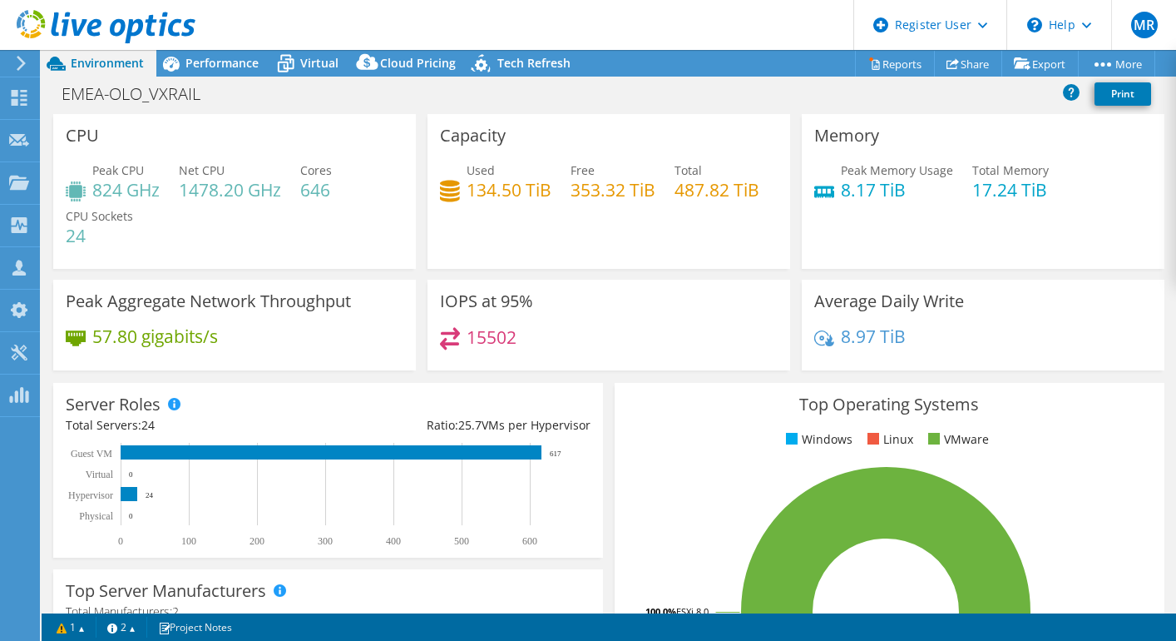
click at [1024, 339] on div "8.97 TiB" at bounding box center [983, 344] width 338 height 35
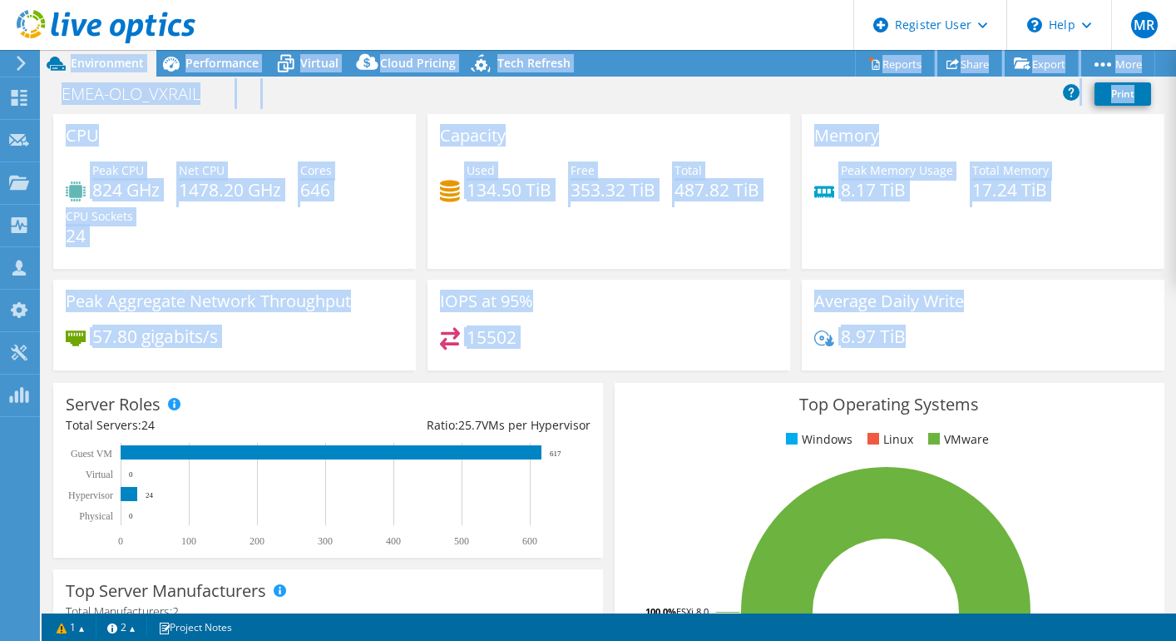
drag, startPoint x: 1048, startPoint y: 350, endPoint x: -113, endPoint y: 89, distance: 1190.2
click at [0, 89] on html "MR Dell User [PERSON_NAME] [EMAIL_ADDRESS][DOMAIN_NAME] Dell My Profile Log Out…" at bounding box center [588, 320] width 1176 height 641
click at [941, 255] on div "Memory Peak Memory Usage 8.17 TiB Total Memory 17.24 TiB" at bounding box center [983, 191] width 363 height 155
drag, startPoint x: 1003, startPoint y: 350, endPoint x: -144, endPoint y: -53, distance: 1216.0
click at [0, 0] on html "MR Dell User [PERSON_NAME] [EMAIL_ADDRESS][DOMAIN_NAME] Dell My Profile Log Out…" at bounding box center [588, 320] width 1176 height 641
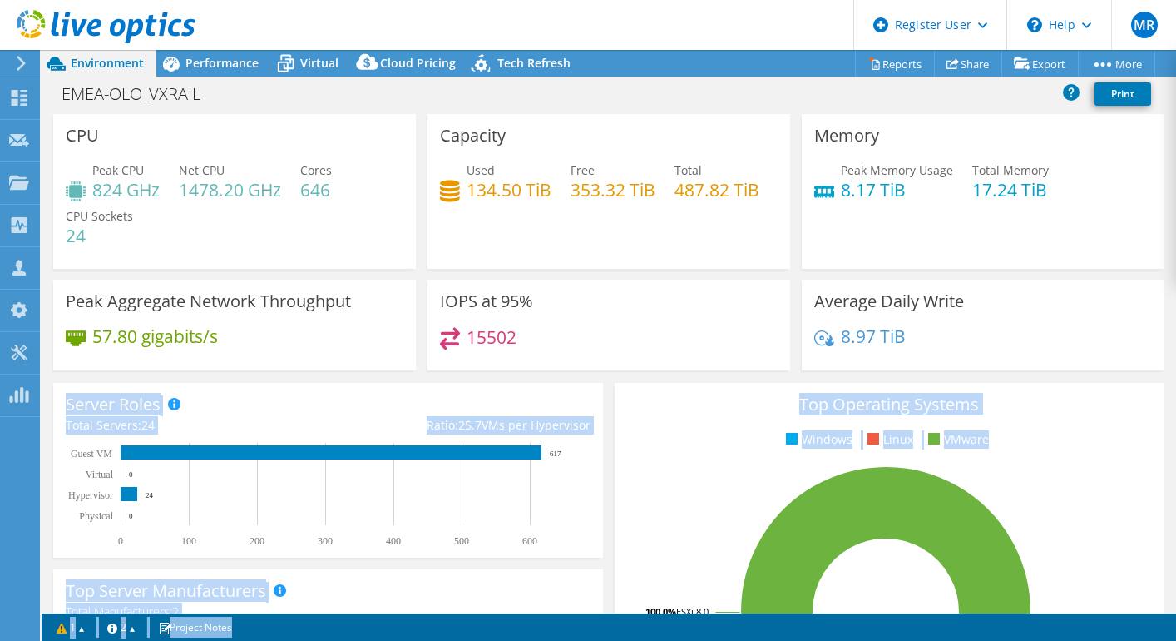
click at [667, 123] on div "Capacity Used 134.50 TiB Free 353.32 TiB Total 487.82 TiB" at bounding box center [609, 191] width 363 height 155
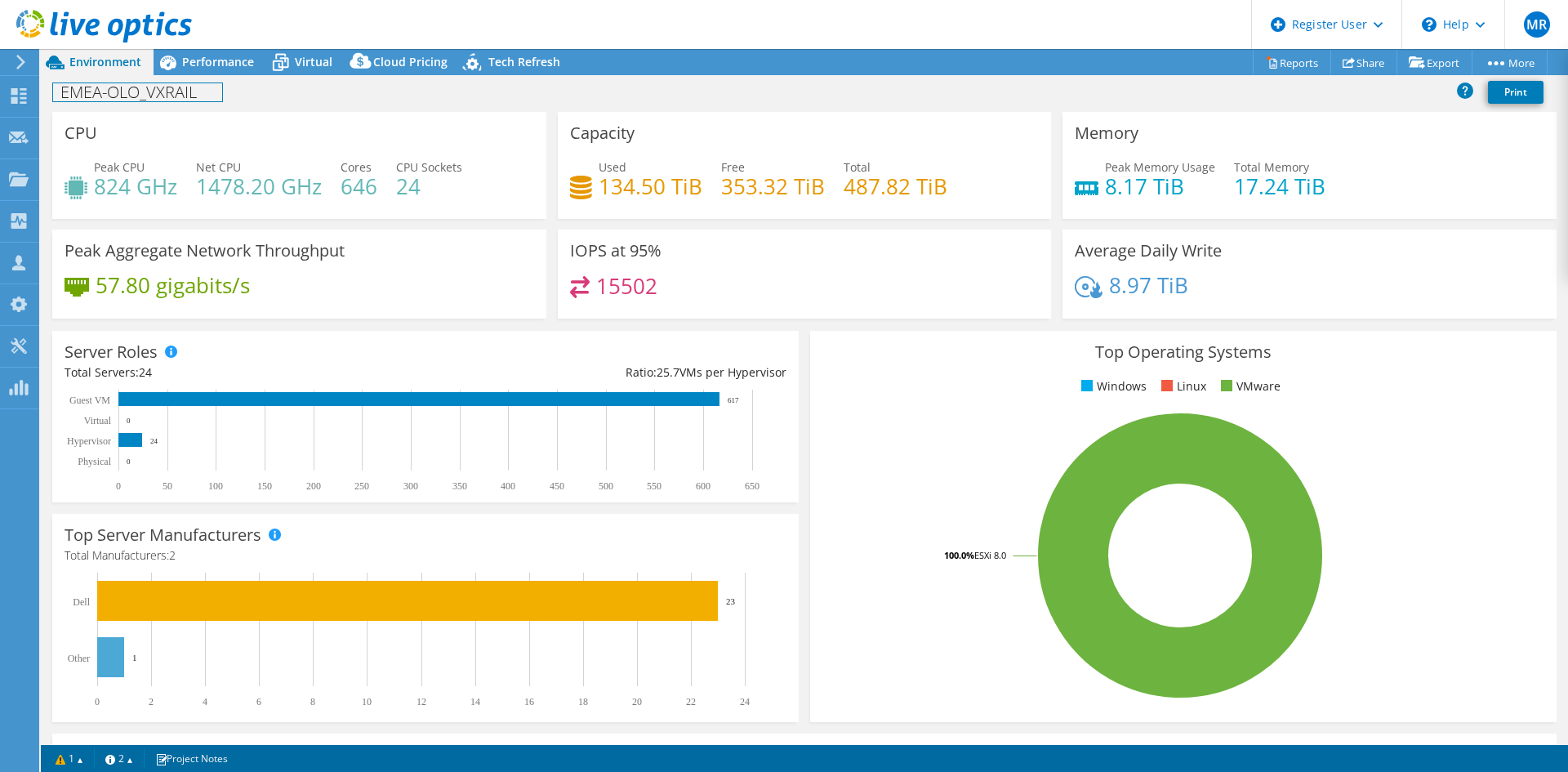
click at [178, 80] on div "EMEA-OLO_VXRAIL Print" at bounding box center [805, 91] width 1528 height 30
click at [199, 64] on span "Performance" at bounding box center [217, 62] width 72 height 16
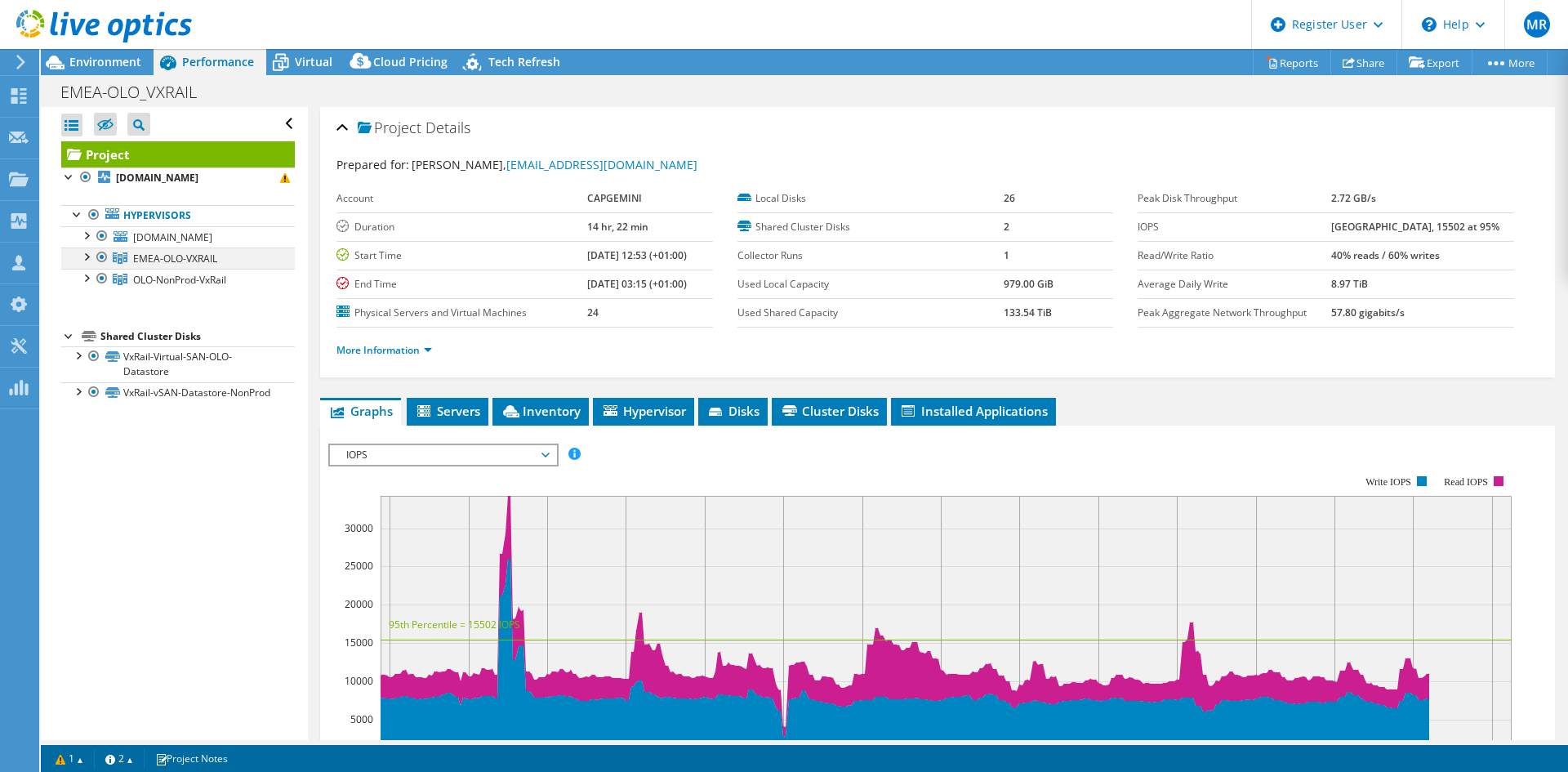
click at [81, 257] on div at bounding box center [85, 255] width 17 height 17
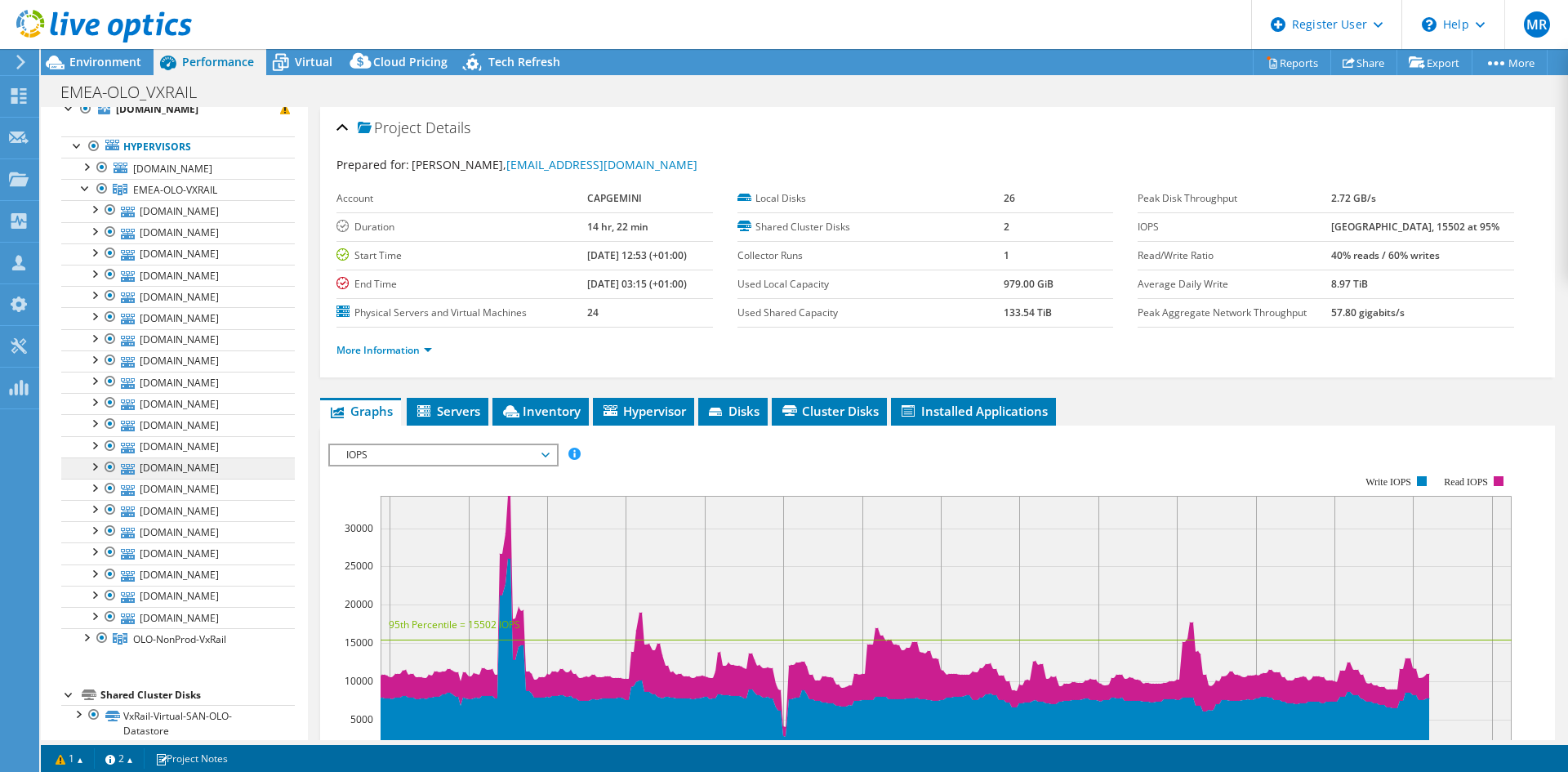
scroll to position [126, 0]
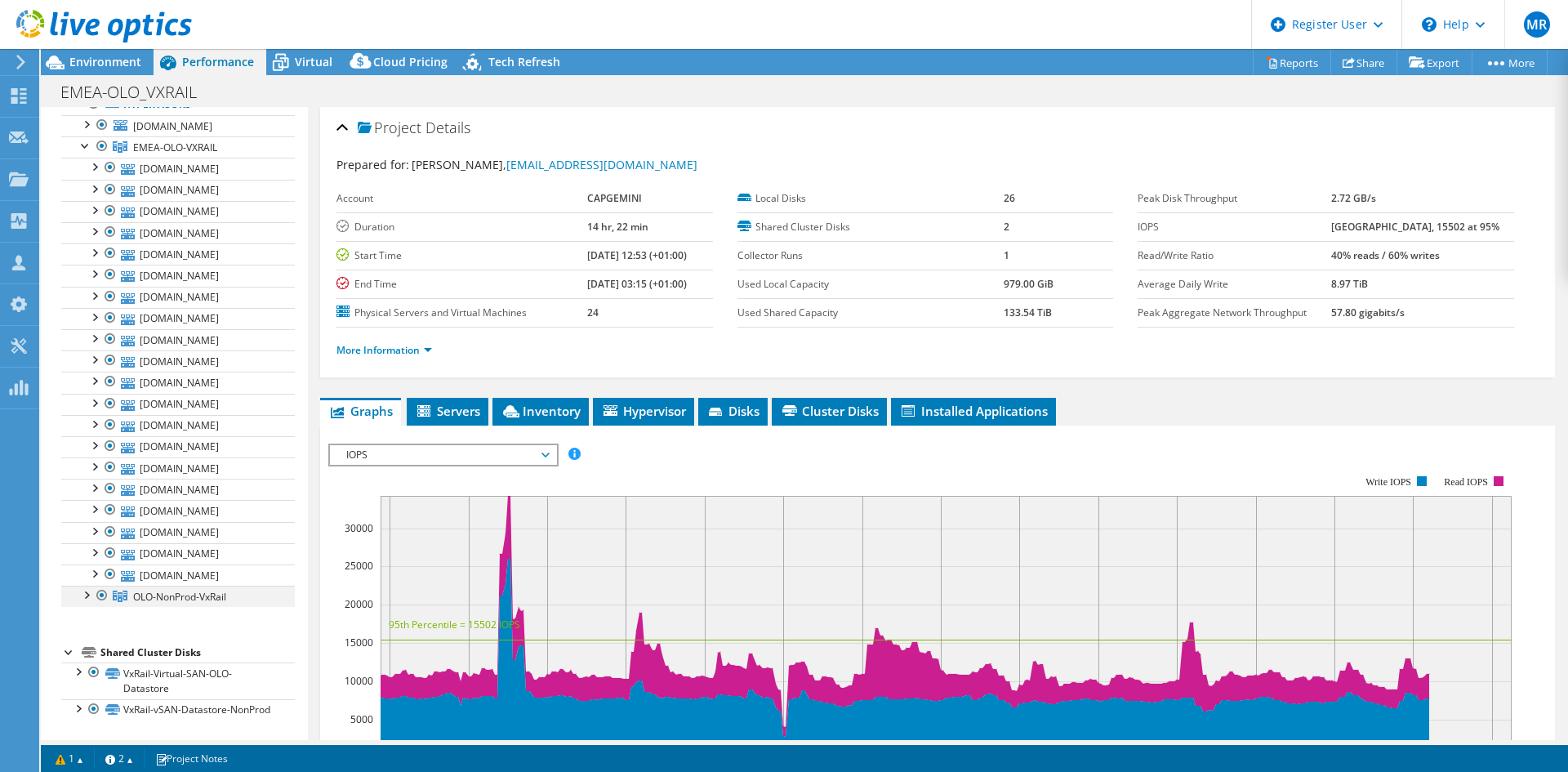
click at [93, 585] on div at bounding box center [85, 593] width 17 height 17
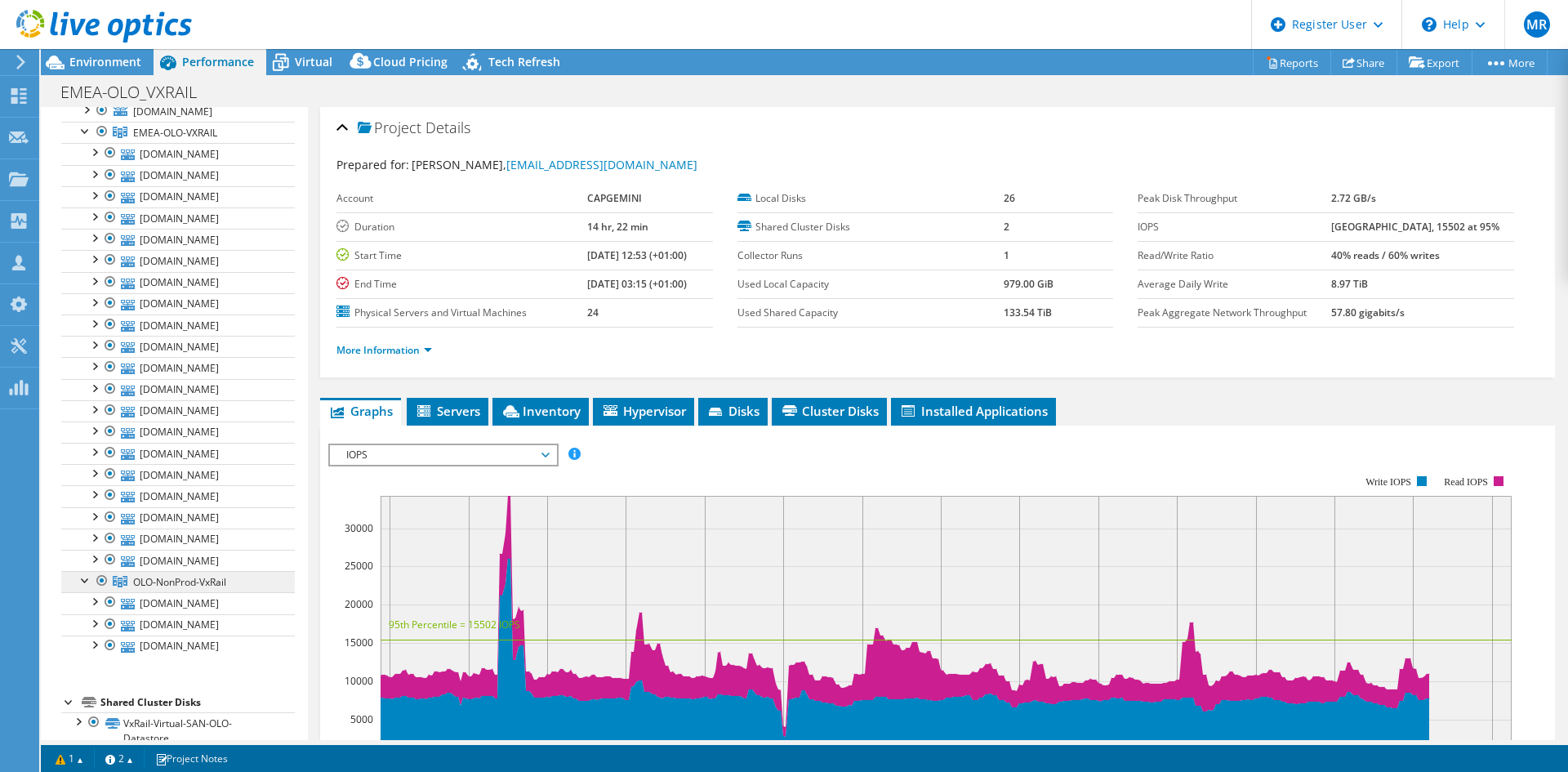
scroll to position [190, 0]
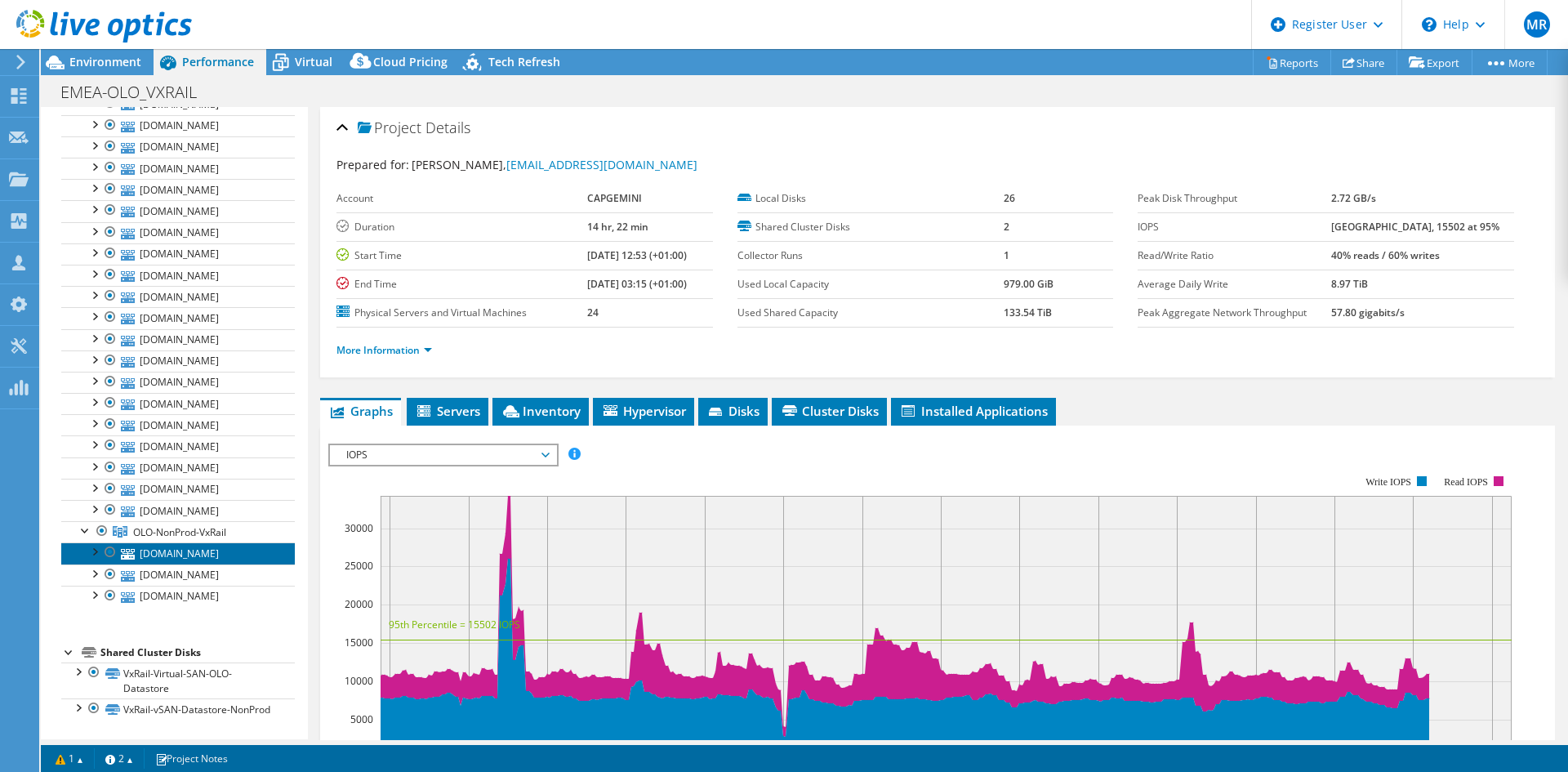
click at [211, 542] on link "olosvv1201.olo.volvocars.net" at bounding box center [178, 553] width 234 height 22
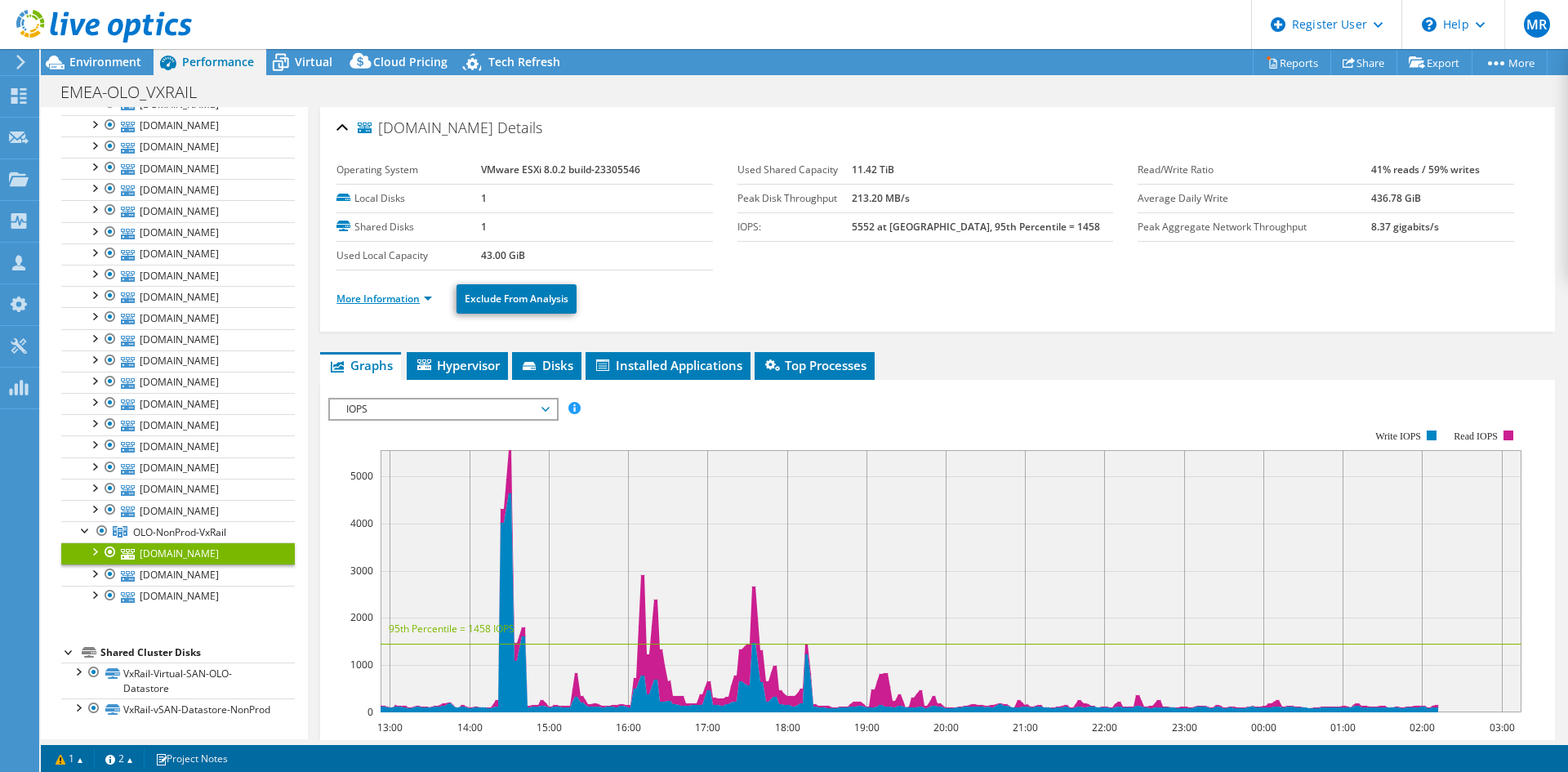
click at [417, 292] on link "More Information" at bounding box center [384, 299] width 95 height 14
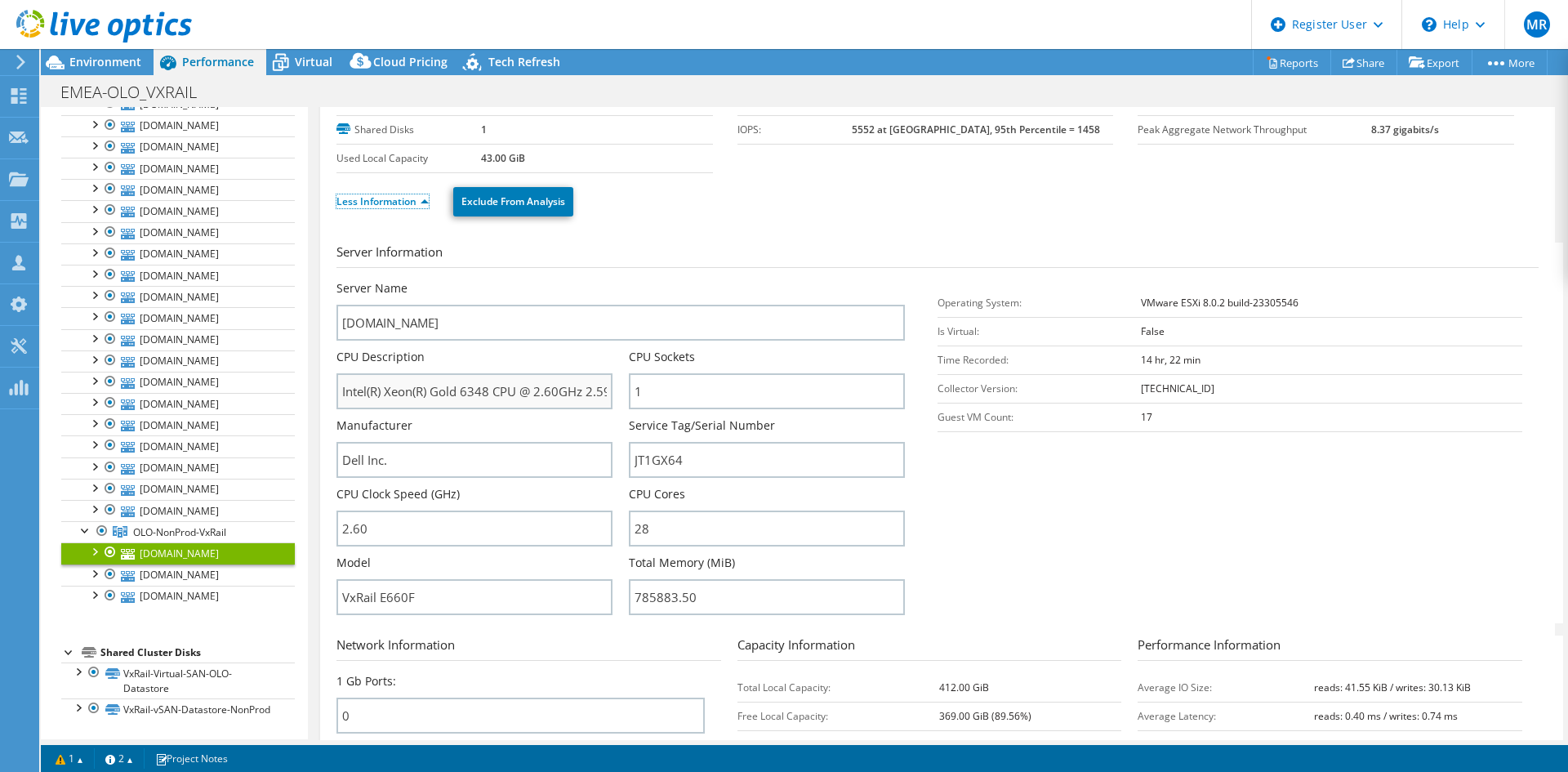
scroll to position [163, 0]
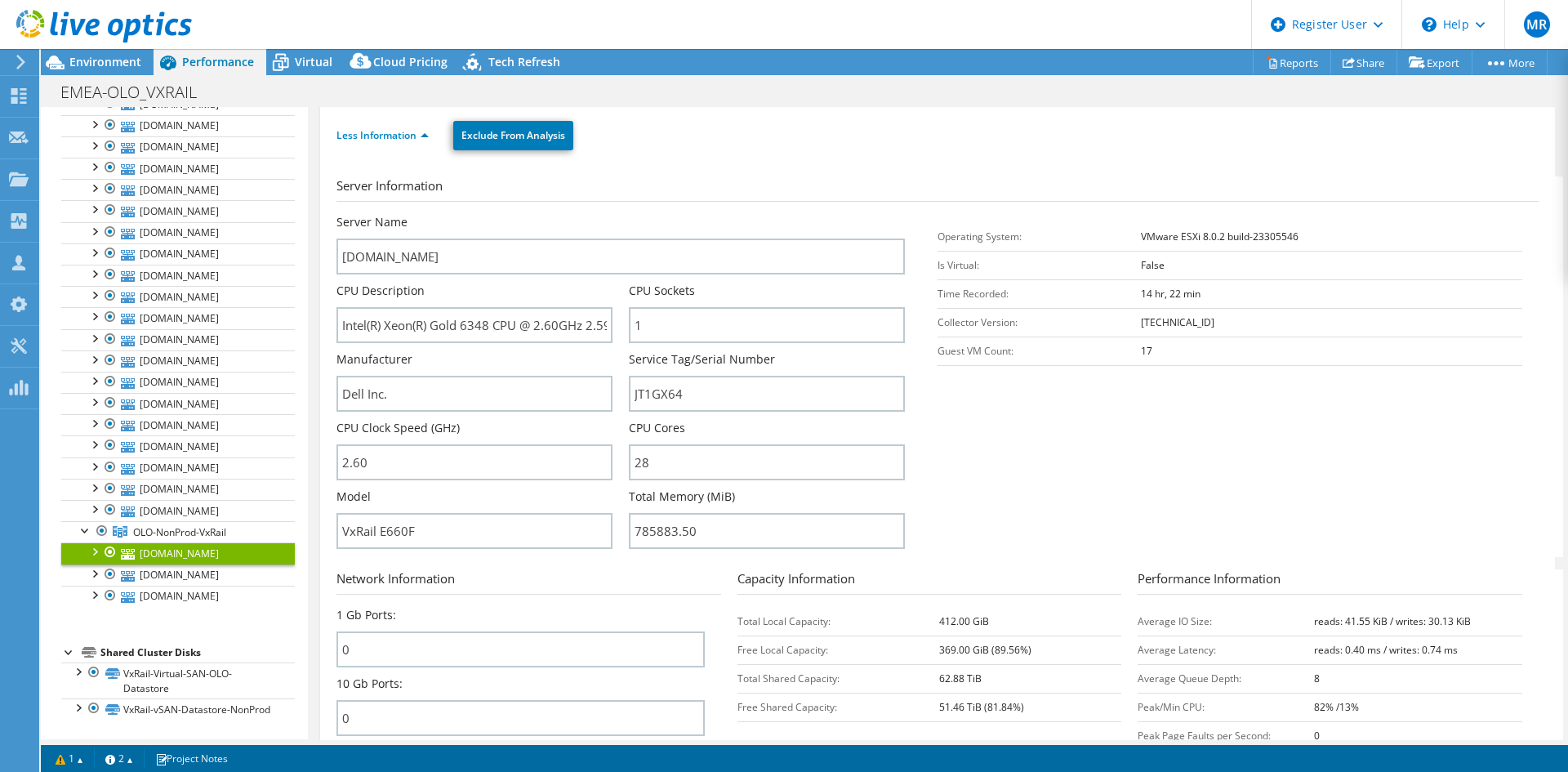
click at [1156, 233] on b "VMware ESXi 8.0.2 build-23305546" at bounding box center [1219, 237] width 158 height 14
drag, startPoint x: 442, startPoint y: 530, endPoint x: 278, endPoint y: 527, distance: 164.0
click at [278, 527] on div "Open All Close All Hide Excluded Nodes Project Tree Filter" at bounding box center [805, 423] width 1528 height 634
click at [221, 565] on link "olosvv1202.olo.volvocars.net" at bounding box center [178, 576] width 234 height 22
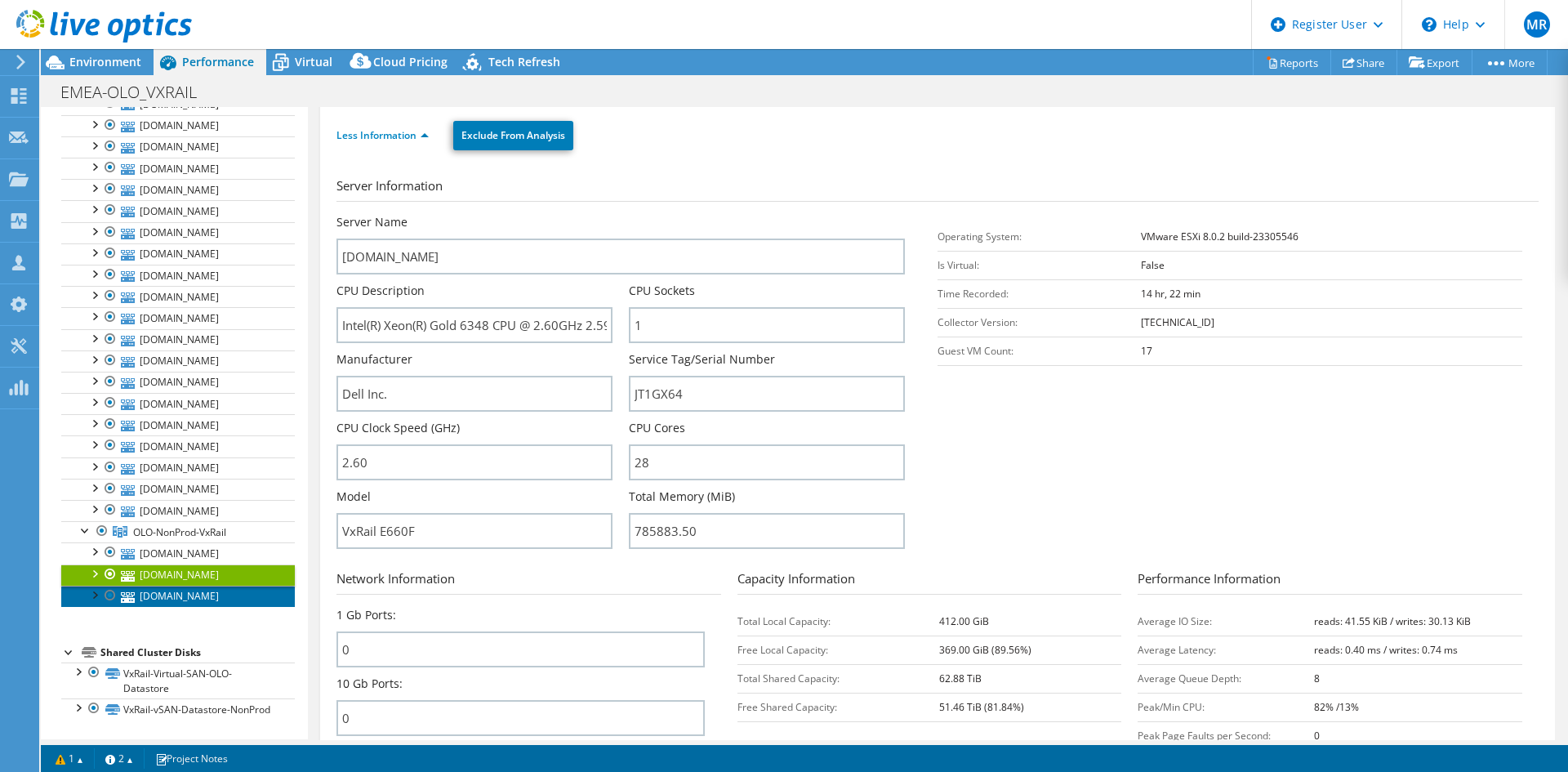
click at [228, 585] on link "olosvv1203.olo.volvocars.net" at bounding box center [178, 596] width 234 height 22
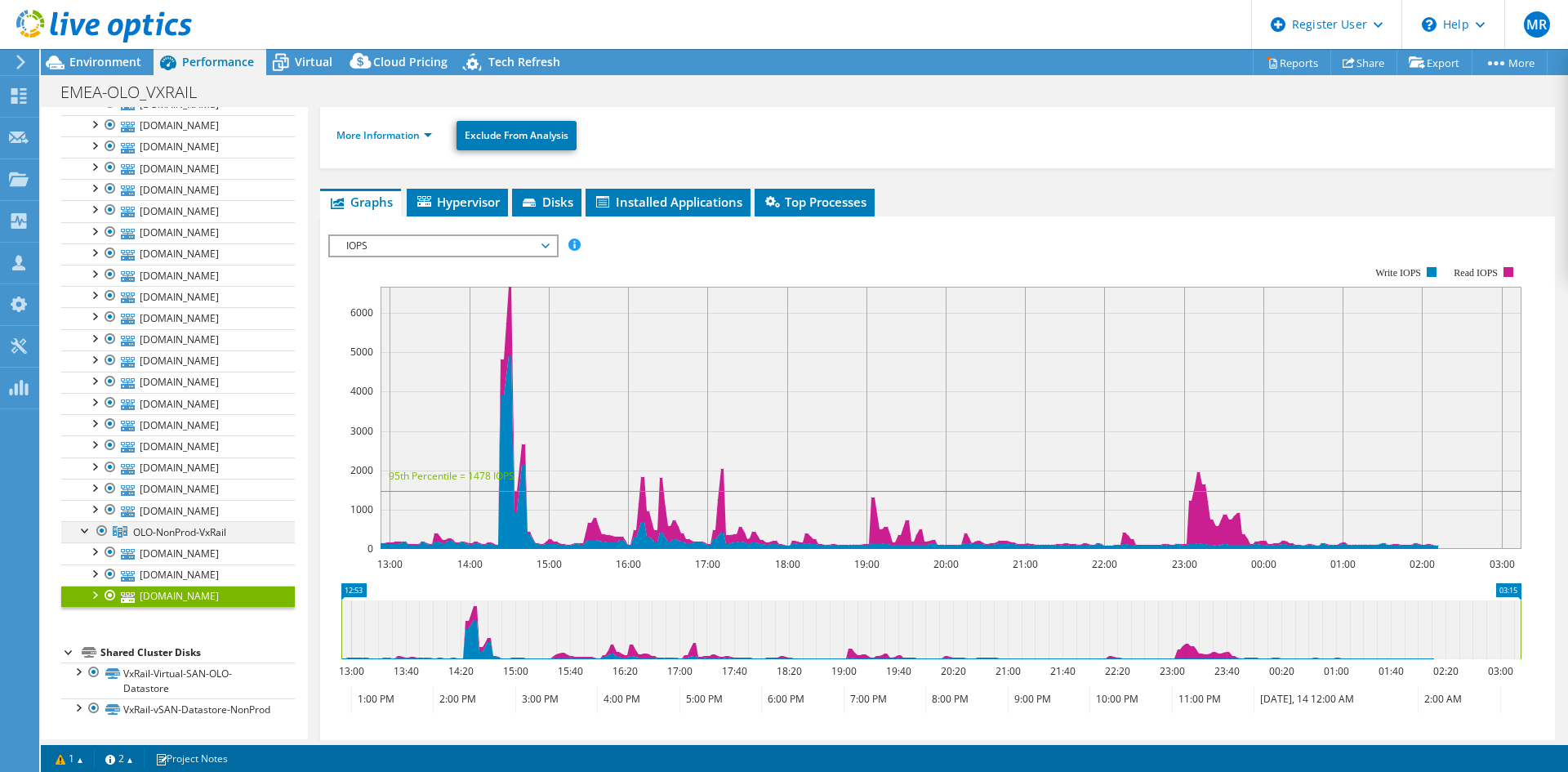
click at [80, 522] on div at bounding box center [85, 529] width 17 height 17
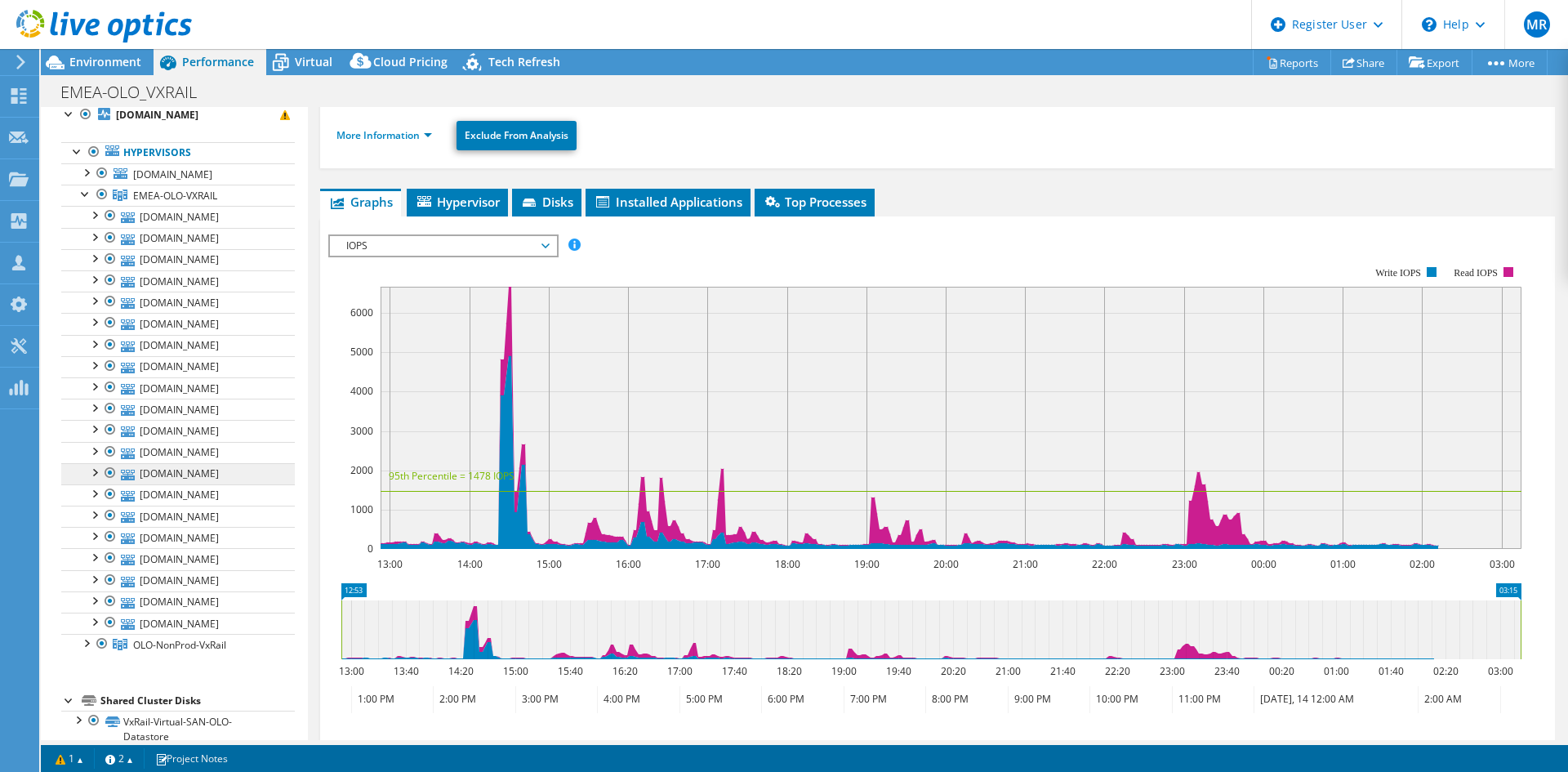
scroll to position [0, 0]
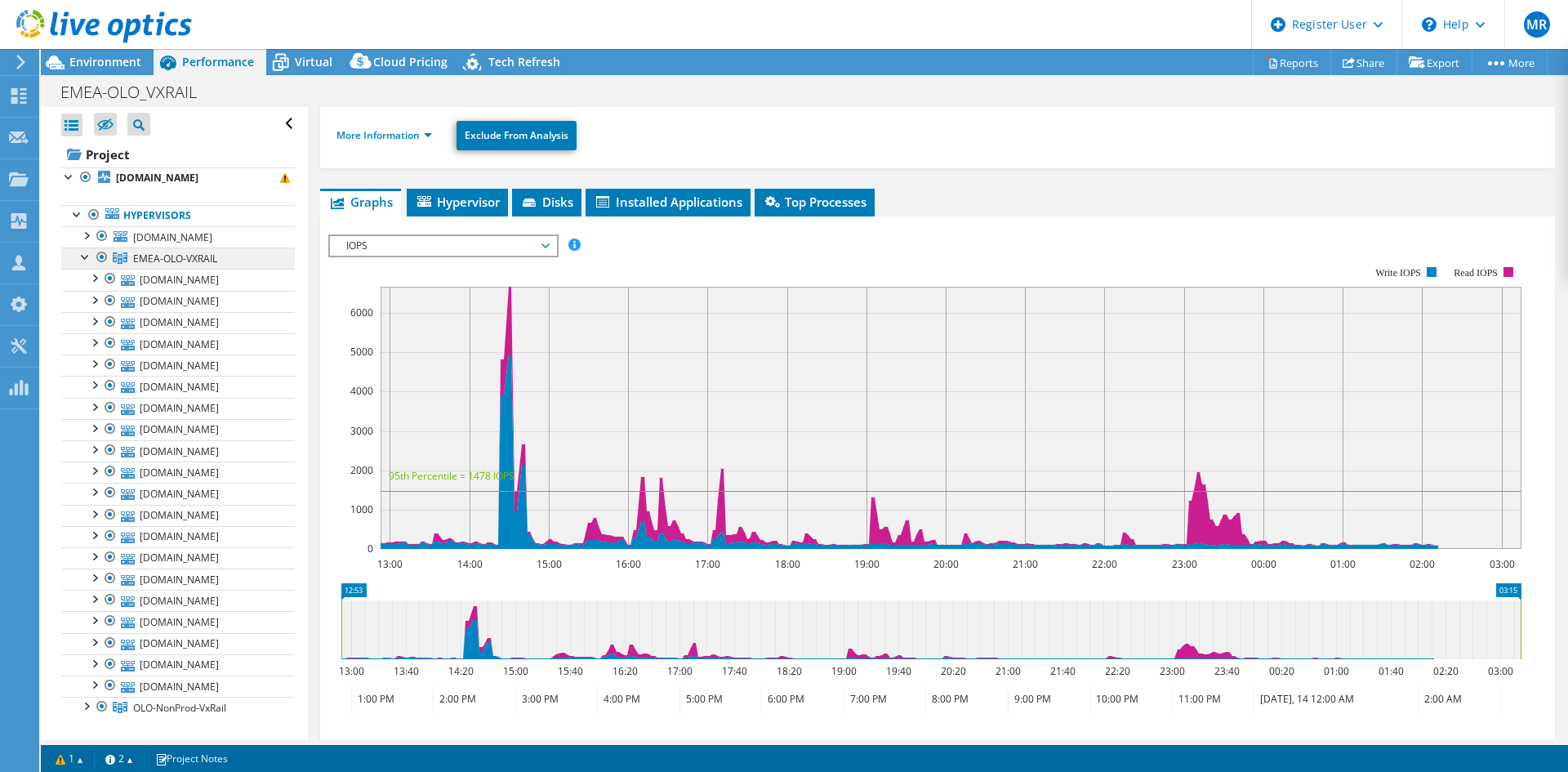
click at [178, 248] on link "EMEA-OLO-VXRAIL" at bounding box center [178, 258] width 234 height 22
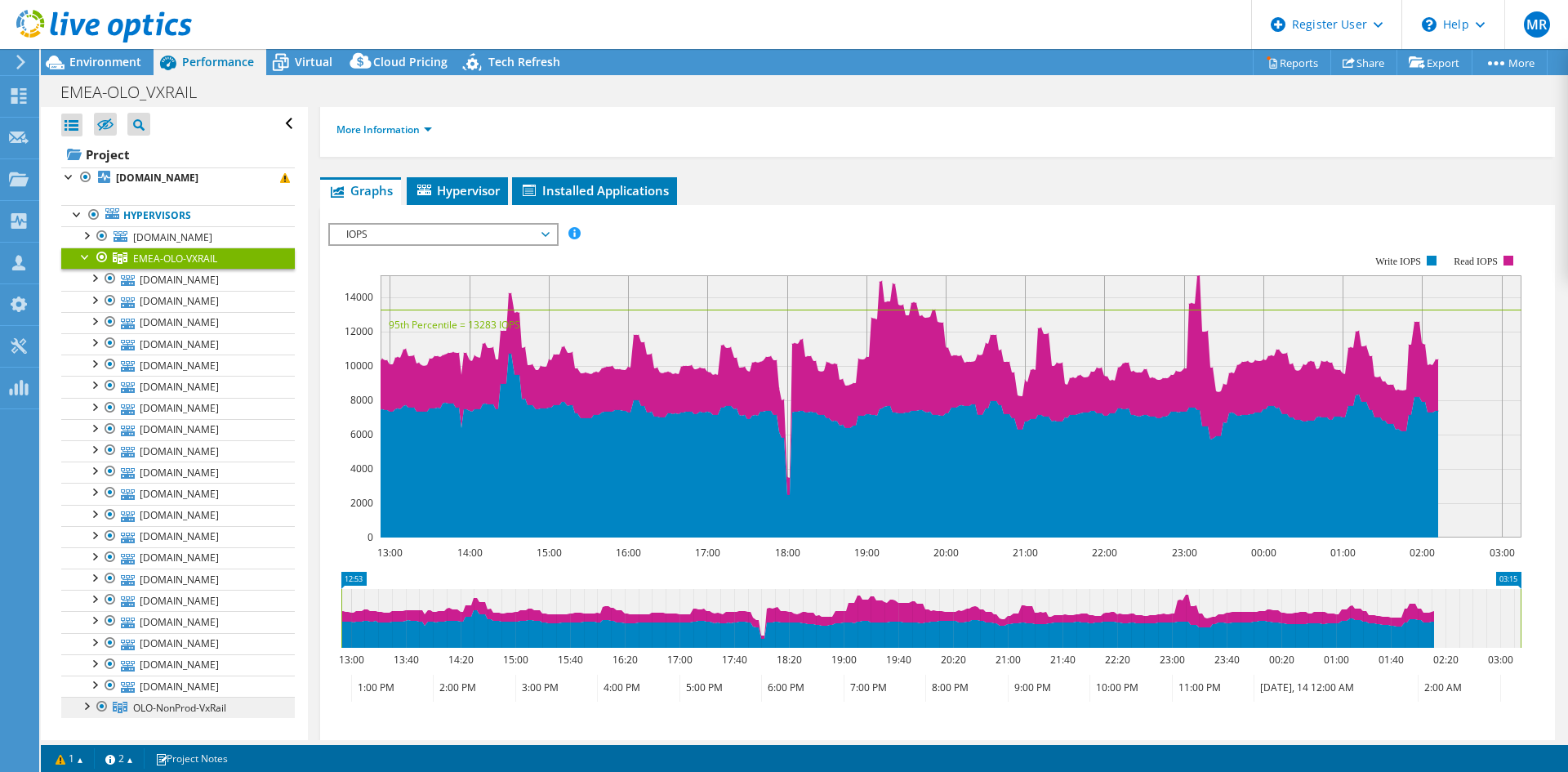
click at [177, 630] on span "OLO-NonProd-VxRail" at bounding box center [180, 708] width 93 height 14
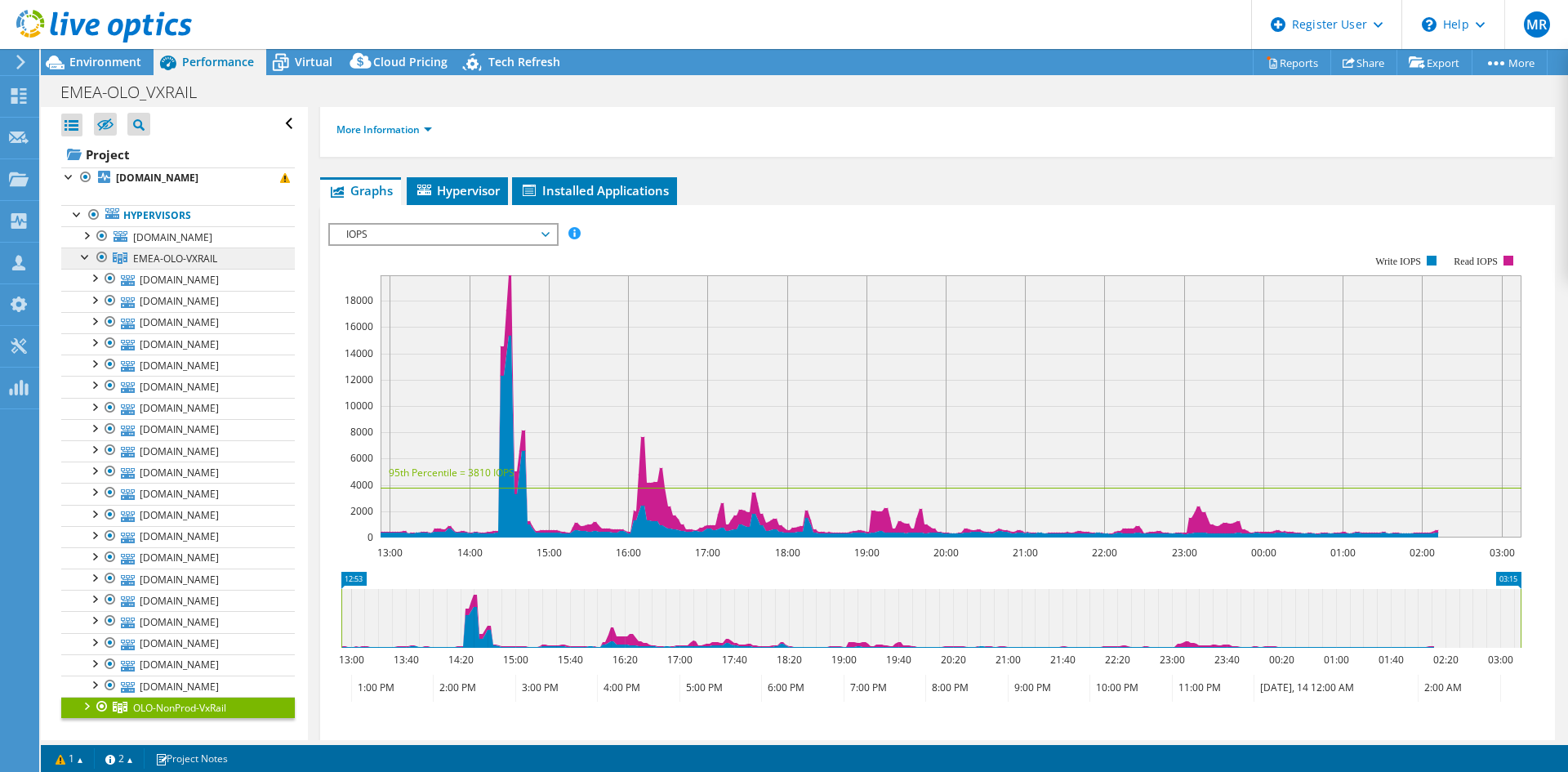
click at [163, 260] on span "EMEA-OLO-VXRAIL" at bounding box center [176, 258] width 84 height 14
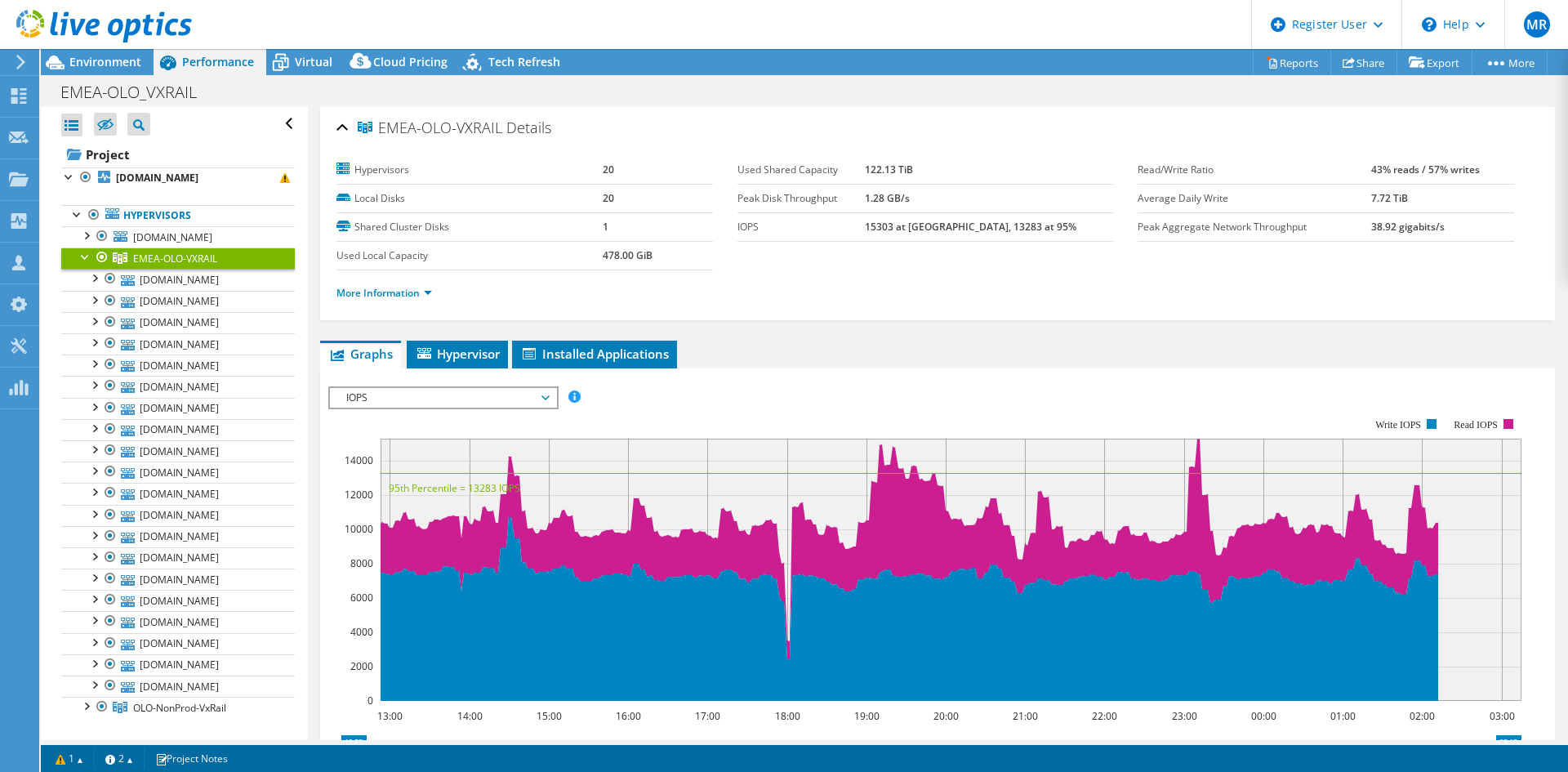
click at [85, 260] on div at bounding box center [85, 255] width 17 height 17
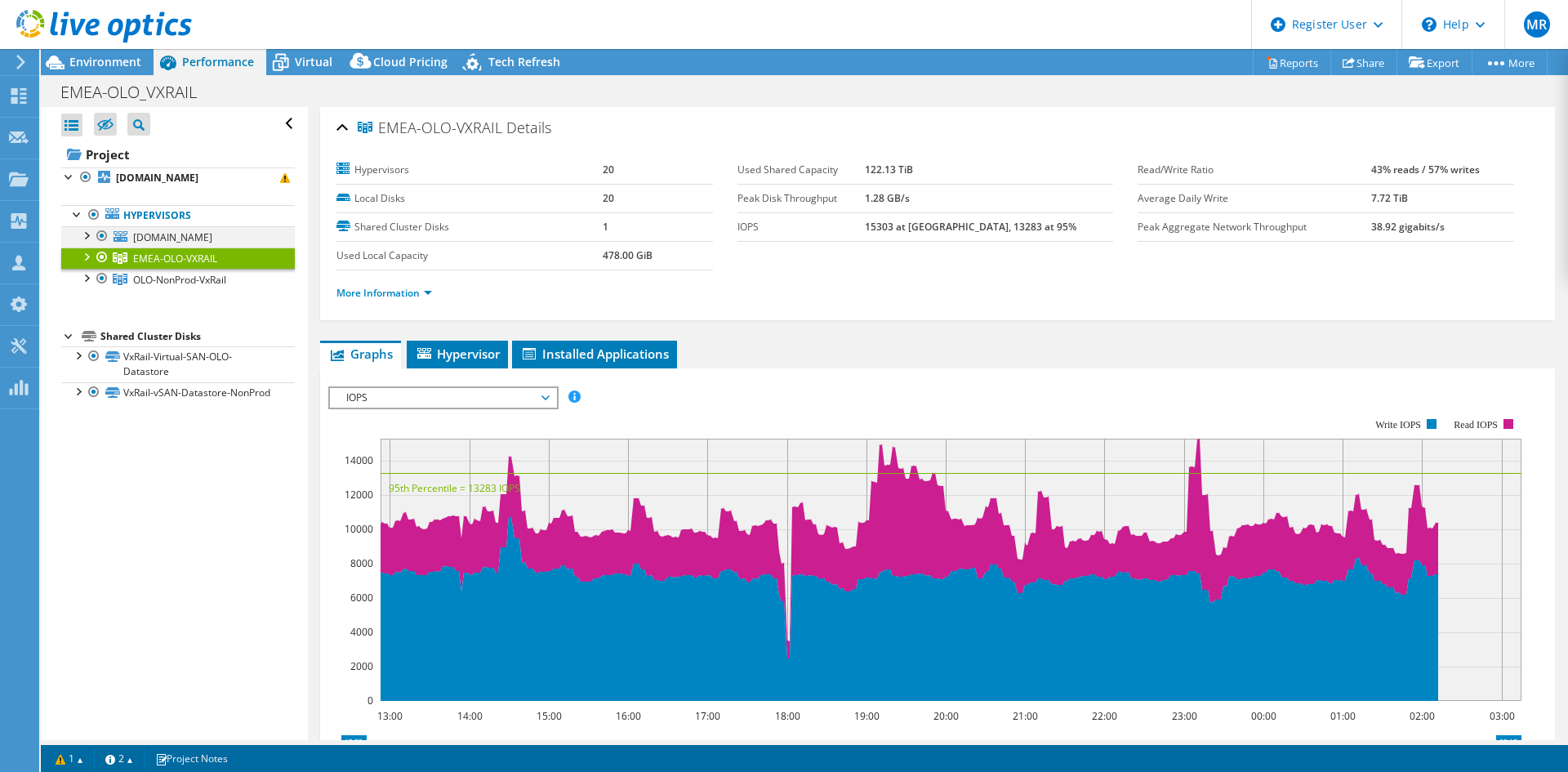
click at [100, 237] on div at bounding box center [102, 236] width 17 height 20
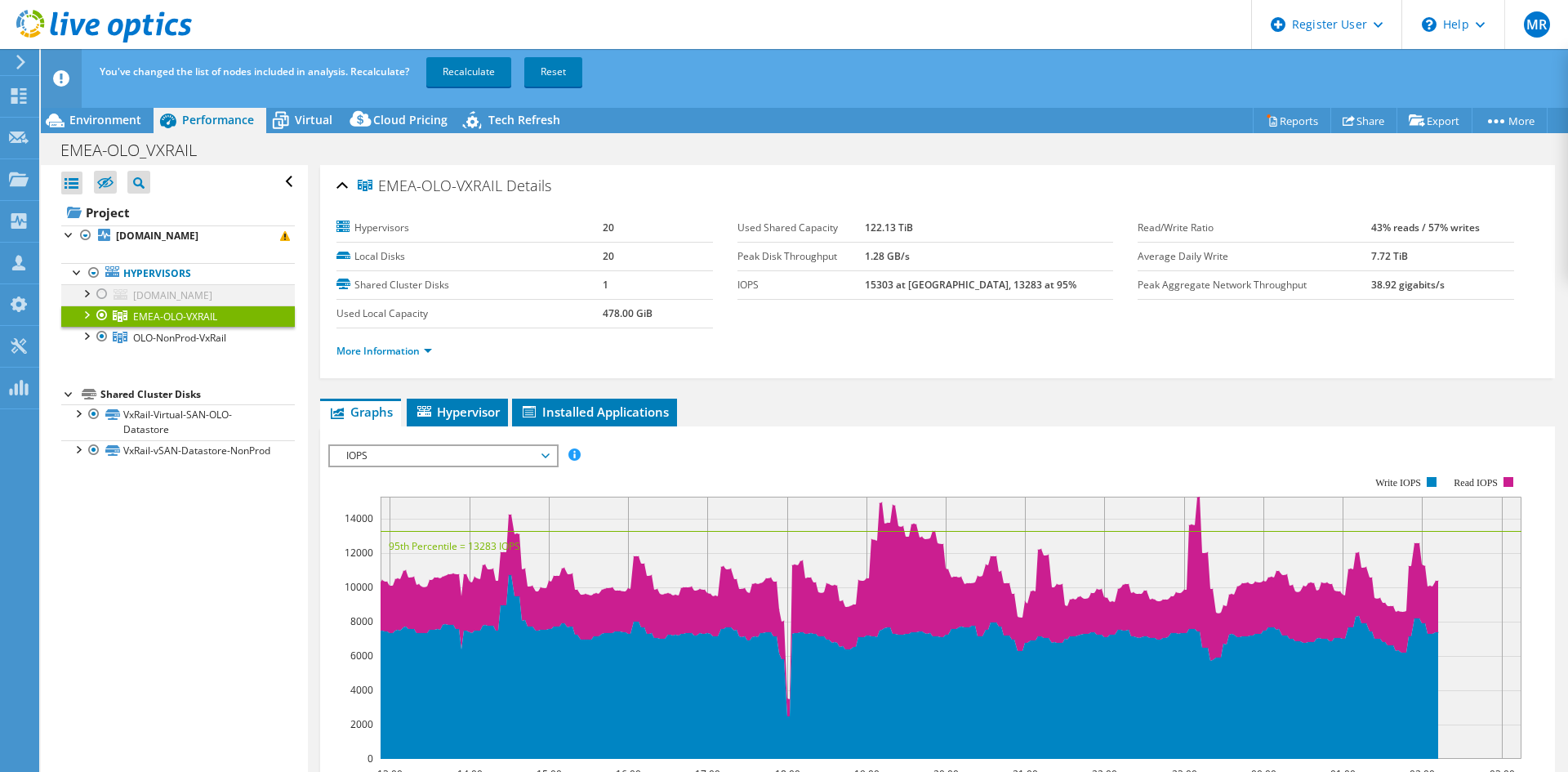
click at [101, 291] on div at bounding box center [102, 294] width 17 height 20
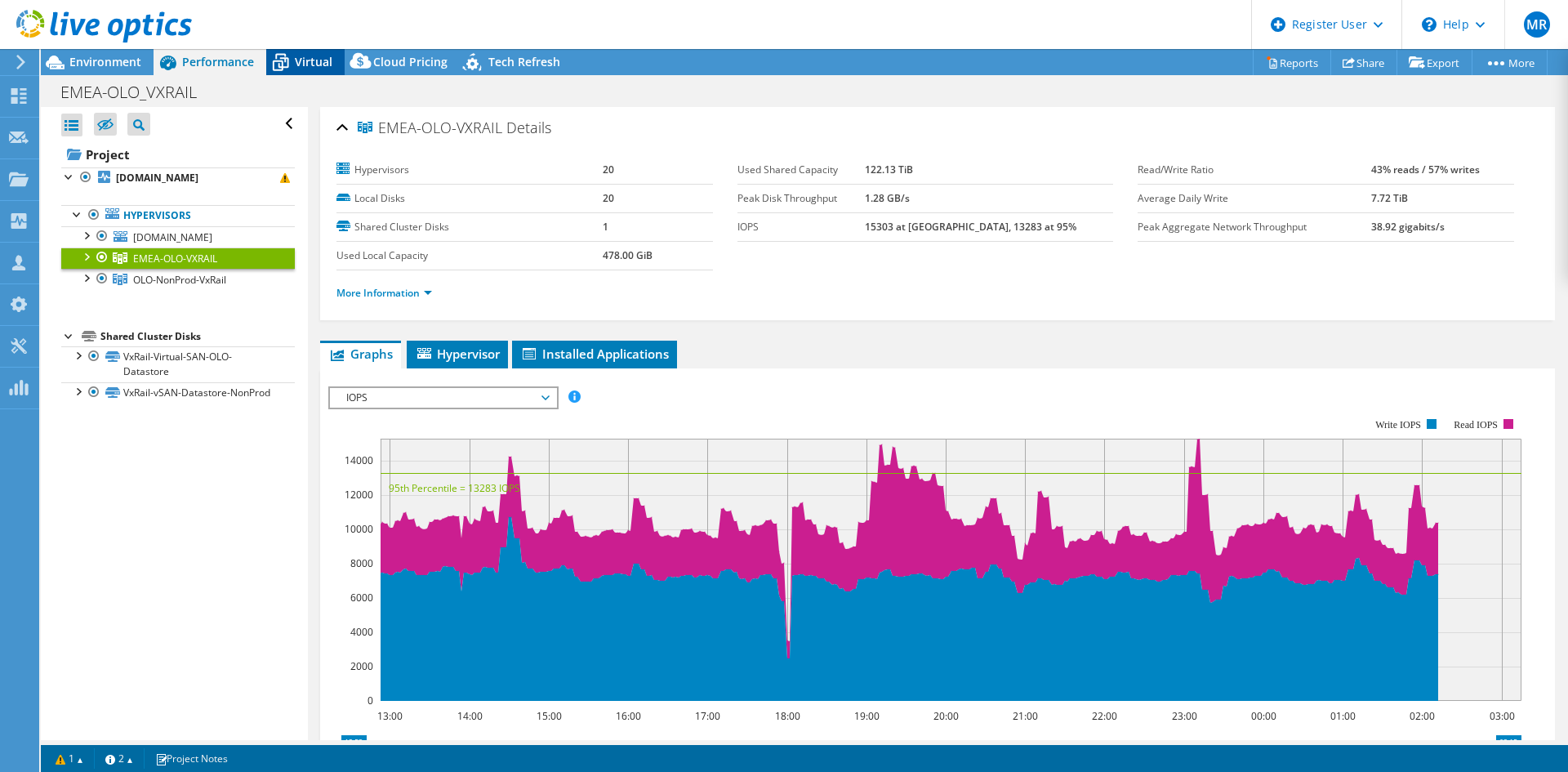
drag, startPoint x: 284, startPoint y: 67, endPoint x: 279, endPoint y: 76, distance: 10.3
click at [284, 67] on icon at bounding box center [281, 63] width 17 height 13
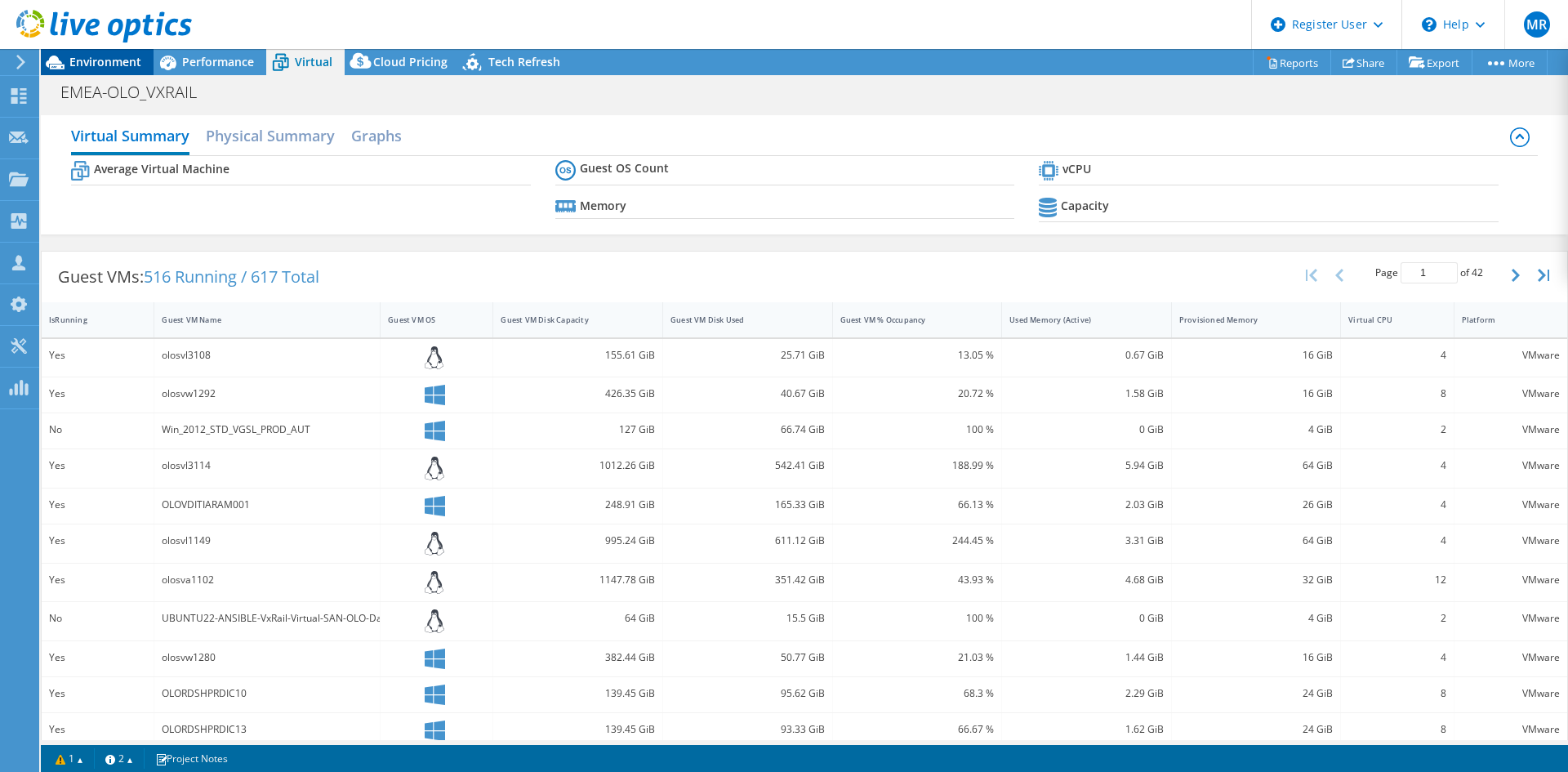
click at [94, 61] on span "Environment" at bounding box center [105, 62] width 72 height 16
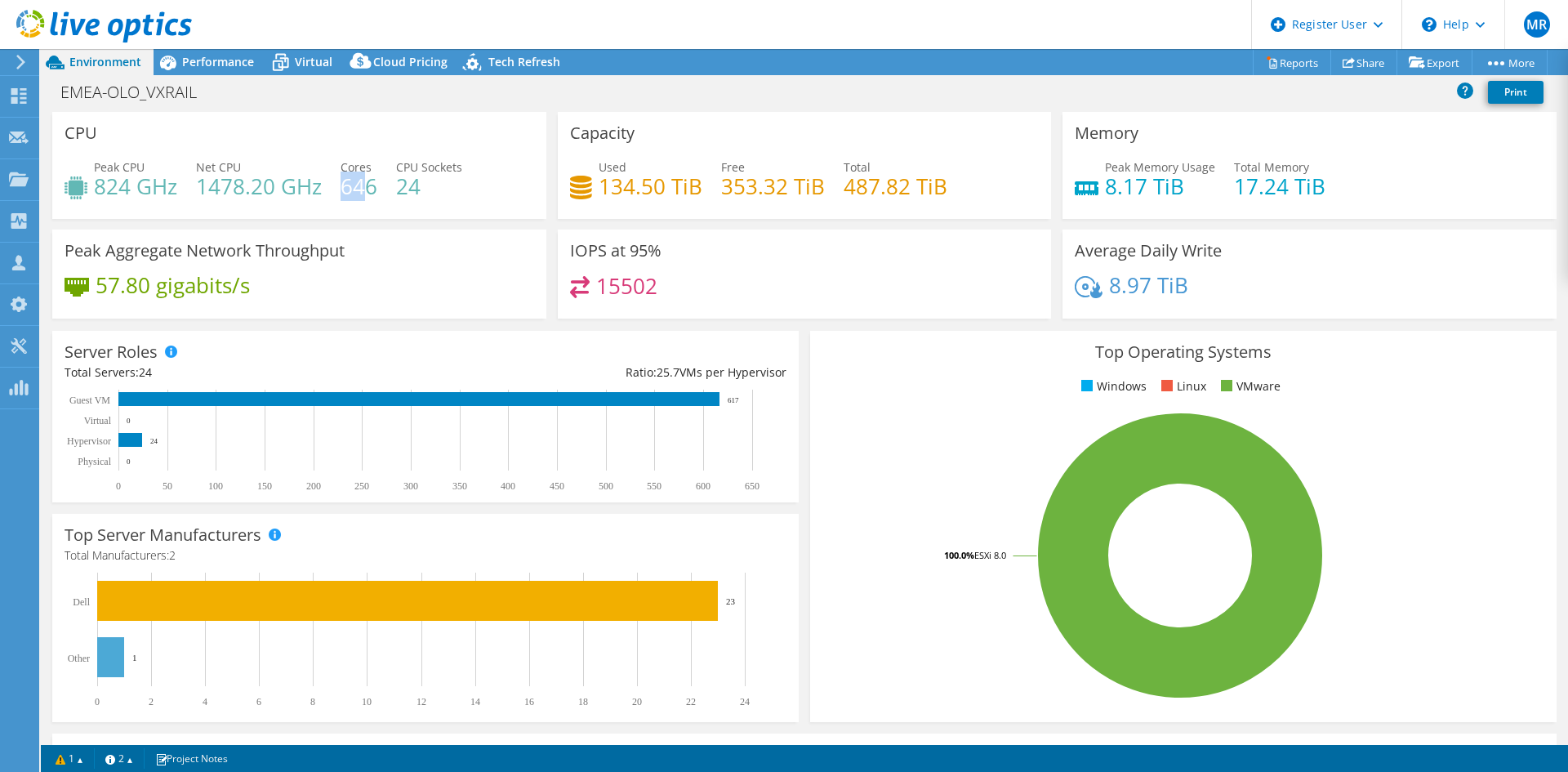
drag, startPoint x: 344, startPoint y: 188, endPoint x: 378, endPoint y: 192, distance: 34.2
click at [372, 191] on h4 "646" at bounding box center [358, 187] width 36 height 18
drag, startPoint x: 83, startPoint y: 170, endPoint x: 156, endPoint y: 201, distance: 79.3
click at [156, 201] on div "Peak CPU 824 GHz Net CPU 1478.20 GHz Cores 646 CPU Sockets 24" at bounding box center [299, 185] width 469 height 53
